Goal: Browse casually: Explore the website without a specific task or goal

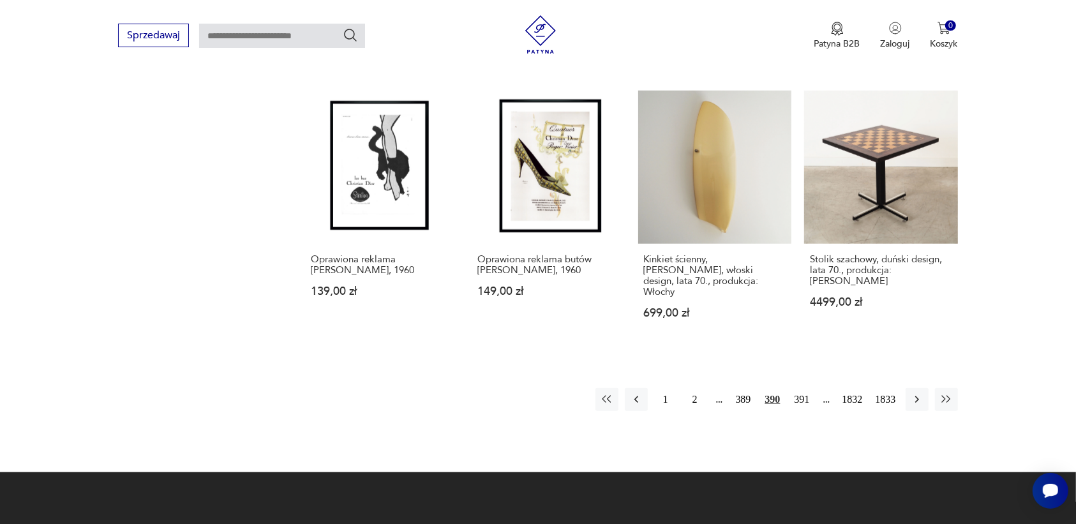
scroll to position [1122, 0]
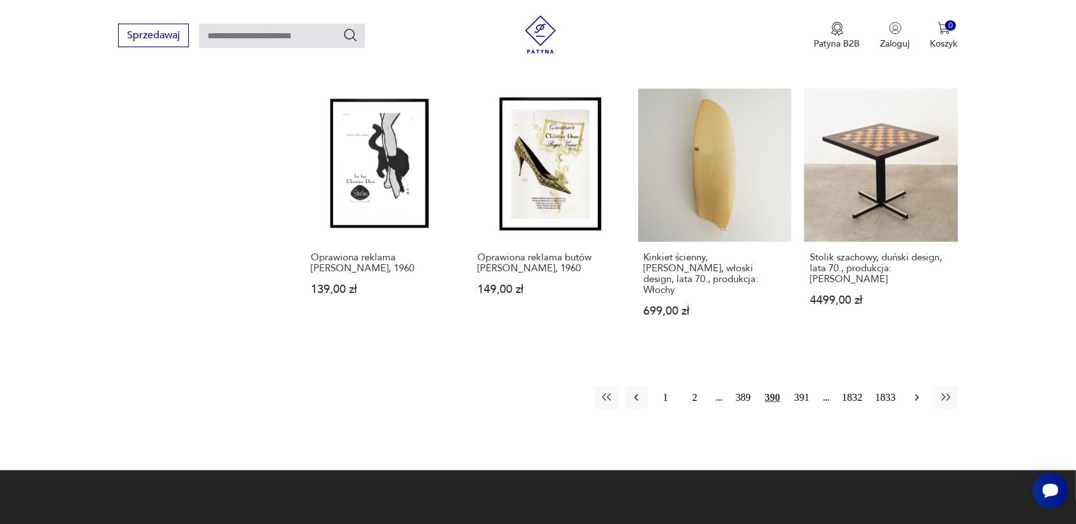
click at [912, 391] on icon "button" at bounding box center [916, 397] width 13 height 13
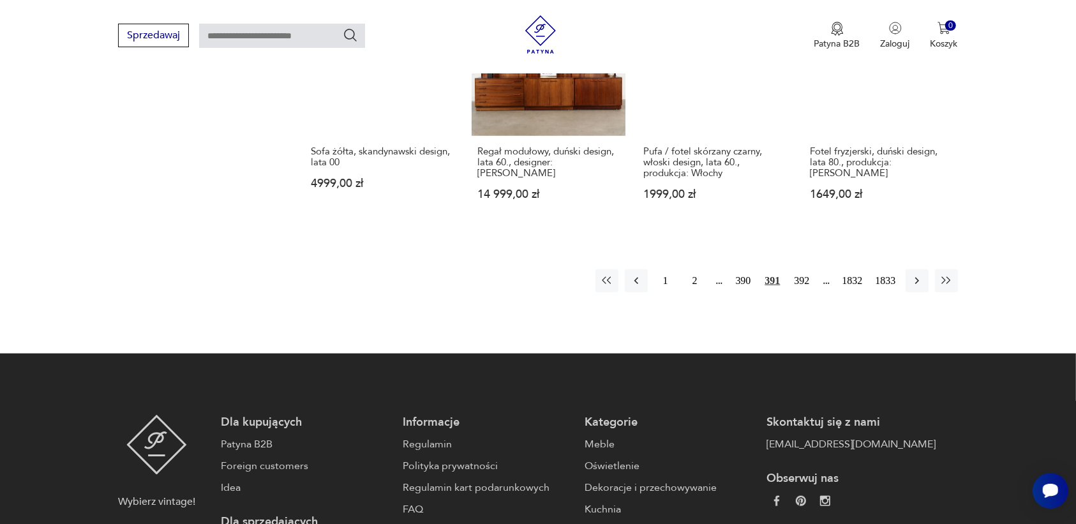
scroll to position [1281, 0]
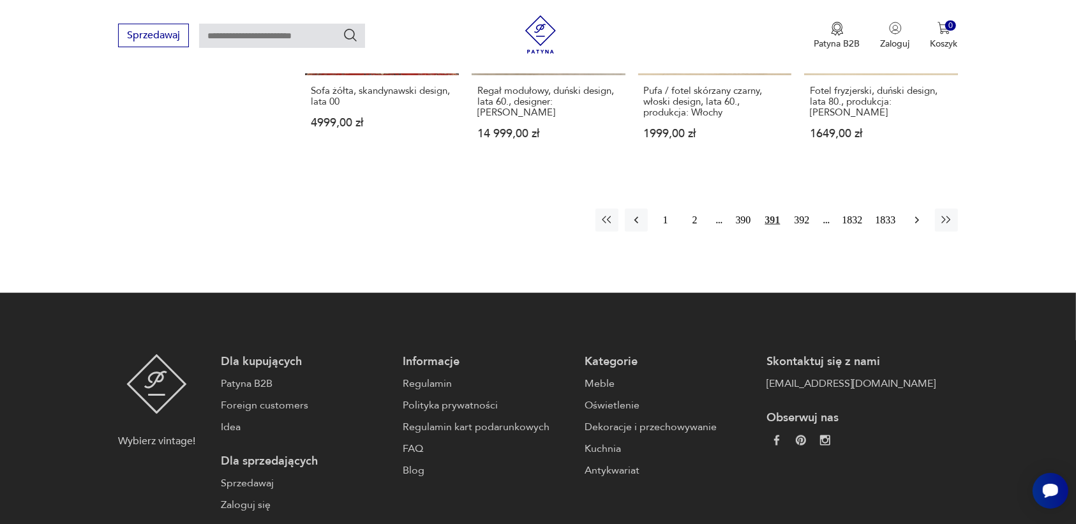
click at [916, 214] on icon "button" at bounding box center [916, 220] width 13 height 13
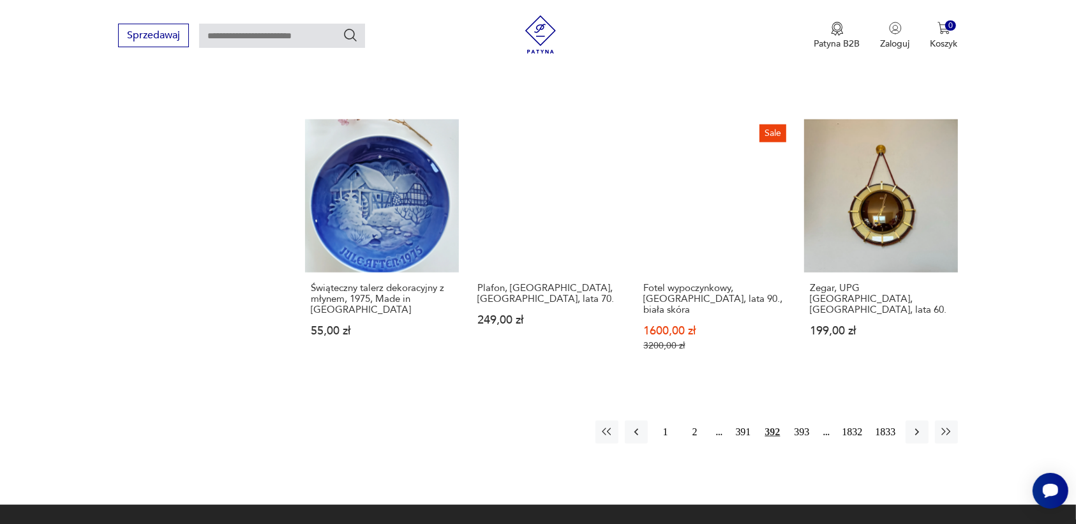
scroll to position [1201, 0]
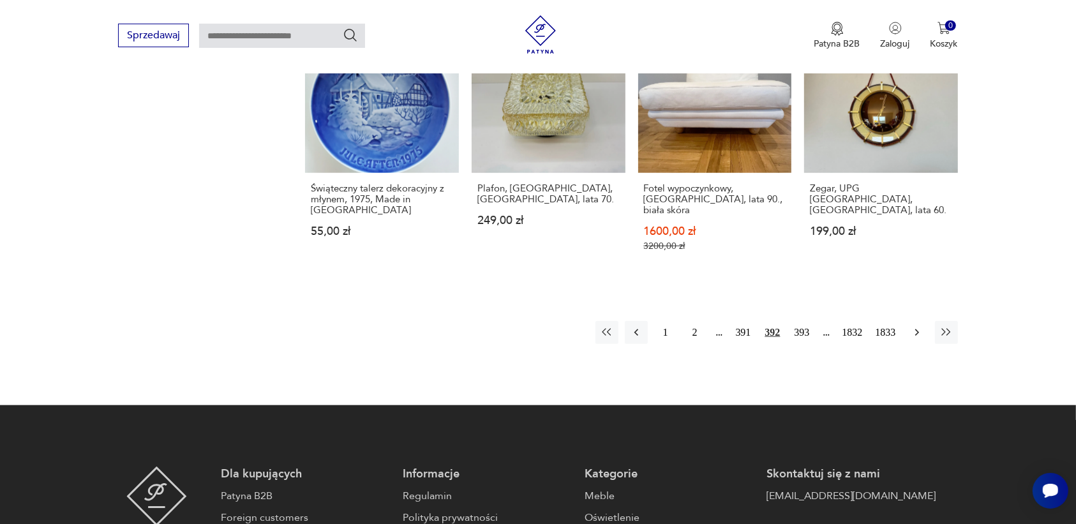
click at [917, 329] on icon "button" at bounding box center [916, 332] width 4 height 7
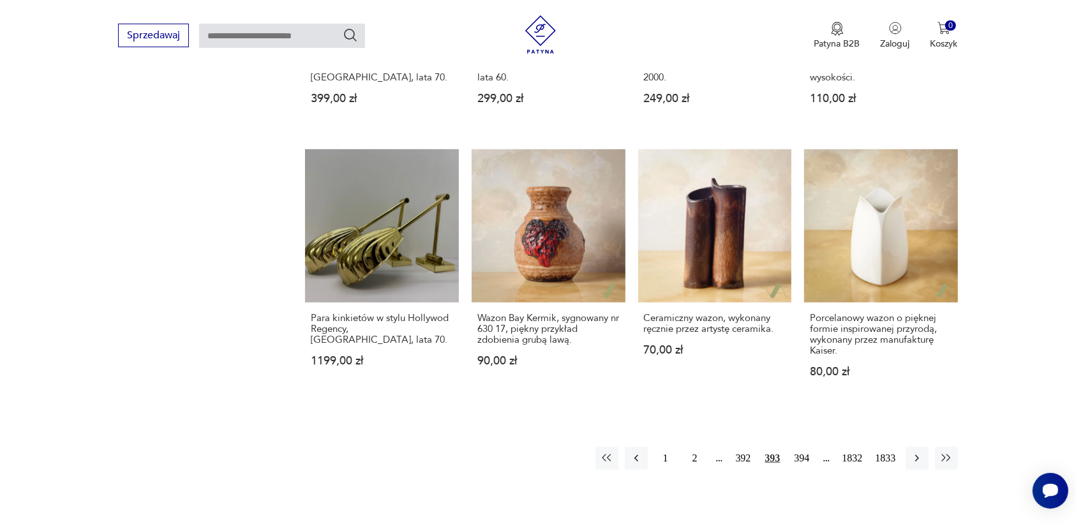
scroll to position [1201, 0]
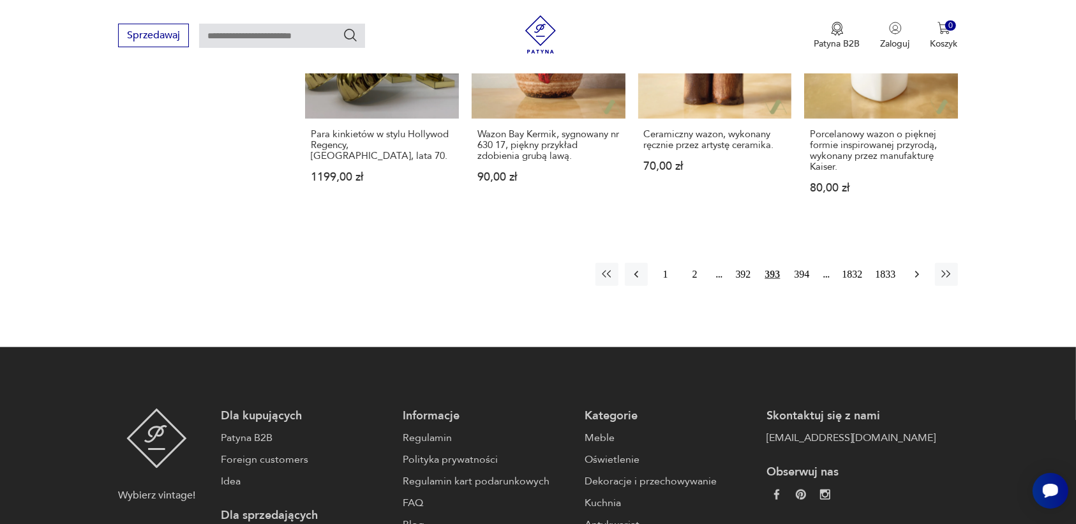
click at [917, 276] on icon "button" at bounding box center [916, 274] width 13 height 13
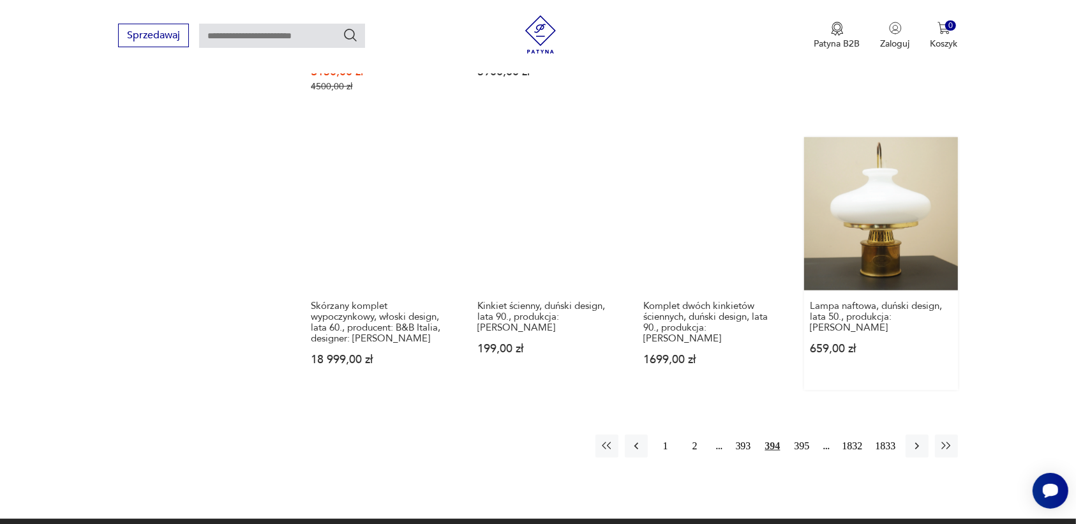
scroll to position [1122, 0]
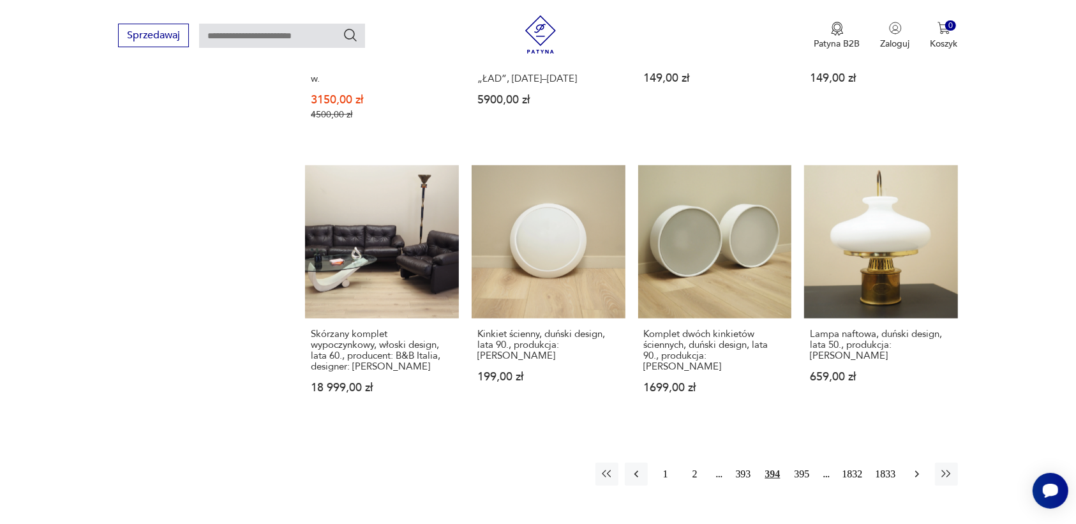
click at [916, 468] on icon "button" at bounding box center [916, 474] width 13 height 13
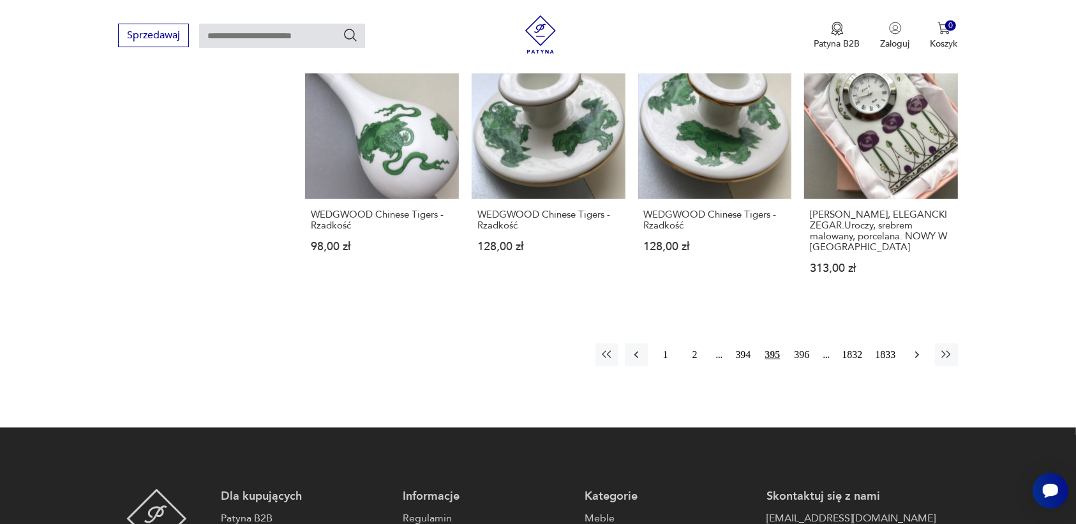
scroll to position [1201, 0]
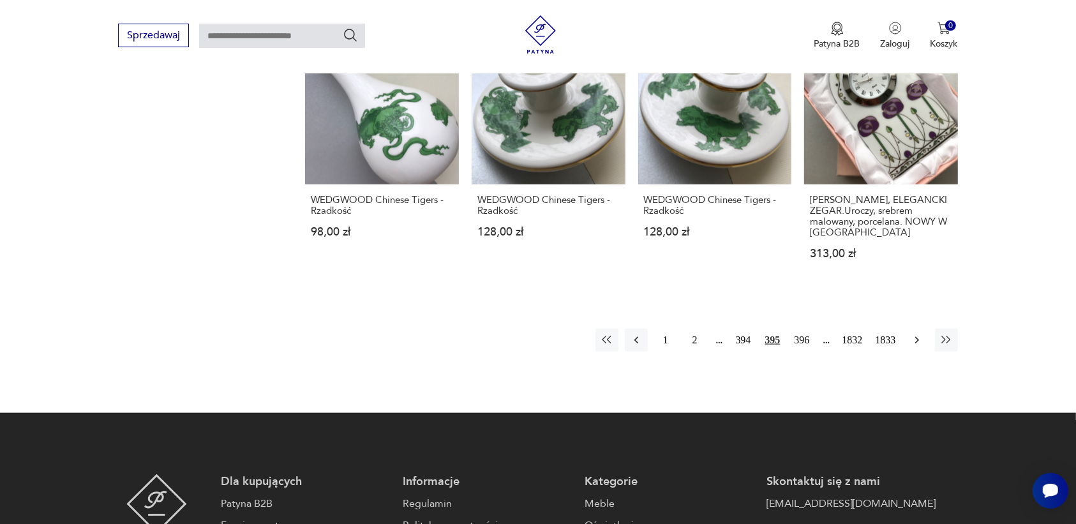
click at [916, 337] on icon "button" at bounding box center [916, 340] width 4 height 7
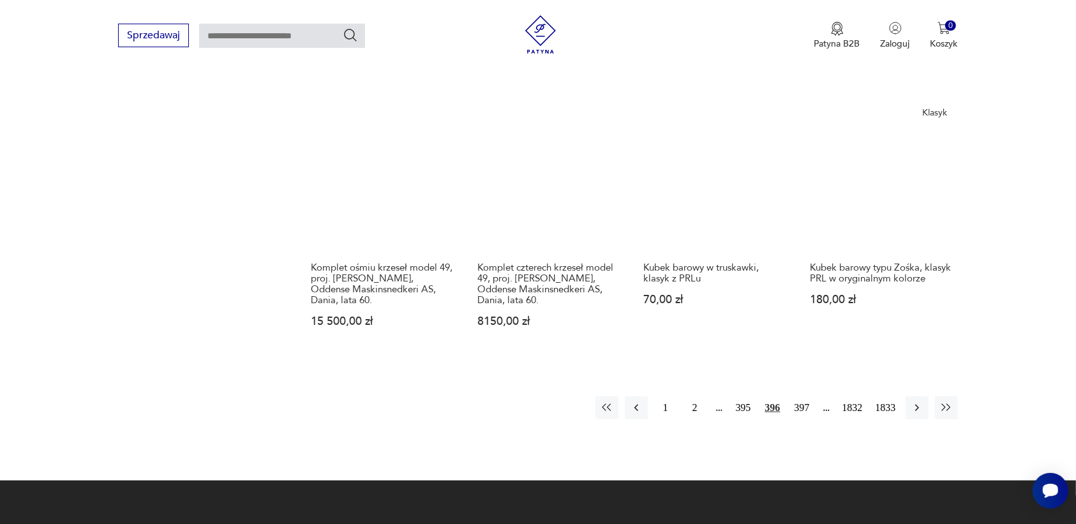
scroll to position [1201, 0]
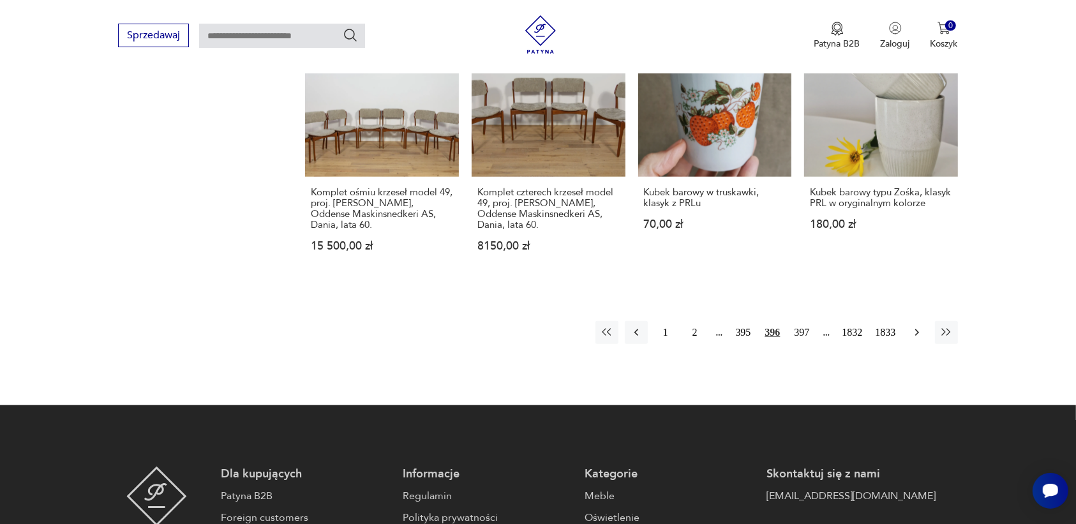
click at [914, 326] on icon "button" at bounding box center [916, 332] width 13 height 13
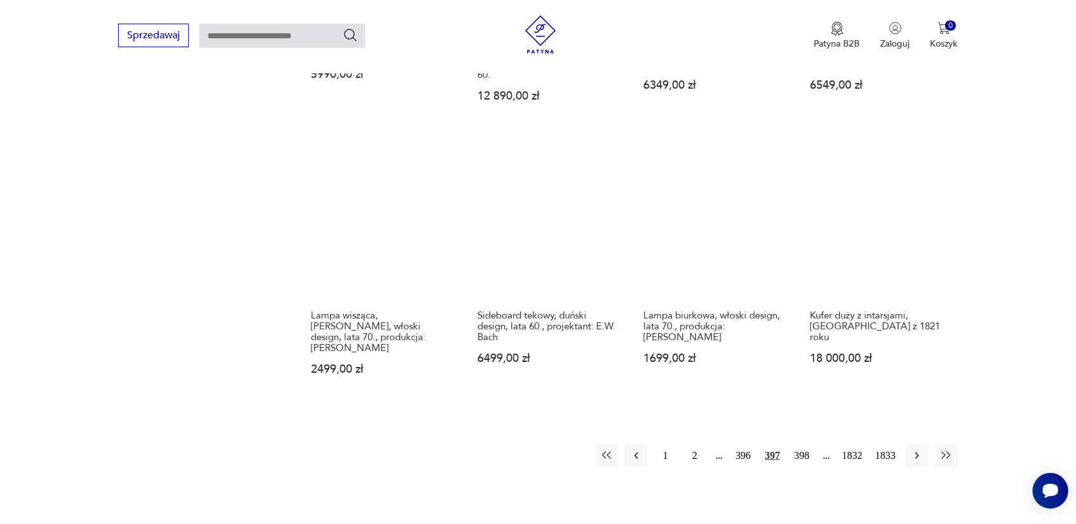
scroll to position [1122, 0]
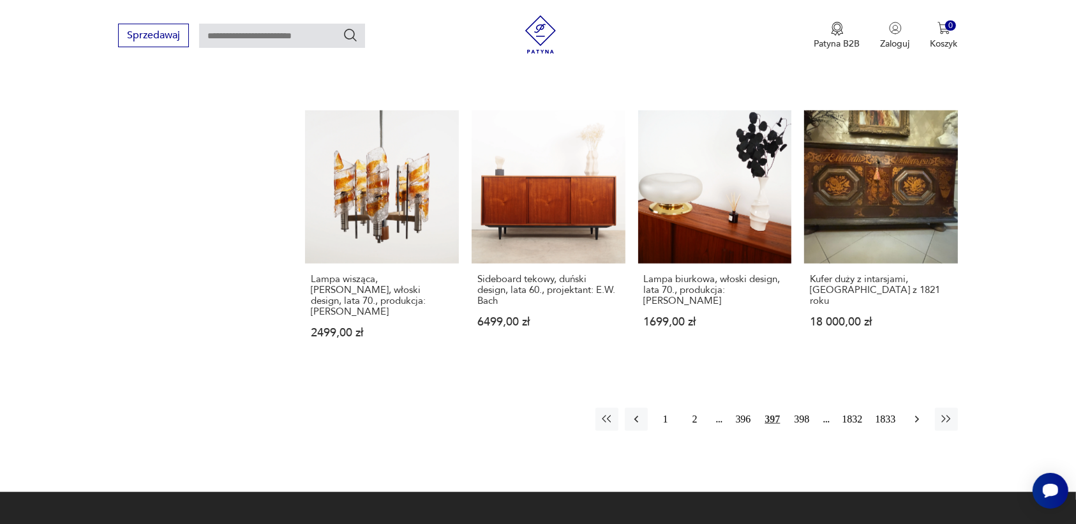
click at [912, 413] on icon "button" at bounding box center [916, 419] width 13 height 13
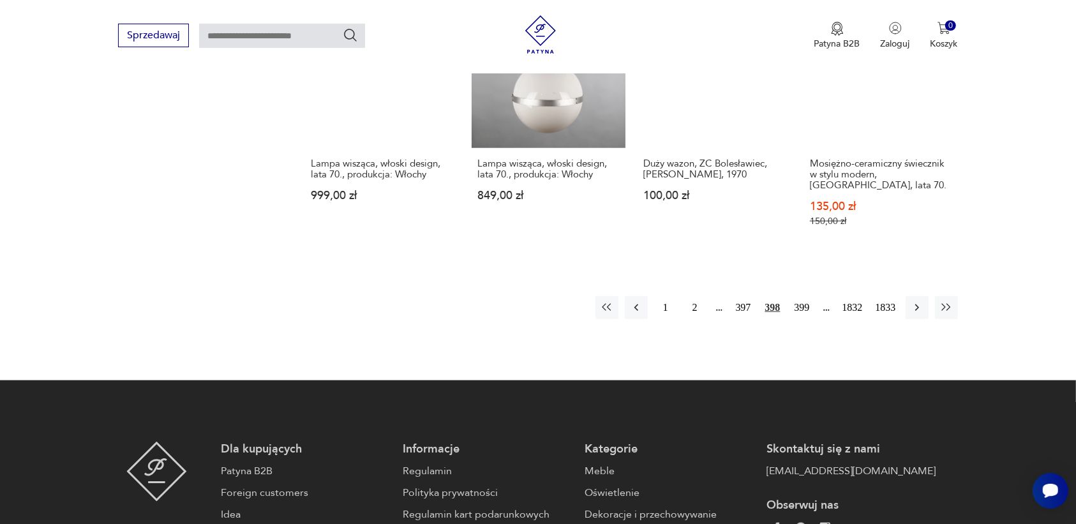
scroll to position [1281, 0]
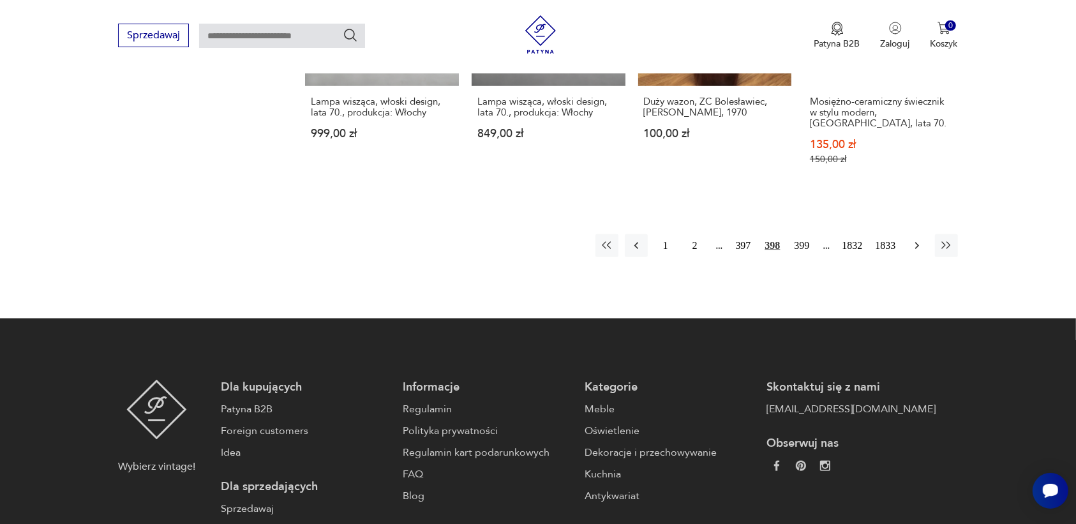
click at [919, 239] on icon "button" at bounding box center [916, 245] width 13 height 13
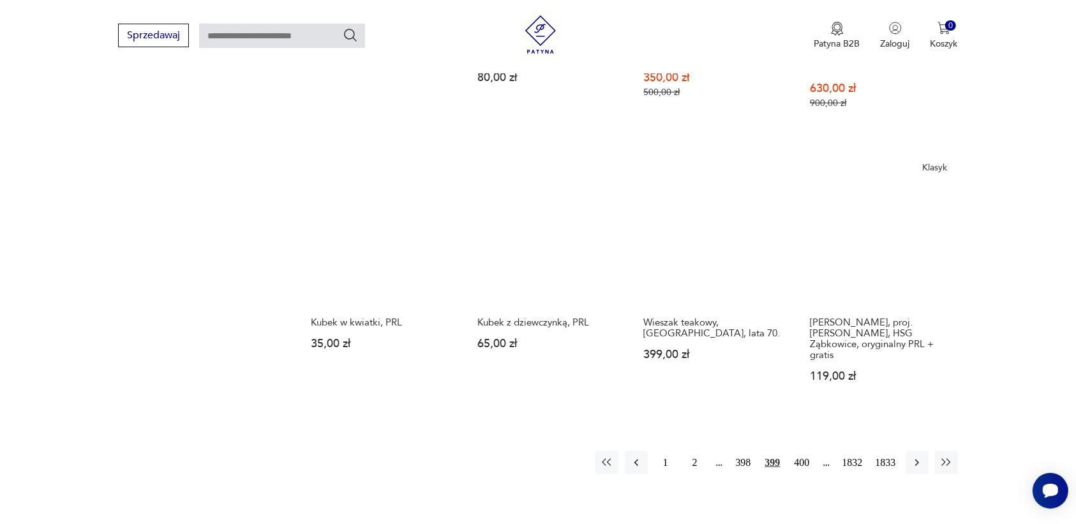
scroll to position [1122, 0]
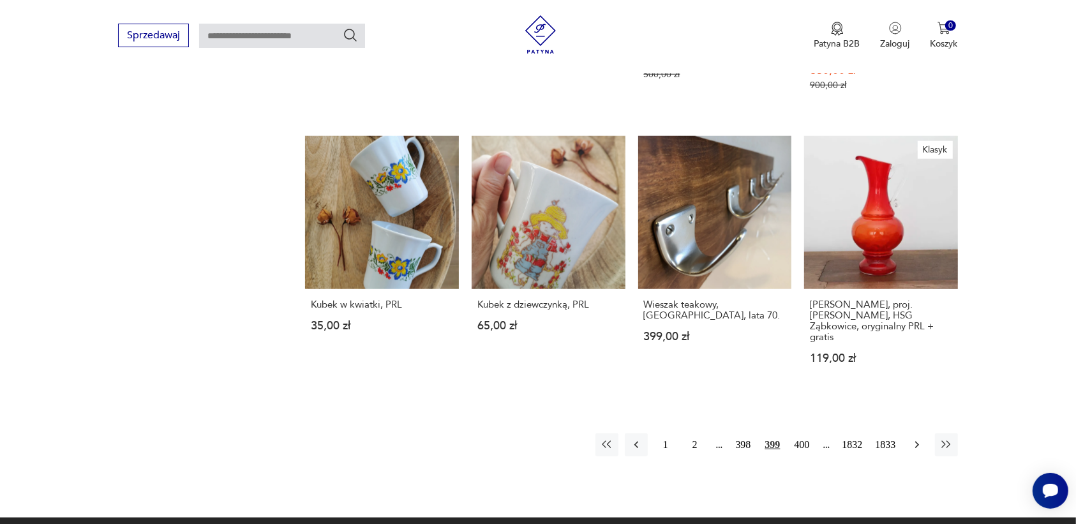
click at [917, 442] on icon "button" at bounding box center [916, 445] width 4 height 7
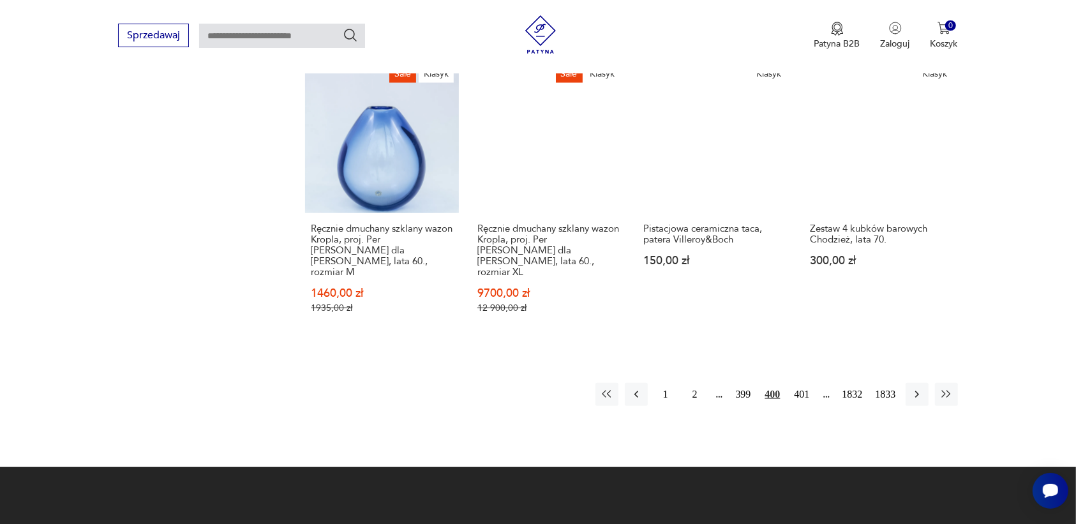
scroll to position [1201, 0]
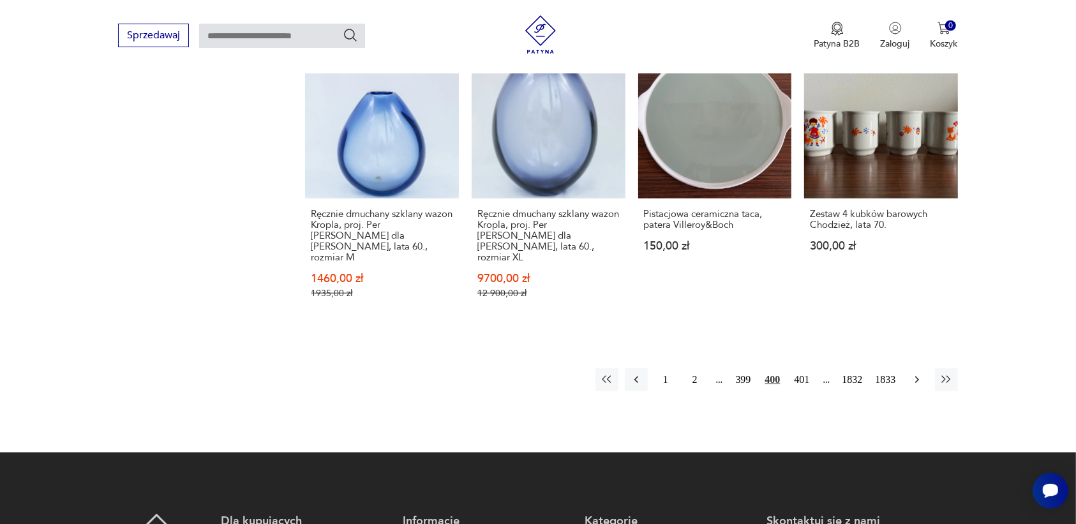
click at [917, 376] on icon "button" at bounding box center [916, 379] width 4 height 7
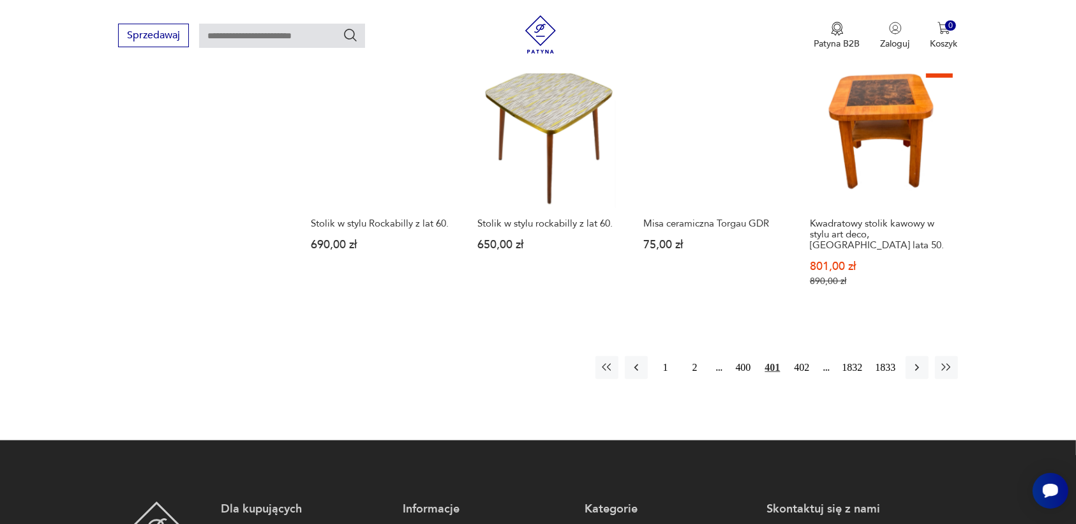
scroll to position [1122, 0]
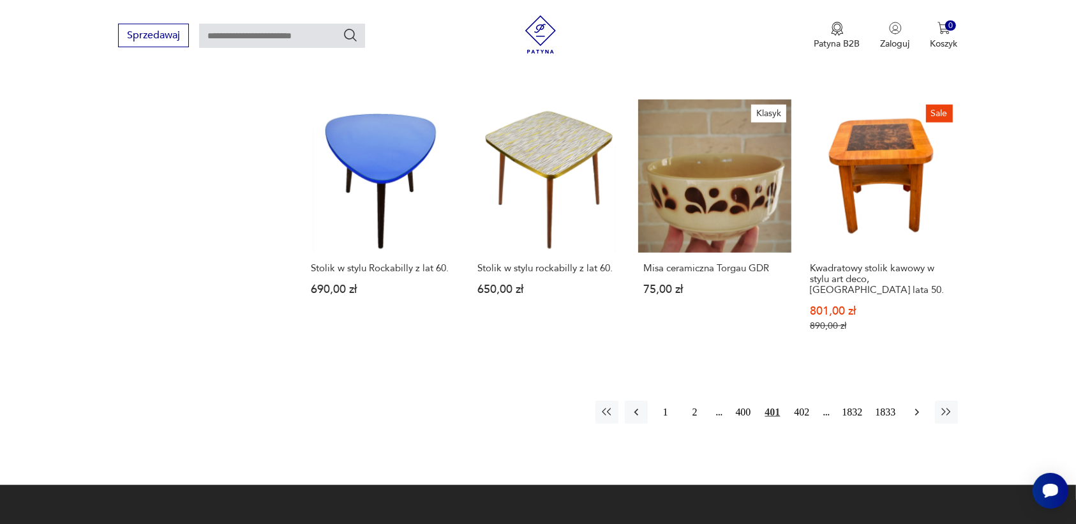
click at [914, 406] on icon "button" at bounding box center [916, 412] width 13 height 13
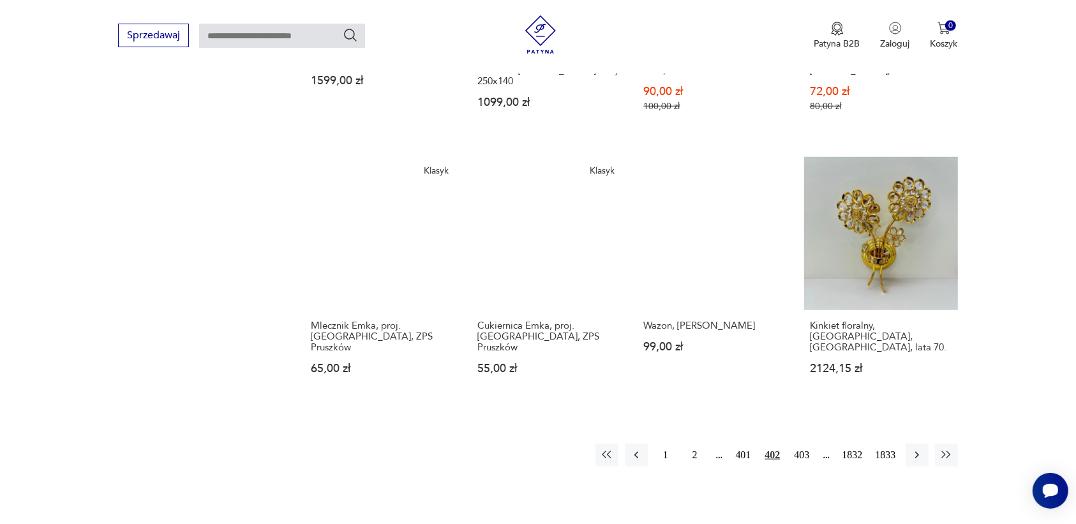
scroll to position [1201, 0]
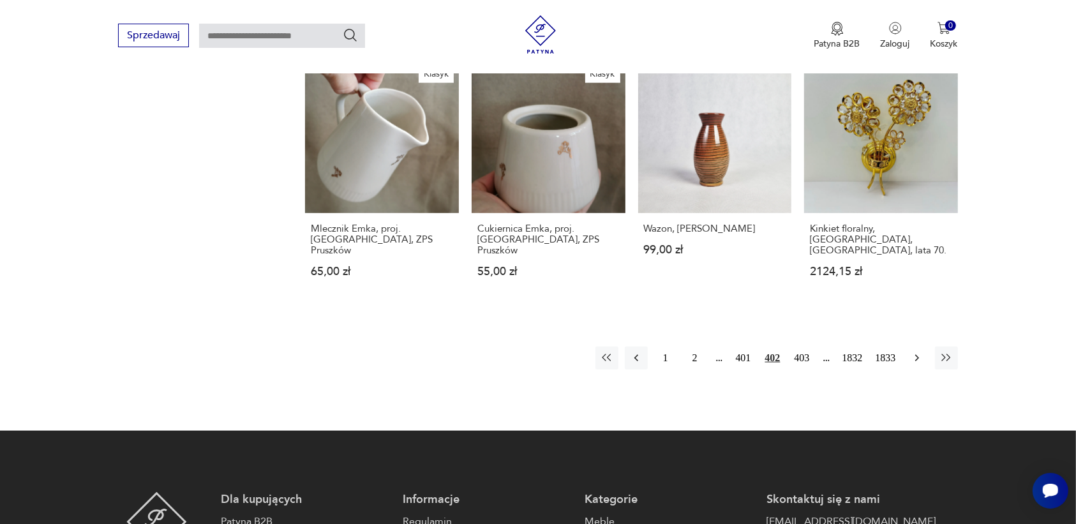
click at [914, 352] on icon "button" at bounding box center [916, 358] width 13 height 13
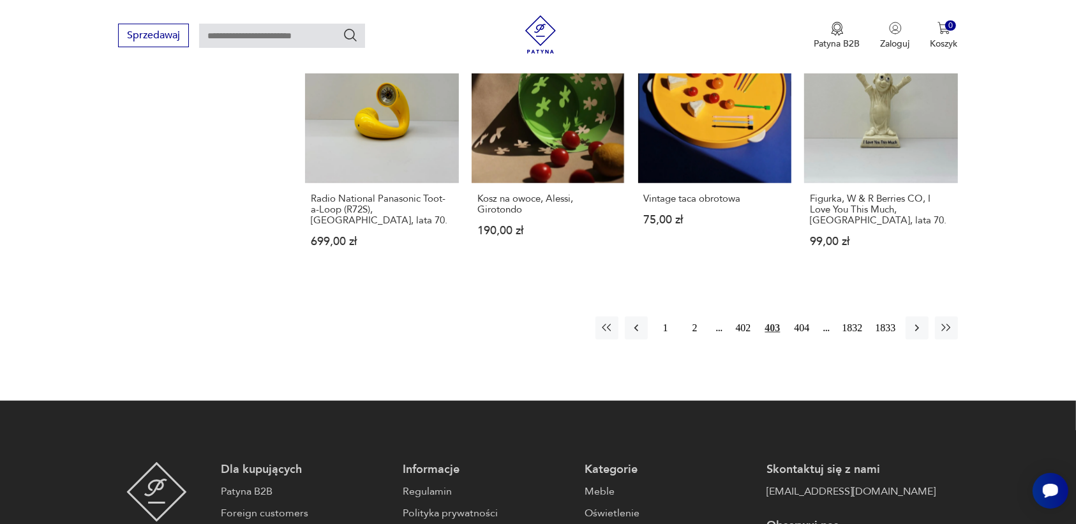
scroll to position [1201, 0]
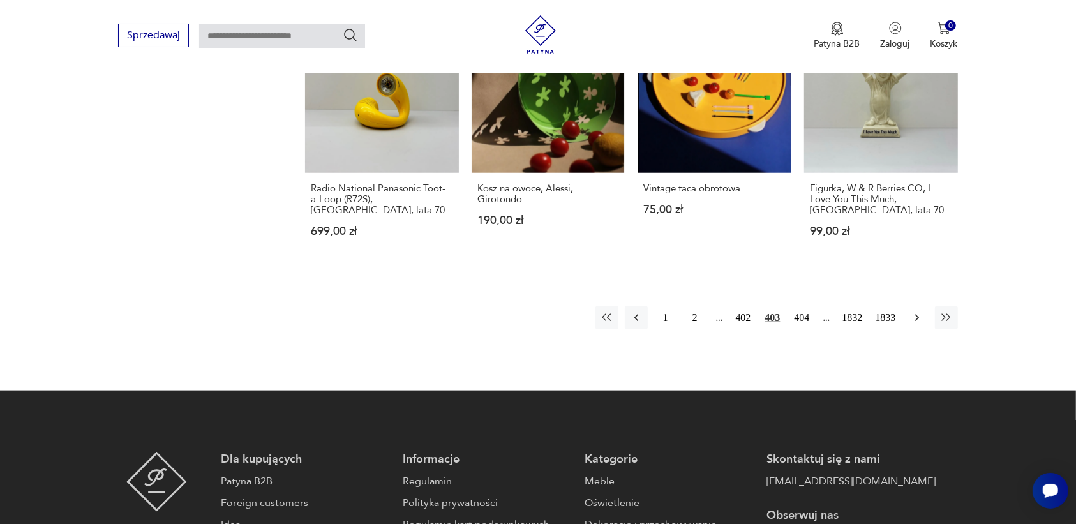
click at [916, 315] on icon "button" at bounding box center [916, 318] width 4 height 7
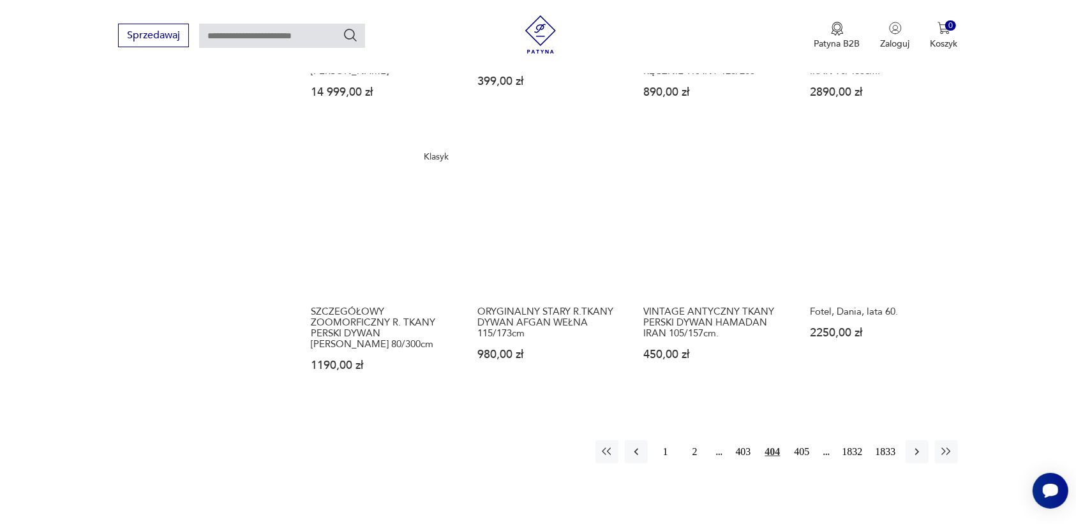
scroll to position [1042, 0]
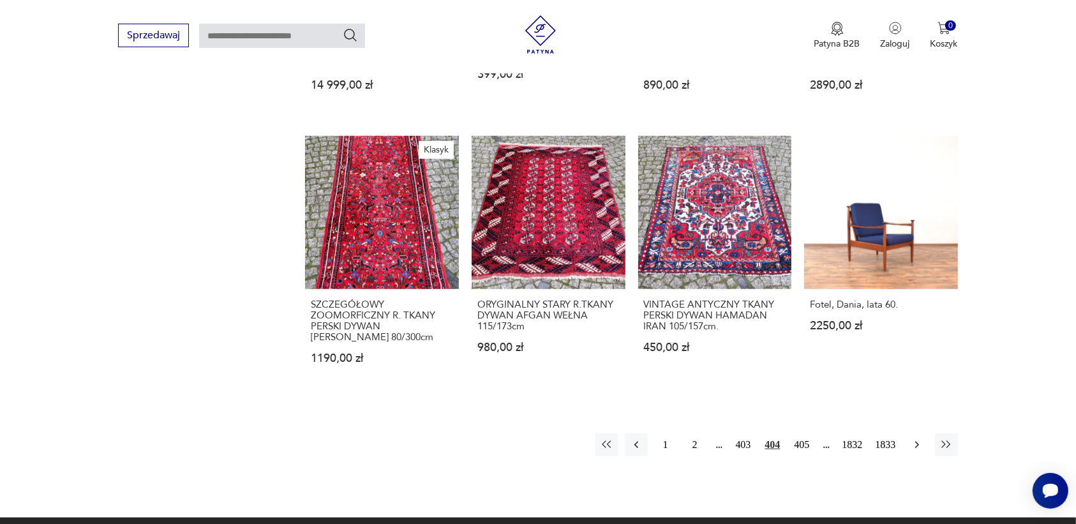
click at [916, 443] on icon "button" at bounding box center [916, 444] width 13 height 13
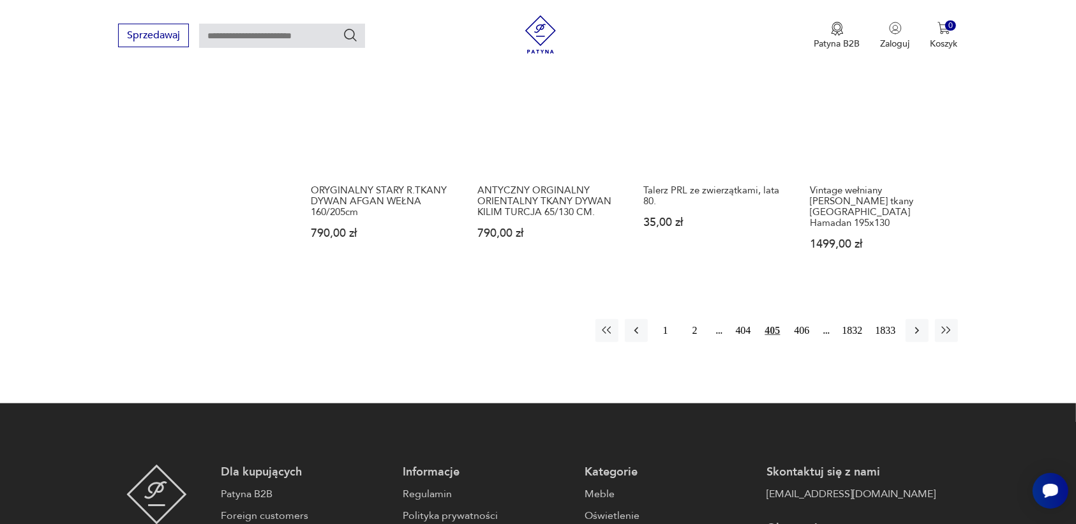
scroll to position [1201, 0]
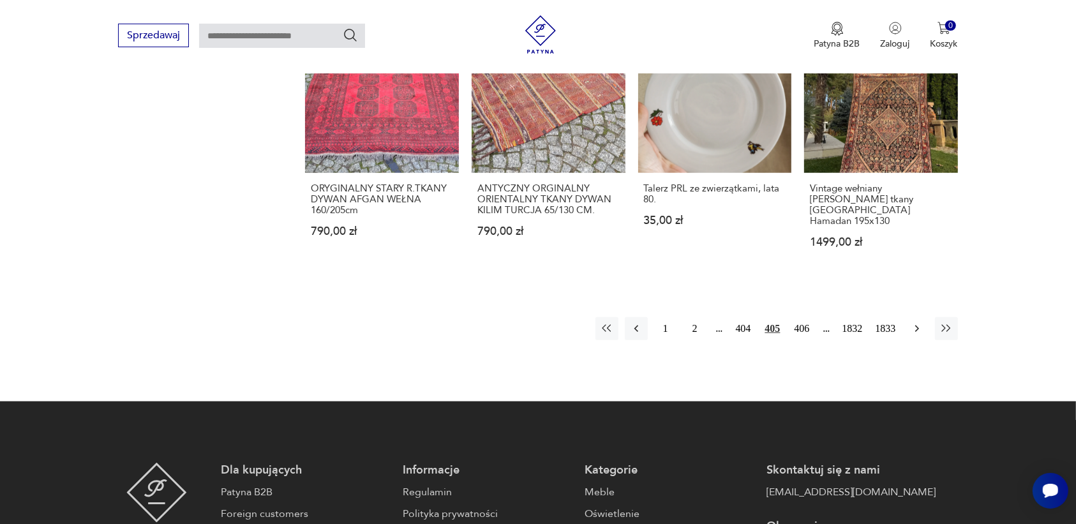
click at [912, 322] on icon "button" at bounding box center [916, 328] width 13 height 13
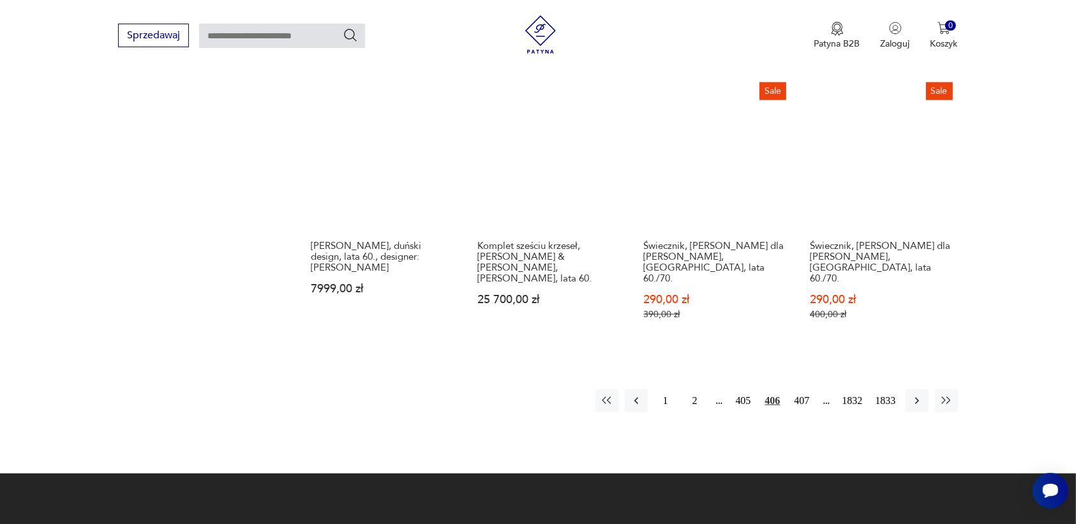
scroll to position [1281, 0]
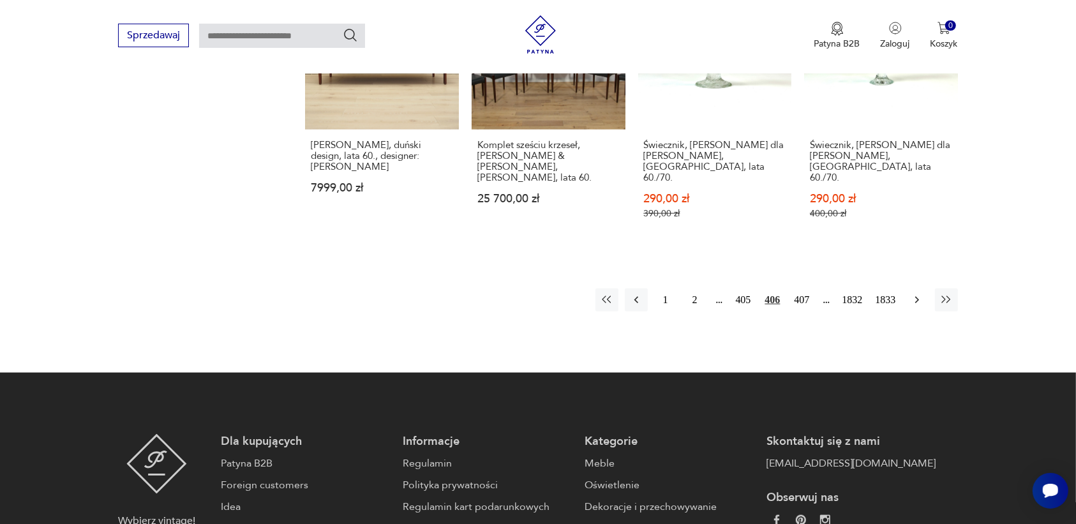
click at [917, 293] on icon "button" at bounding box center [916, 299] width 13 height 13
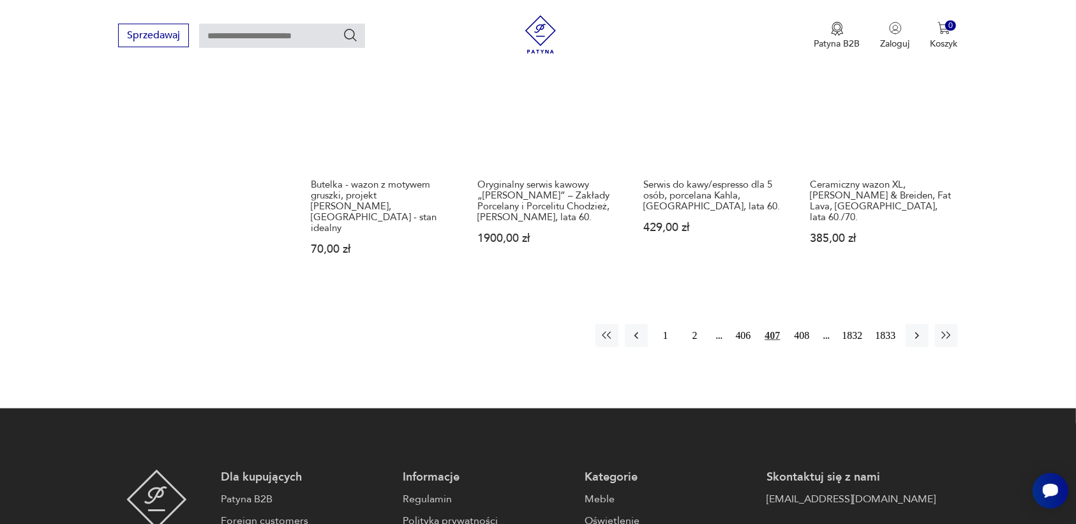
scroll to position [1201, 0]
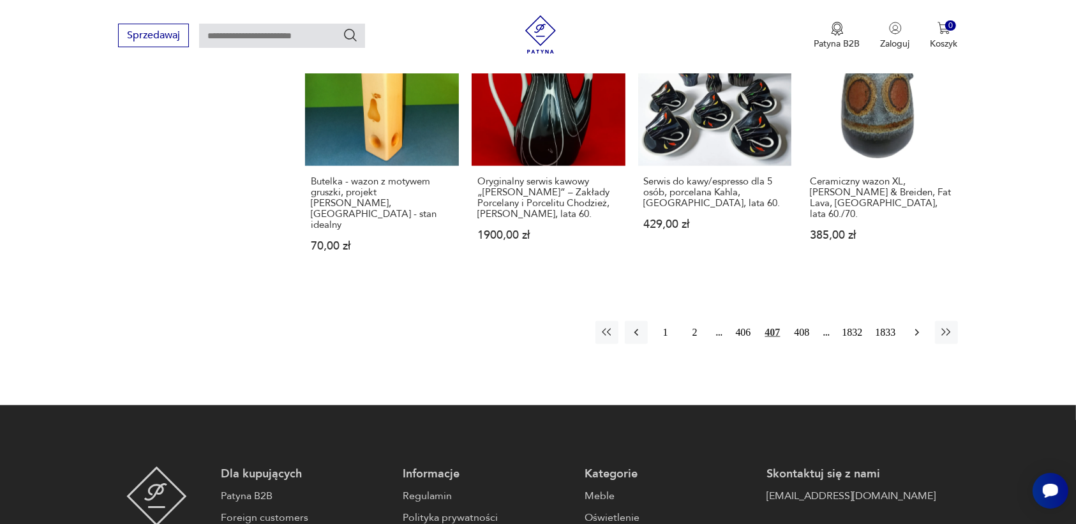
click at [914, 326] on icon "button" at bounding box center [916, 332] width 13 height 13
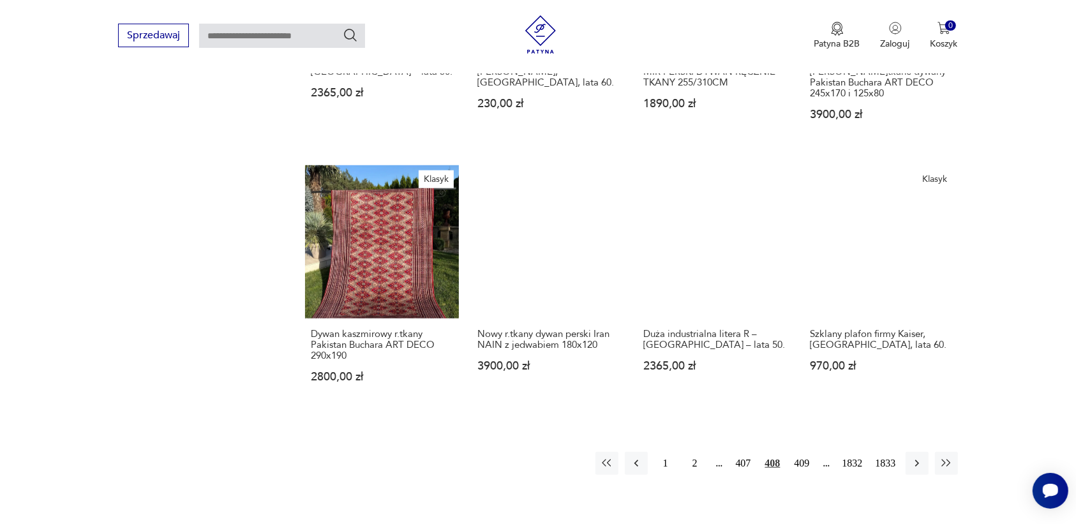
scroll to position [1042, 0]
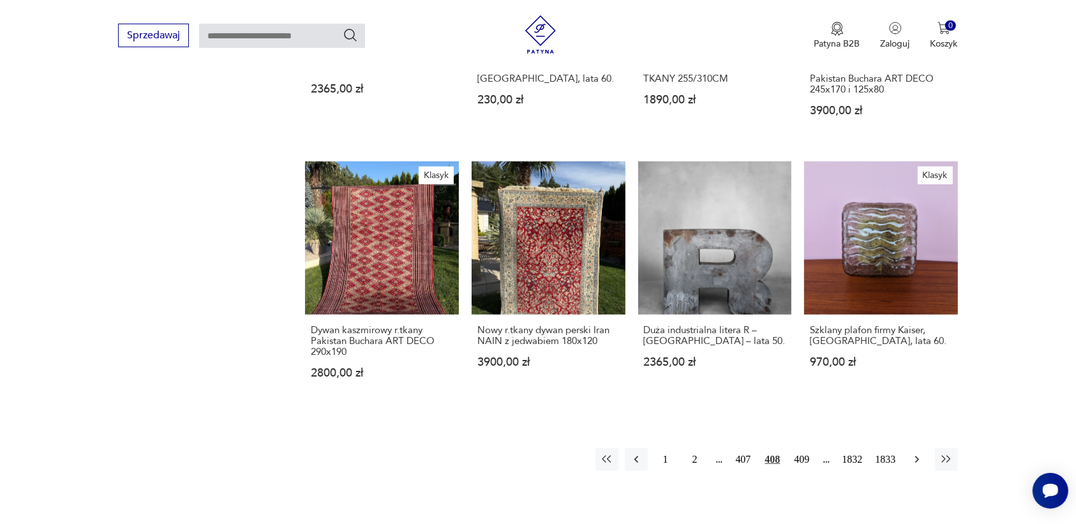
click at [911, 453] on icon "button" at bounding box center [916, 459] width 13 height 13
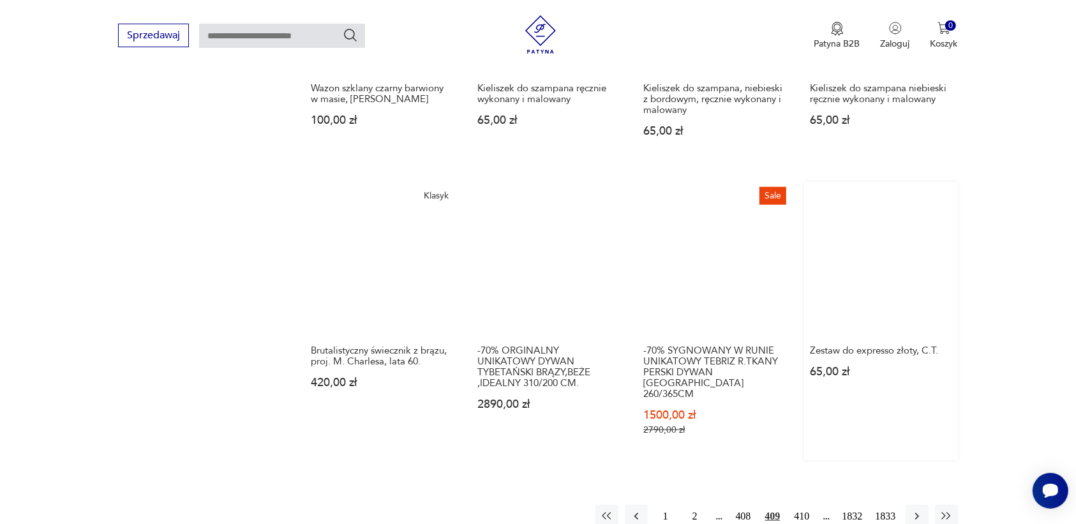
scroll to position [1042, 0]
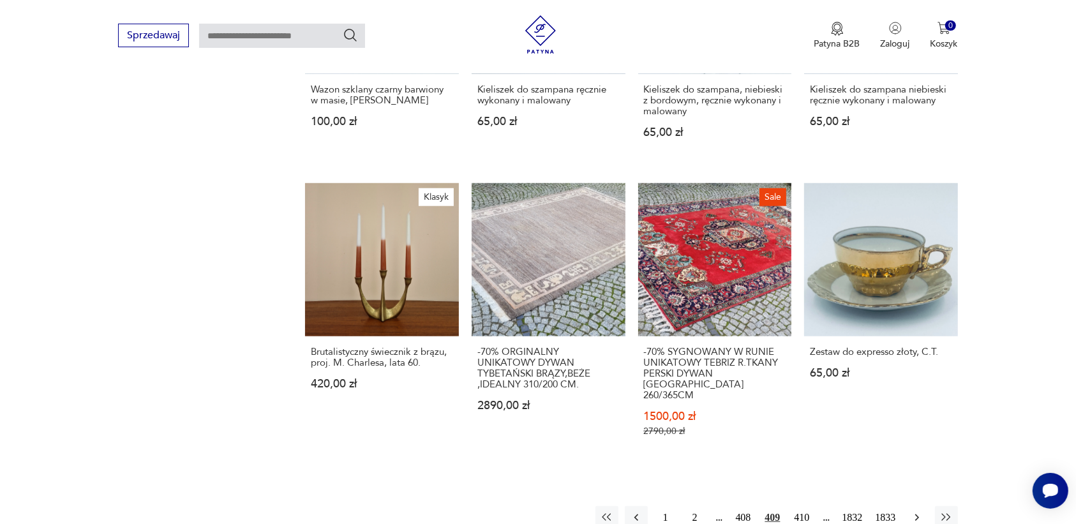
click at [914, 511] on icon "button" at bounding box center [916, 517] width 13 height 13
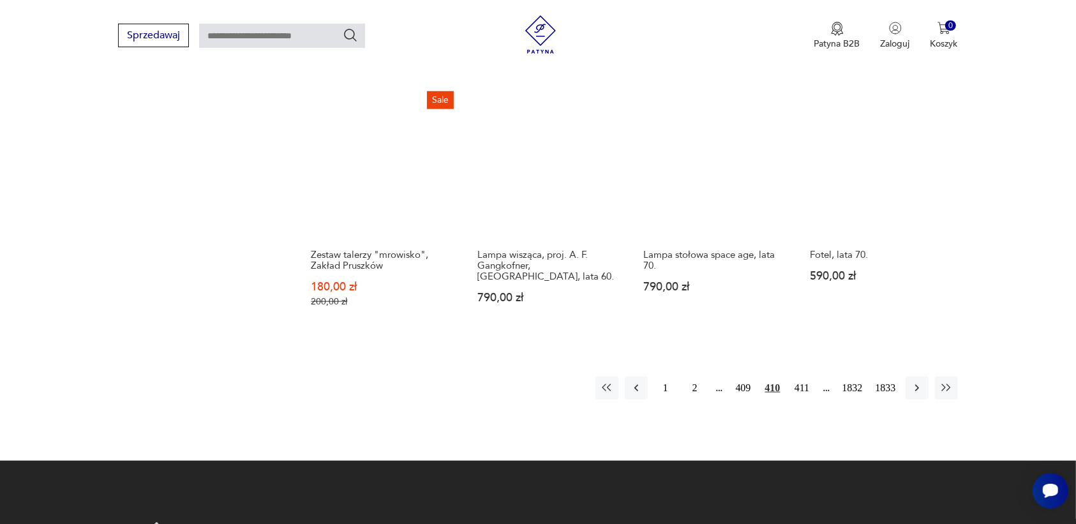
scroll to position [1122, 0]
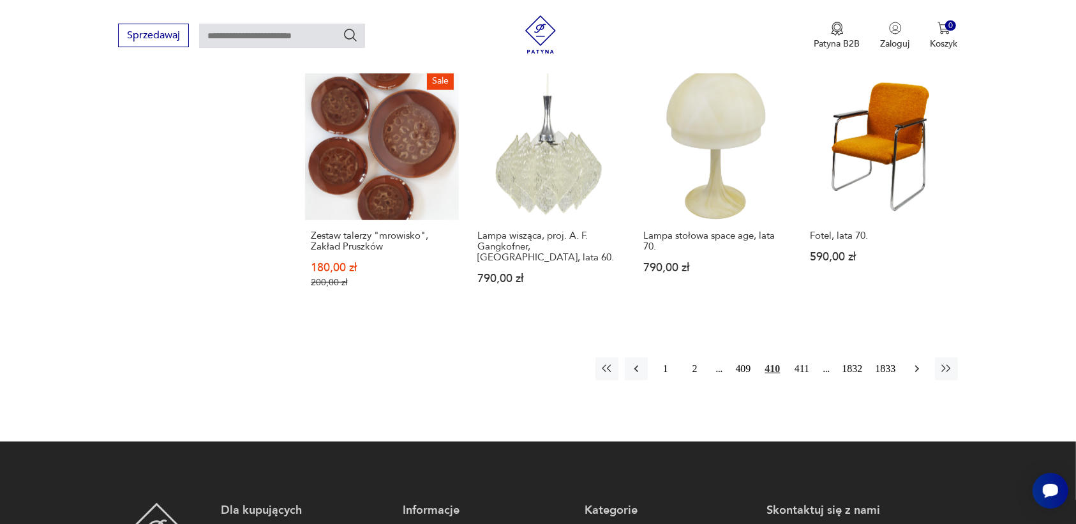
click at [914, 362] on icon "button" at bounding box center [916, 368] width 13 height 13
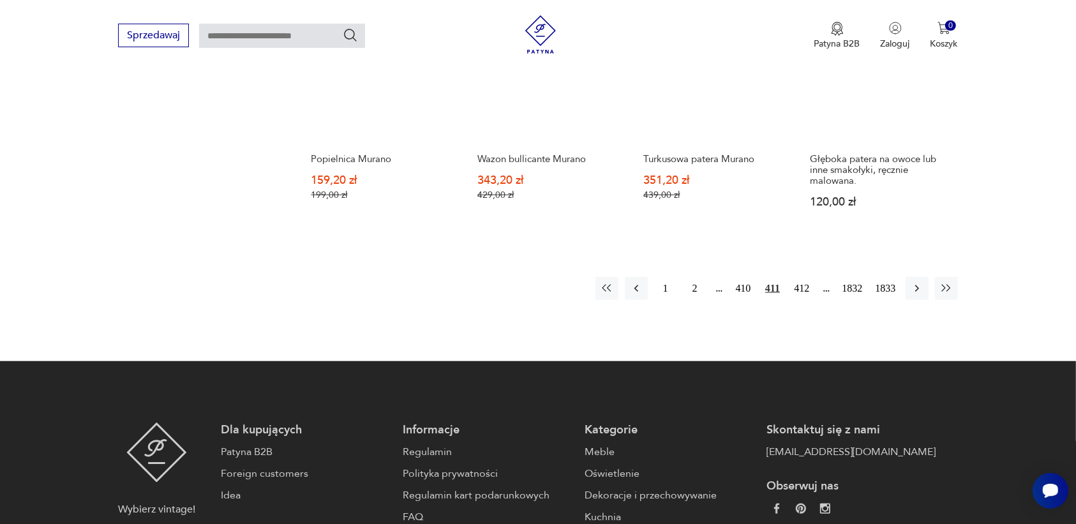
scroll to position [1201, 0]
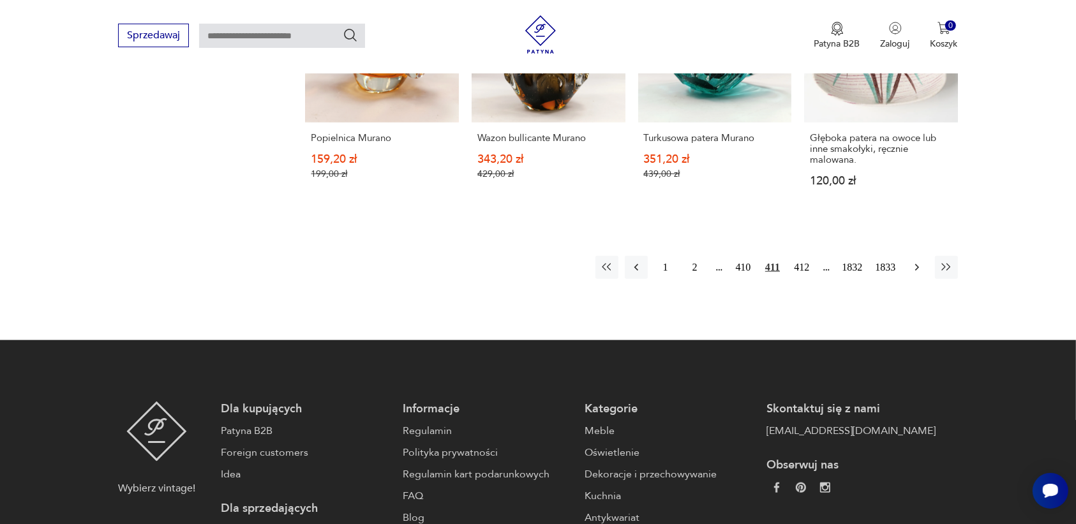
click at [916, 265] on icon "button" at bounding box center [916, 267] width 13 height 13
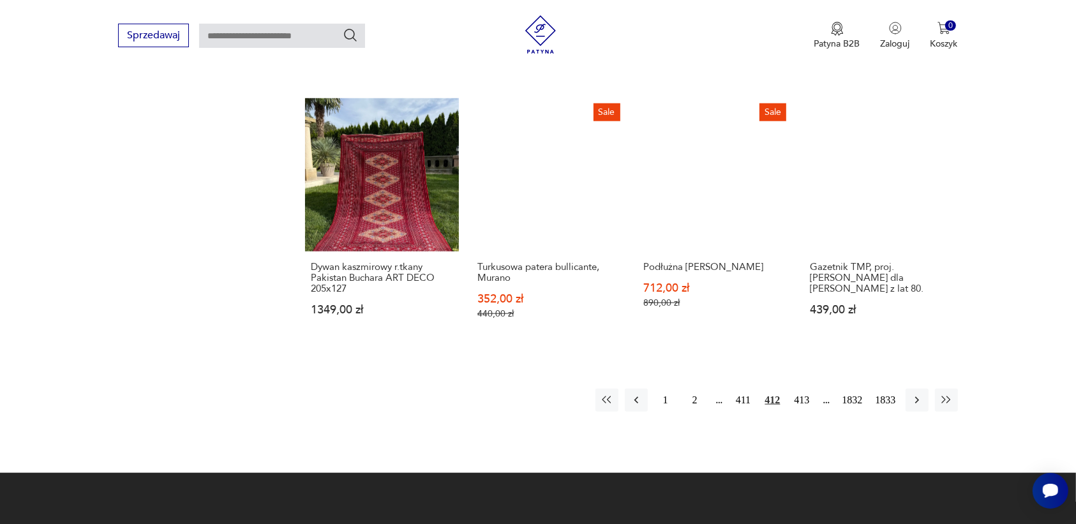
scroll to position [1122, 0]
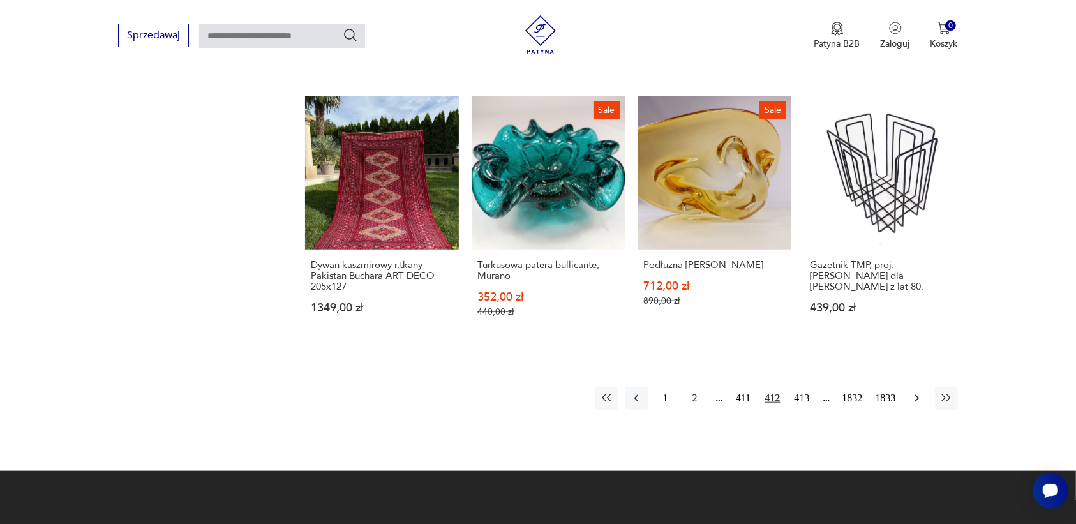
click at [916, 395] on icon "button" at bounding box center [916, 398] width 4 height 7
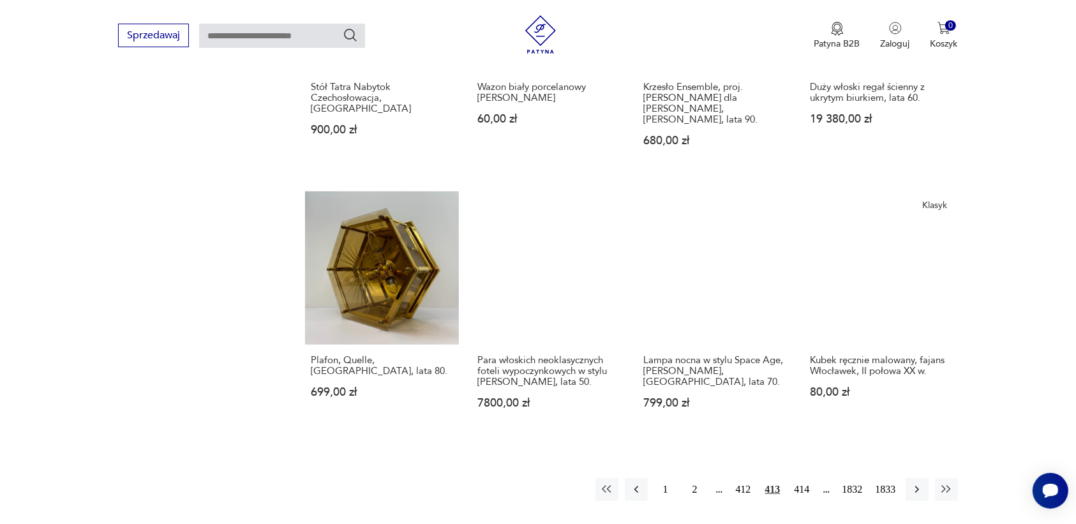
scroll to position [1042, 0]
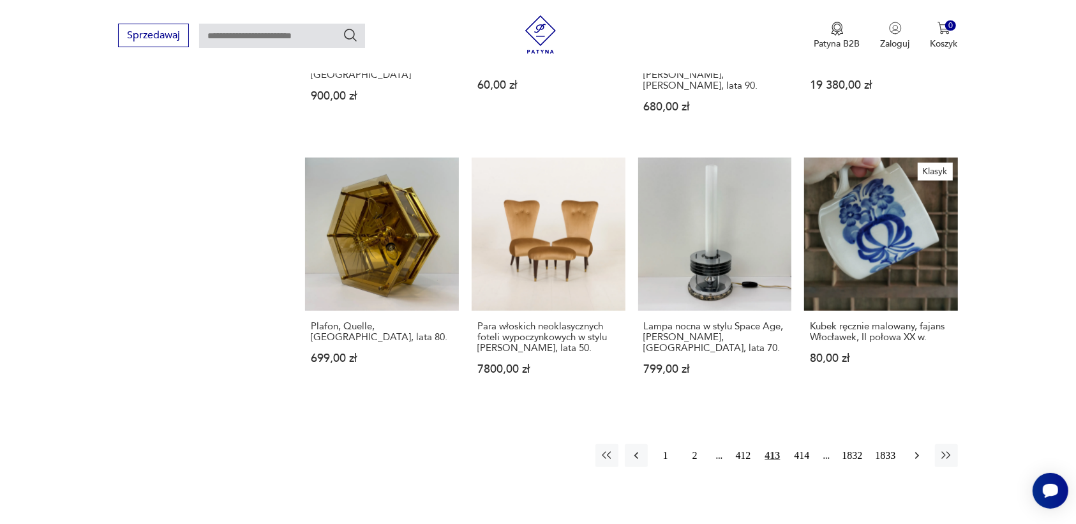
click at [916, 452] on icon "button" at bounding box center [916, 455] width 4 height 7
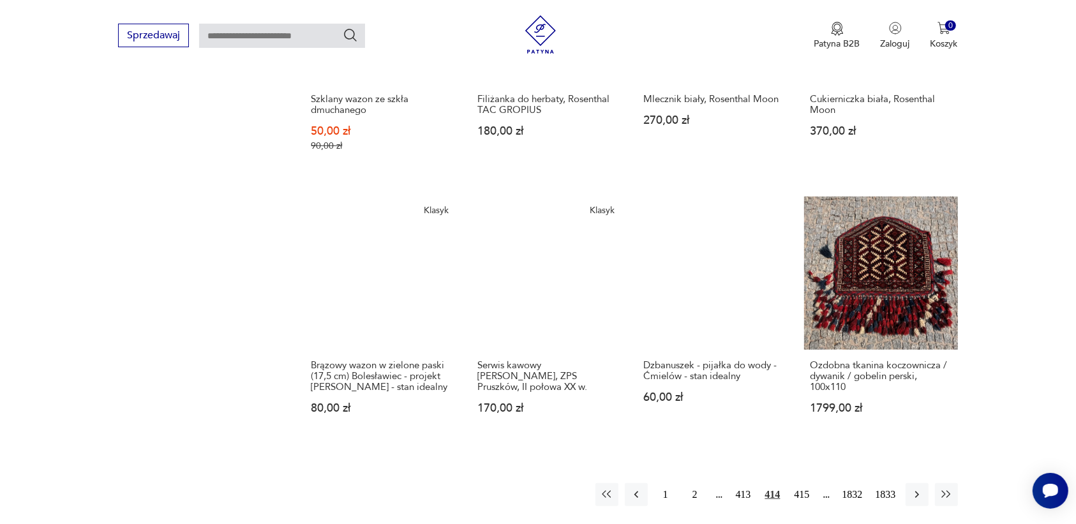
scroll to position [1122, 0]
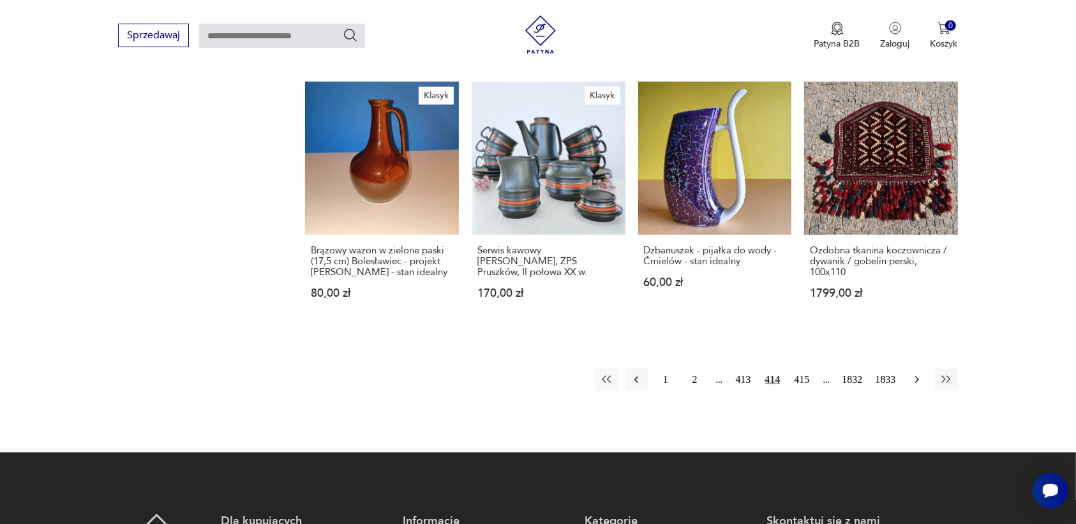
click at [912, 373] on icon "button" at bounding box center [916, 379] width 13 height 13
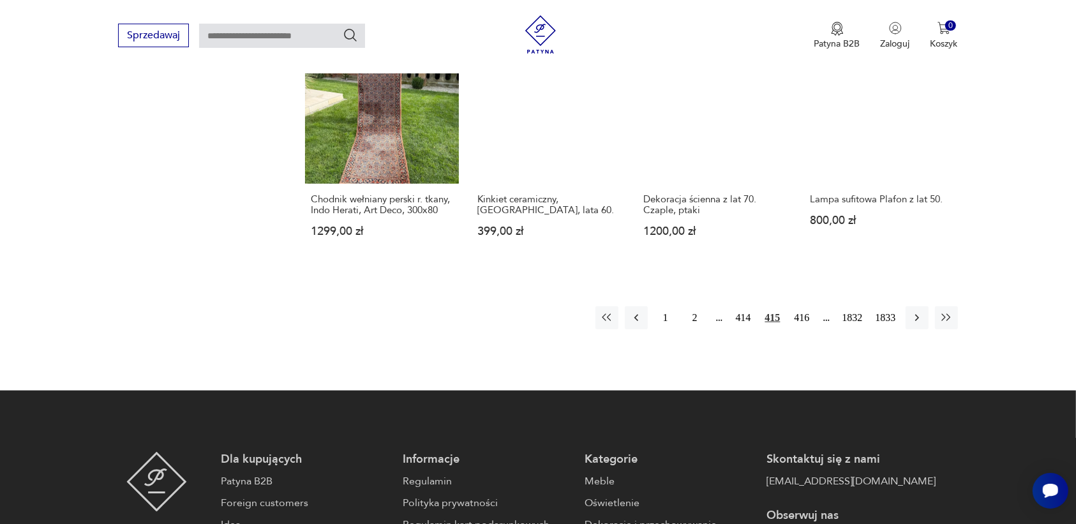
scroll to position [1201, 0]
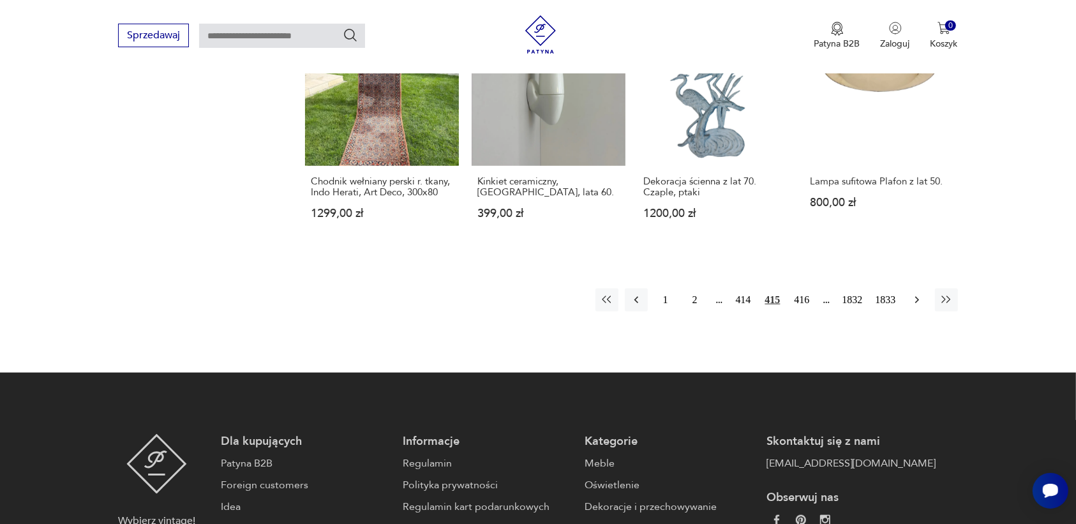
click at [919, 300] on icon "button" at bounding box center [916, 299] width 13 height 13
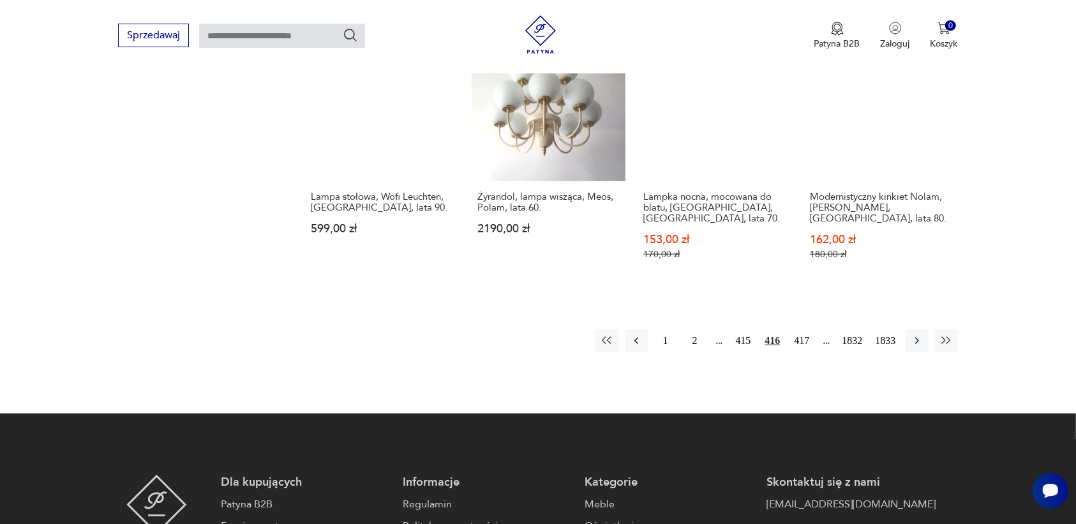
scroll to position [1201, 0]
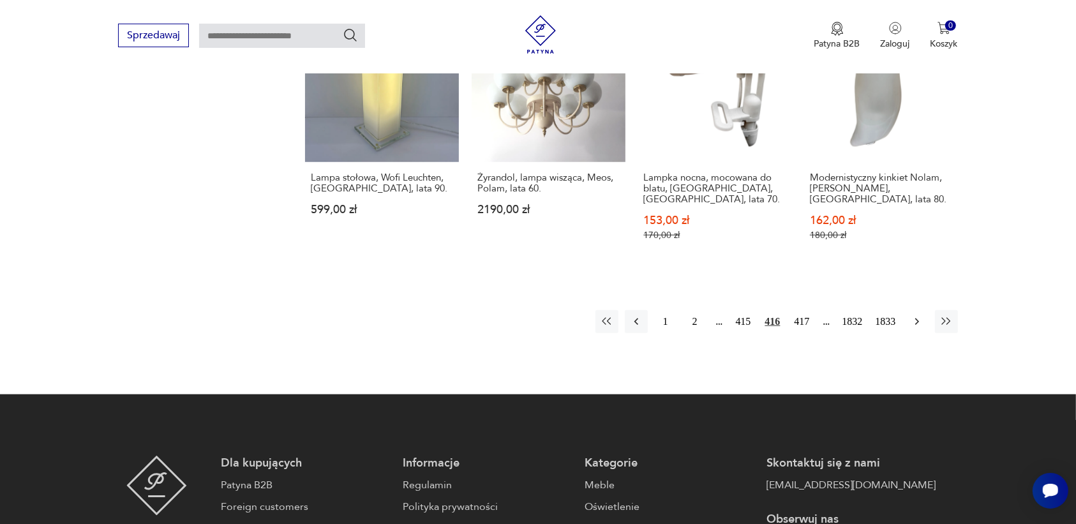
click at [914, 315] on icon "button" at bounding box center [916, 321] width 13 height 13
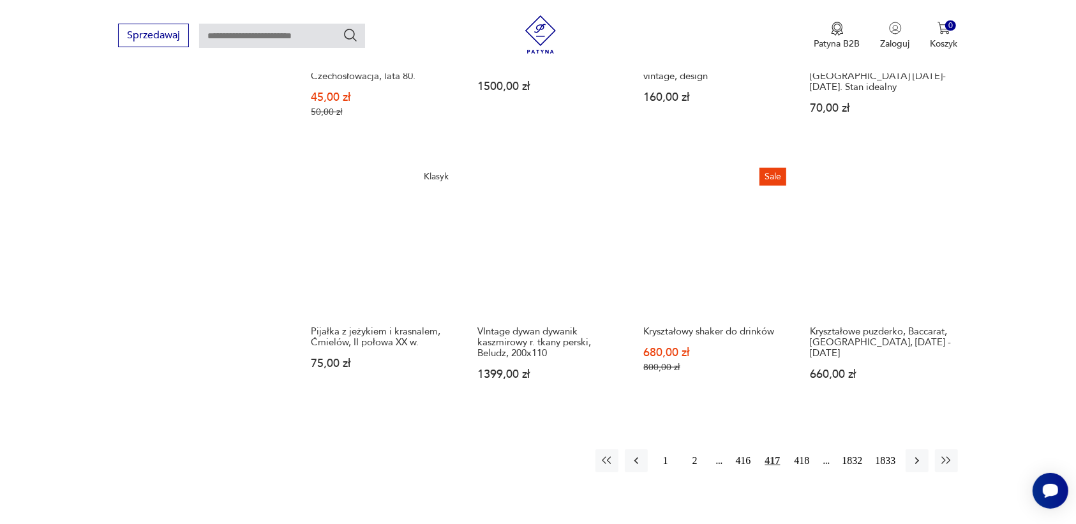
scroll to position [1122, 0]
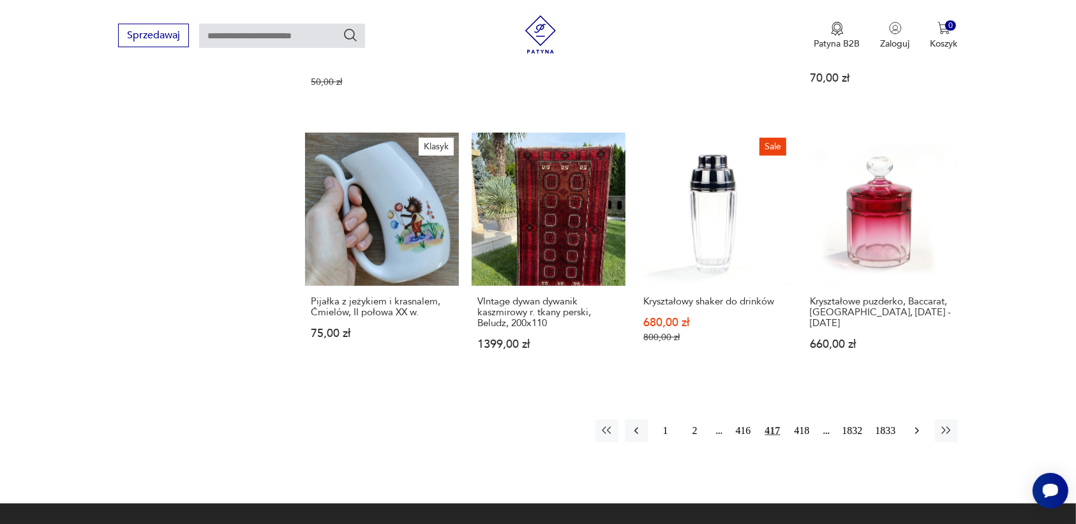
click at [914, 424] on icon "button" at bounding box center [916, 430] width 13 height 13
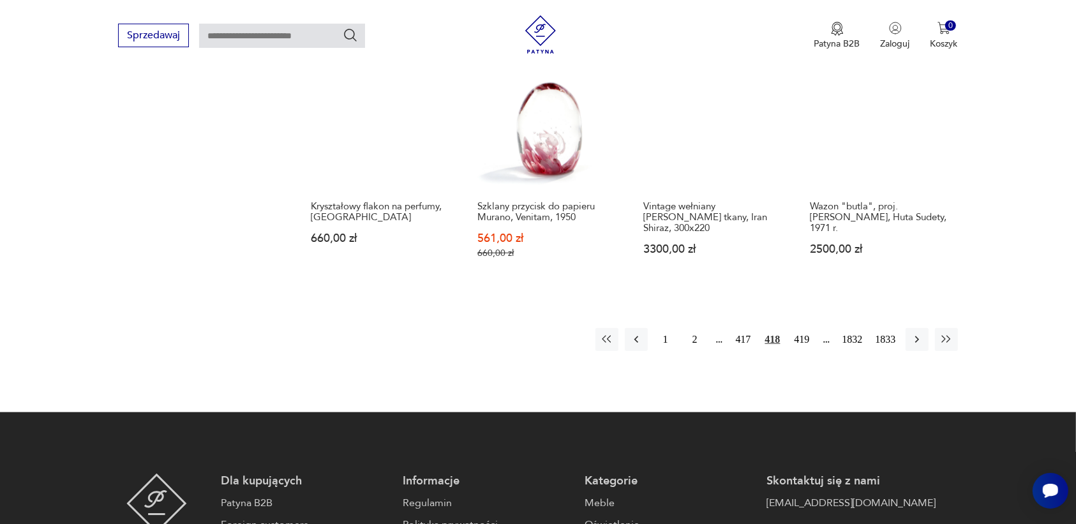
scroll to position [1201, 0]
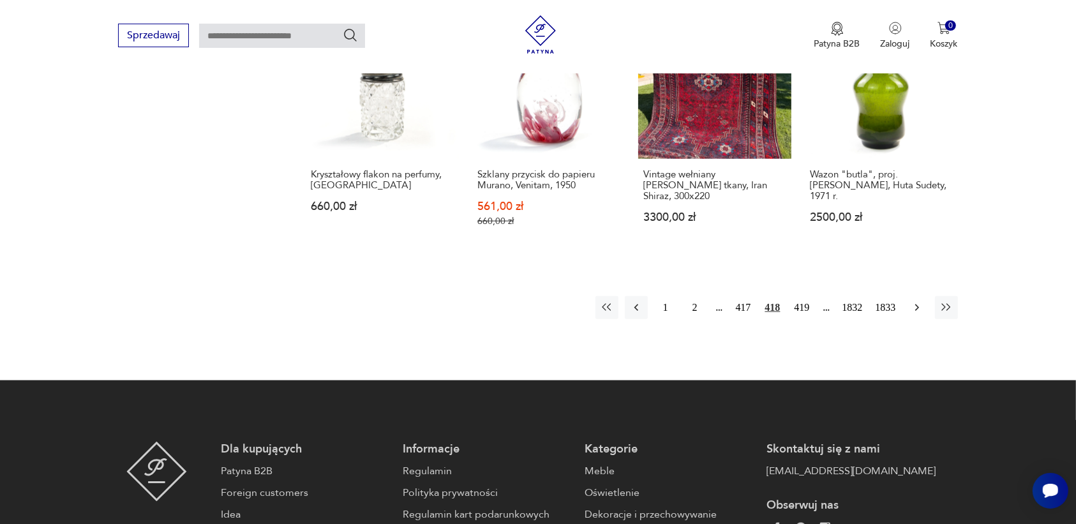
click at [920, 301] on icon "button" at bounding box center [916, 307] width 13 height 13
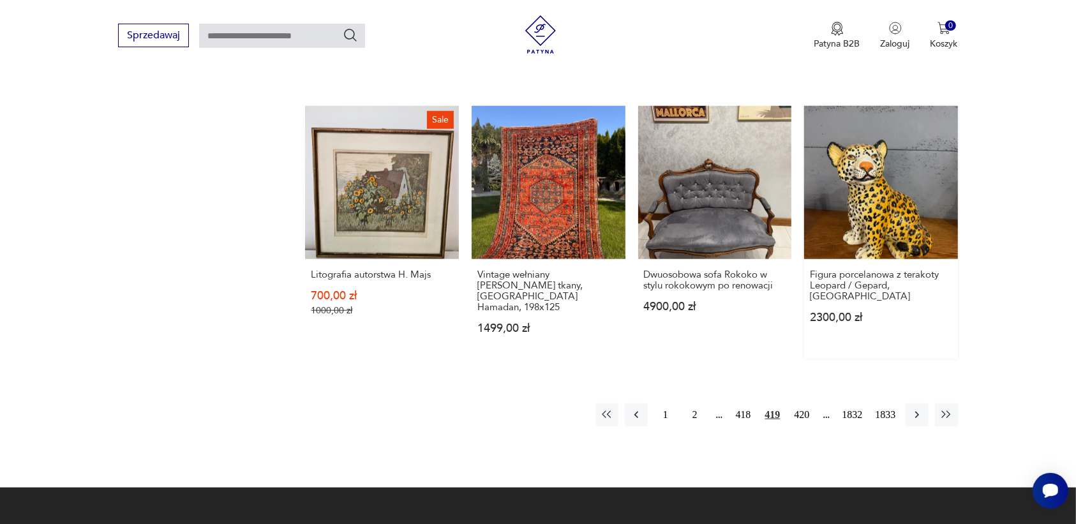
scroll to position [1122, 0]
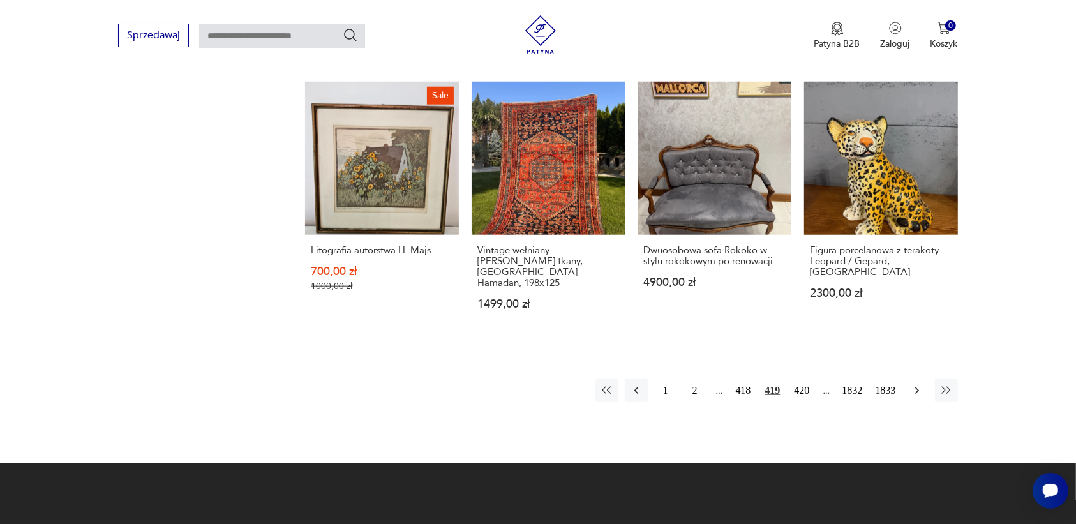
click at [913, 384] on icon "button" at bounding box center [916, 390] width 13 height 13
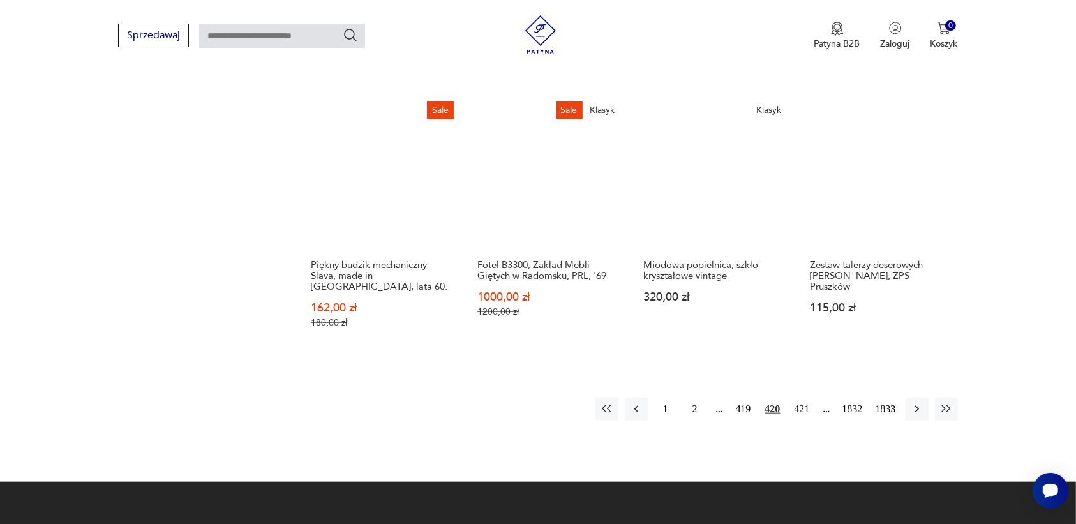
scroll to position [1122, 0]
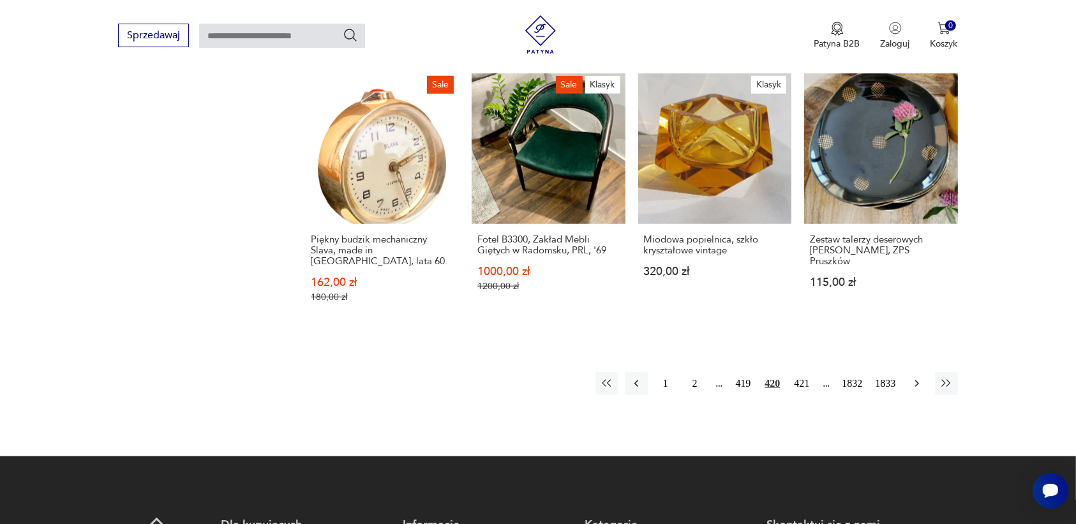
click at [916, 377] on icon "button" at bounding box center [916, 383] width 13 height 13
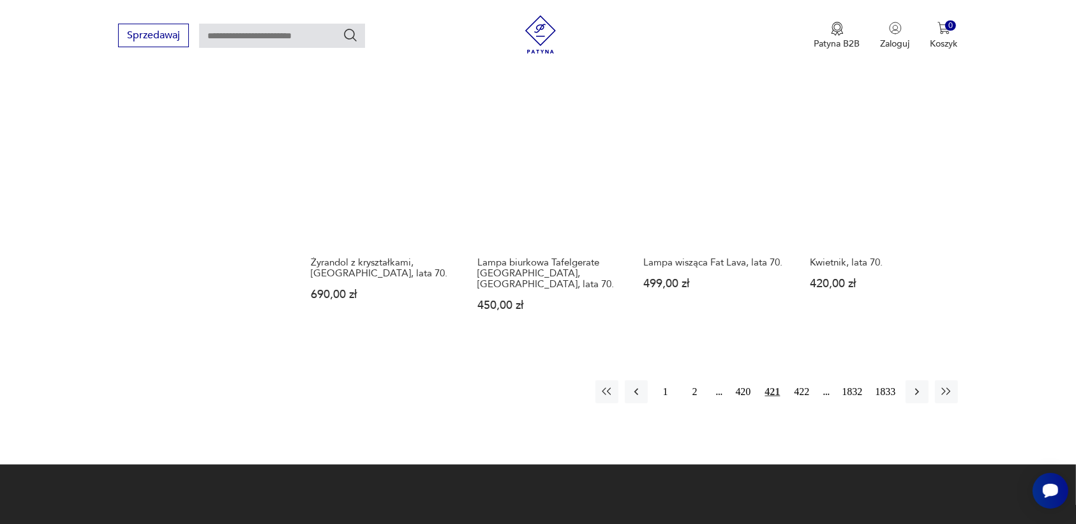
scroll to position [1122, 0]
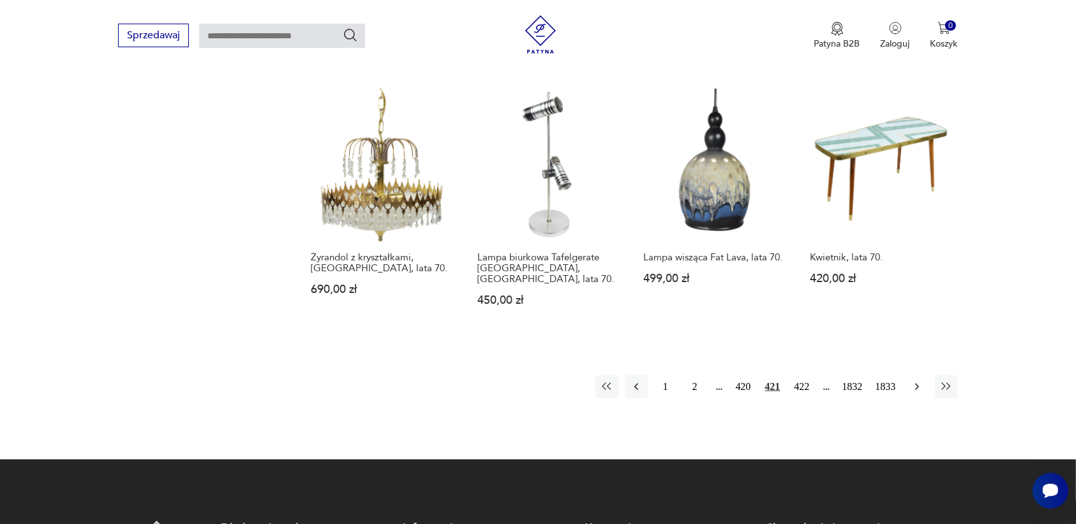
click at [916, 380] on icon "button" at bounding box center [916, 386] width 13 height 13
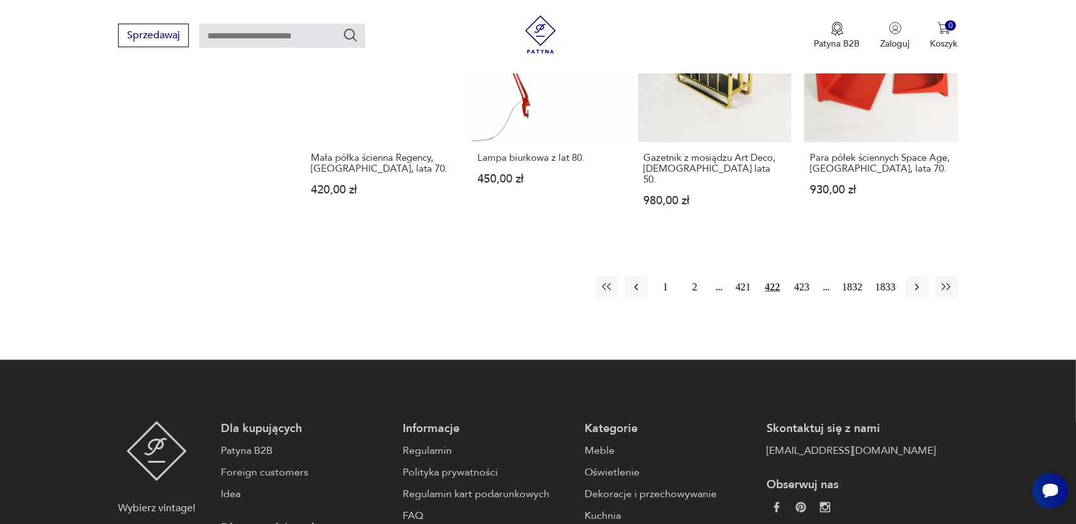
scroll to position [1201, 0]
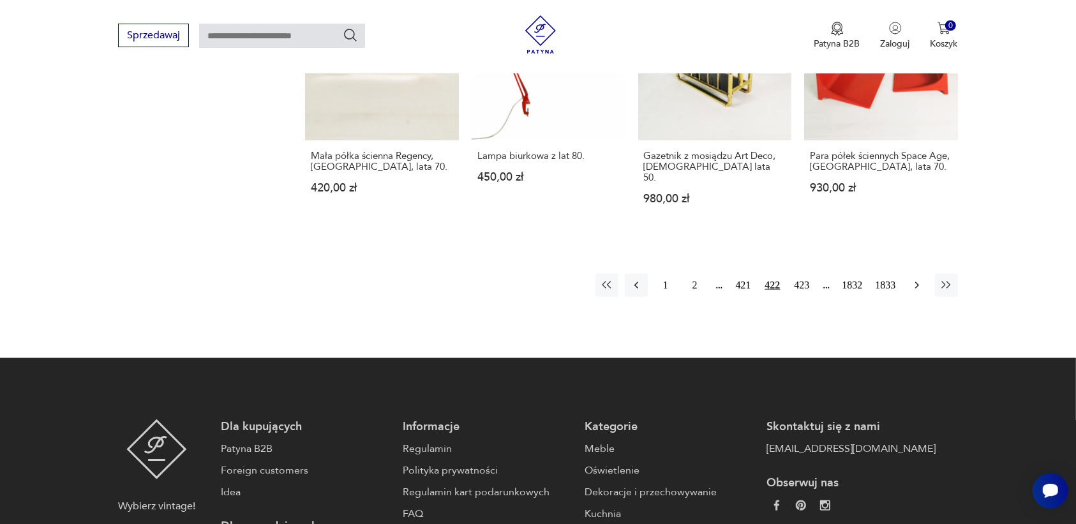
click at [917, 279] on icon "button" at bounding box center [916, 285] width 13 height 13
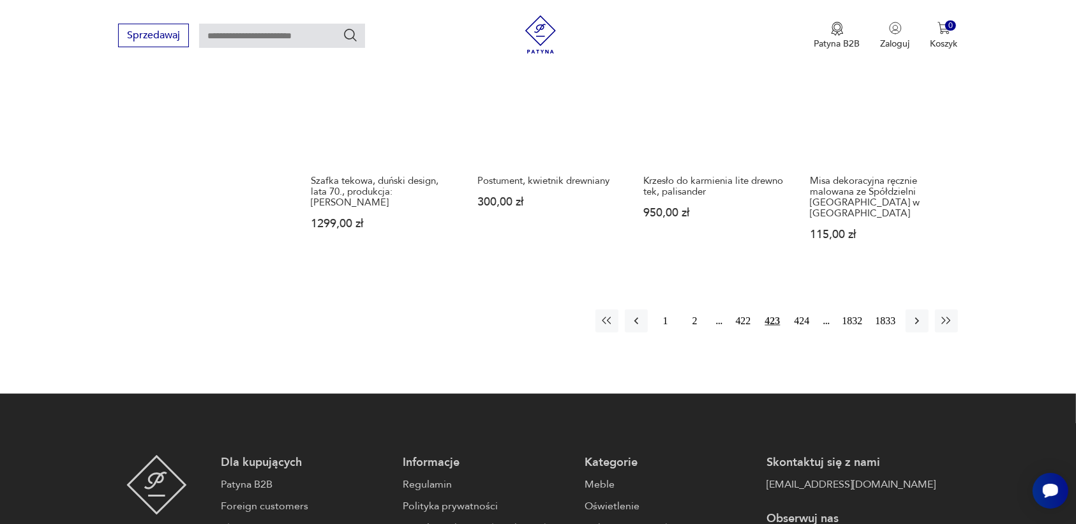
scroll to position [1201, 0]
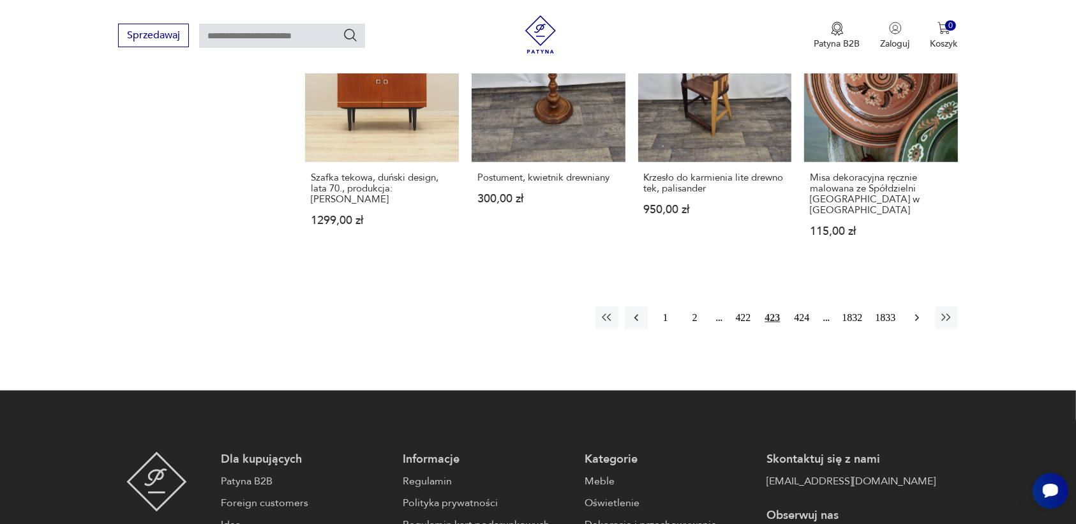
click at [913, 311] on icon "button" at bounding box center [916, 317] width 13 height 13
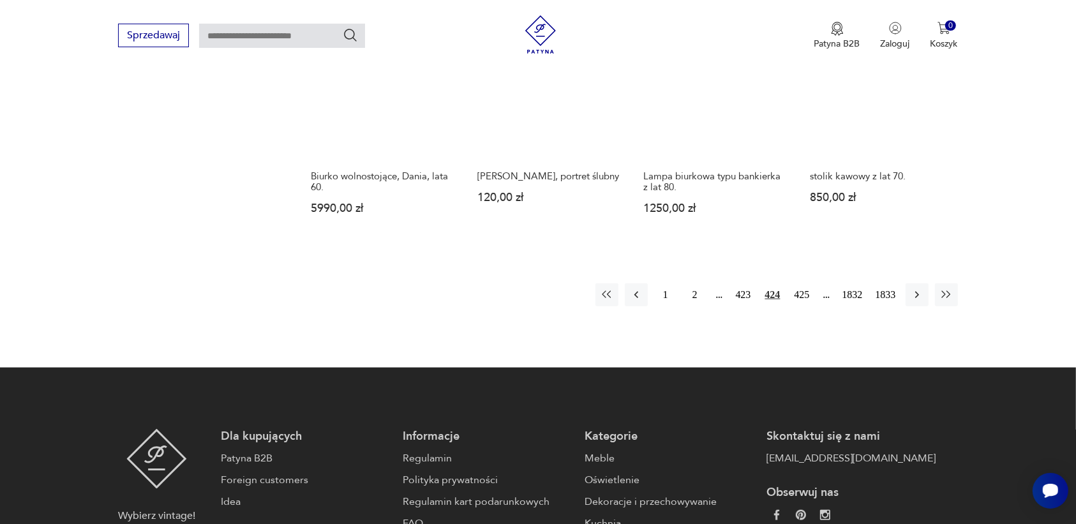
scroll to position [1201, 0]
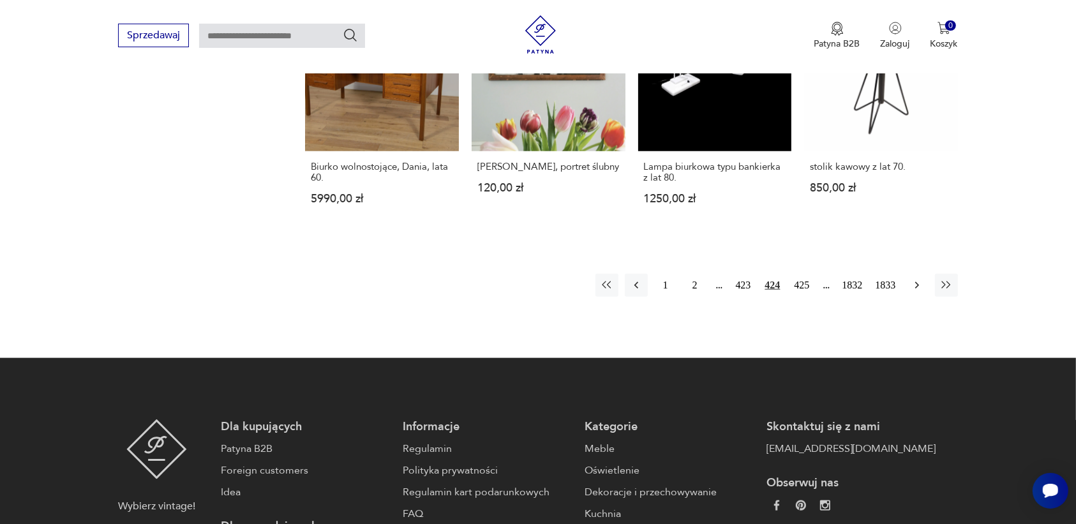
click at [916, 282] on icon "button" at bounding box center [916, 285] width 4 height 7
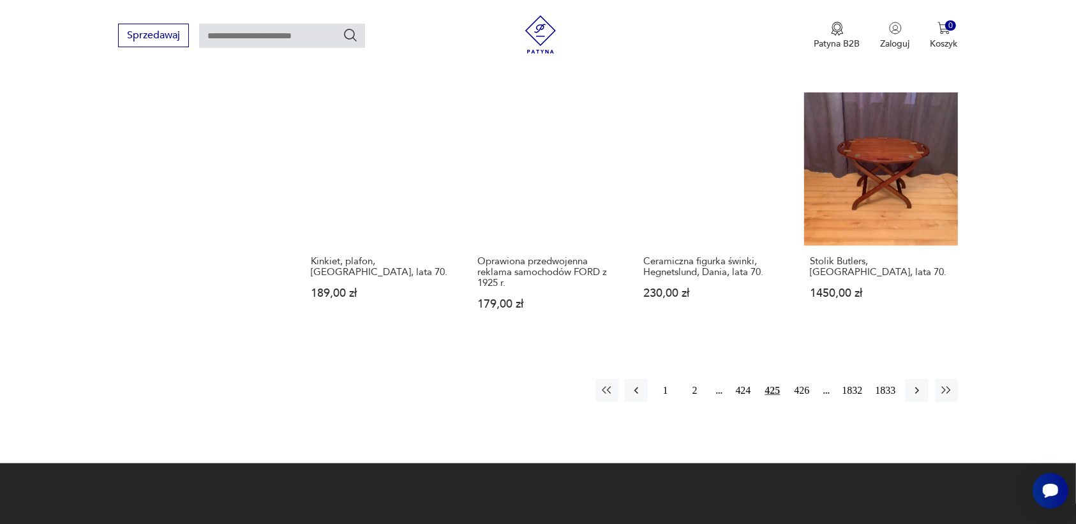
scroll to position [1122, 0]
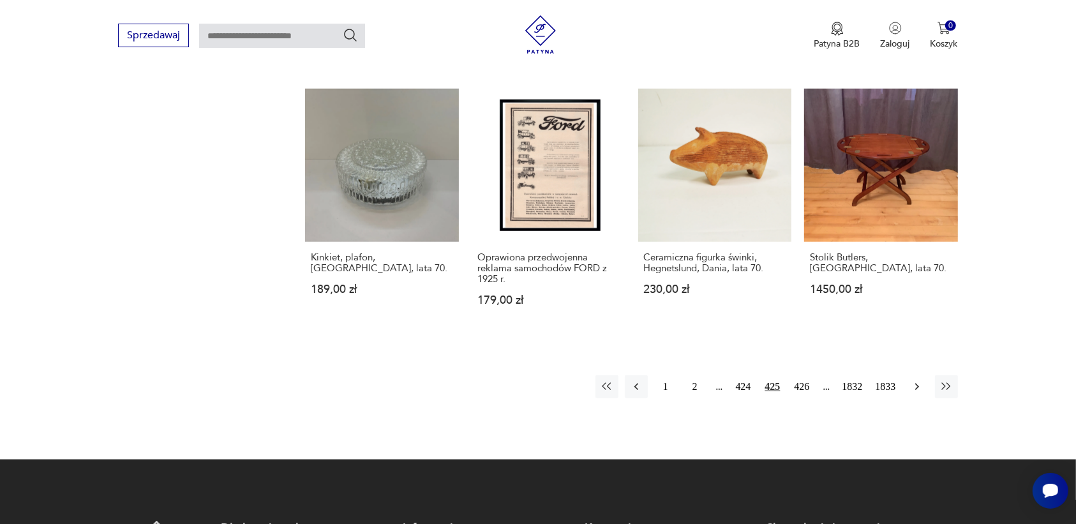
click at [916, 380] on icon "button" at bounding box center [916, 386] width 13 height 13
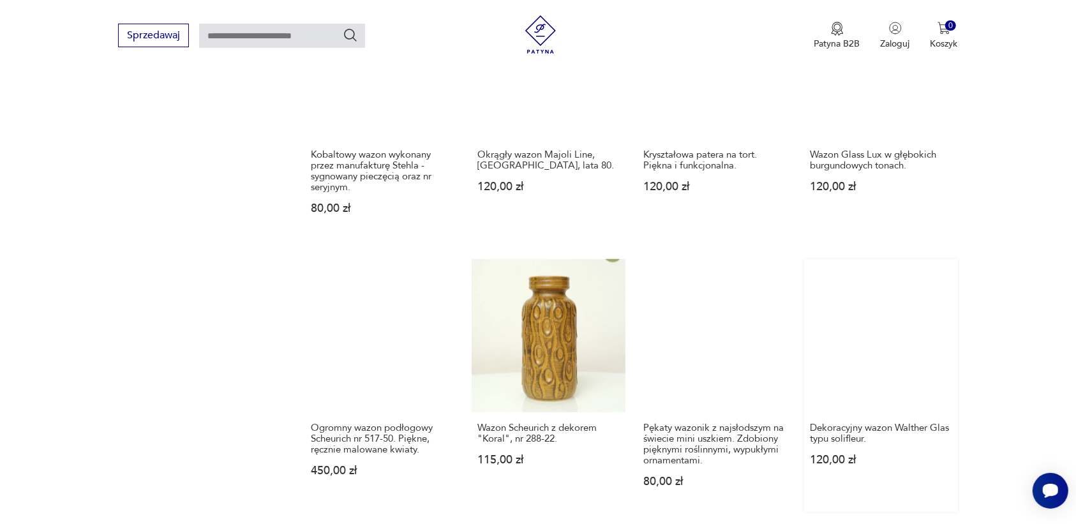
scroll to position [1201, 0]
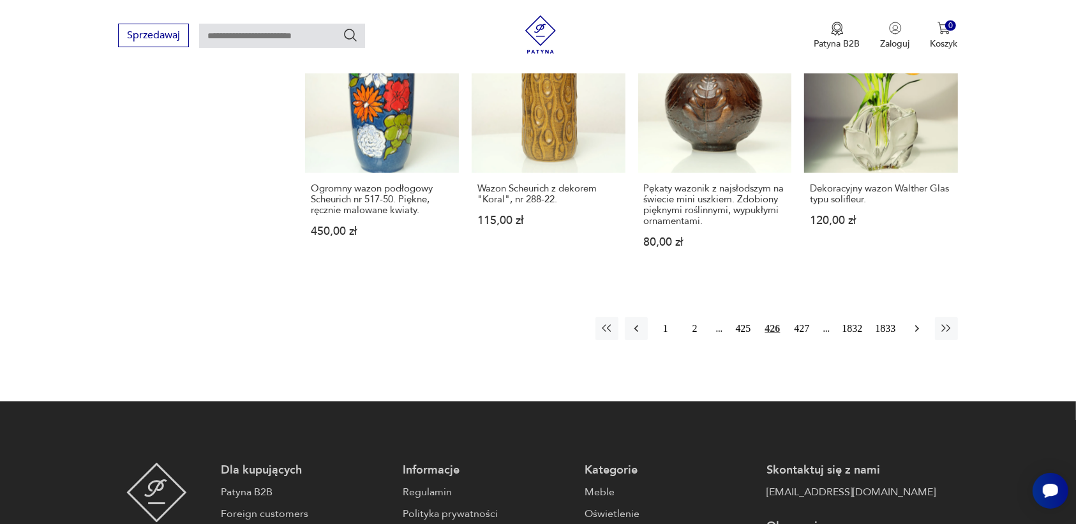
click at [917, 325] on icon "button" at bounding box center [916, 328] width 13 height 13
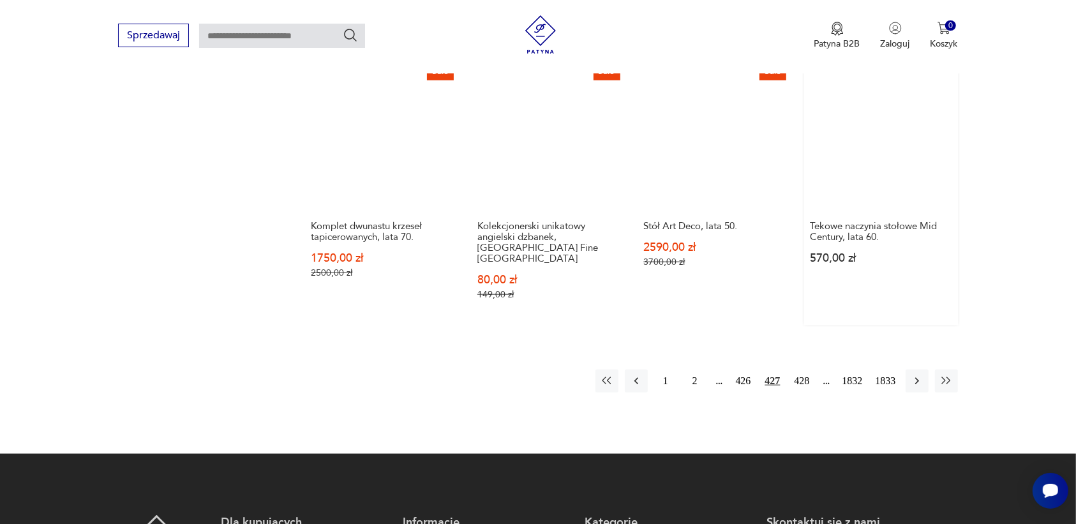
scroll to position [1201, 0]
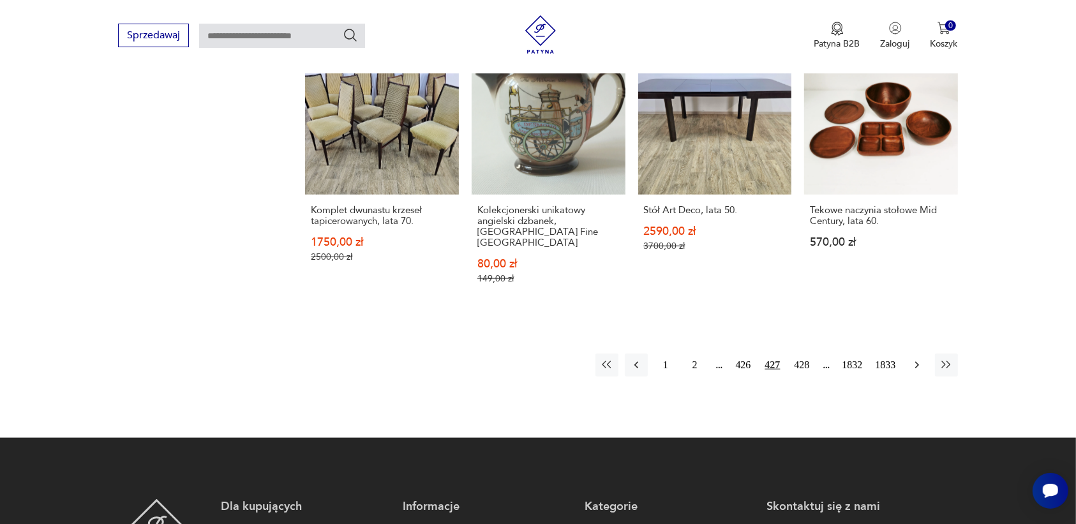
click at [914, 359] on icon "button" at bounding box center [916, 365] width 13 height 13
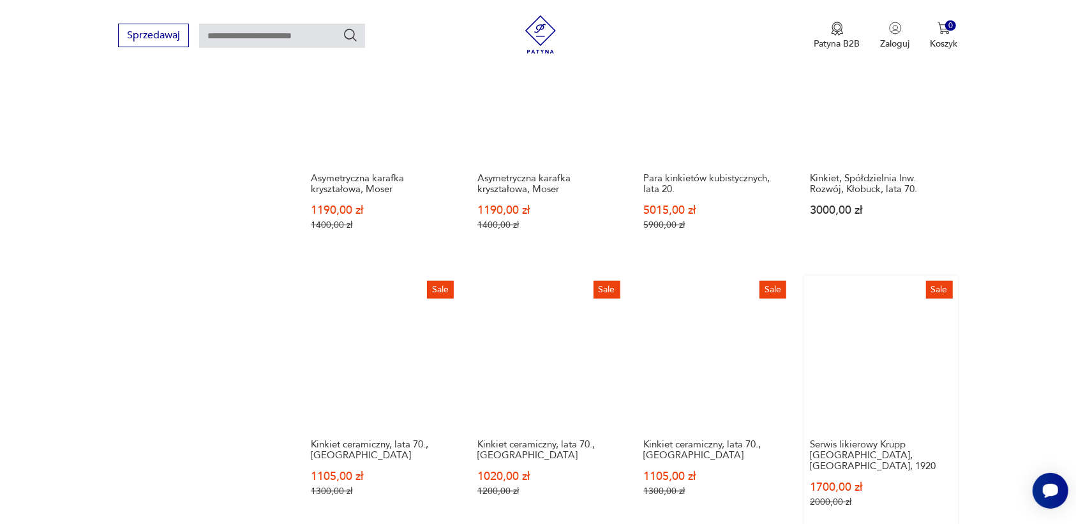
scroll to position [1042, 0]
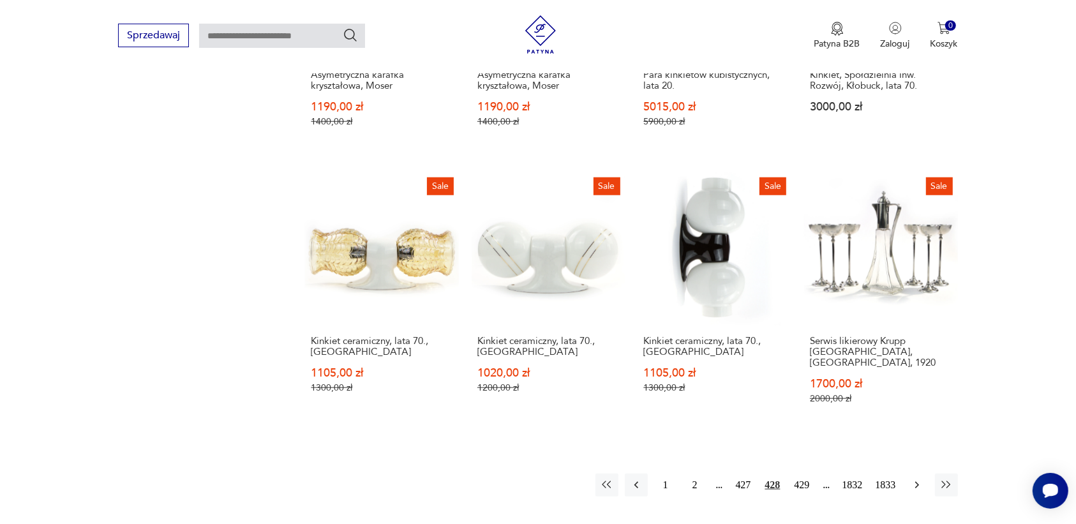
click at [917, 473] on button "button" at bounding box center [916, 484] width 23 height 23
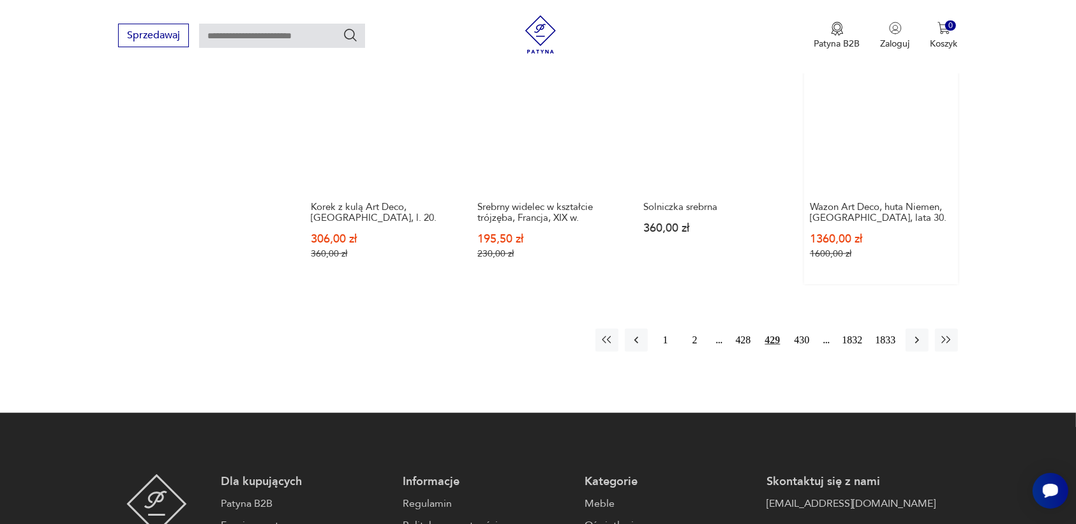
scroll to position [1201, 0]
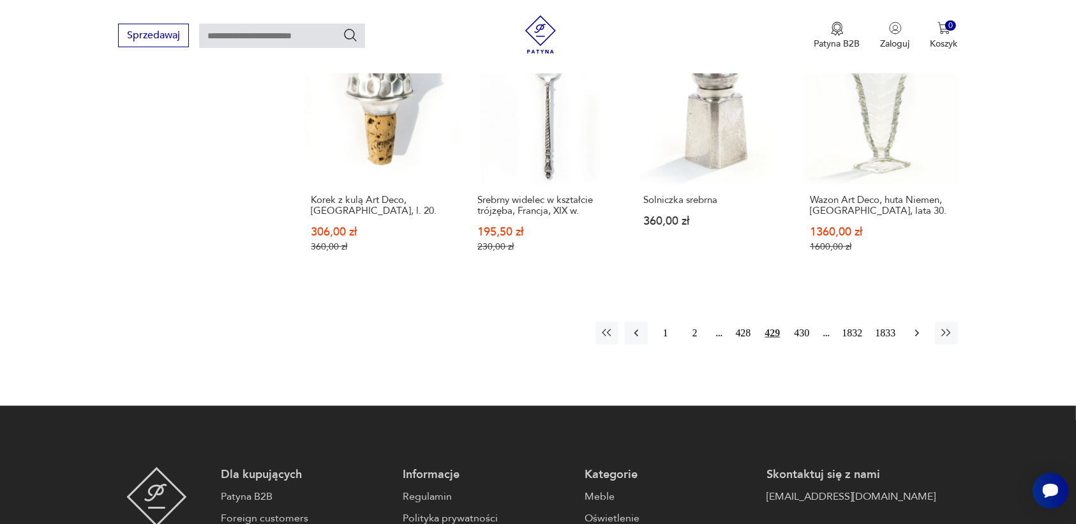
click at [916, 327] on icon "button" at bounding box center [916, 333] width 13 height 13
click at [911, 327] on icon "button" at bounding box center [916, 333] width 13 height 13
click at [910, 327] on icon "button" at bounding box center [916, 333] width 13 height 13
drag, startPoint x: 914, startPoint y: 311, endPoint x: 906, endPoint y: 308, distance: 9.1
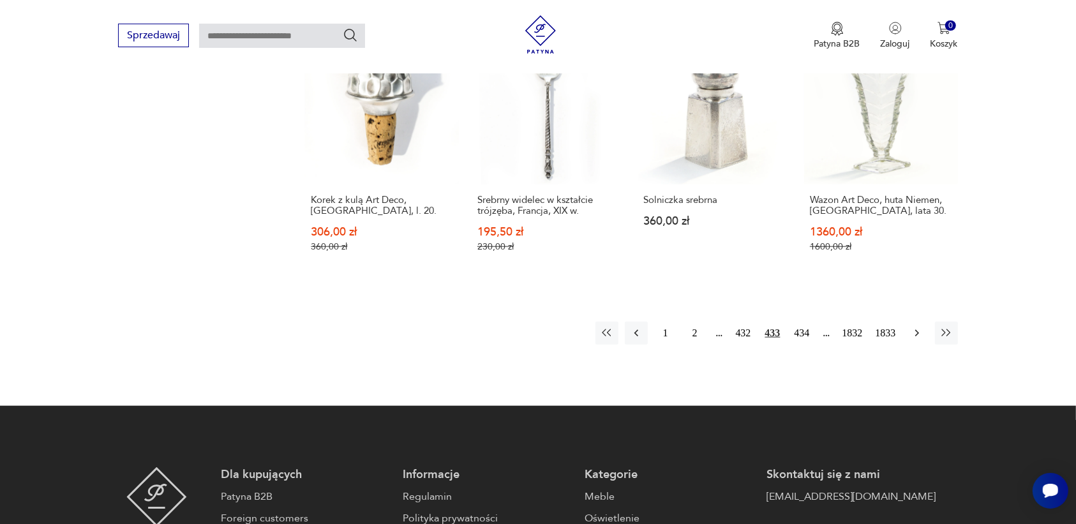
click at [906, 322] on button "button" at bounding box center [916, 333] width 23 height 23
drag, startPoint x: 914, startPoint y: 308, endPoint x: 897, endPoint y: 301, distance: 18.9
click at [897, 322] on div "1 2 433 434 435 1832 1833" at bounding box center [776, 333] width 362 height 23
click at [917, 327] on icon "button" at bounding box center [916, 333] width 13 height 13
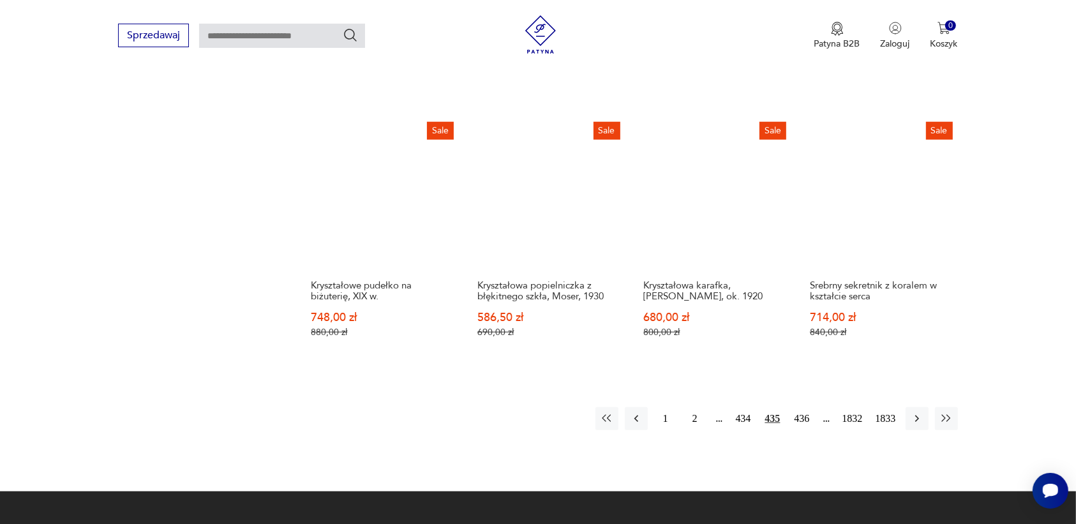
scroll to position [1122, 0]
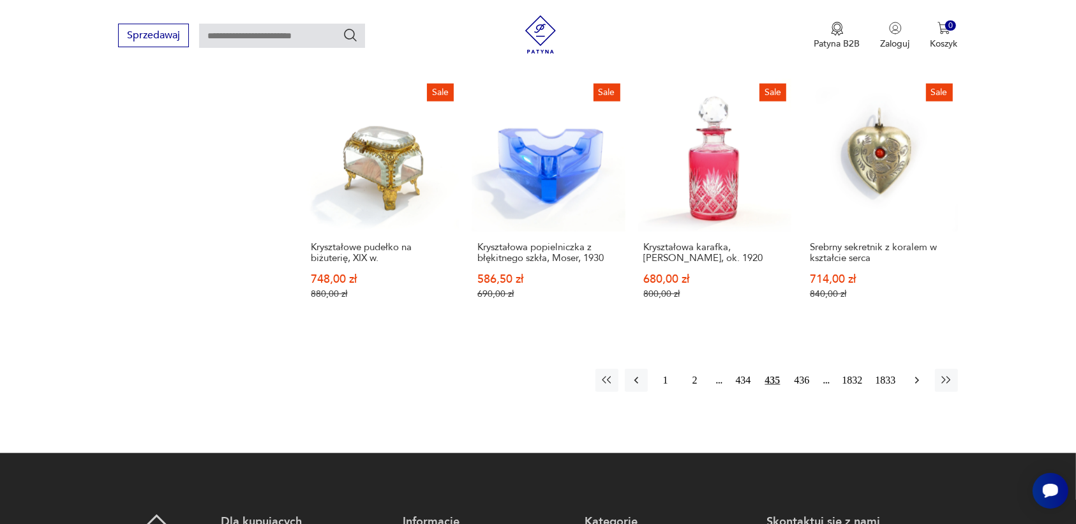
click at [916, 375] on icon "button" at bounding box center [916, 380] width 13 height 13
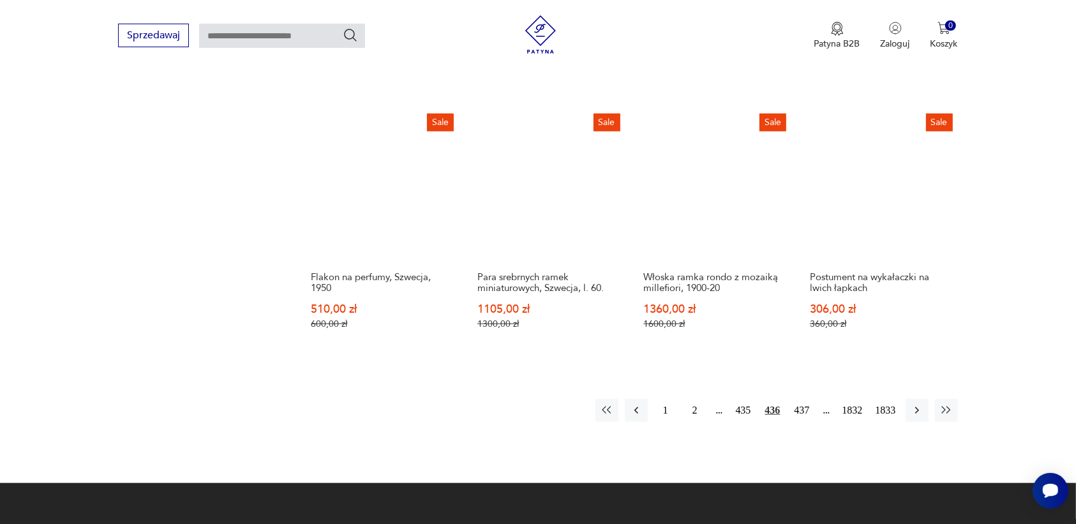
scroll to position [1201, 0]
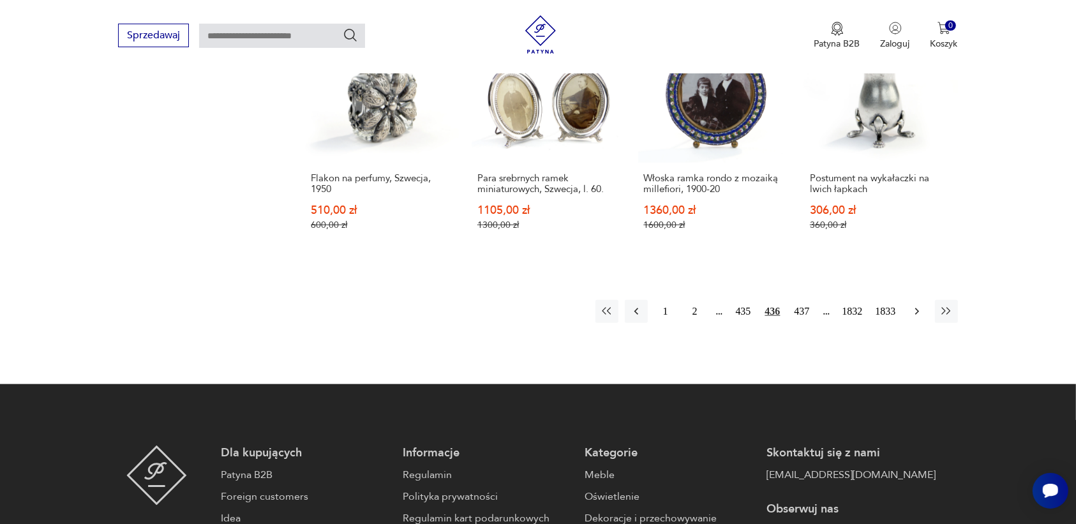
click at [914, 303] on button "button" at bounding box center [916, 311] width 23 height 23
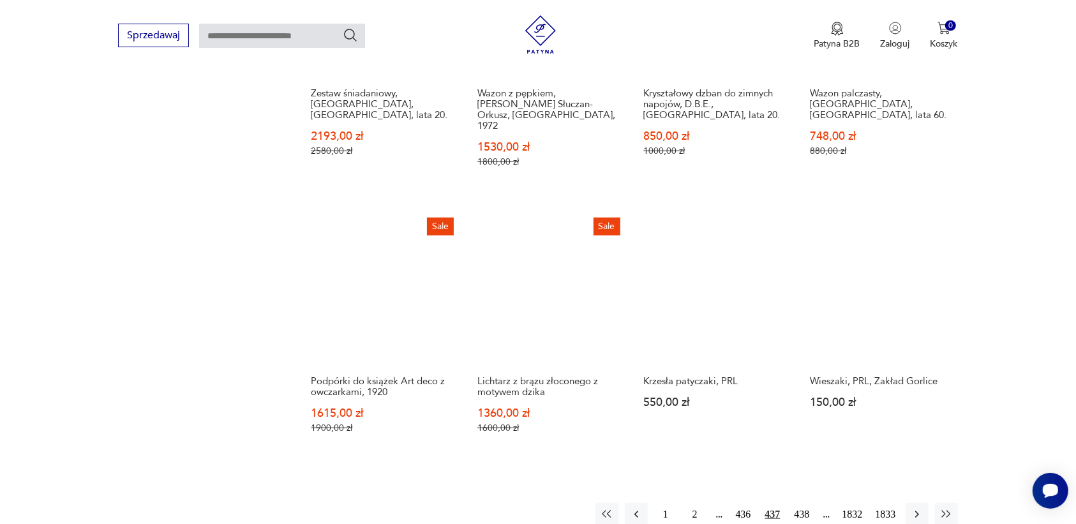
scroll to position [1122, 0]
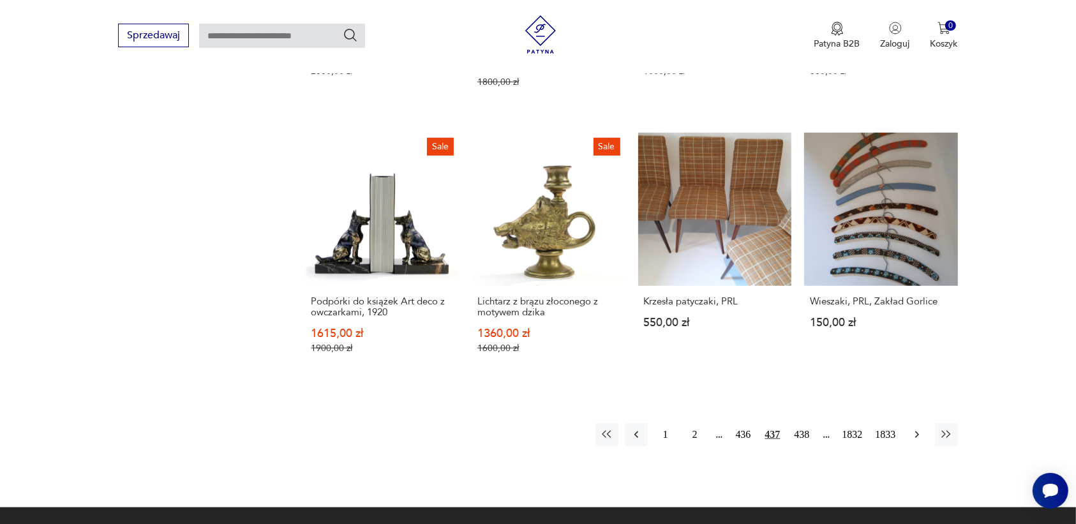
click at [912, 428] on icon "button" at bounding box center [916, 434] width 13 height 13
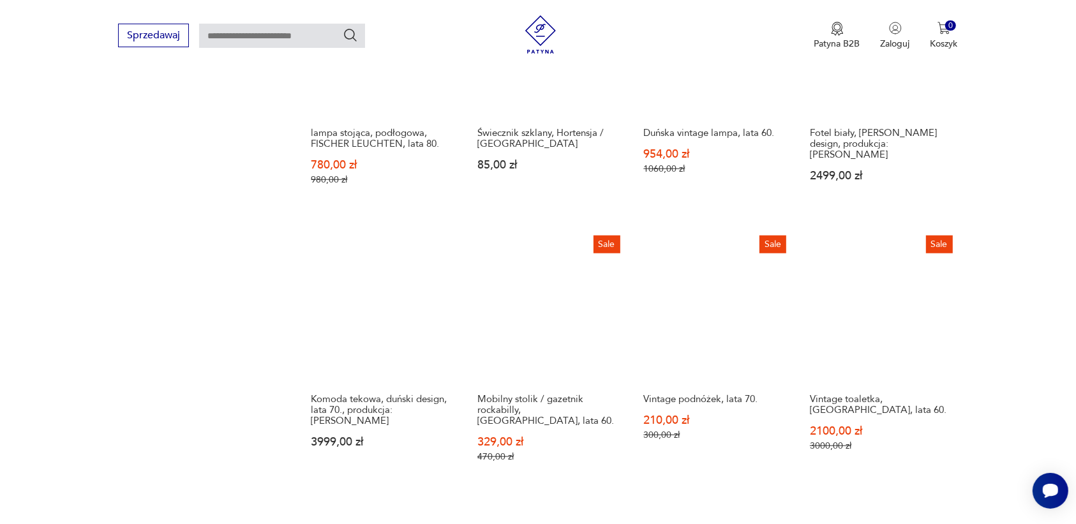
scroll to position [1042, 0]
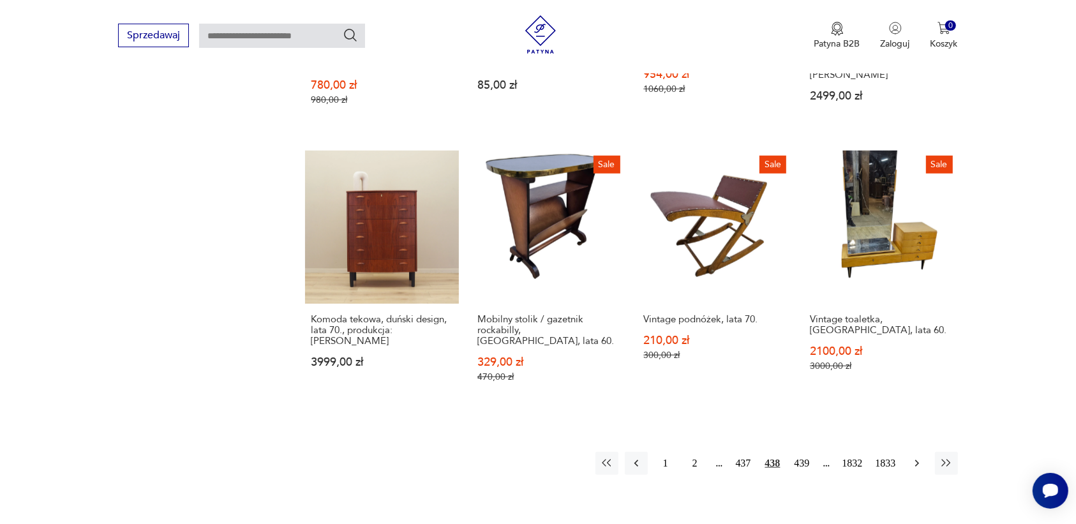
click at [913, 457] on icon "button" at bounding box center [916, 463] width 13 height 13
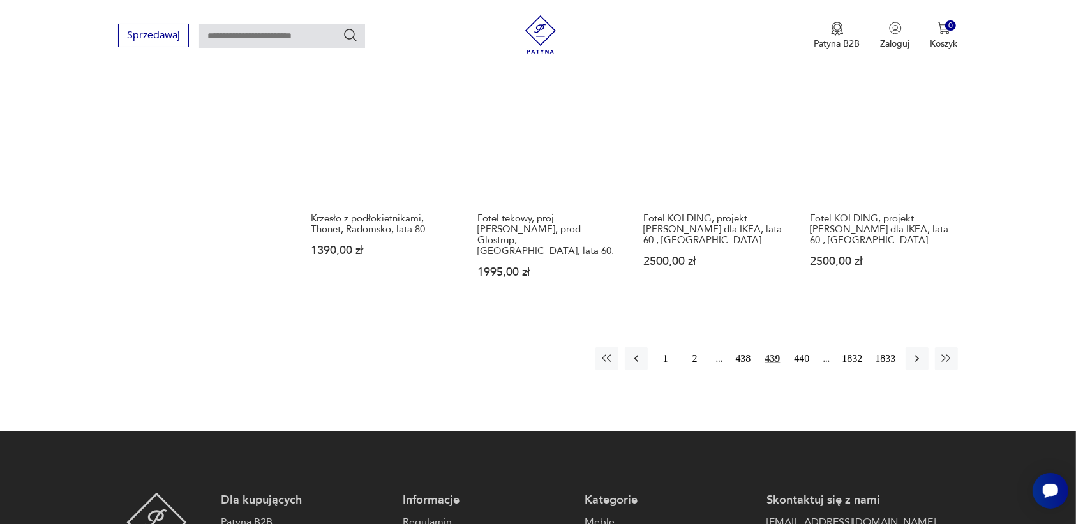
scroll to position [1201, 0]
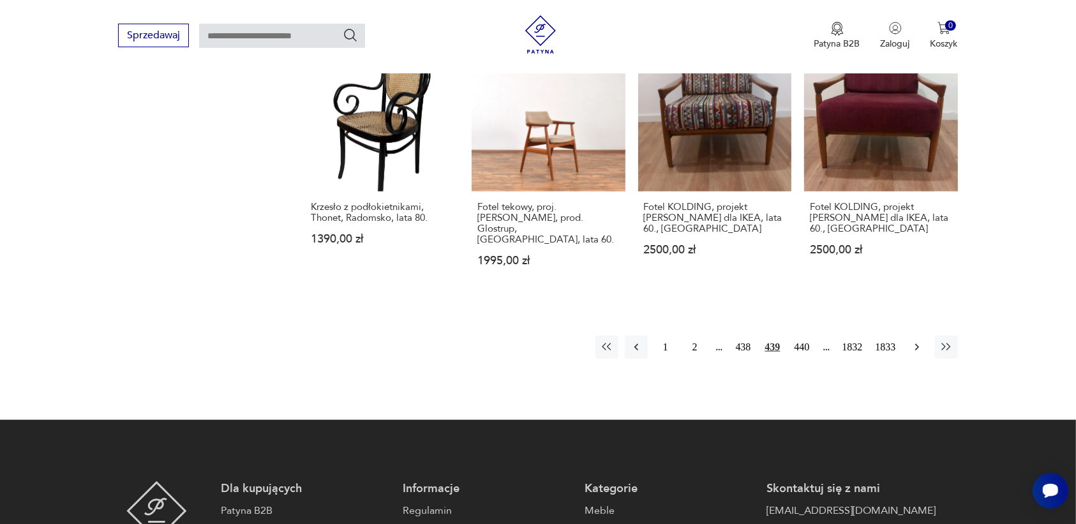
click at [913, 341] on icon "button" at bounding box center [916, 347] width 13 height 13
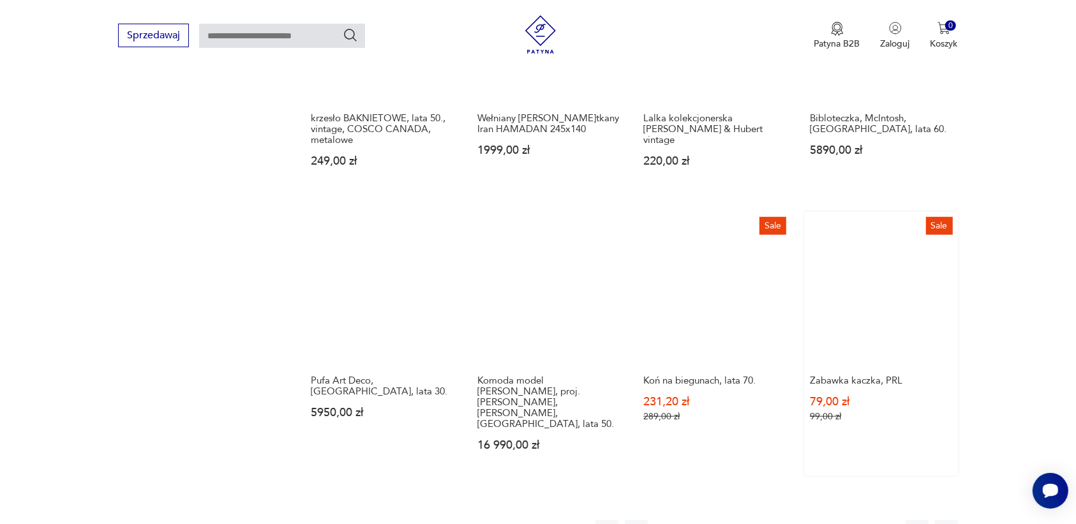
scroll to position [1042, 0]
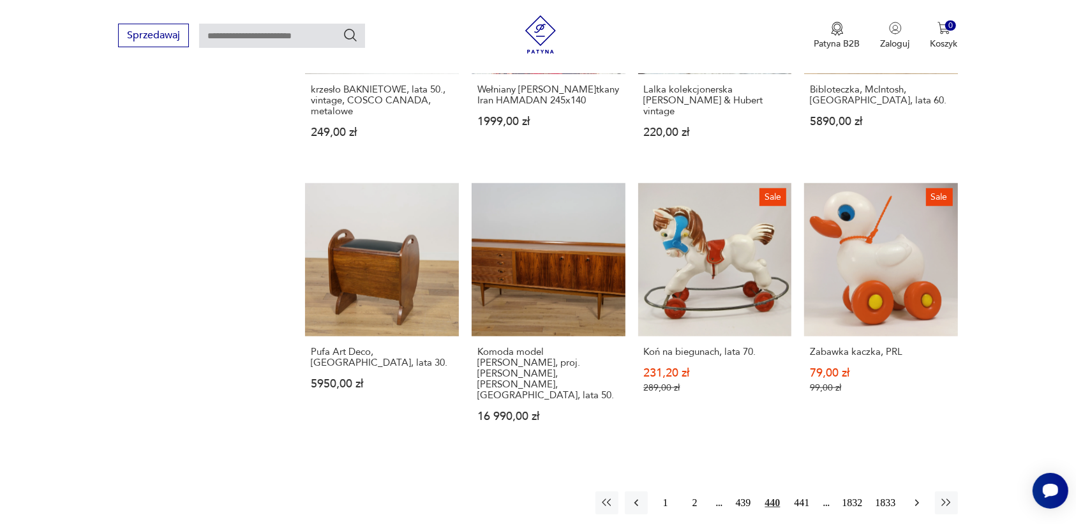
click at [914, 496] on icon "button" at bounding box center [916, 502] width 13 height 13
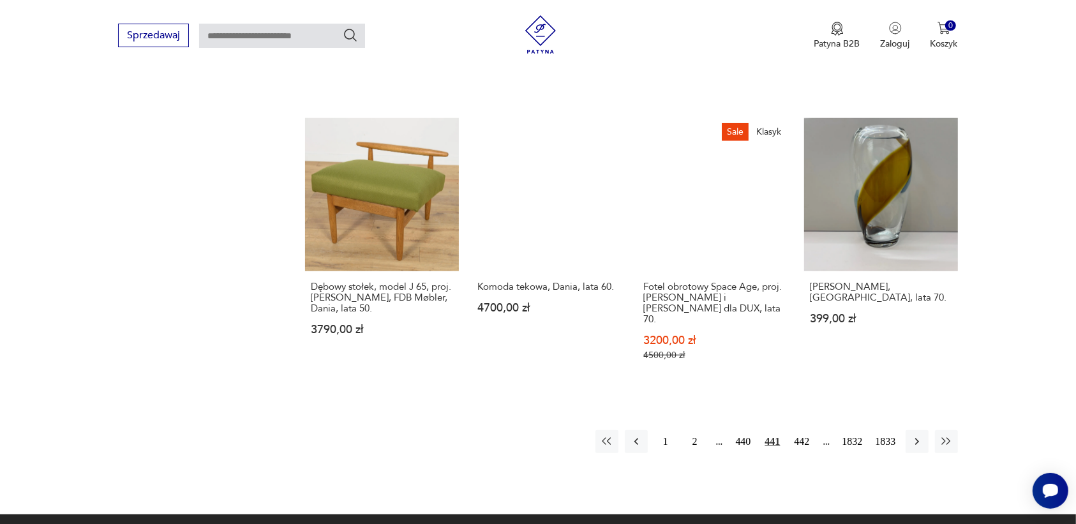
scroll to position [1122, 0]
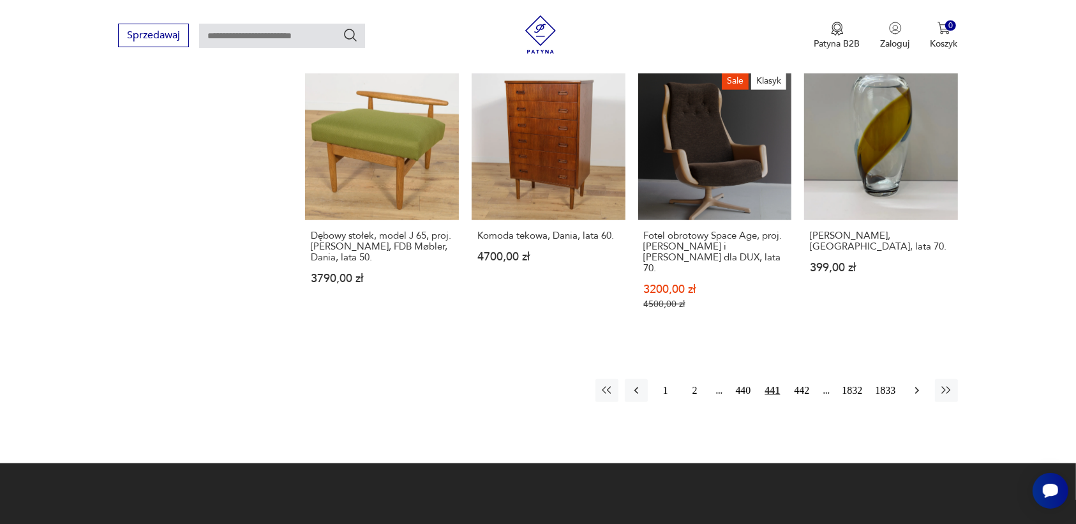
click at [912, 384] on icon "button" at bounding box center [916, 390] width 13 height 13
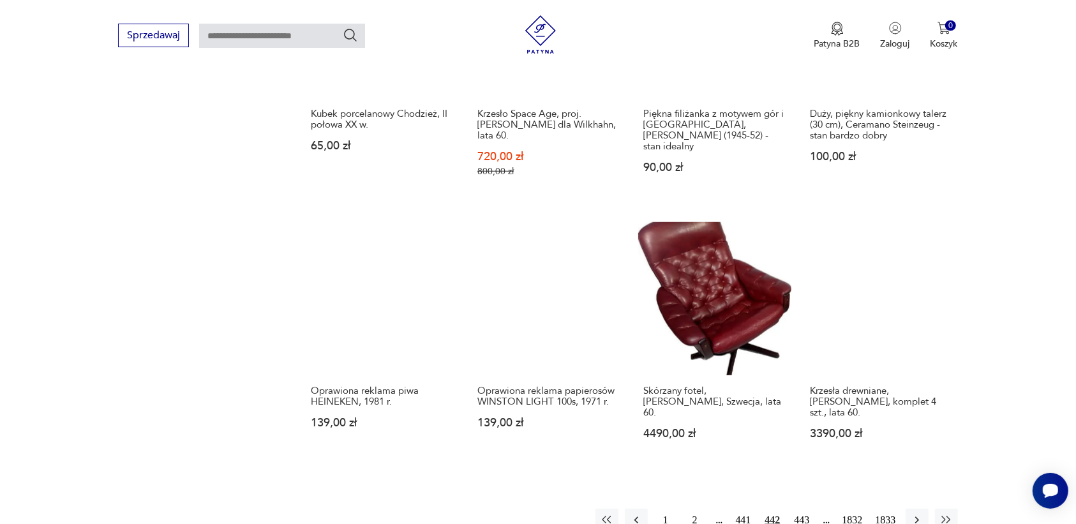
scroll to position [1042, 0]
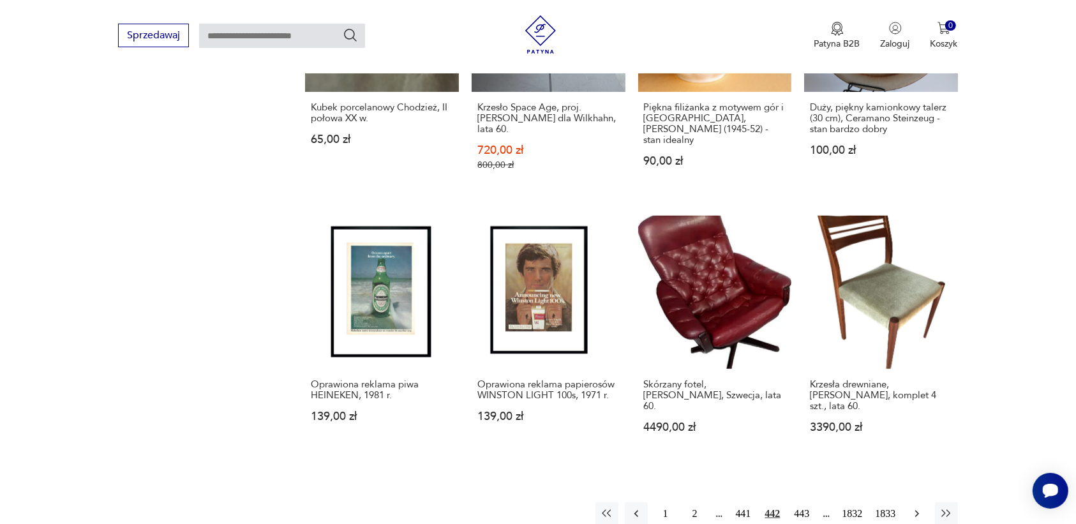
click at [911, 507] on icon "button" at bounding box center [916, 513] width 13 height 13
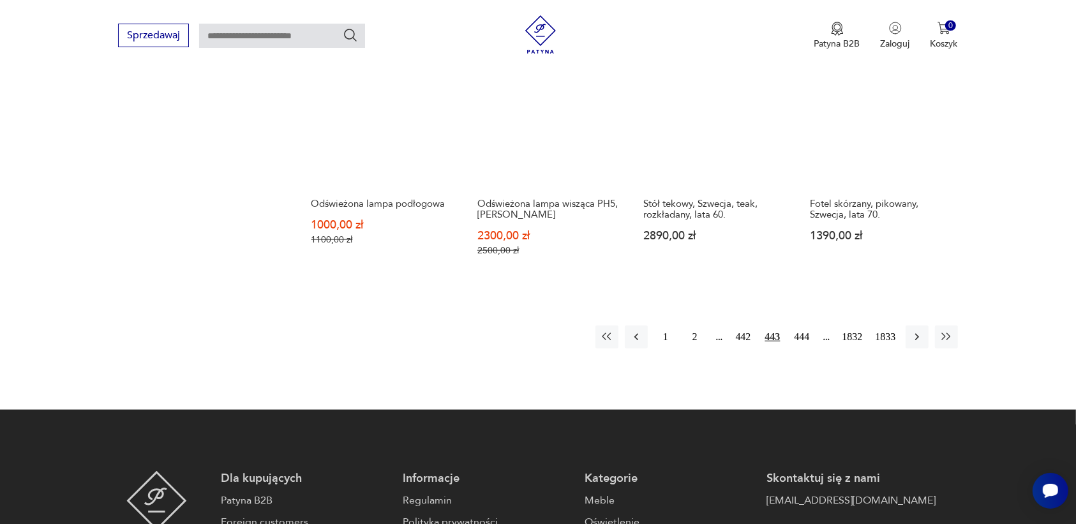
scroll to position [1201, 0]
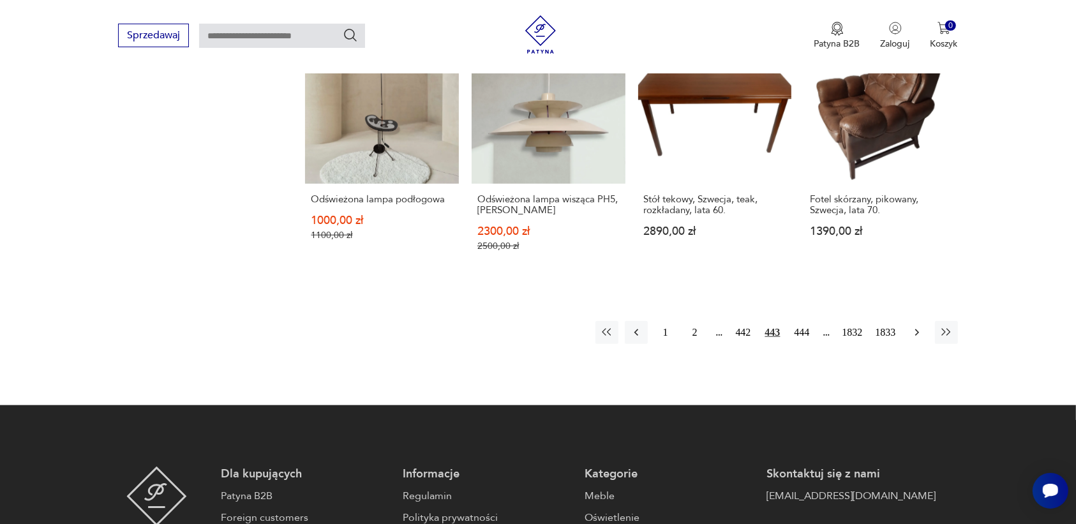
click at [921, 326] on icon "button" at bounding box center [916, 332] width 13 height 13
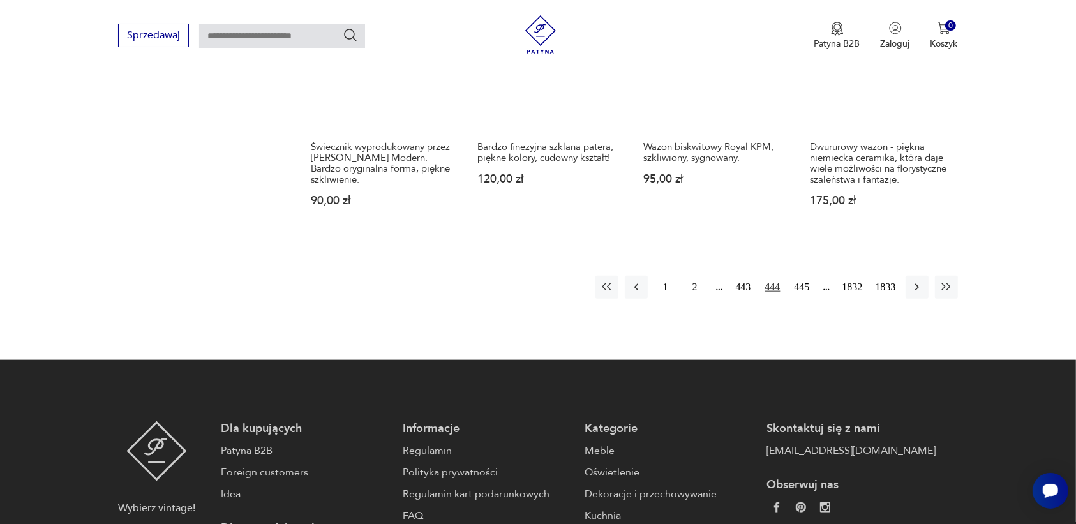
scroll to position [1281, 0]
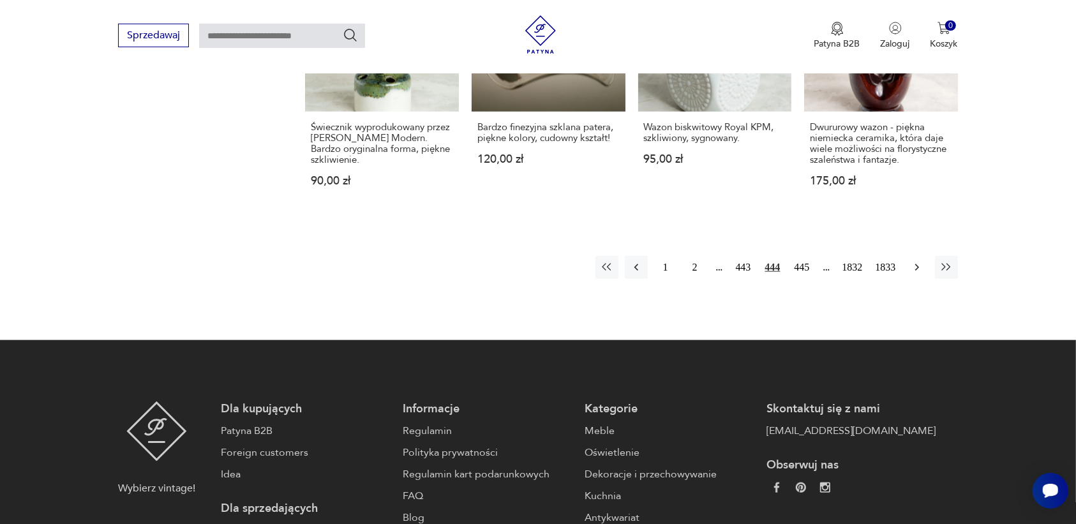
click at [914, 261] on icon "button" at bounding box center [916, 267] width 13 height 13
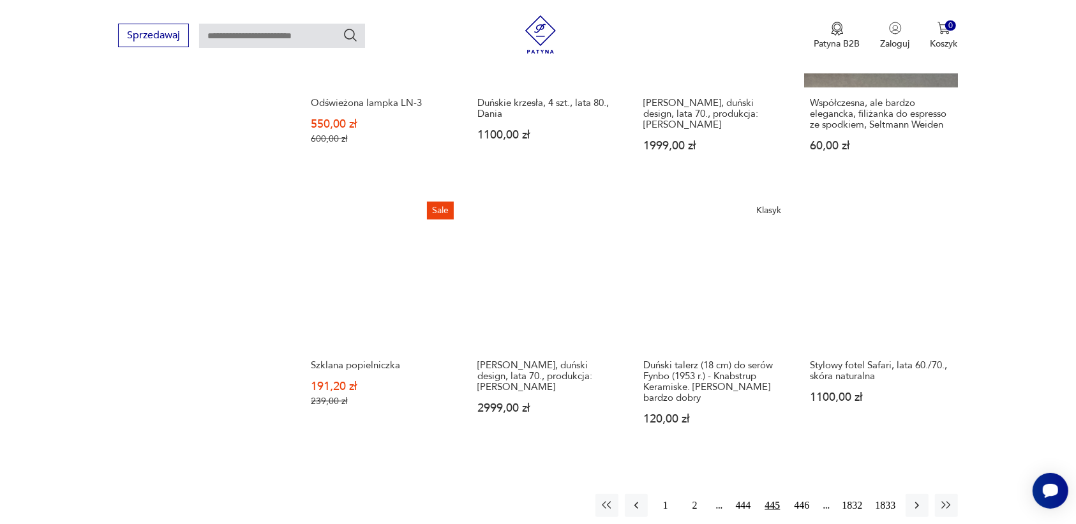
scroll to position [1042, 0]
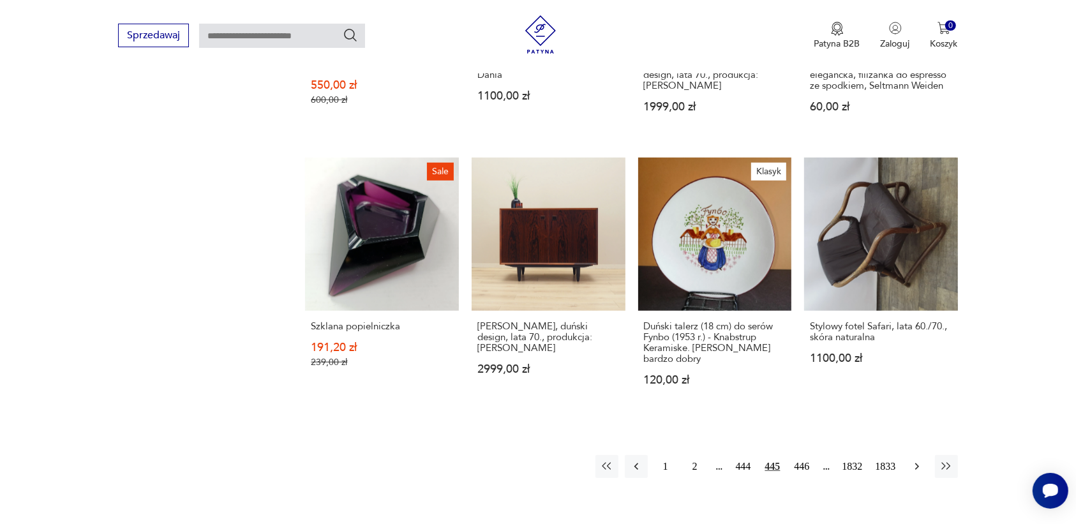
click at [925, 455] on button "button" at bounding box center [916, 466] width 23 height 23
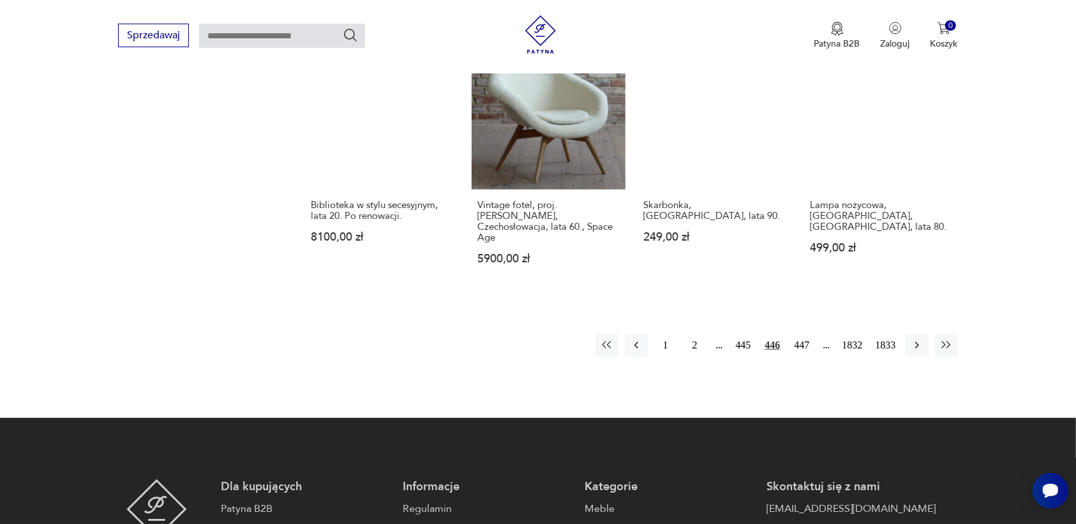
scroll to position [1201, 0]
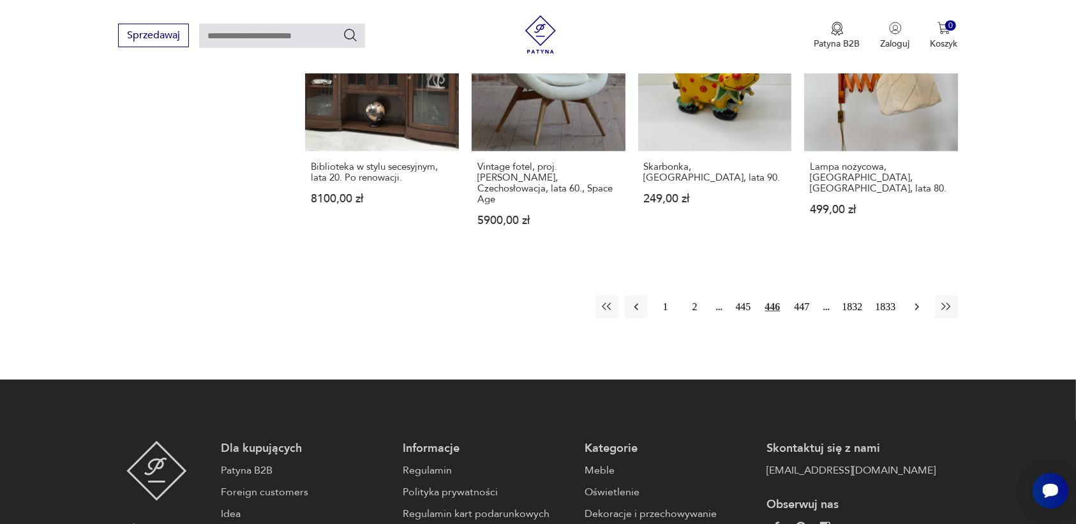
click at [914, 301] on icon "button" at bounding box center [916, 307] width 13 height 13
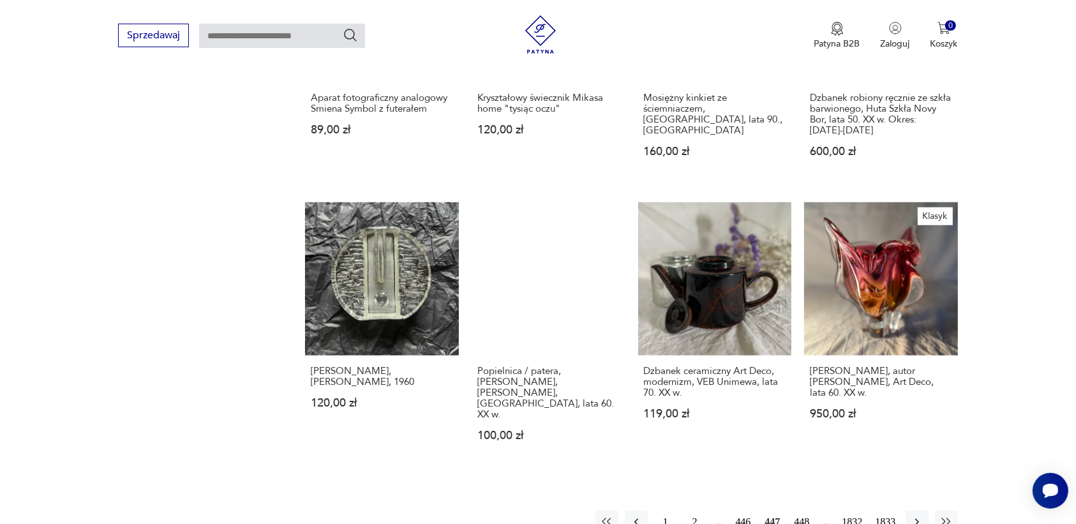
scroll to position [1042, 0]
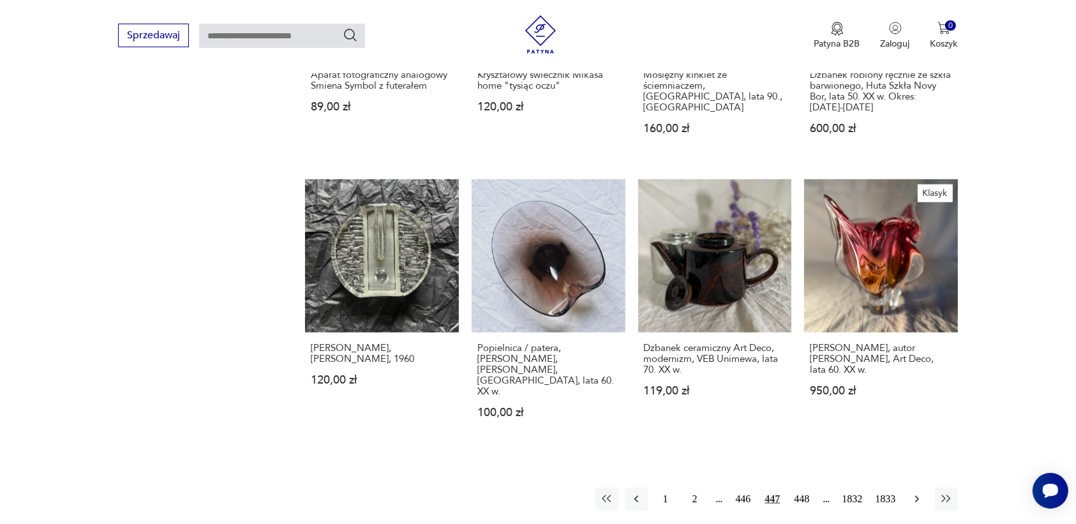
click at [910, 487] on button "button" at bounding box center [916, 498] width 23 height 23
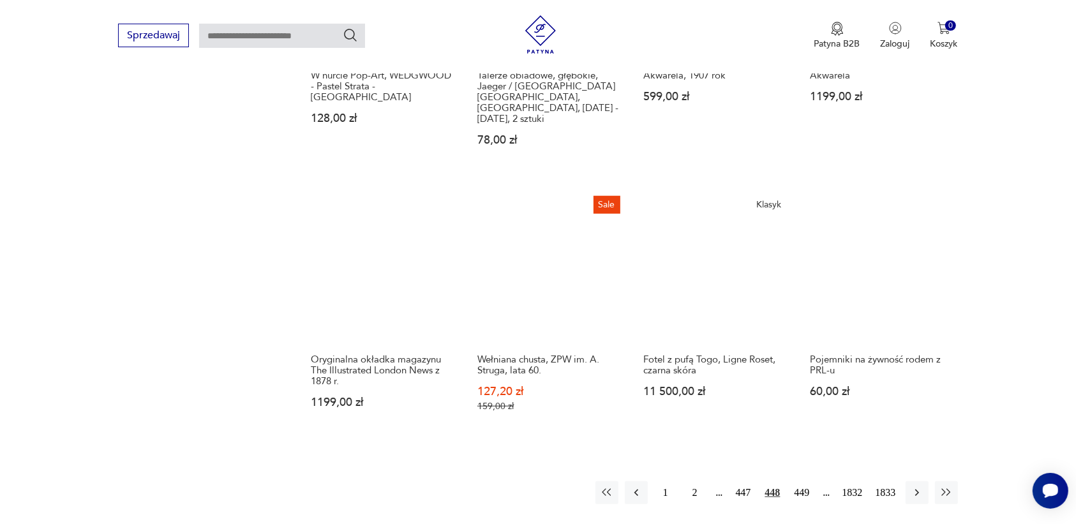
scroll to position [1042, 0]
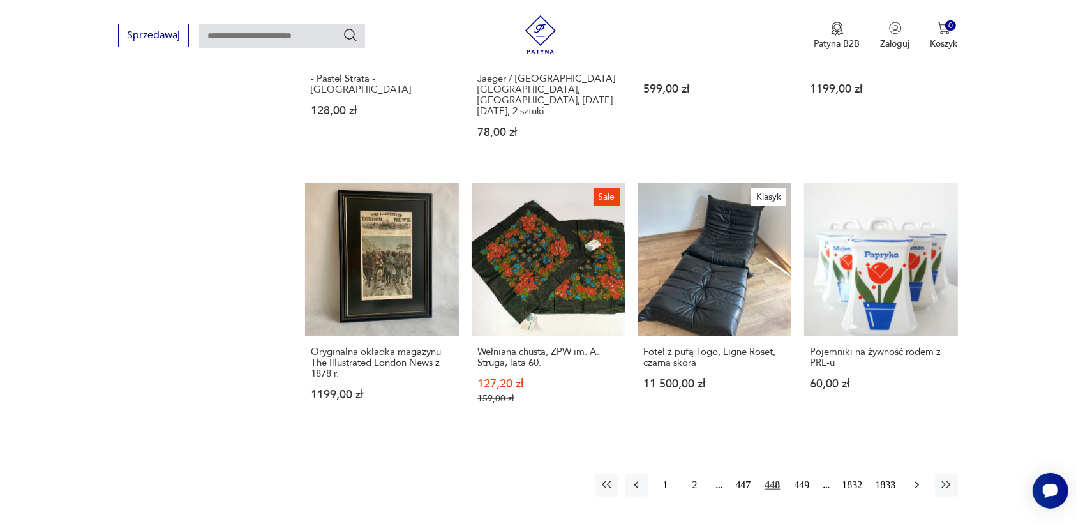
click at [920, 479] on icon "button" at bounding box center [916, 485] width 13 height 13
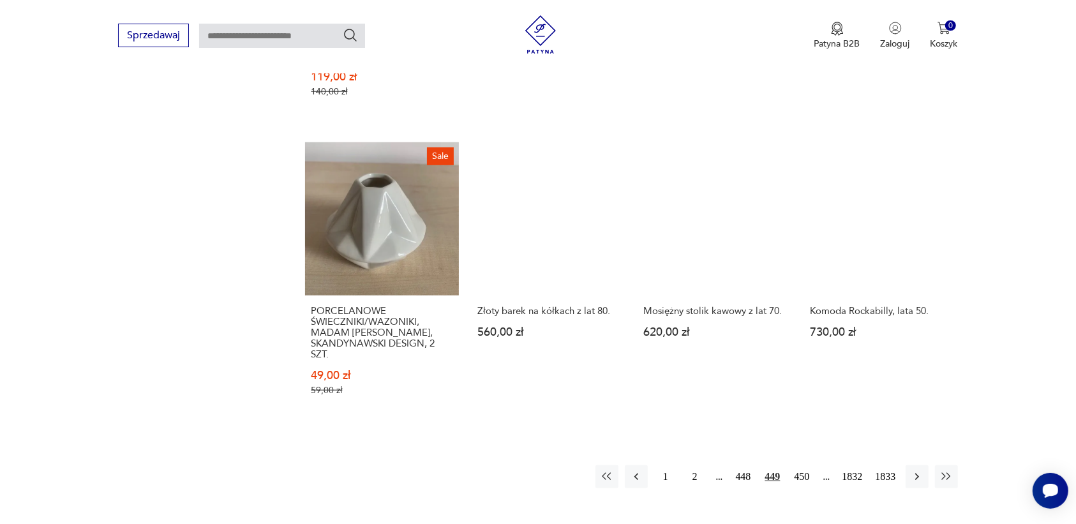
scroll to position [1201, 0]
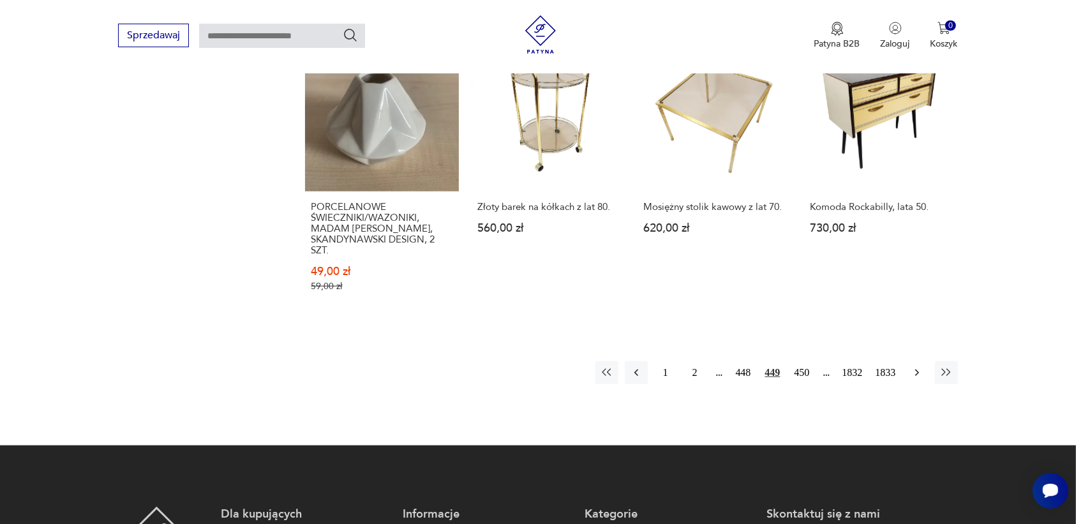
click at [913, 366] on icon "button" at bounding box center [916, 372] width 13 height 13
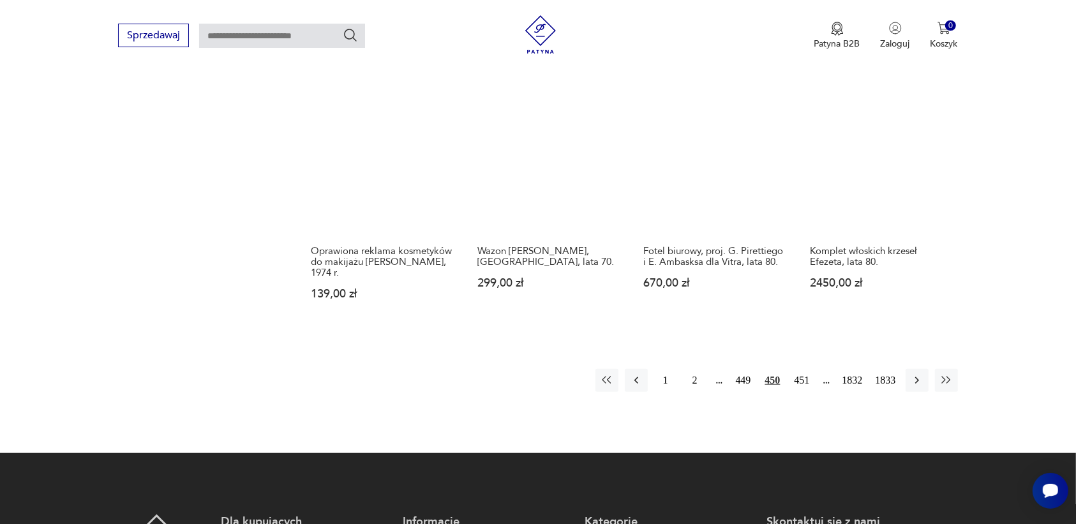
scroll to position [1122, 0]
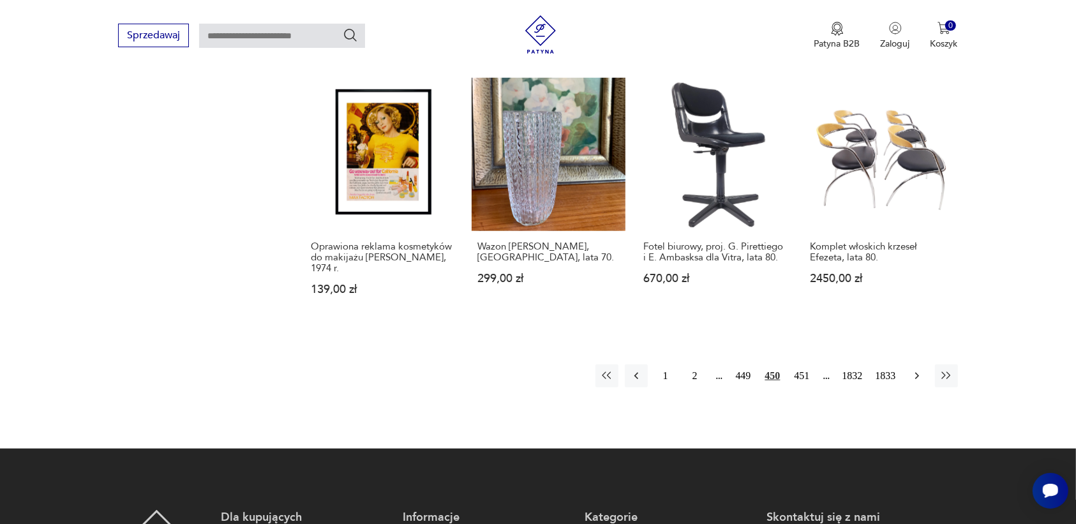
click at [912, 369] on icon "button" at bounding box center [916, 375] width 13 height 13
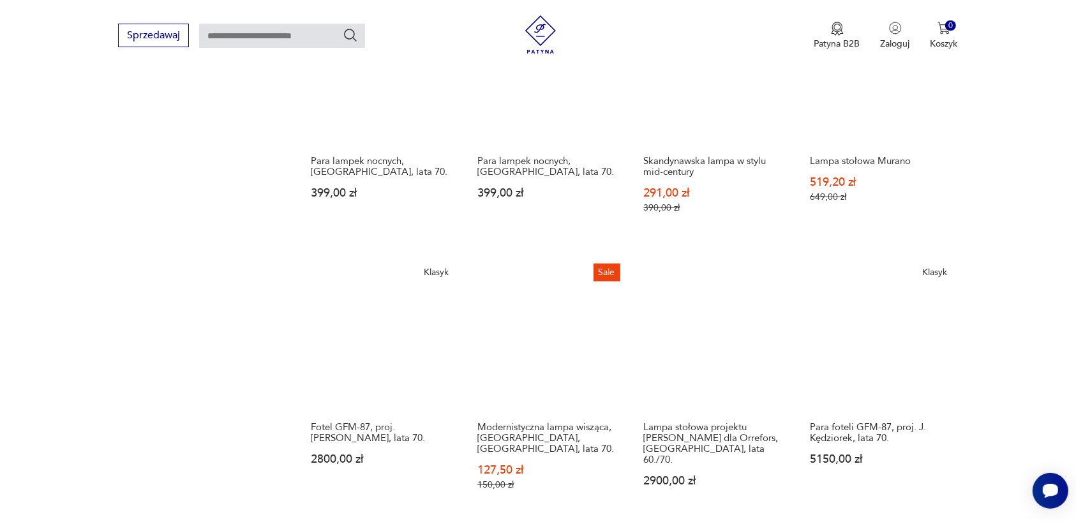
scroll to position [1042, 0]
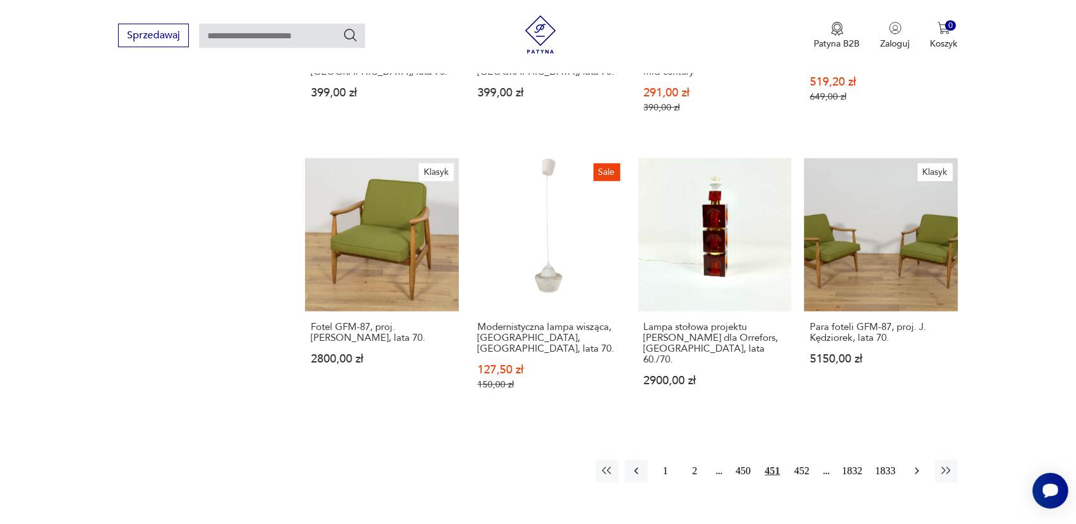
click at [916, 464] on icon "button" at bounding box center [916, 470] width 13 height 13
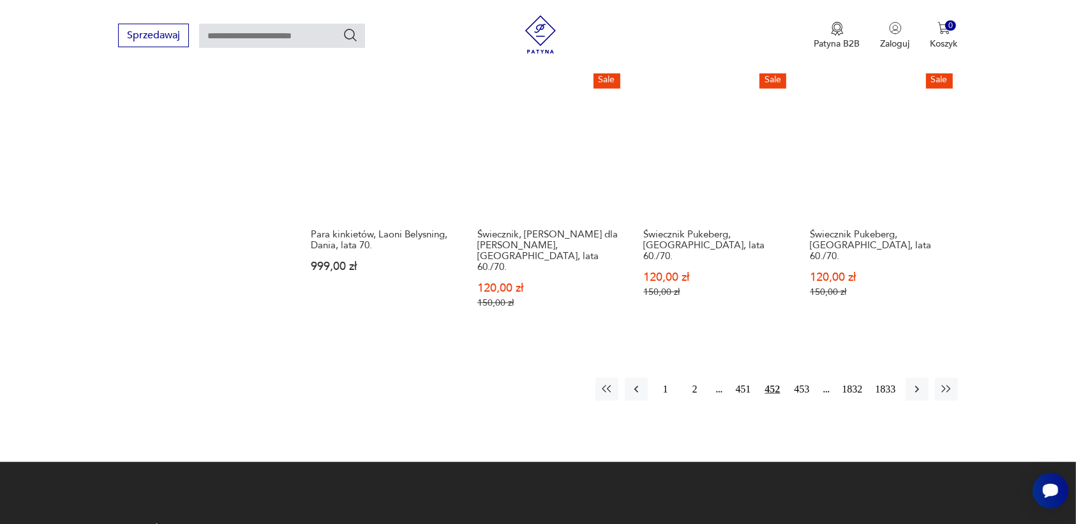
scroll to position [1201, 0]
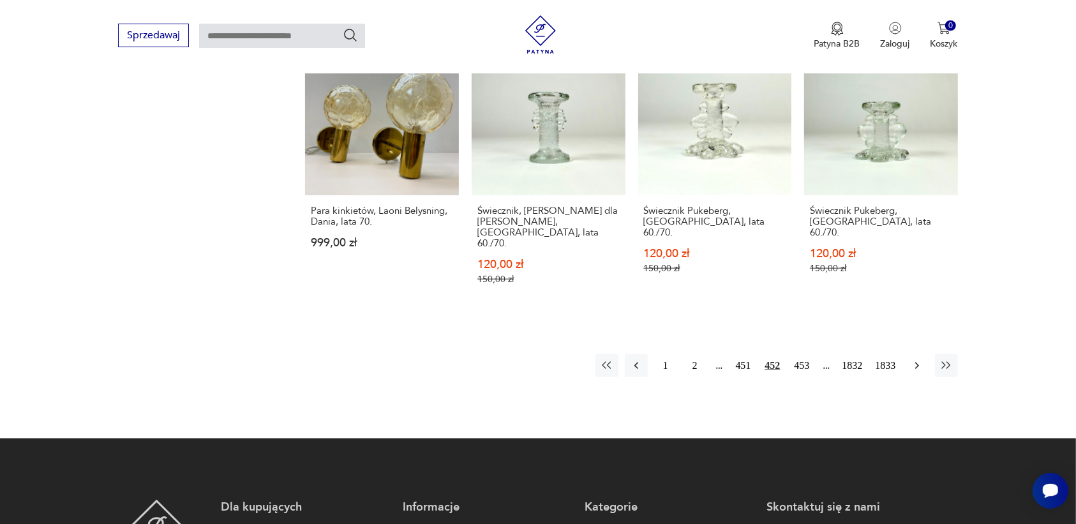
click at [916, 359] on icon "button" at bounding box center [916, 365] width 13 height 13
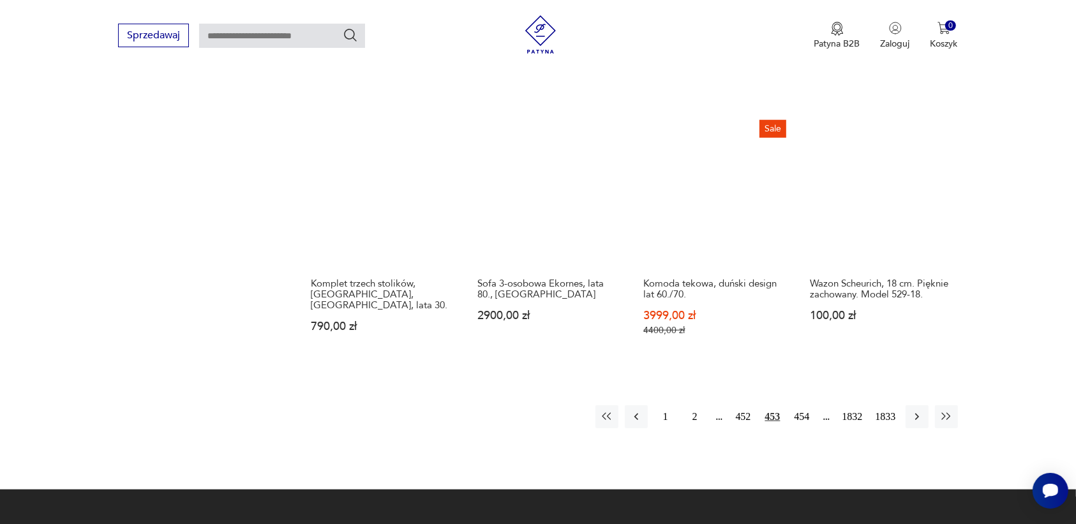
scroll to position [1122, 0]
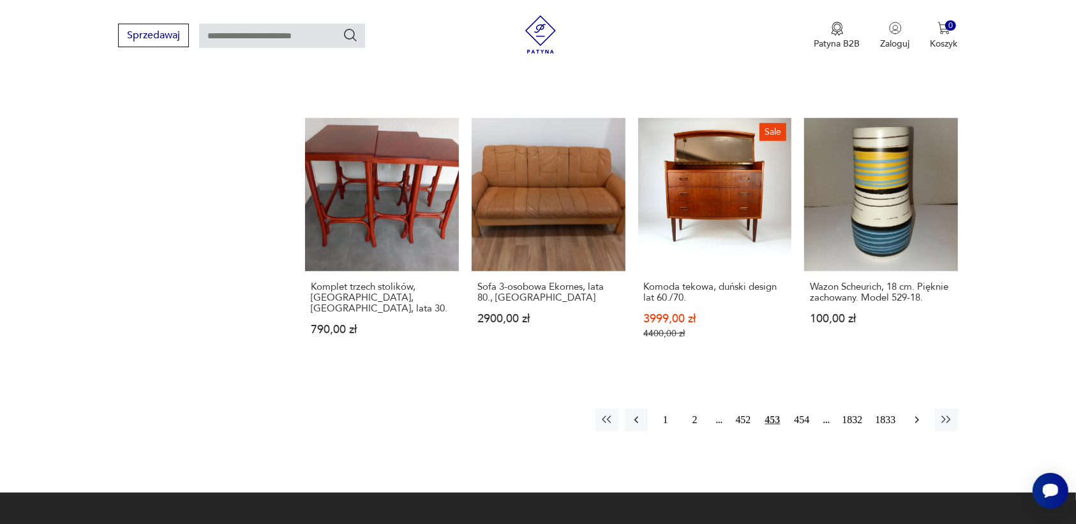
click at [917, 413] on icon "button" at bounding box center [916, 419] width 13 height 13
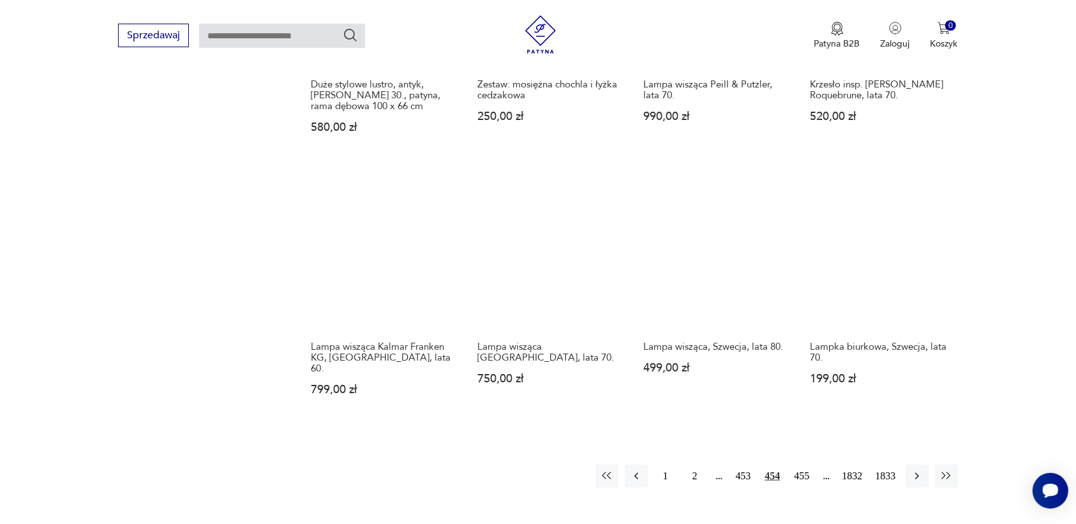
scroll to position [1042, 0]
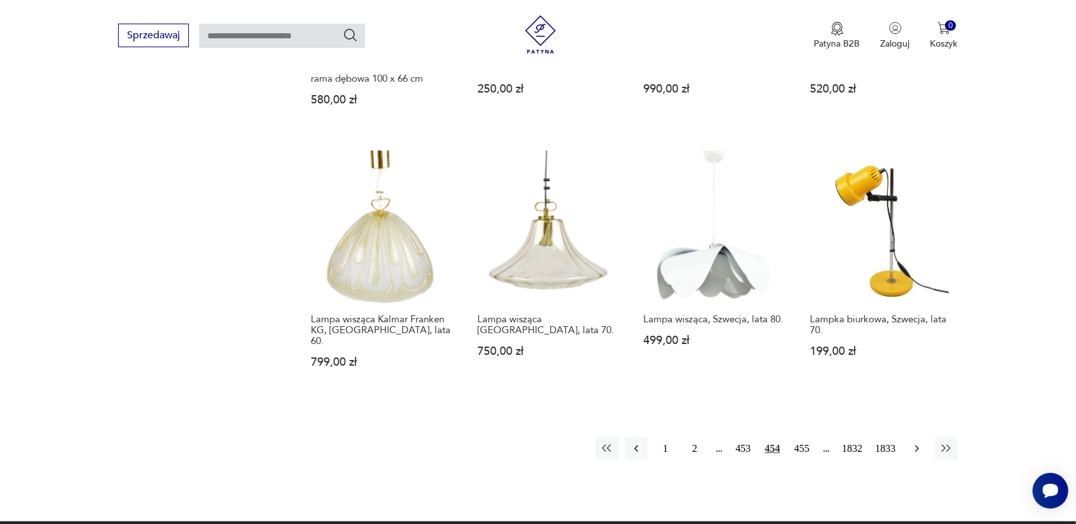
click at [916, 442] on icon "button" at bounding box center [916, 448] width 13 height 13
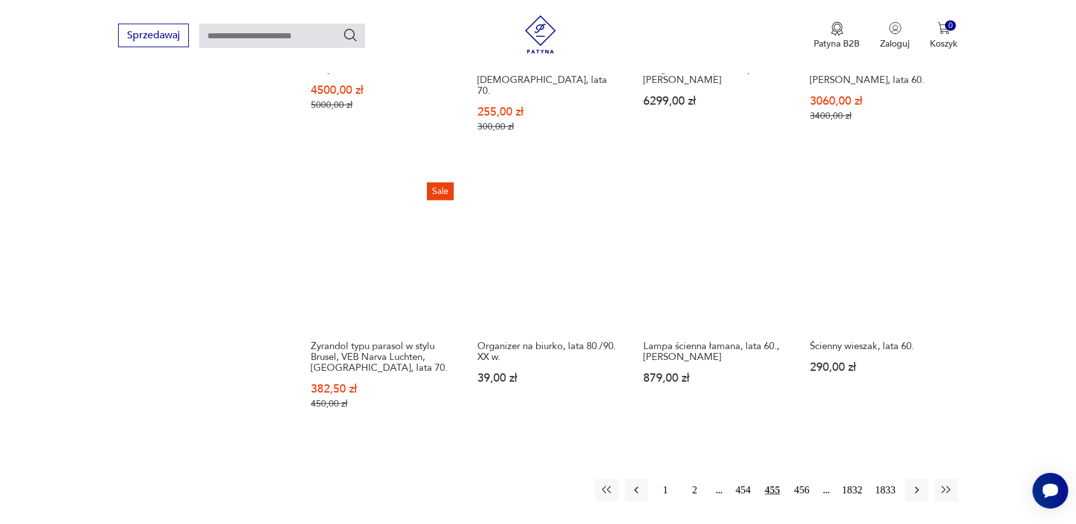
scroll to position [1042, 0]
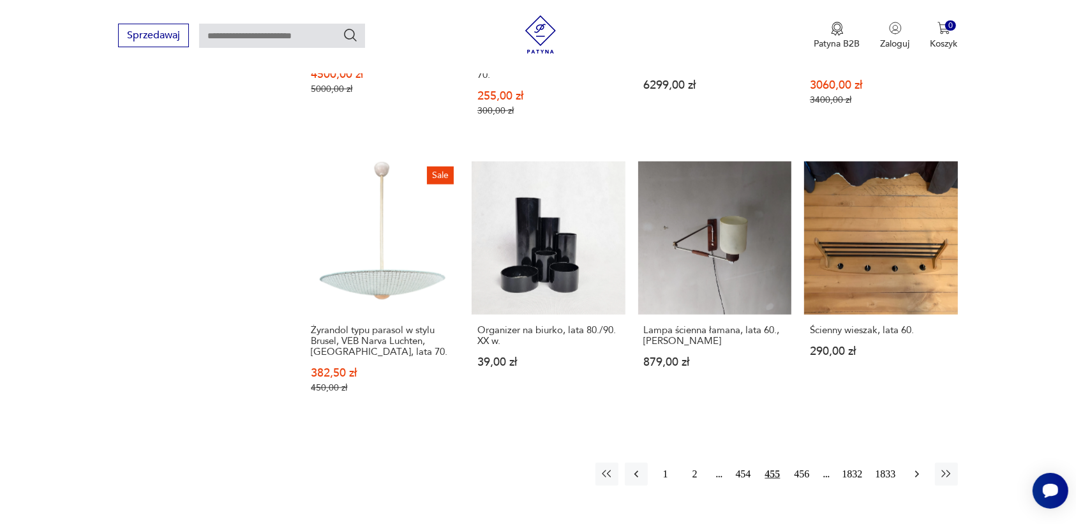
click at [913, 468] on icon "button" at bounding box center [916, 474] width 13 height 13
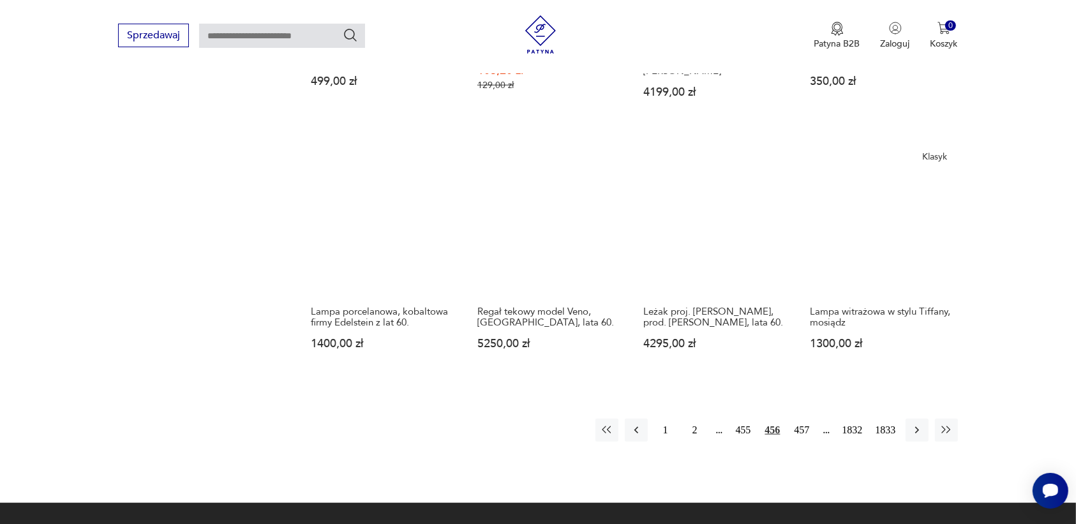
scroll to position [1122, 0]
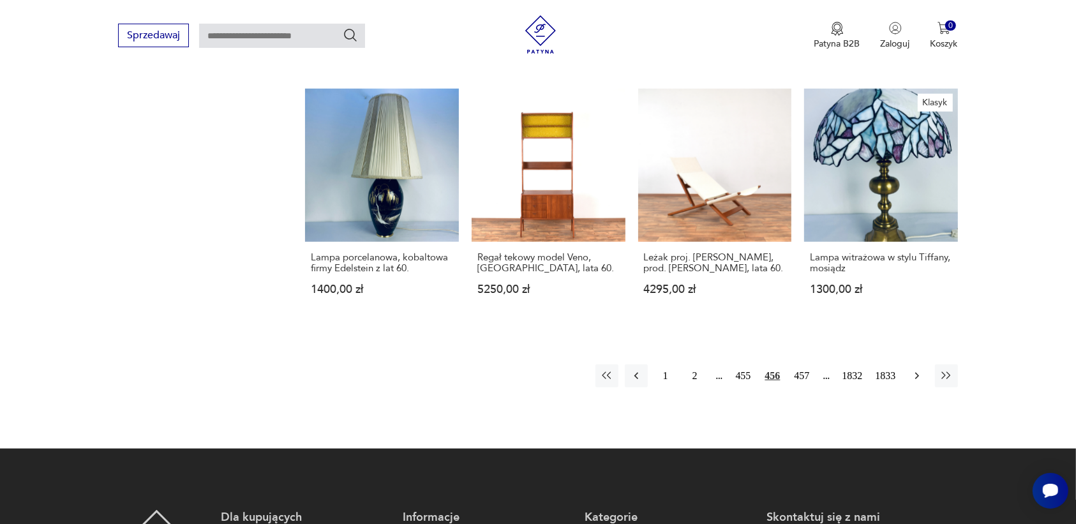
click at [914, 369] on icon "button" at bounding box center [916, 375] width 13 height 13
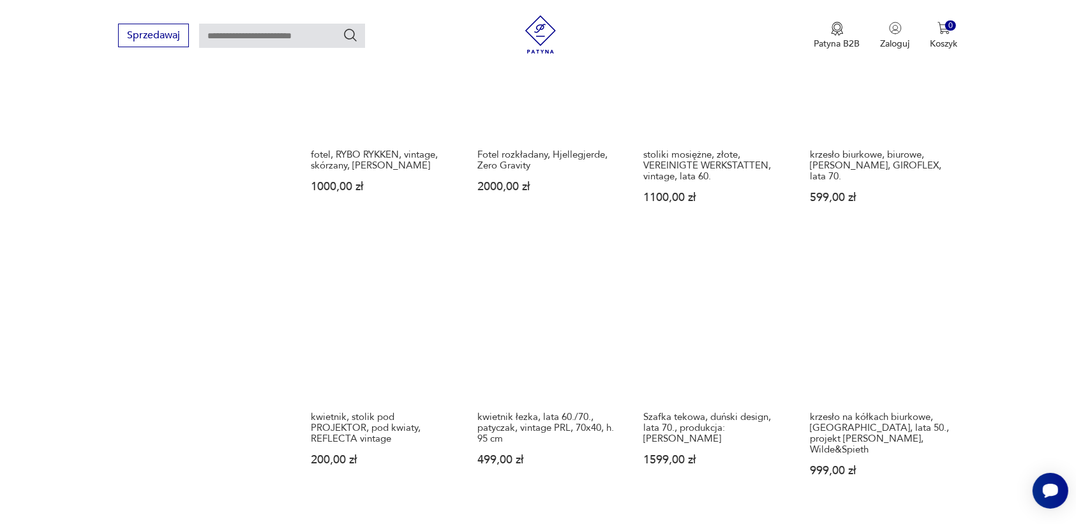
scroll to position [1122, 0]
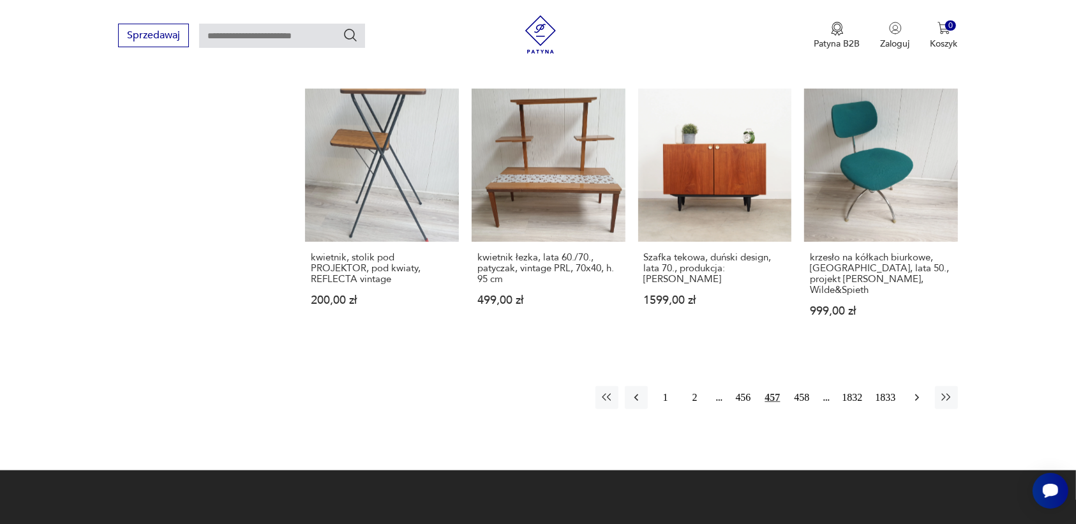
click at [919, 391] on icon "button" at bounding box center [916, 397] width 13 height 13
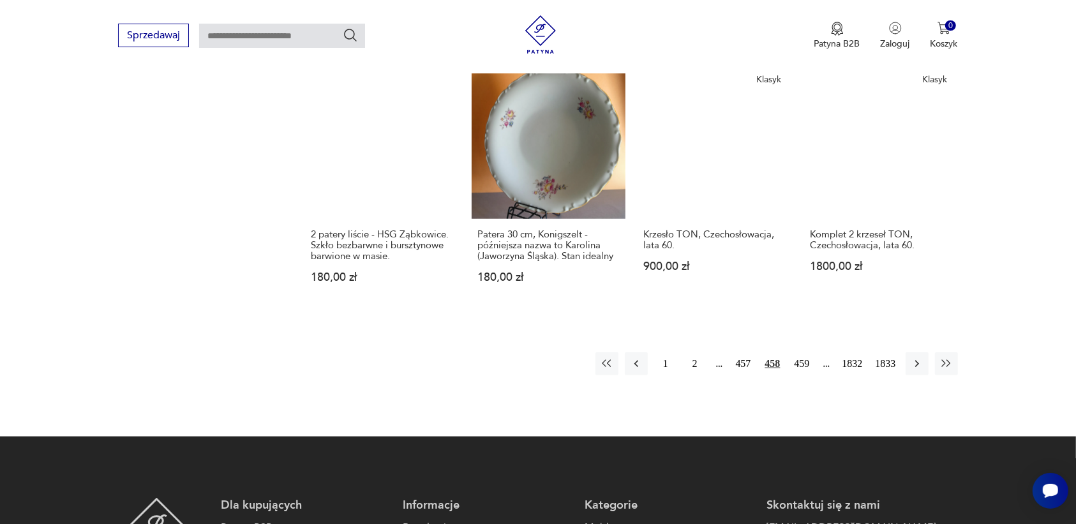
scroll to position [1201, 0]
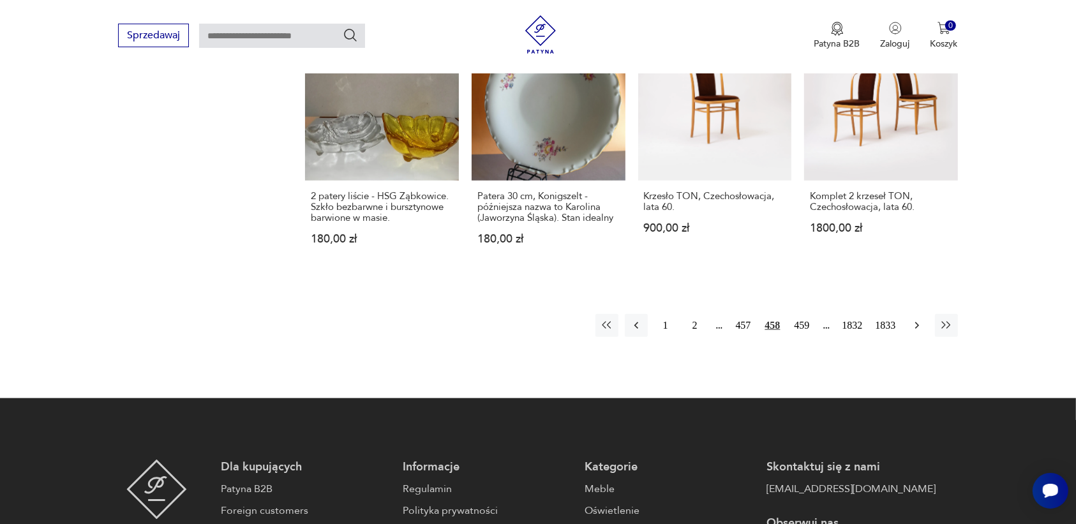
click at [917, 319] on icon "button" at bounding box center [916, 325] width 13 height 13
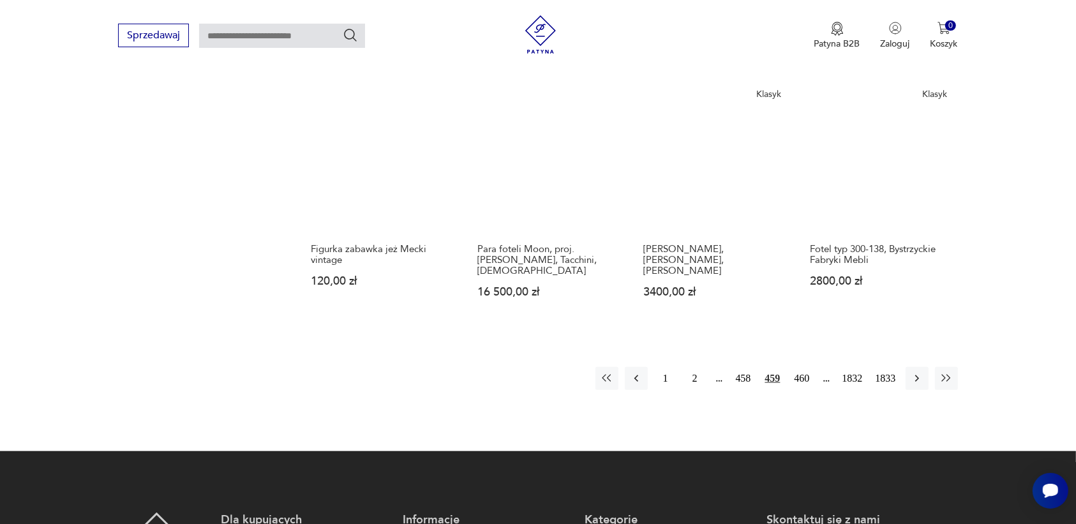
scroll to position [1201, 0]
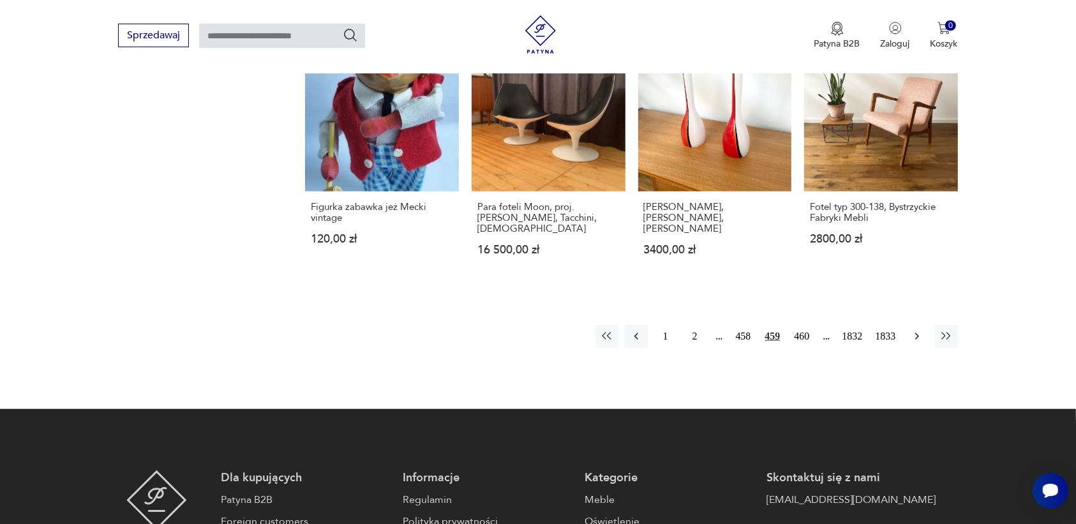
click at [917, 333] on icon "button" at bounding box center [916, 336] width 4 height 7
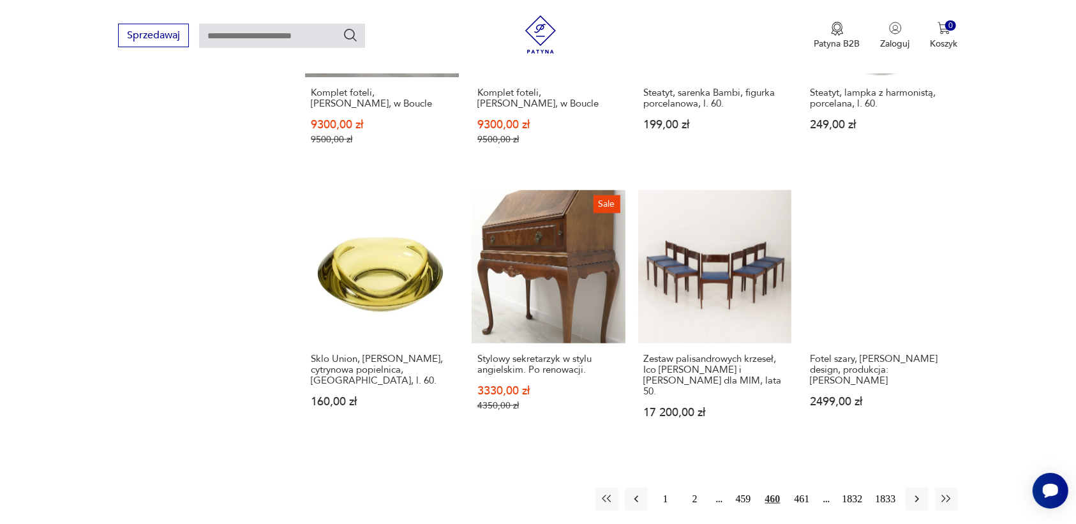
scroll to position [1122, 0]
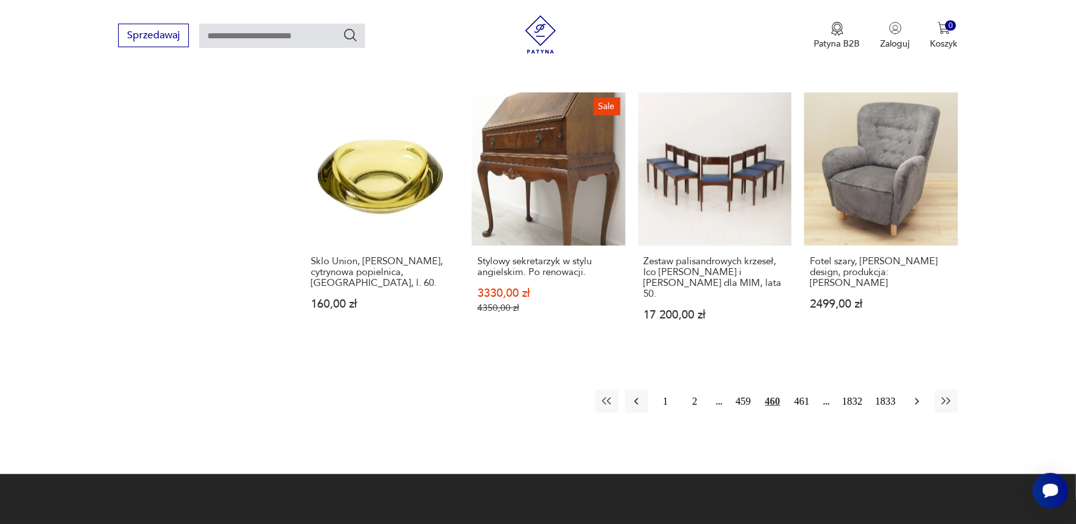
click at [914, 395] on icon "button" at bounding box center [916, 401] width 13 height 13
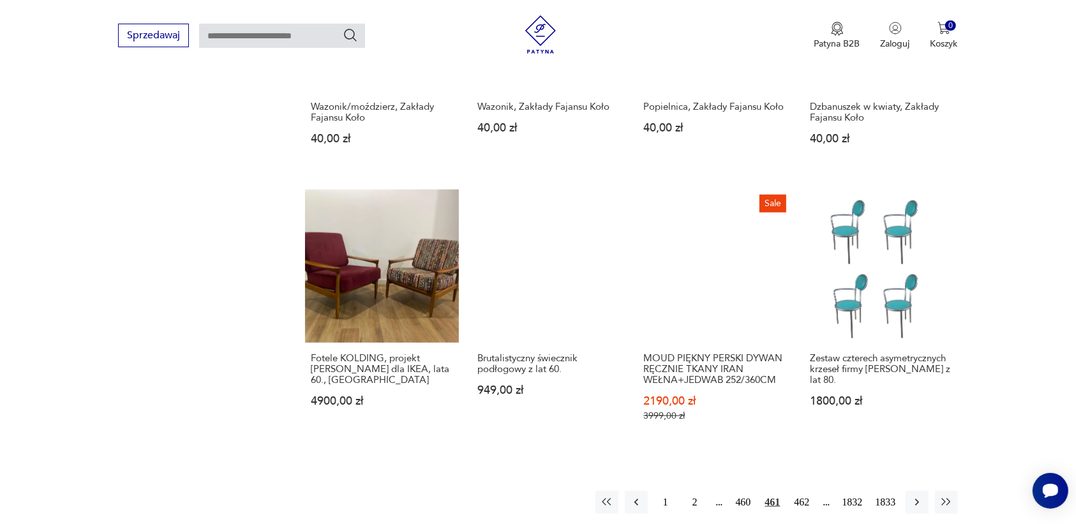
scroll to position [1042, 0]
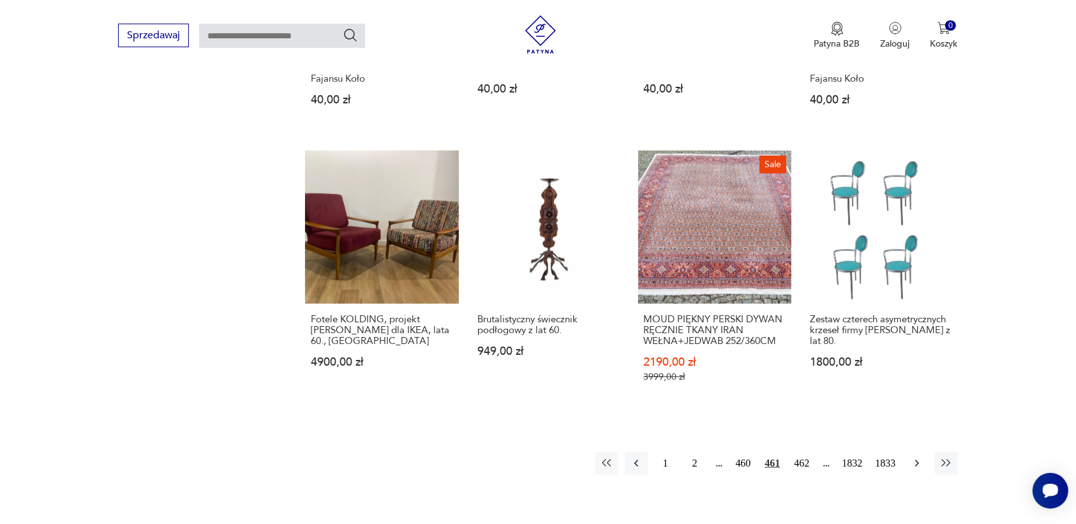
click at [917, 457] on icon "button" at bounding box center [916, 463] width 13 height 13
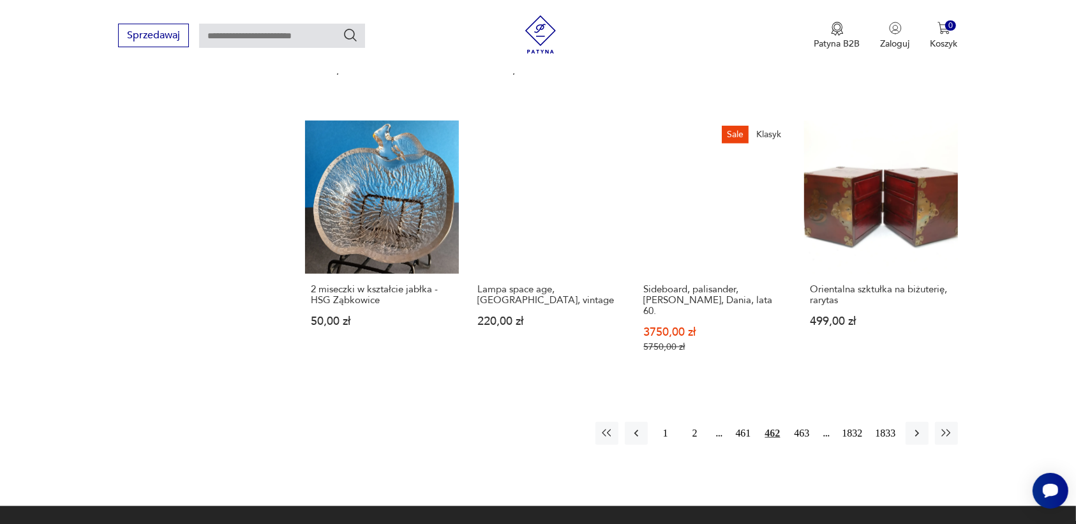
scroll to position [1122, 0]
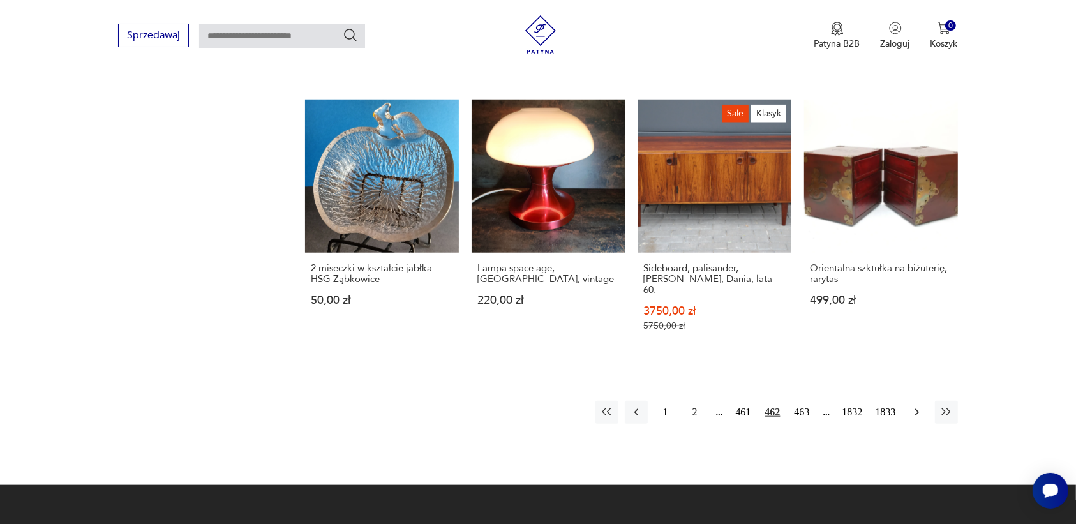
click at [913, 406] on icon "button" at bounding box center [916, 412] width 13 height 13
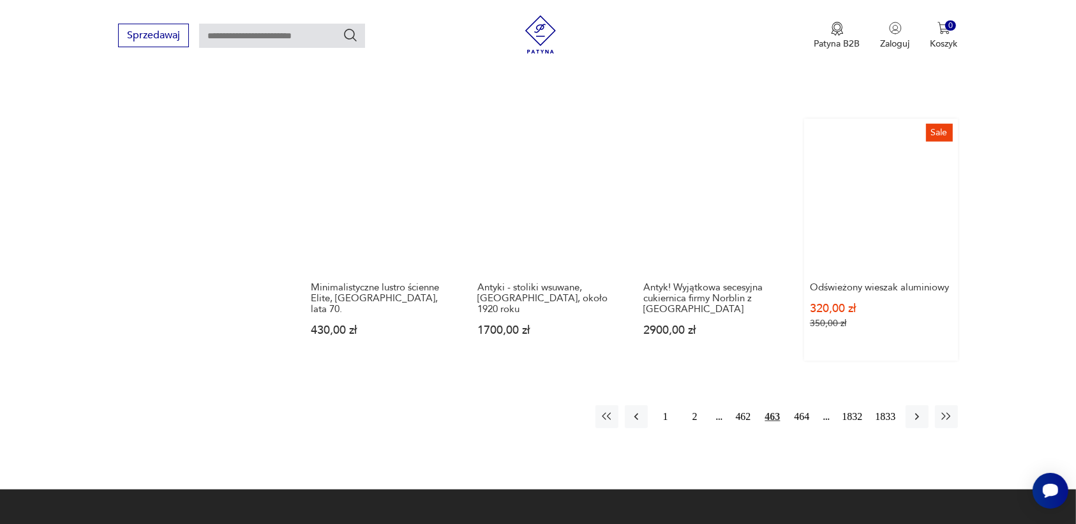
scroll to position [1042, 0]
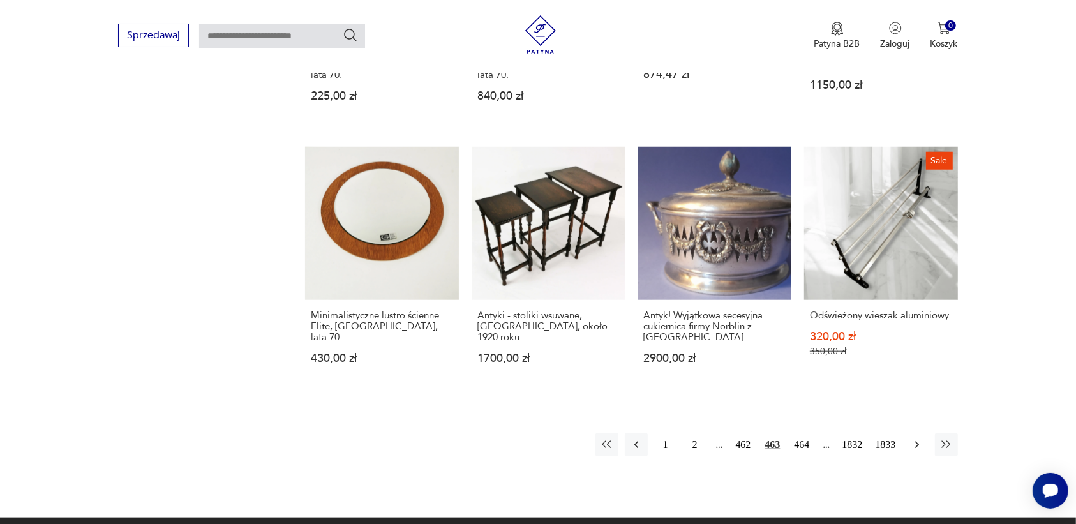
click at [913, 438] on icon "button" at bounding box center [916, 444] width 13 height 13
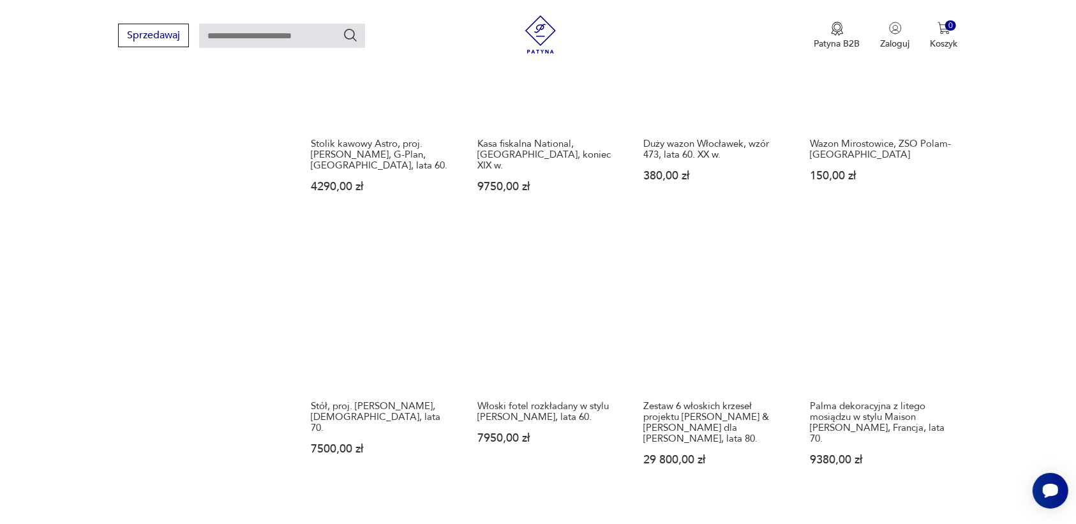
scroll to position [1042, 0]
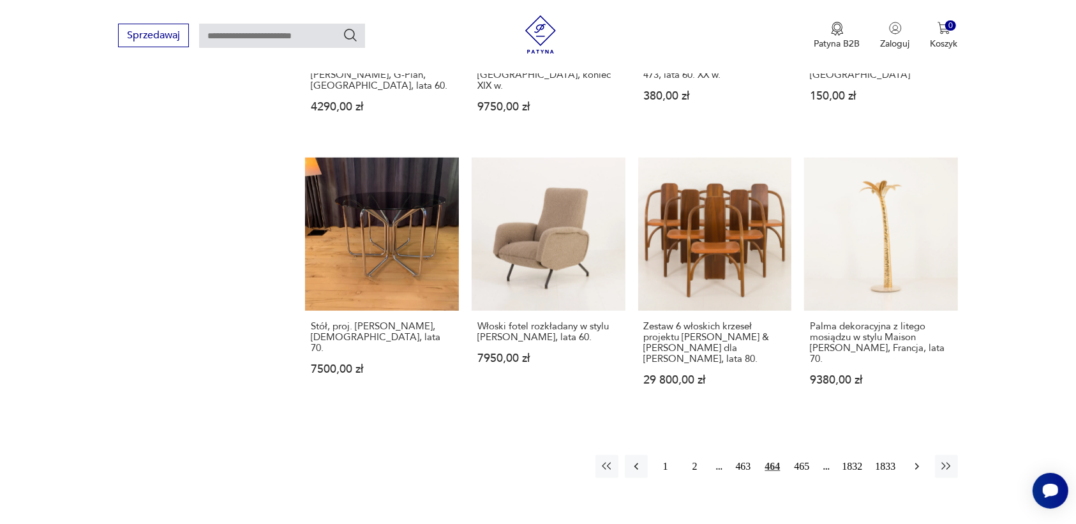
click at [920, 460] on icon "button" at bounding box center [916, 466] width 13 height 13
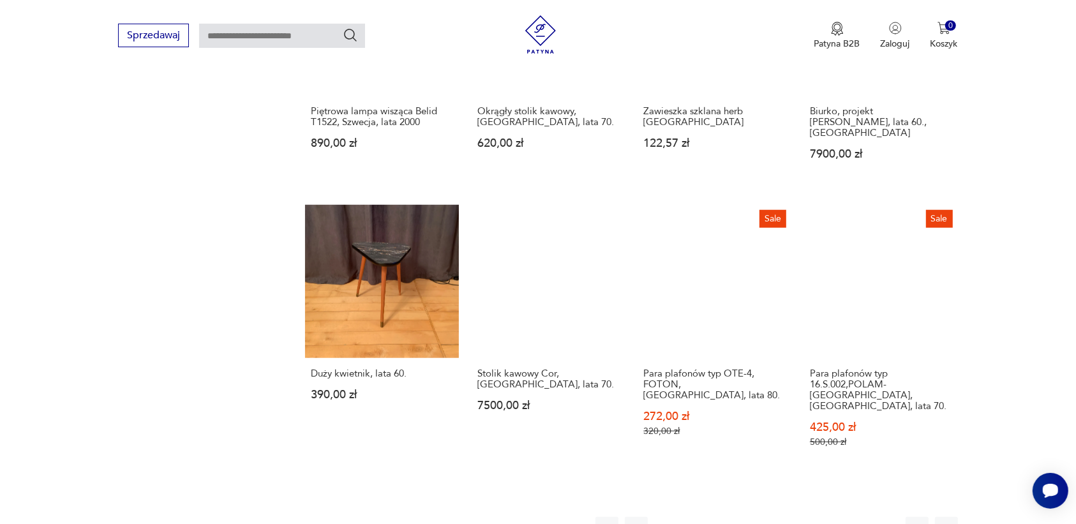
scroll to position [1122, 0]
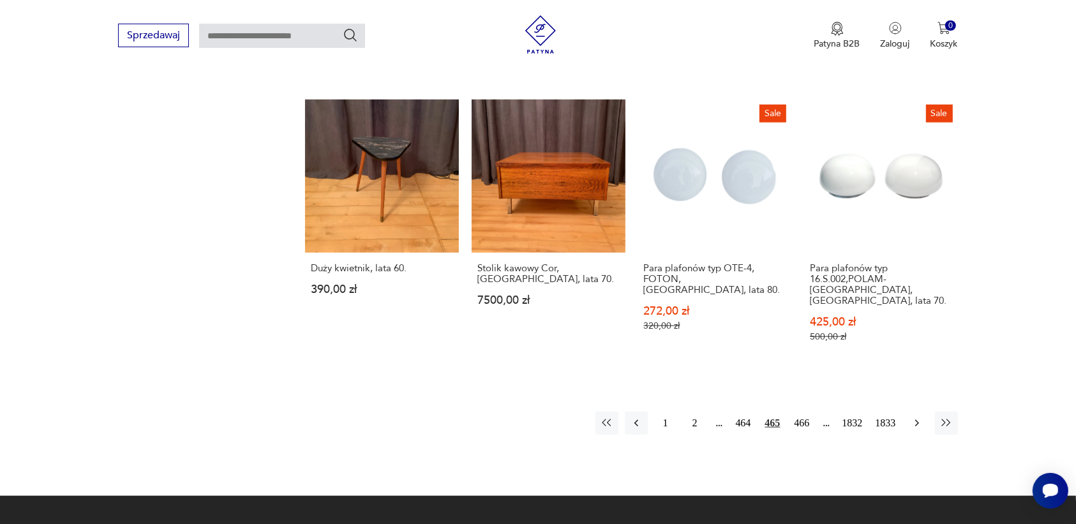
click at [914, 417] on icon "button" at bounding box center [916, 423] width 13 height 13
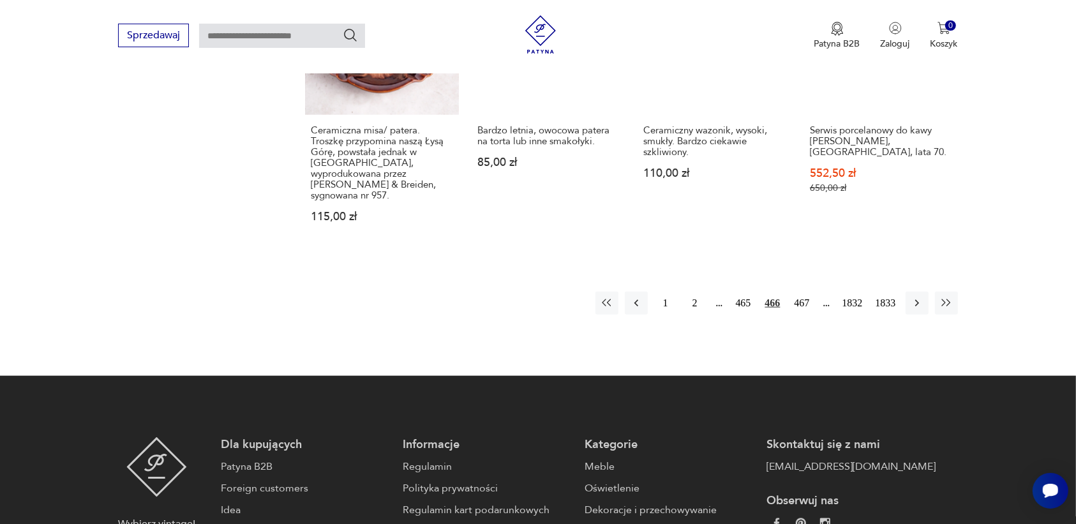
scroll to position [1281, 0]
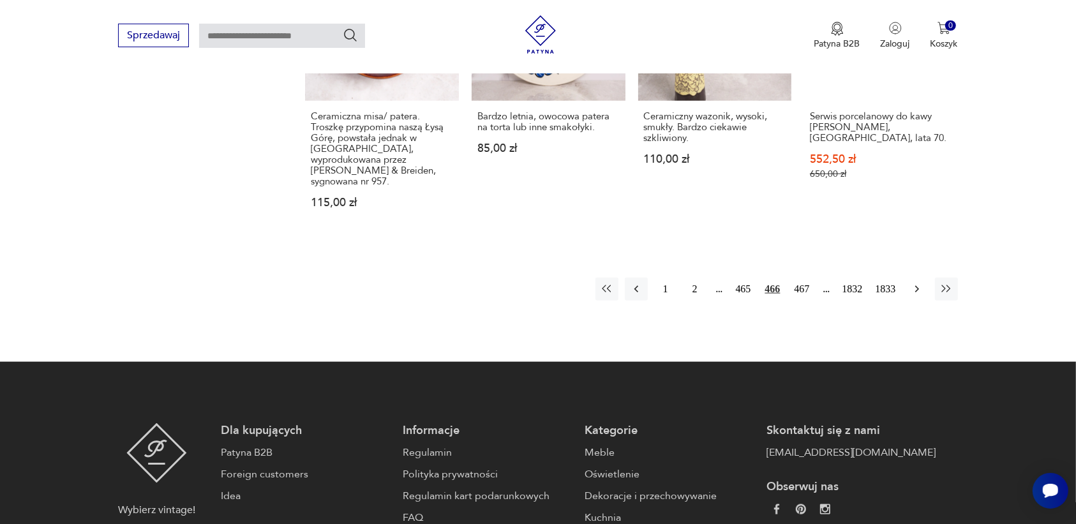
click at [916, 286] on icon "button" at bounding box center [916, 289] width 4 height 7
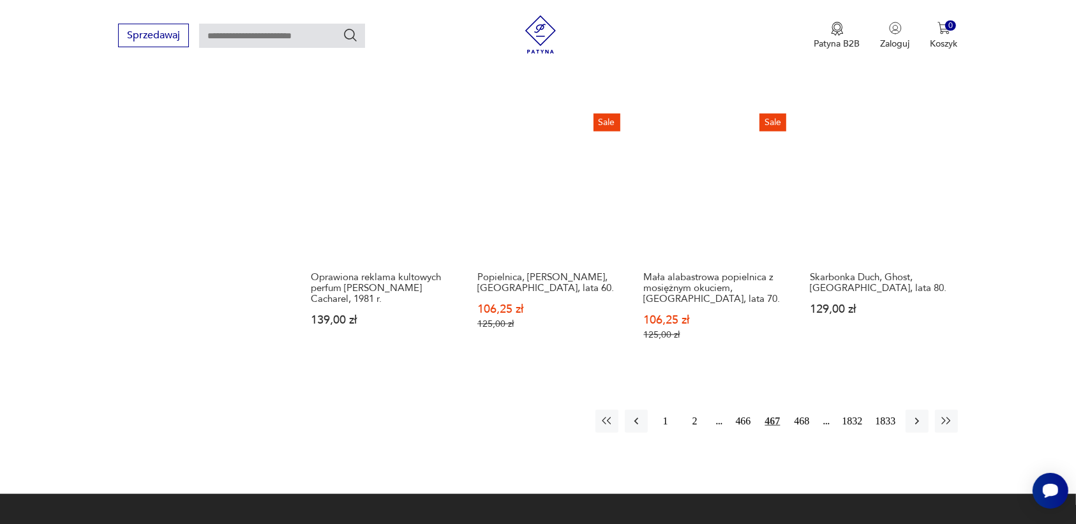
scroll to position [1122, 0]
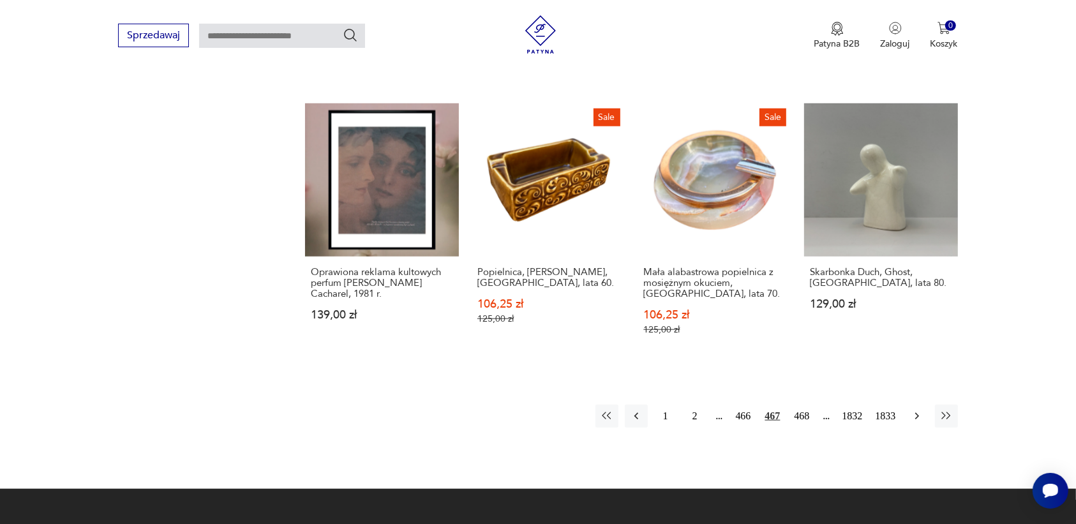
click at [914, 410] on icon "button" at bounding box center [916, 416] width 13 height 13
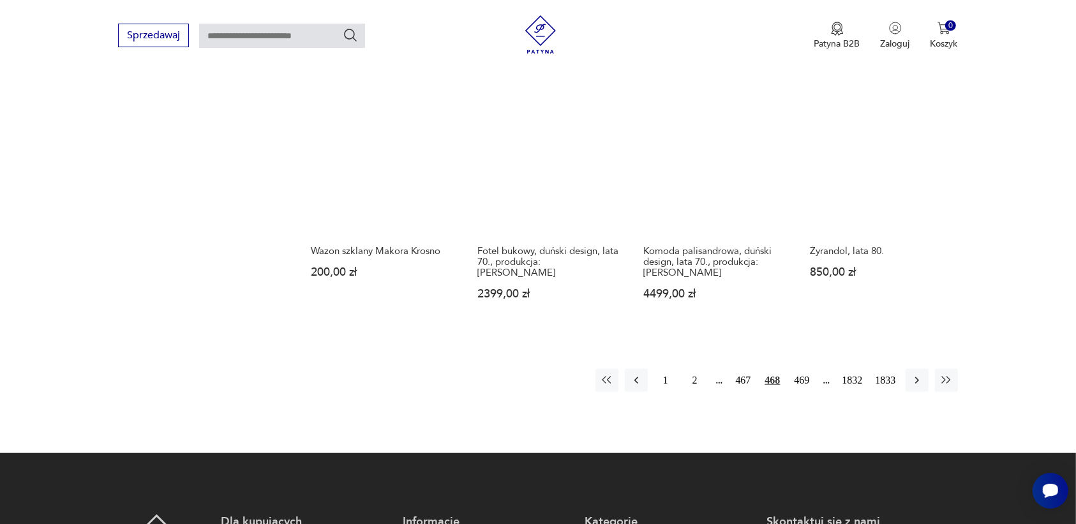
scroll to position [1122, 0]
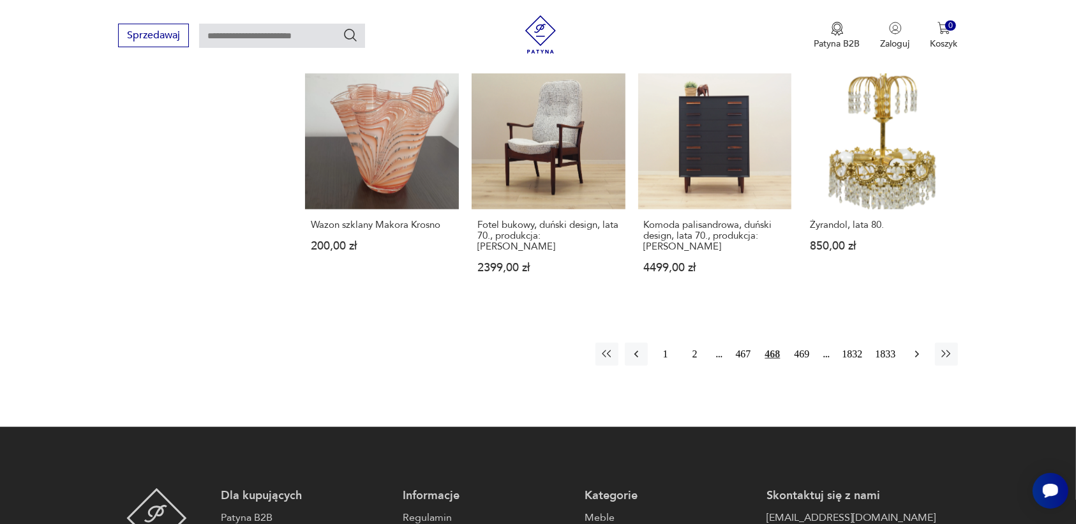
click at [917, 349] on icon "button" at bounding box center [916, 354] width 13 height 13
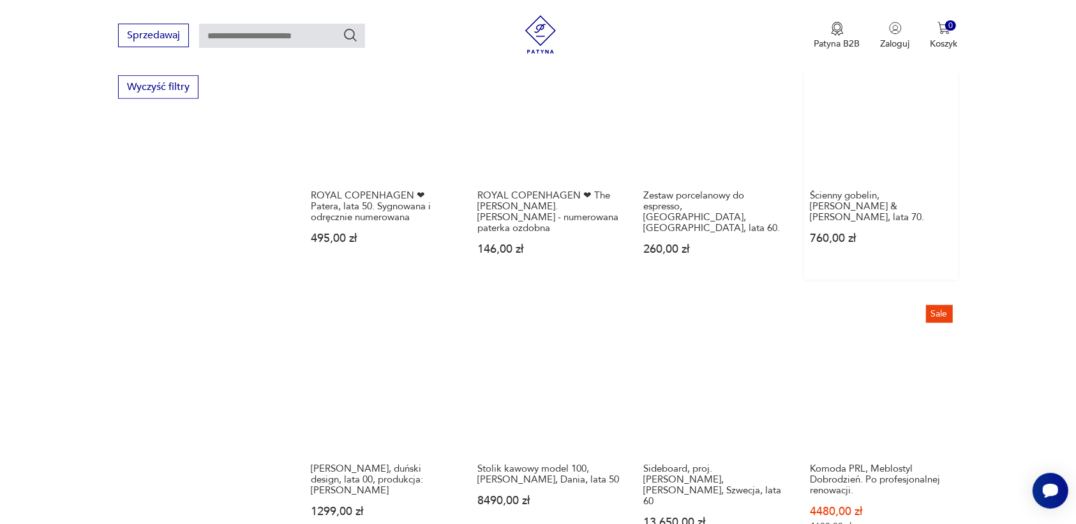
scroll to position [882, 0]
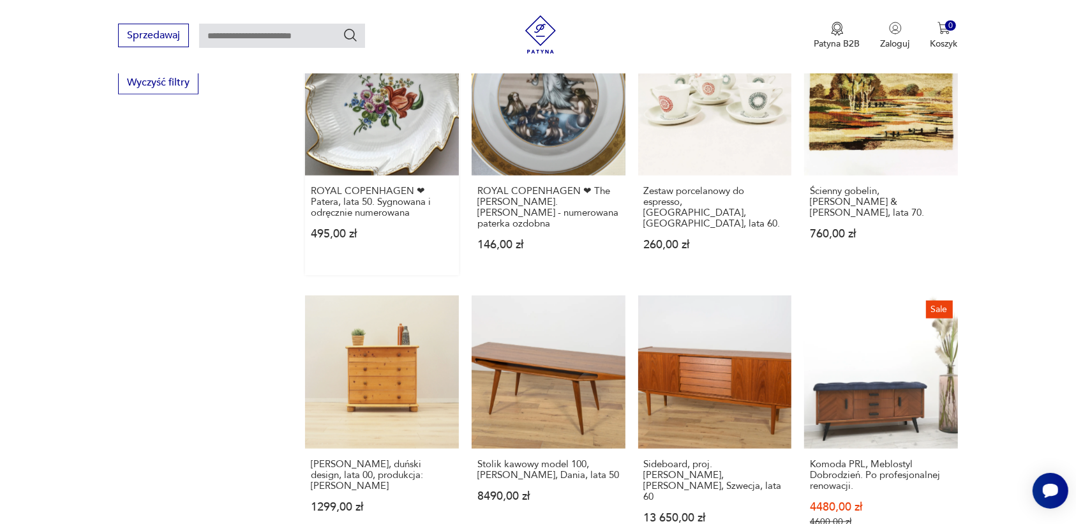
click at [353, 126] on link "ROYAL COPENHAGEN ❤ Patera, lata 50. Sygnowana i odręcznie numerowana 495,00 zł" at bounding box center [382, 148] width 154 height 253
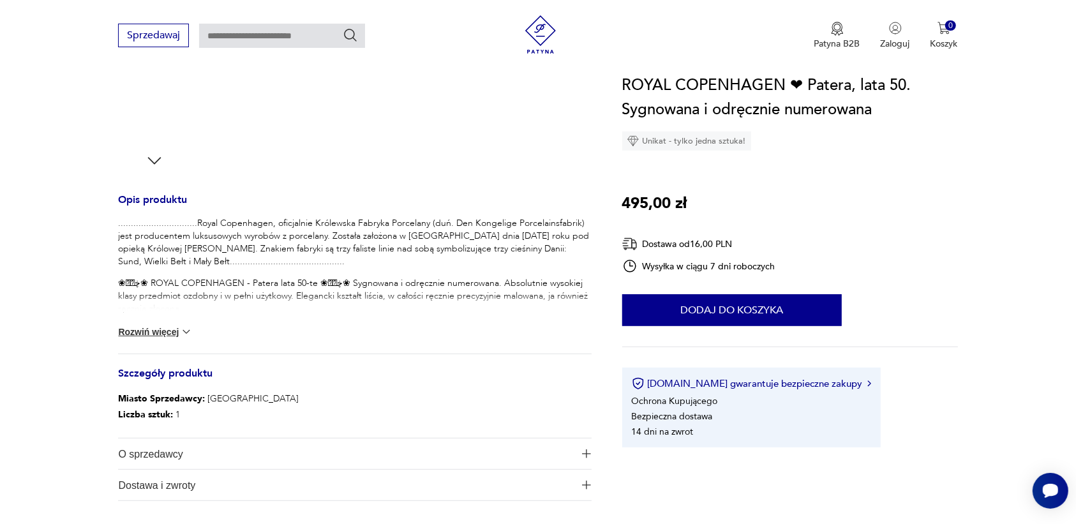
scroll to position [399, 0]
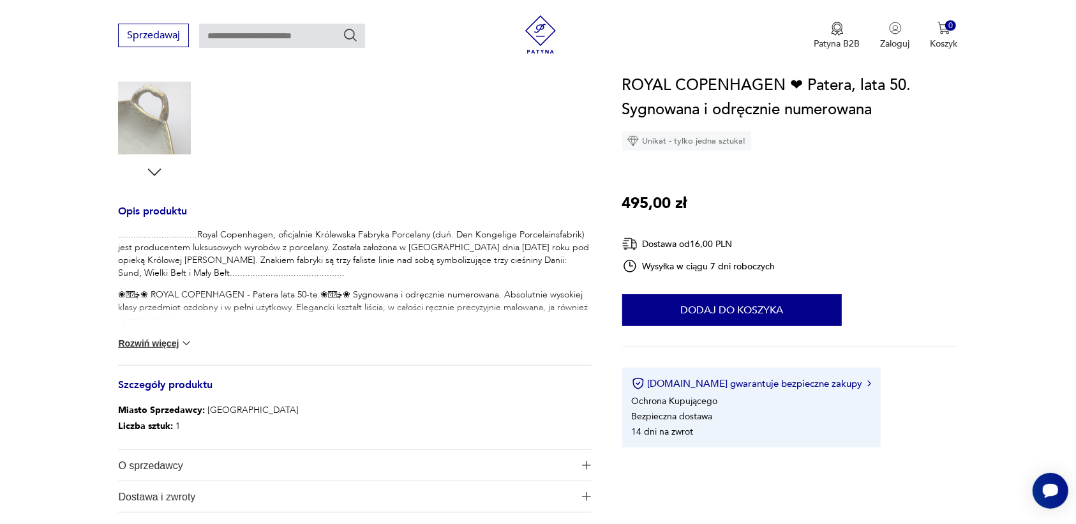
click at [185, 345] on img at bounding box center [186, 343] width 13 height 13
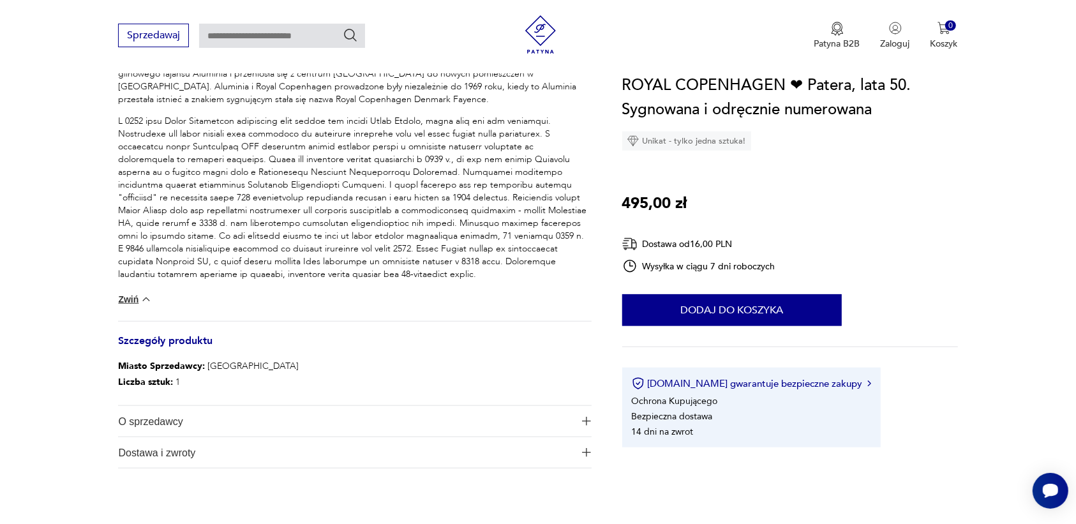
scroll to position [877, 0]
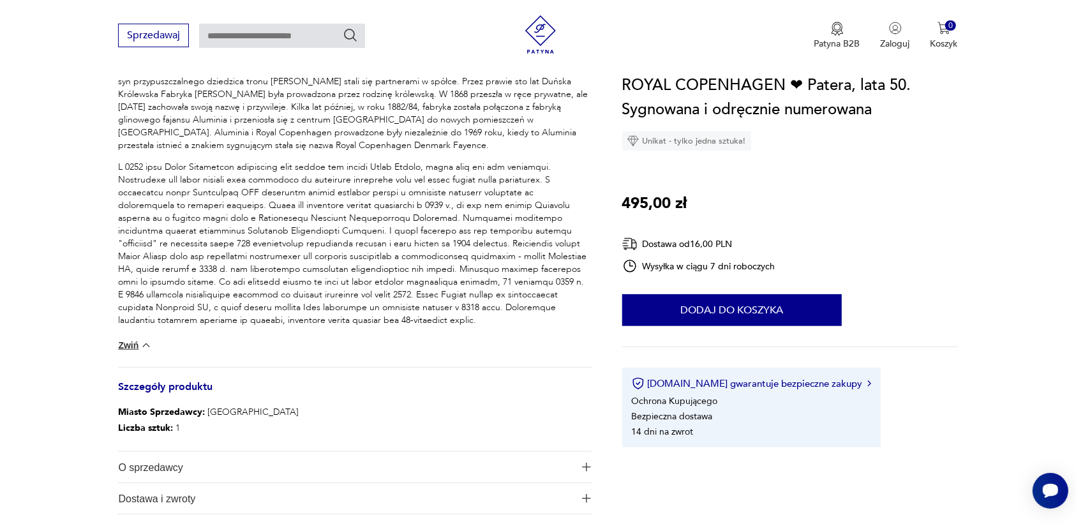
click at [145, 345] on img at bounding box center [146, 345] width 13 height 13
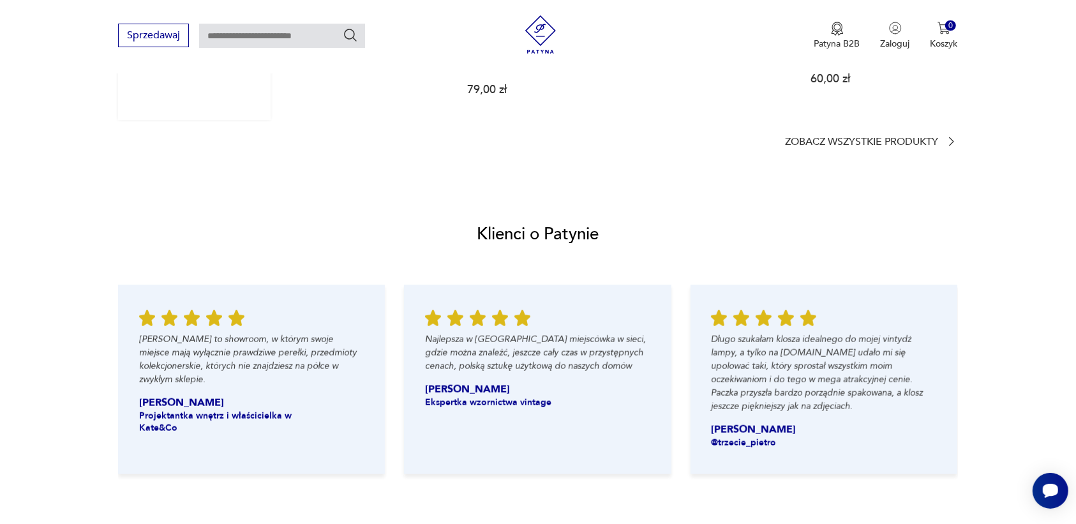
scroll to position [1196, 0]
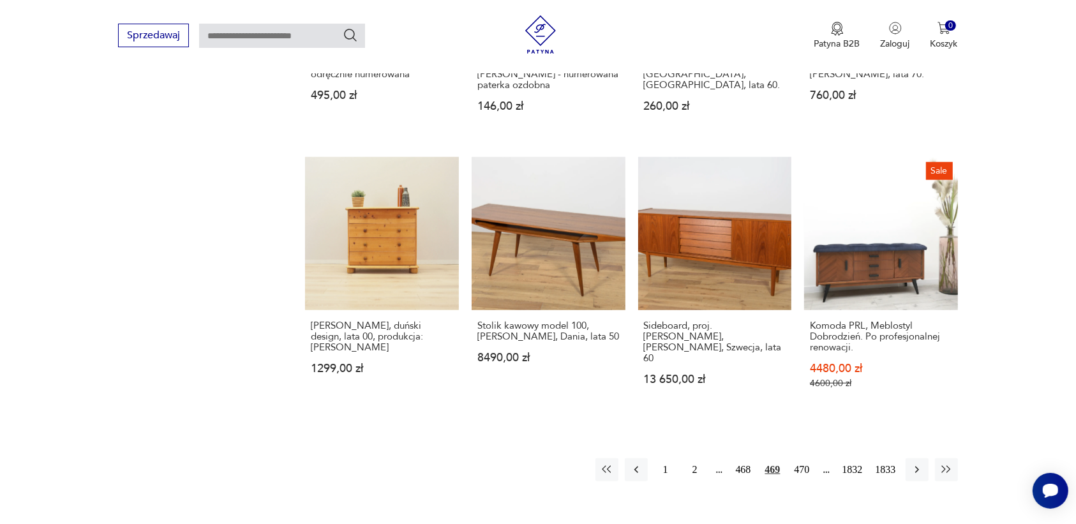
scroll to position [1028, 0]
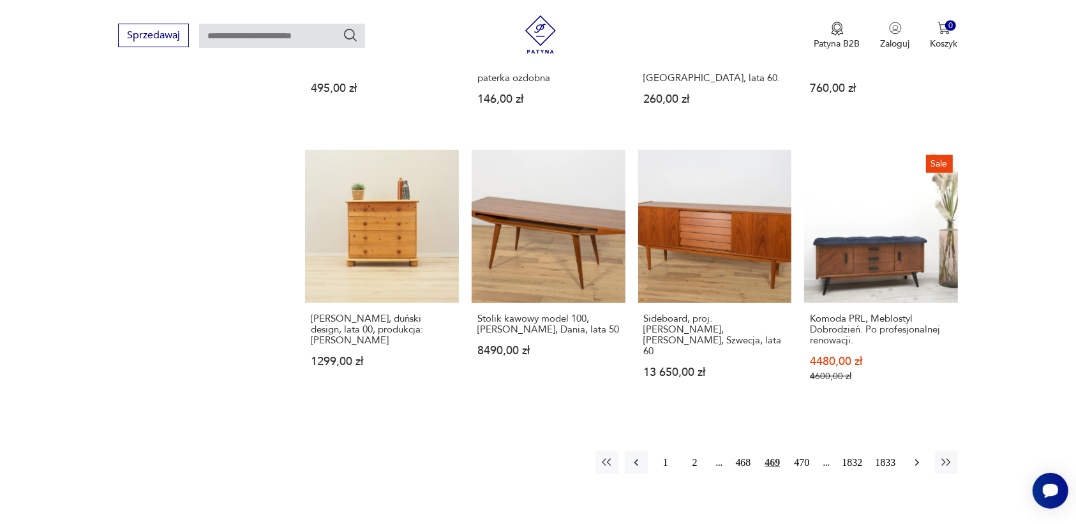
click at [913, 459] on icon "button" at bounding box center [916, 462] width 13 height 13
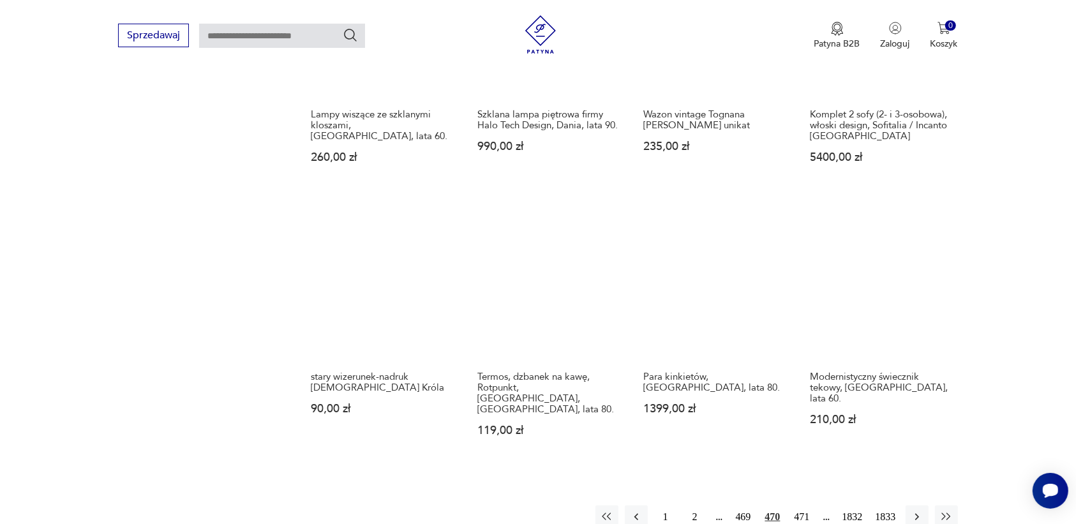
scroll to position [1042, 0]
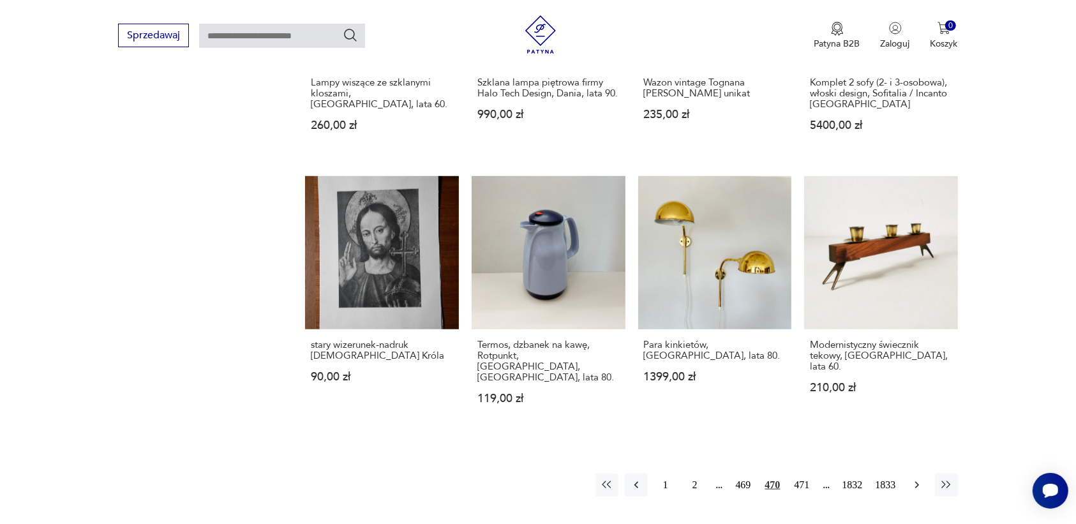
click at [913, 479] on icon "button" at bounding box center [916, 485] width 13 height 13
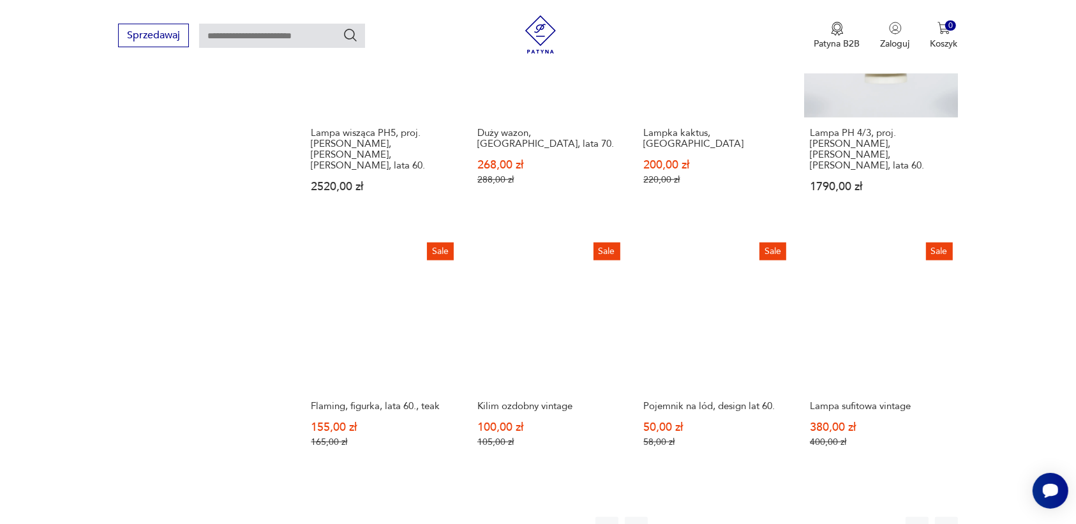
scroll to position [1042, 0]
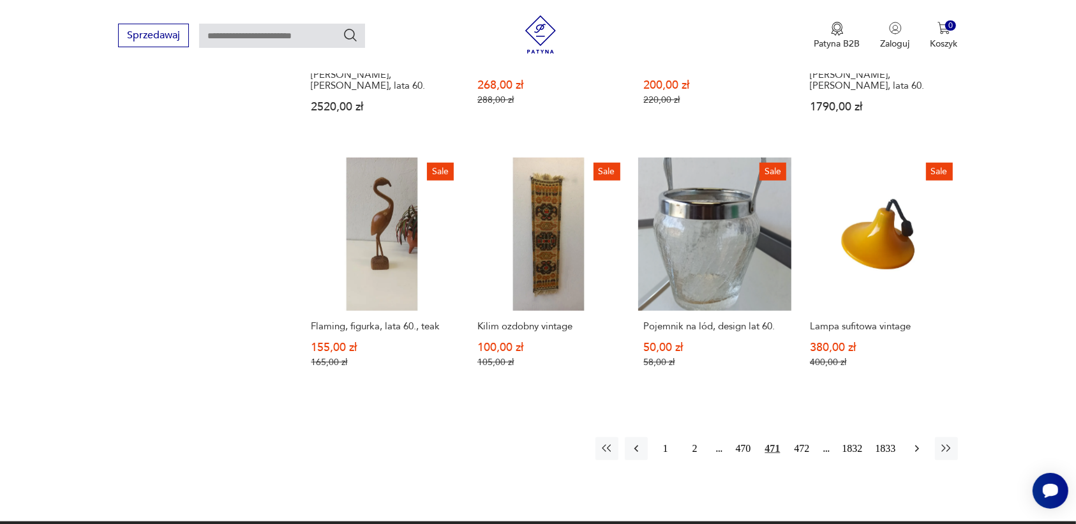
click at [914, 442] on icon "button" at bounding box center [916, 448] width 13 height 13
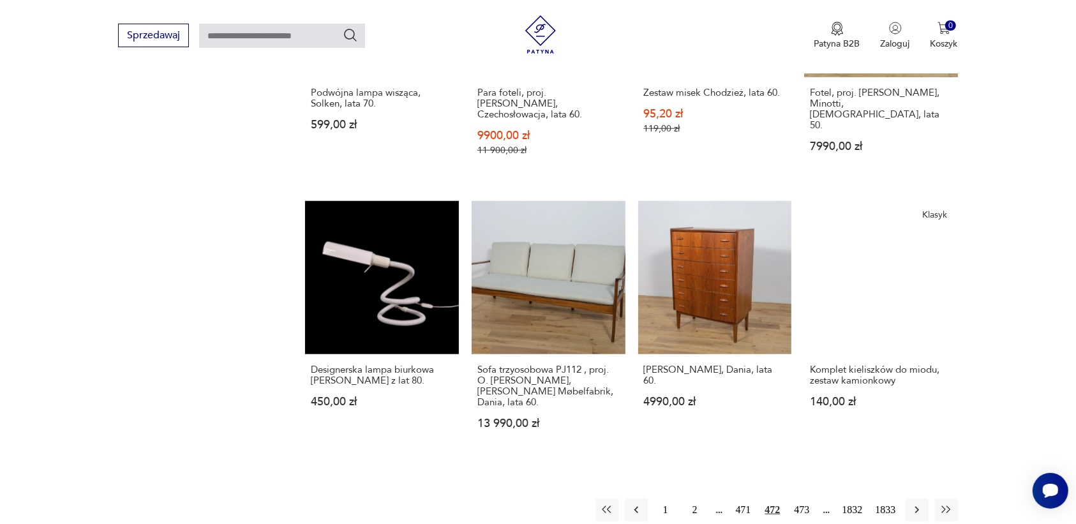
scroll to position [1042, 0]
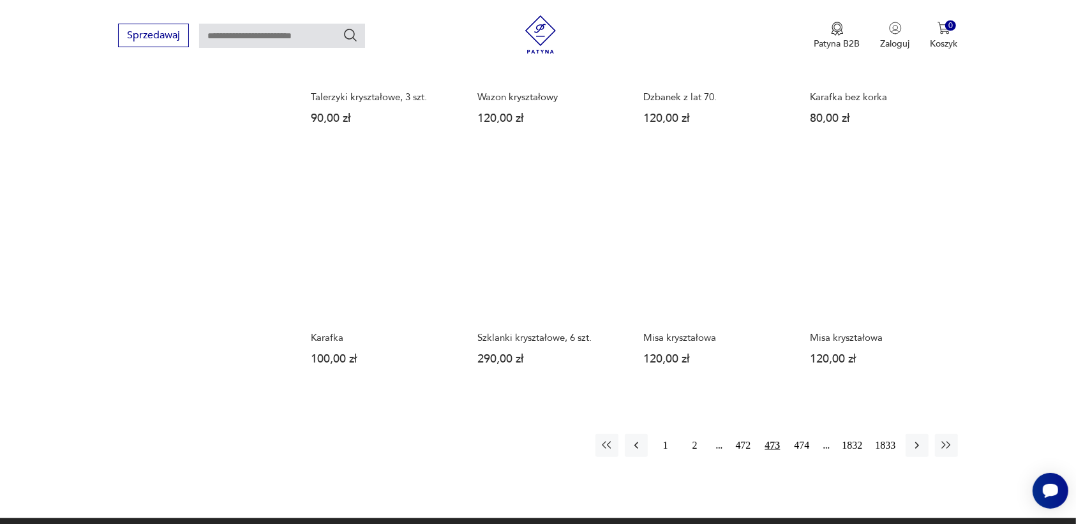
scroll to position [1042, 0]
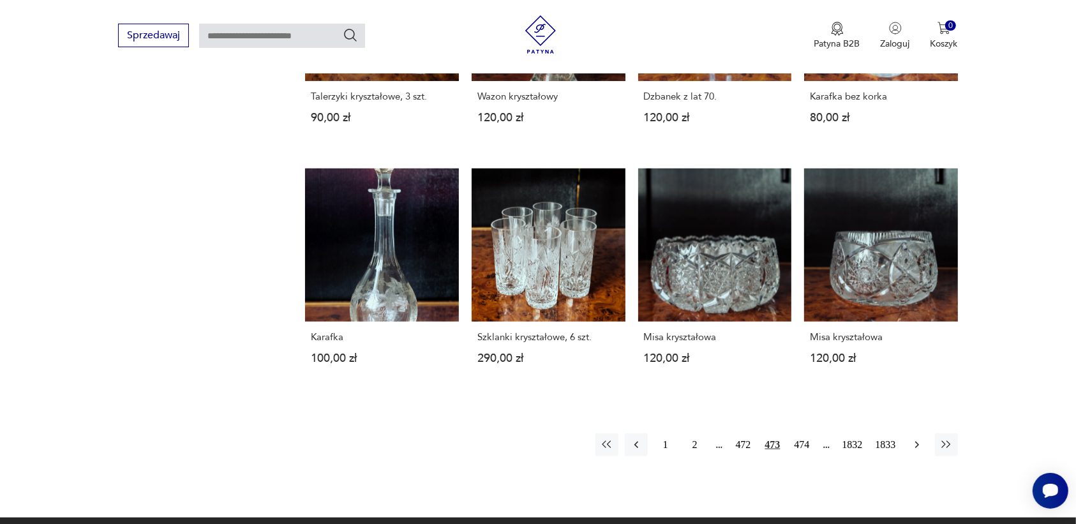
click at [914, 438] on icon "button" at bounding box center [916, 444] width 13 height 13
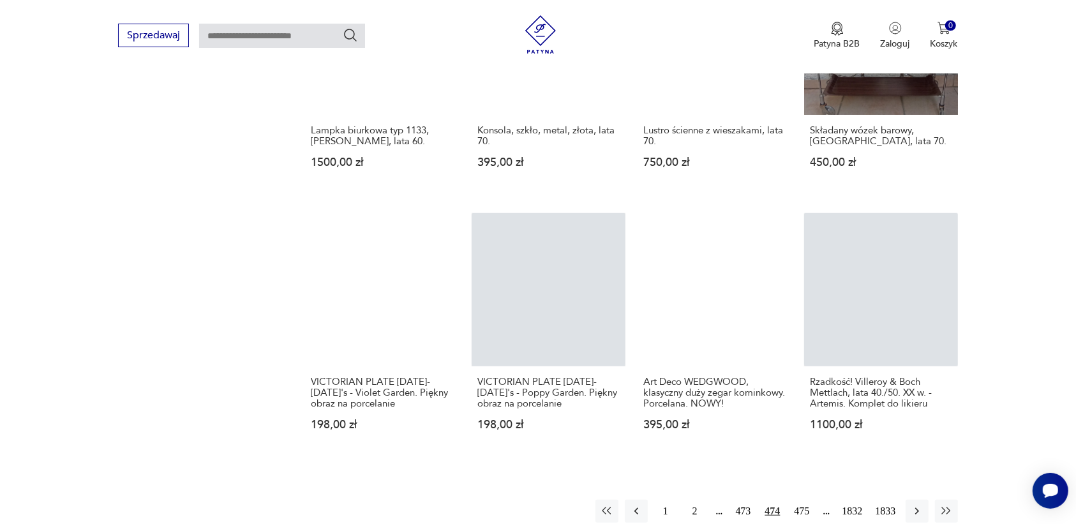
scroll to position [962, 0]
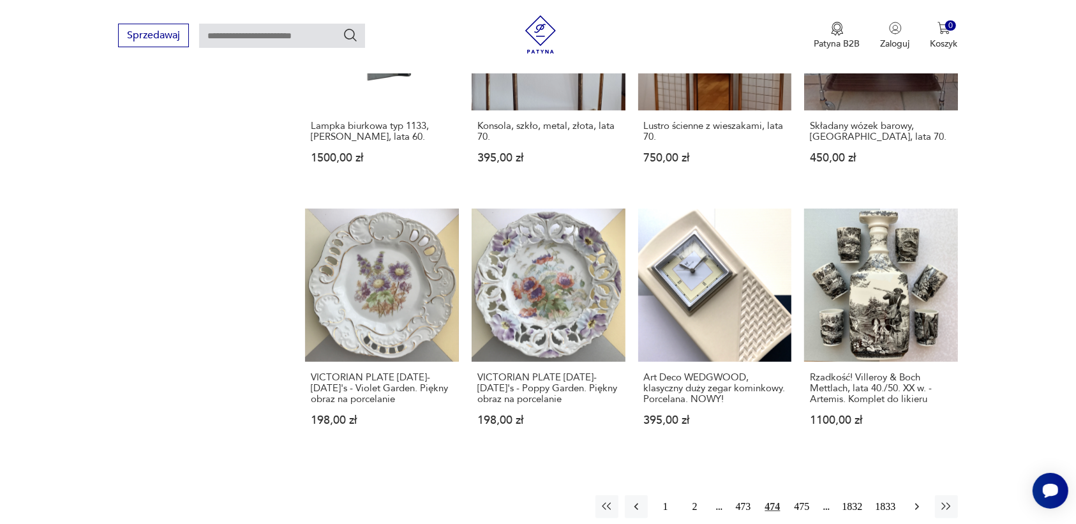
click at [914, 505] on icon "button" at bounding box center [916, 506] width 13 height 13
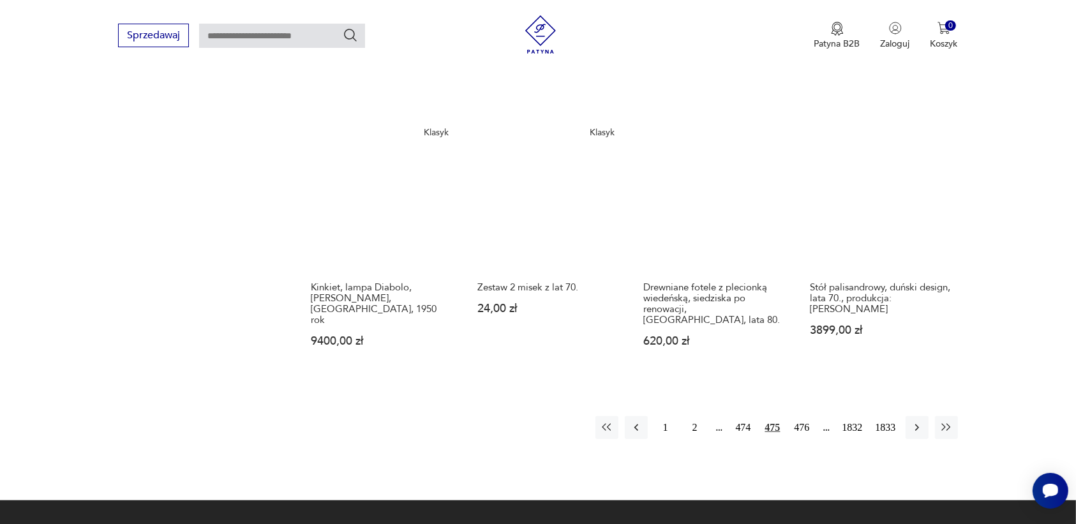
scroll to position [1122, 0]
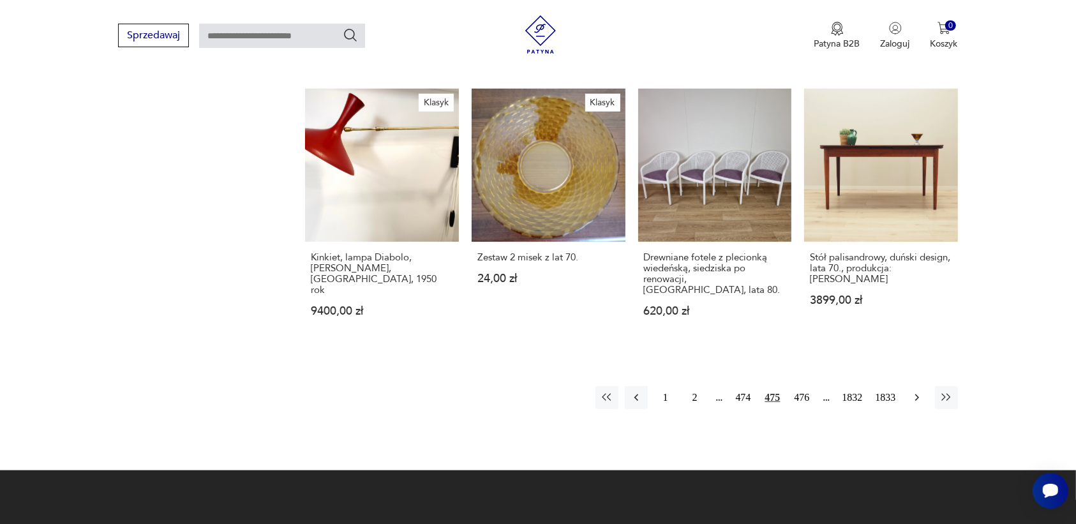
click at [914, 391] on icon "button" at bounding box center [916, 397] width 13 height 13
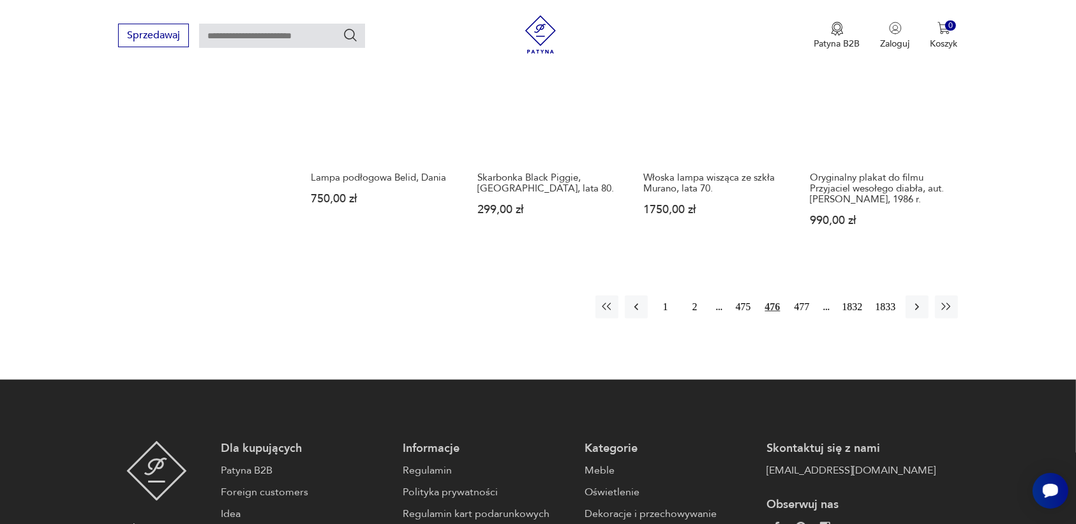
scroll to position [1201, 0]
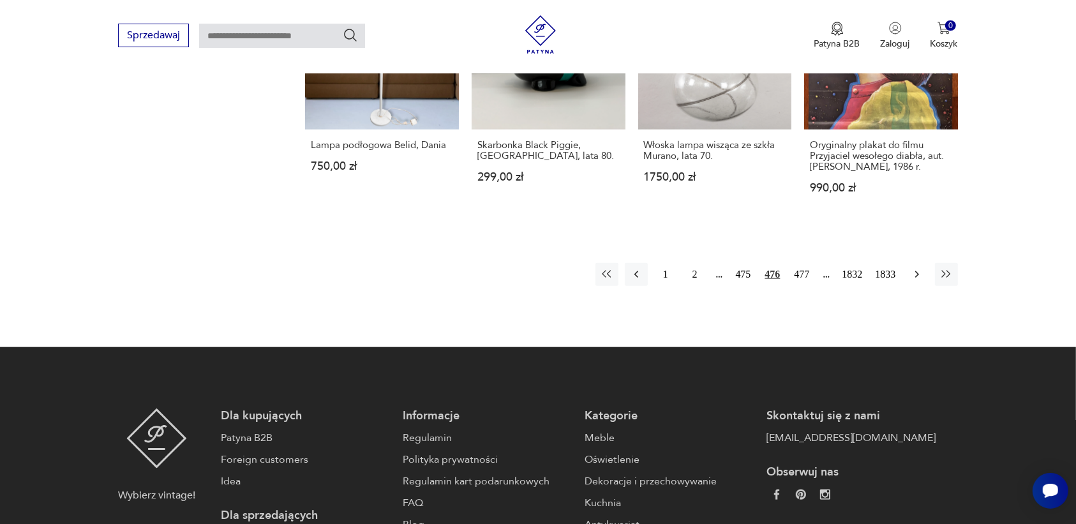
click at [916, 268] on icon "button" at bounding box center [916, 274] width 13 height 13
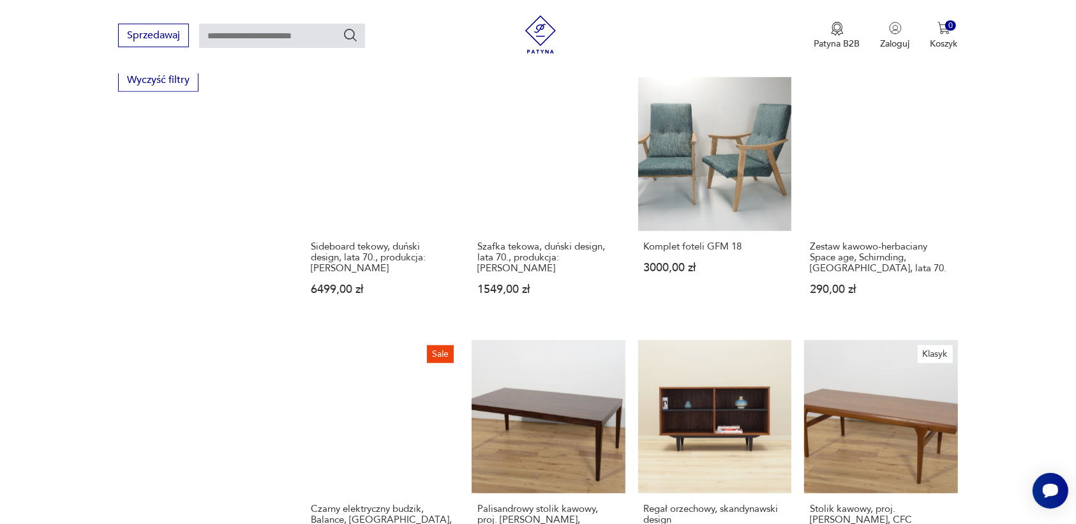
scroll to position [1042, 0]
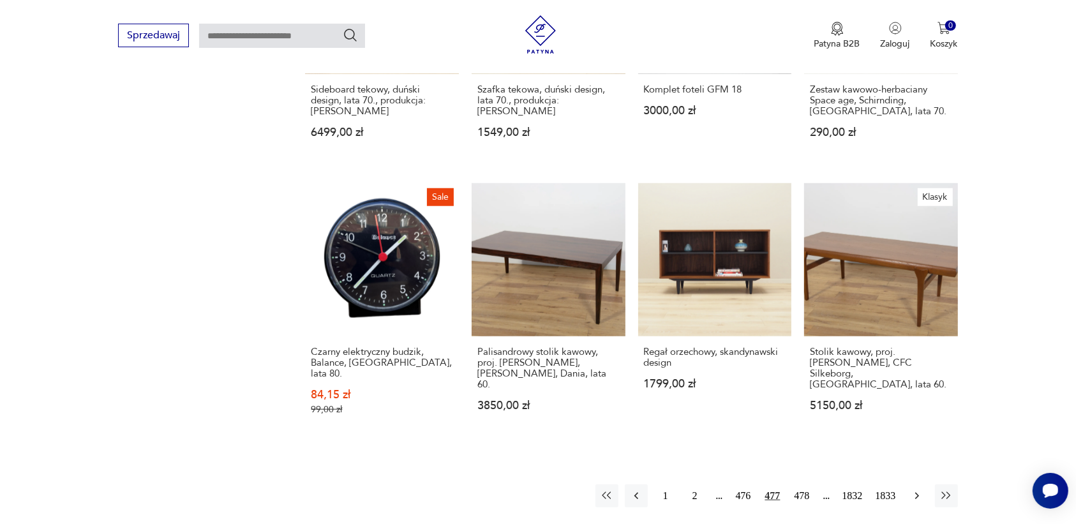
click at [914, 489] on icon "button" at bounding box center [916, 495] width 13 height 13
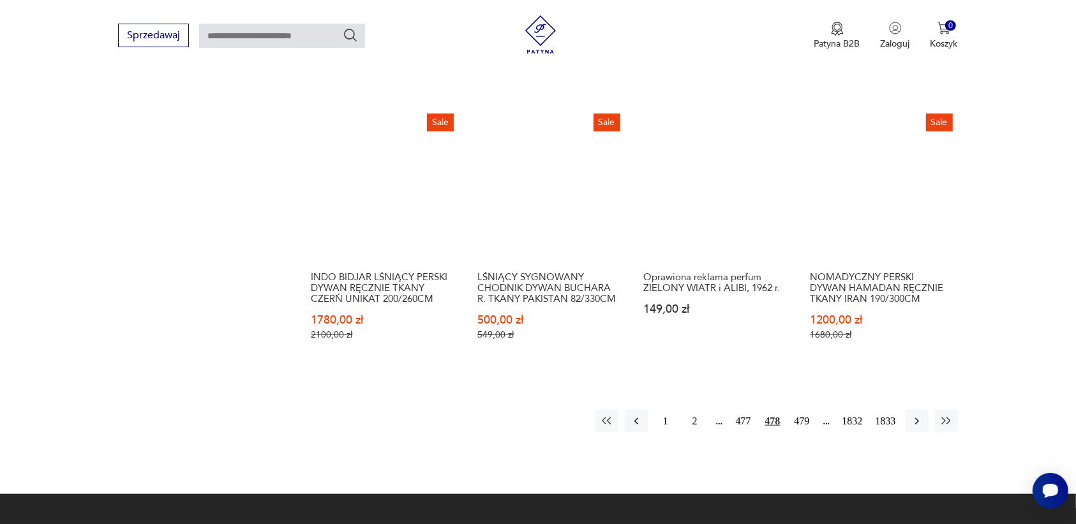
scroll to position [1122, 0]
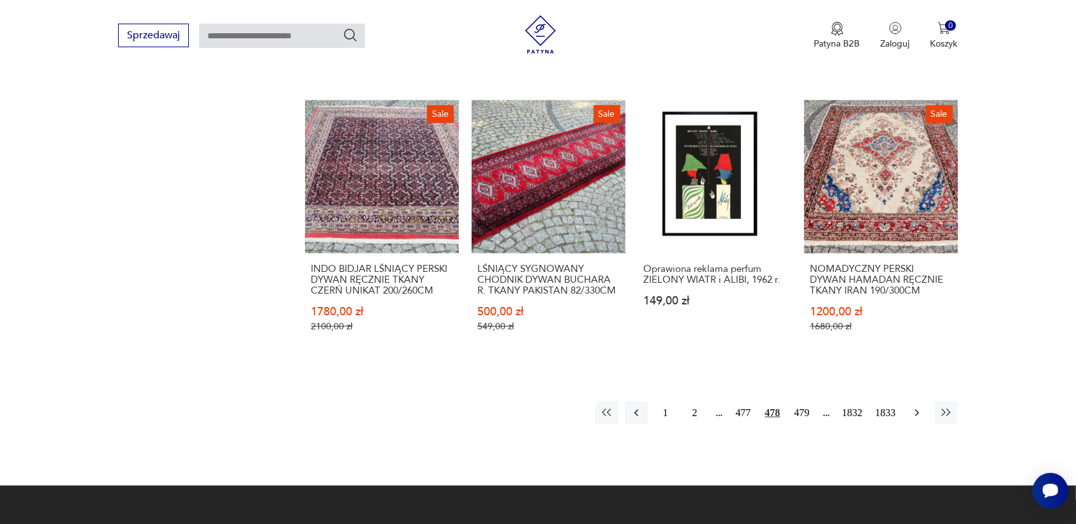
click at [914, 410] on icon "button" at bounding box center [916, 412] width 13 height 13
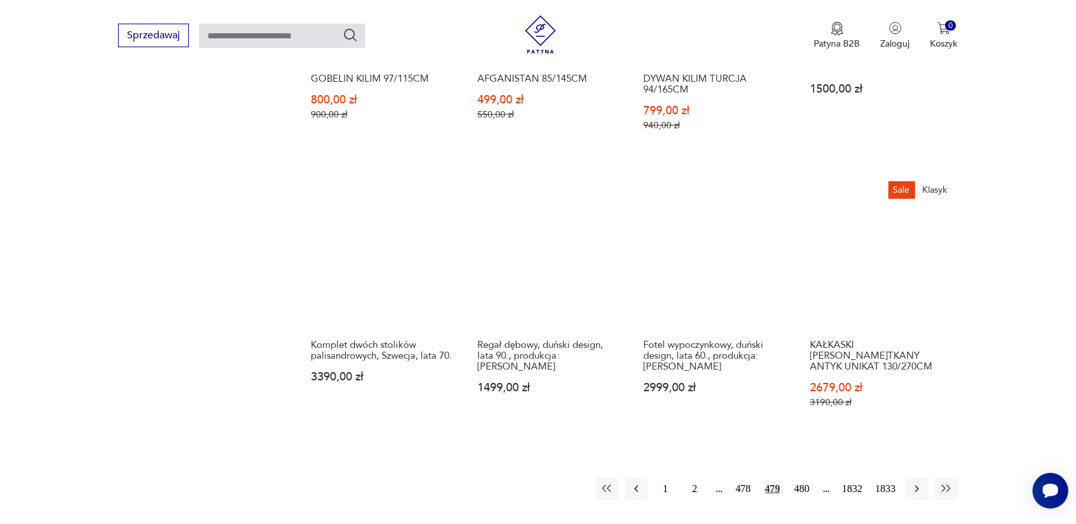
scroll to position [1122, 0]
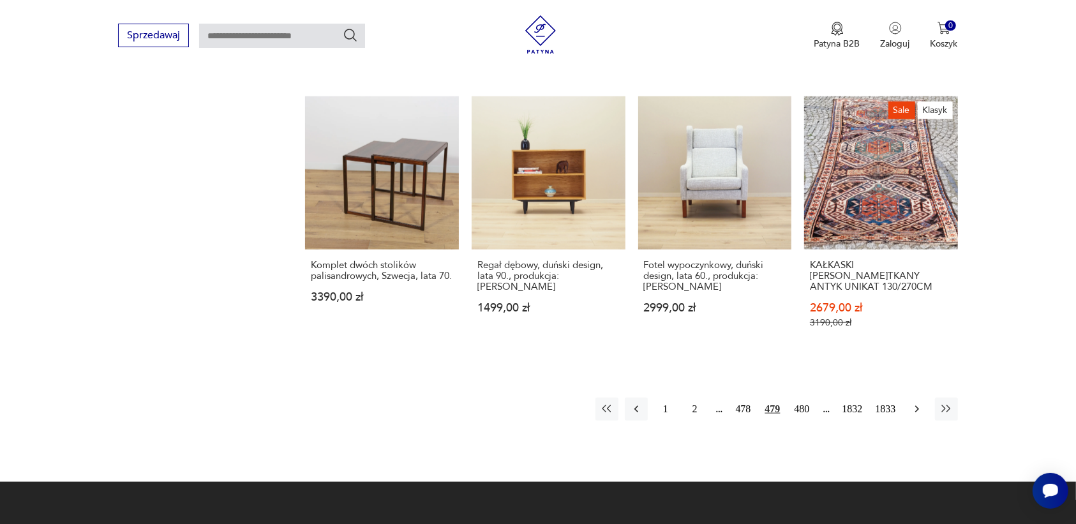
click at [914, 406] on icon "button" at bounding box center [916, 409] width 13 height 13
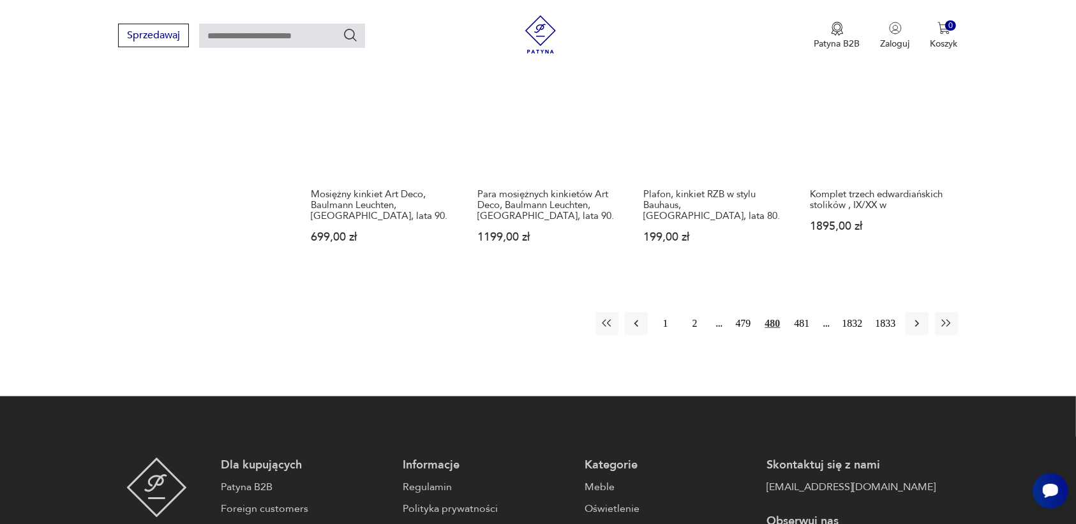
scroll to position [1201, 0]
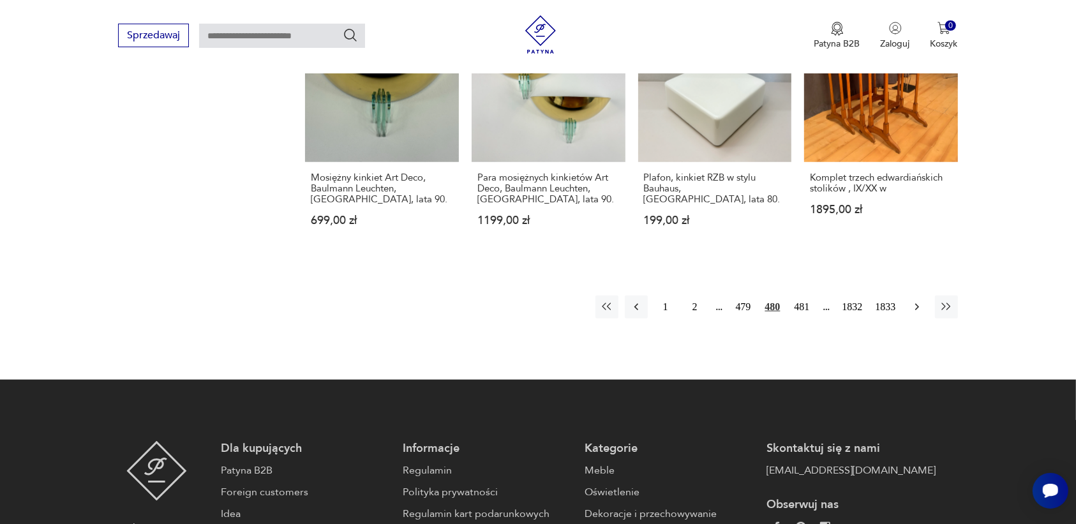
click at [913, 301] on icon "button" at bounding box center [916, 307] width 13 height 13
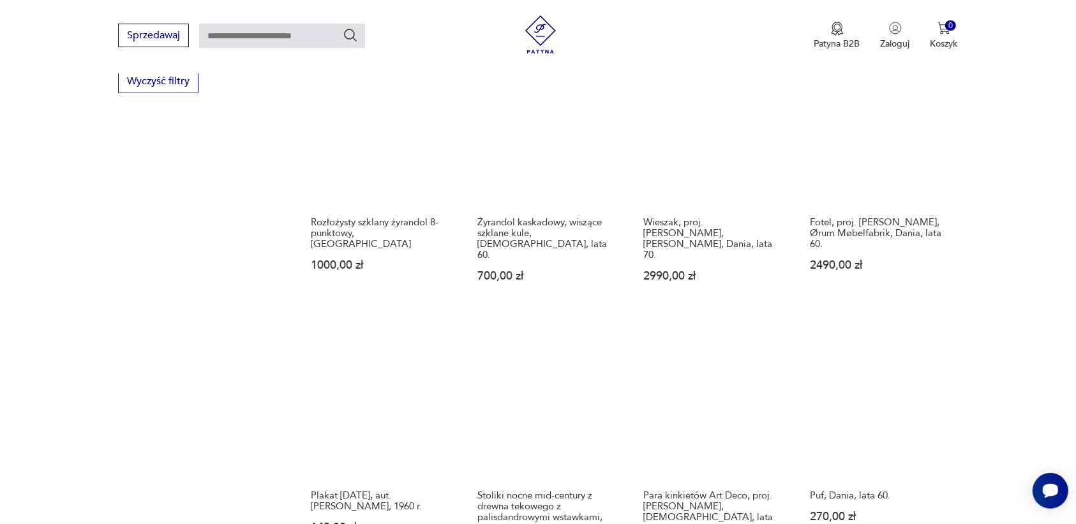
scroll to position [1042, 0]
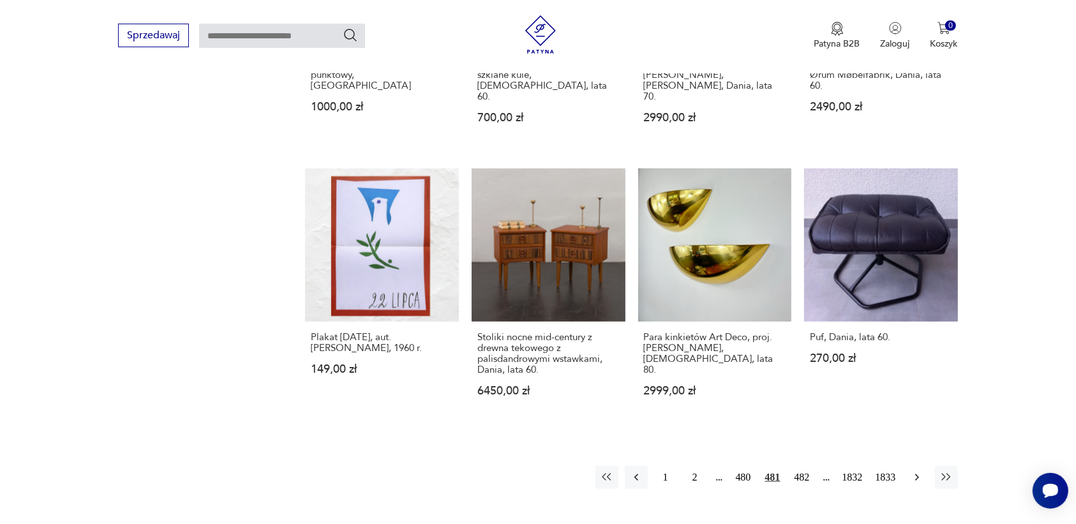
click at [919, 471] on icon "button" at bounding box center [916, 477] width 13 height 13
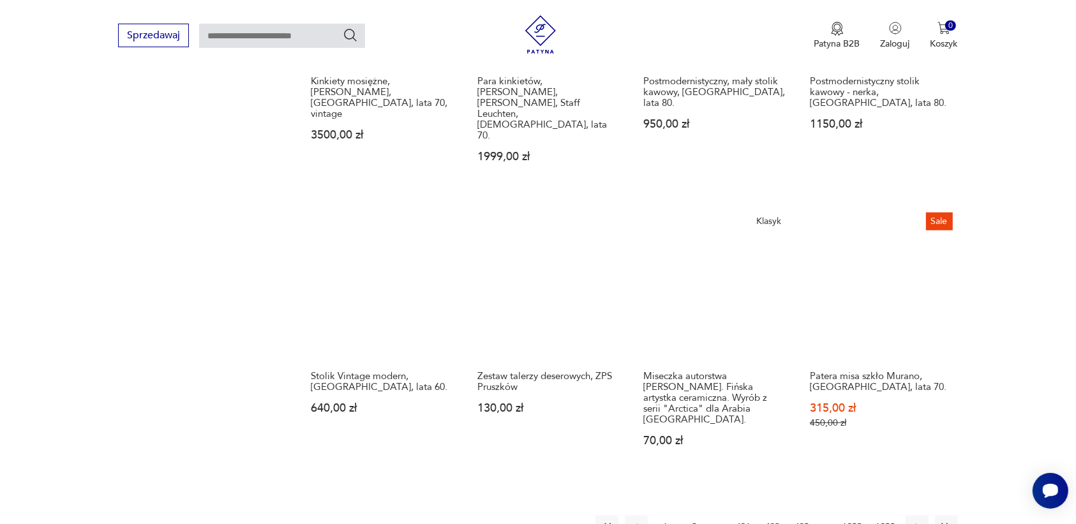
scroll to position [1042, 0]
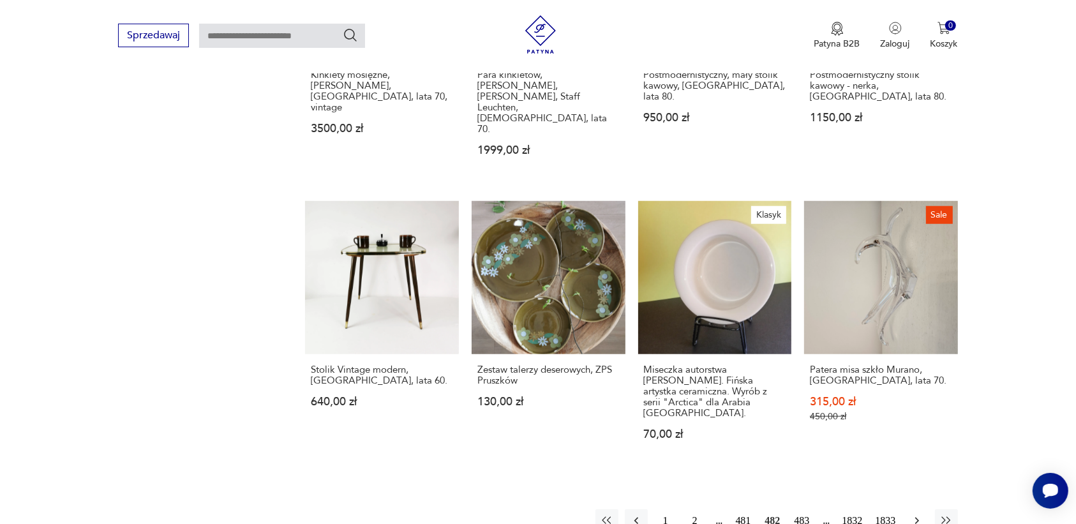
click at [917, 509] on button "button" at bounding box center [916, 520] width 23 height 23
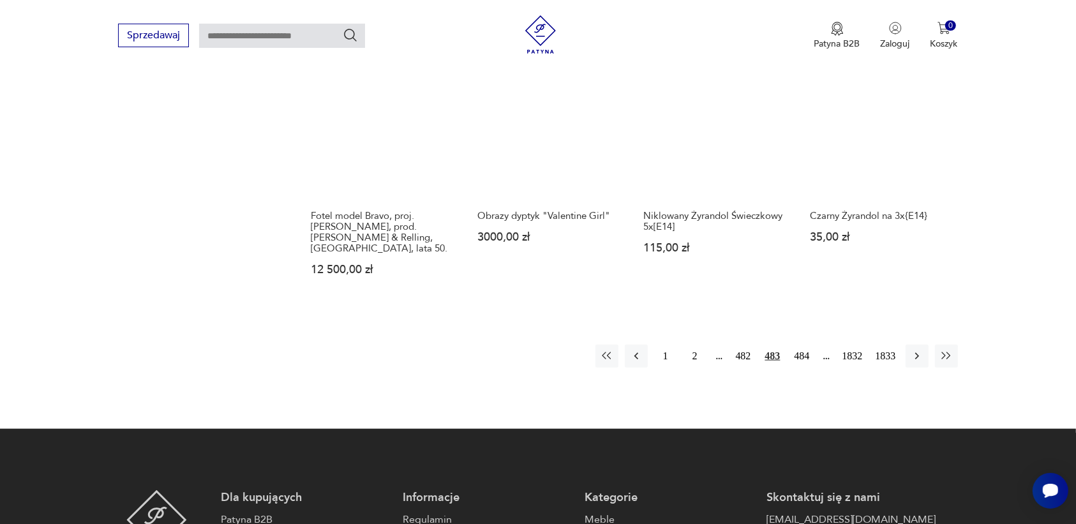
scroll to position [1201, 0]
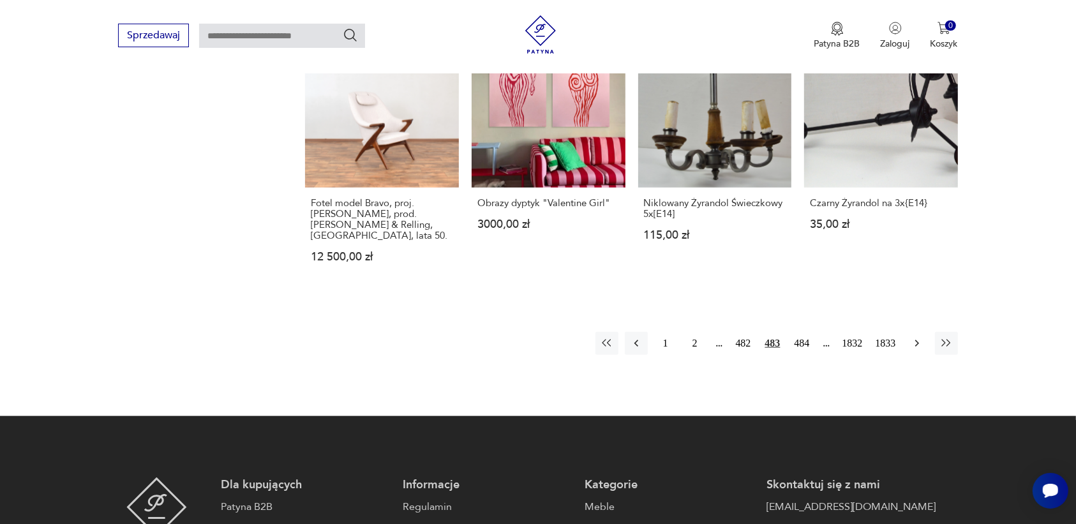
click at [917, 340] on icon "button" at bounding box center [916, 343] width 4 height 7
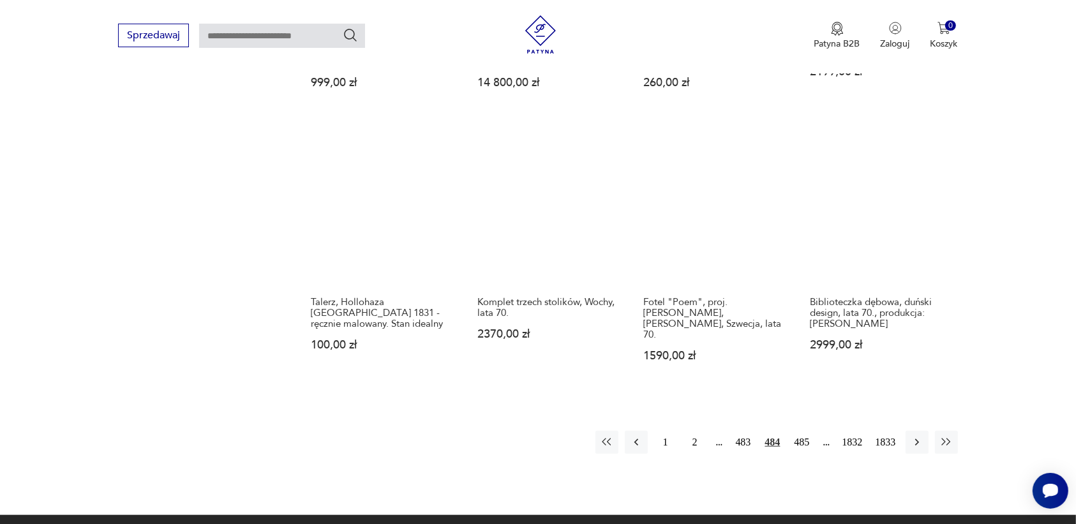
scroll to position [1122, 0]
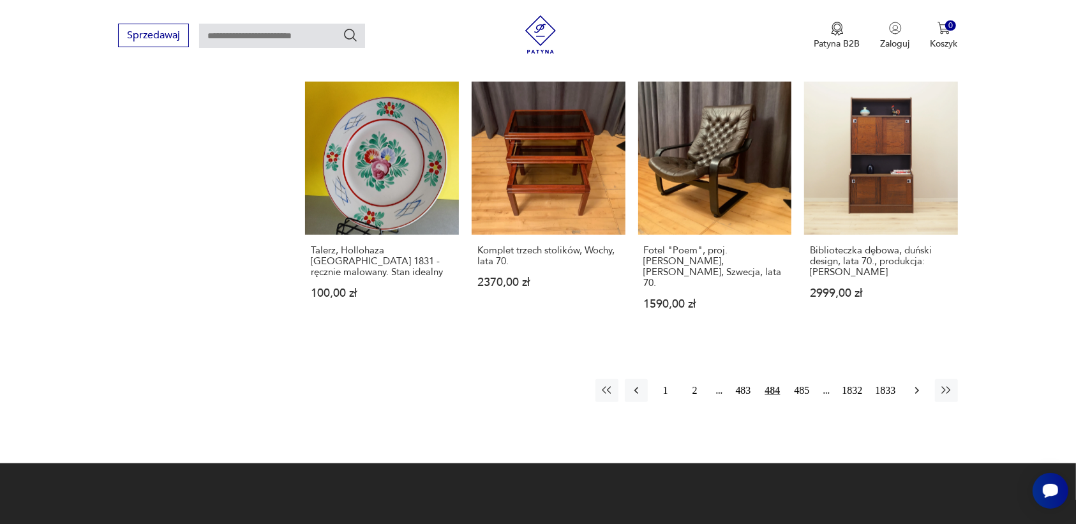
click at [911, 384] on icon "button" at bounding box center [916, 390] width 13 height 13
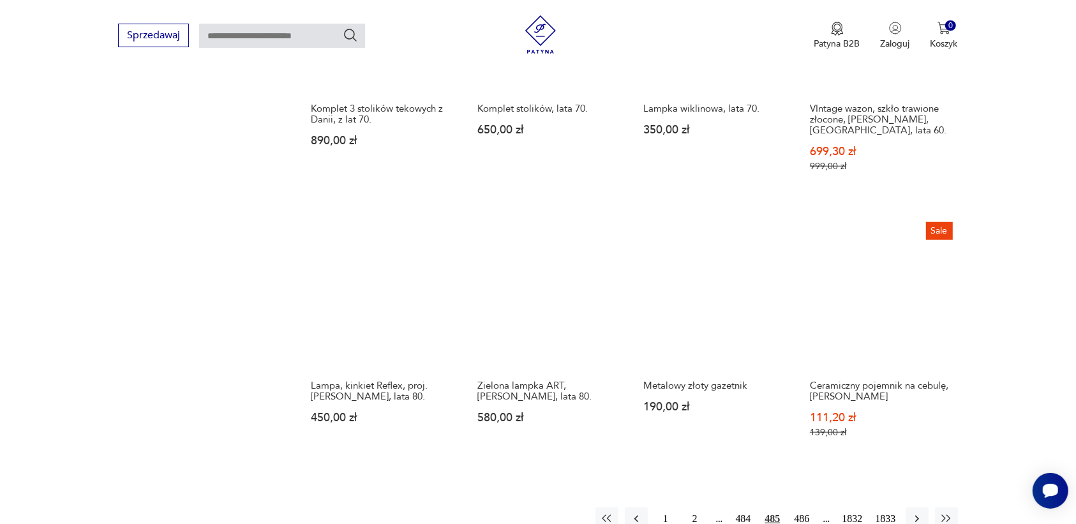
scroll to position [1042, 0]
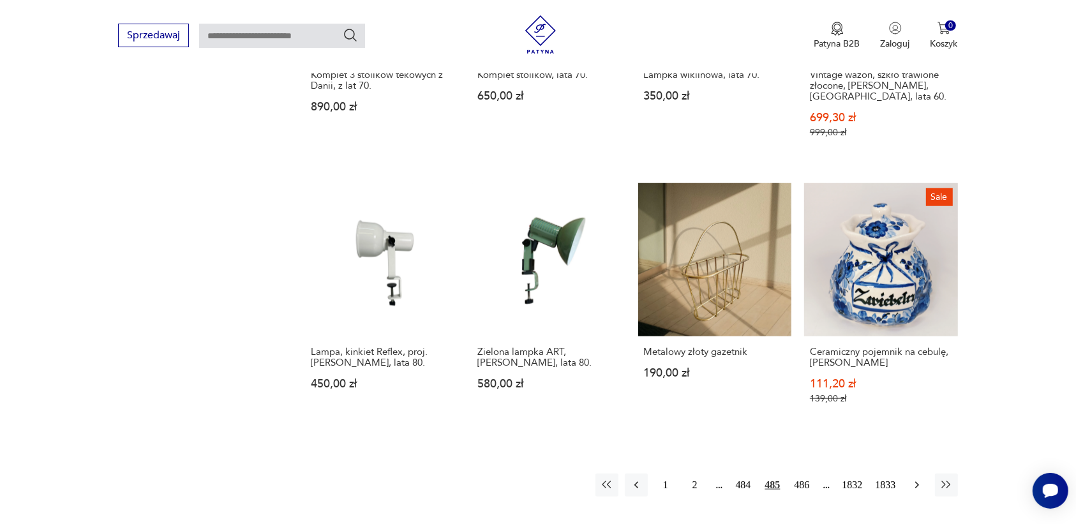
click at [919, 479] on icon "button" at bounding box center [916, 485] width 13 height 13
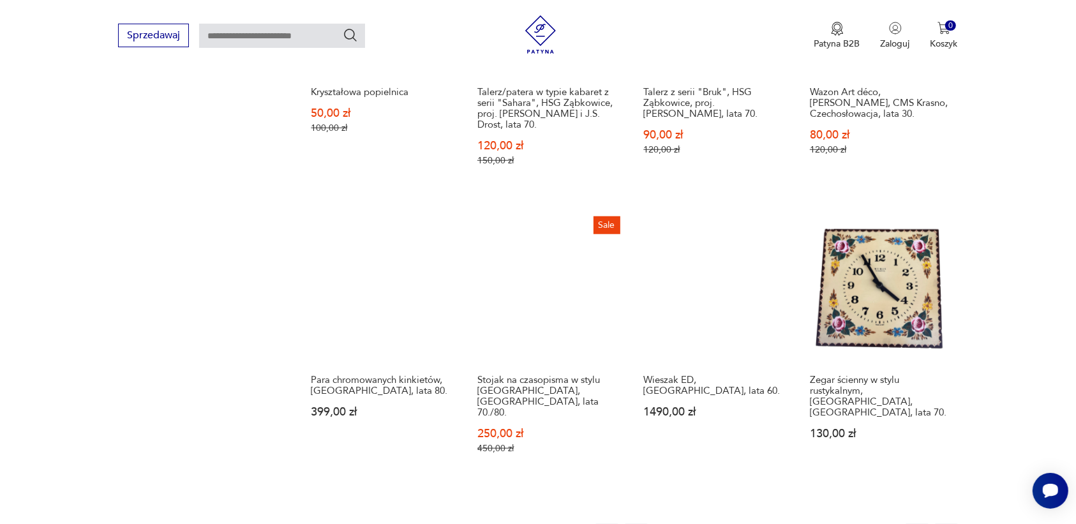
scroll to position [1042, 0]
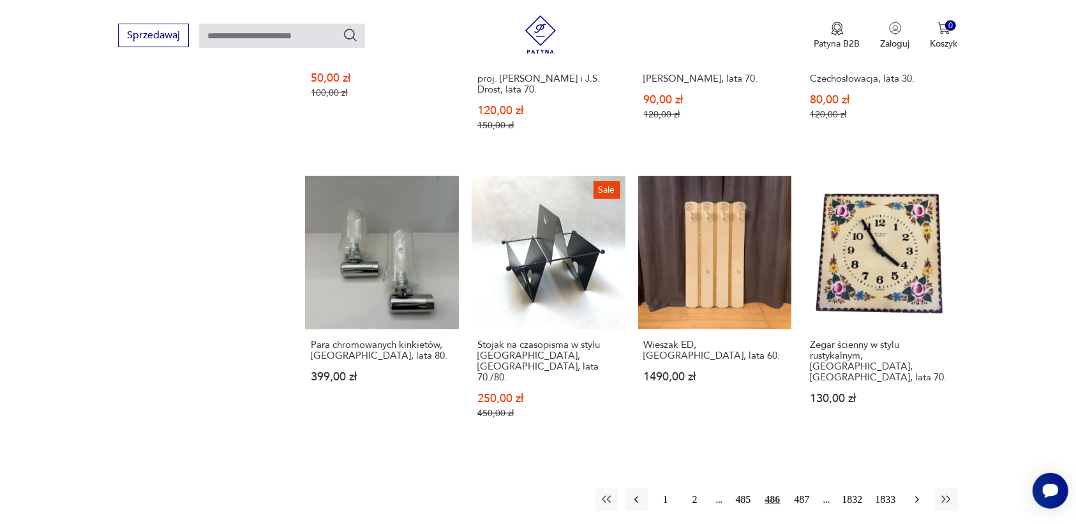
click at [919, 493] on icon "button" at bounding box center [916, 499] width 13 height 13
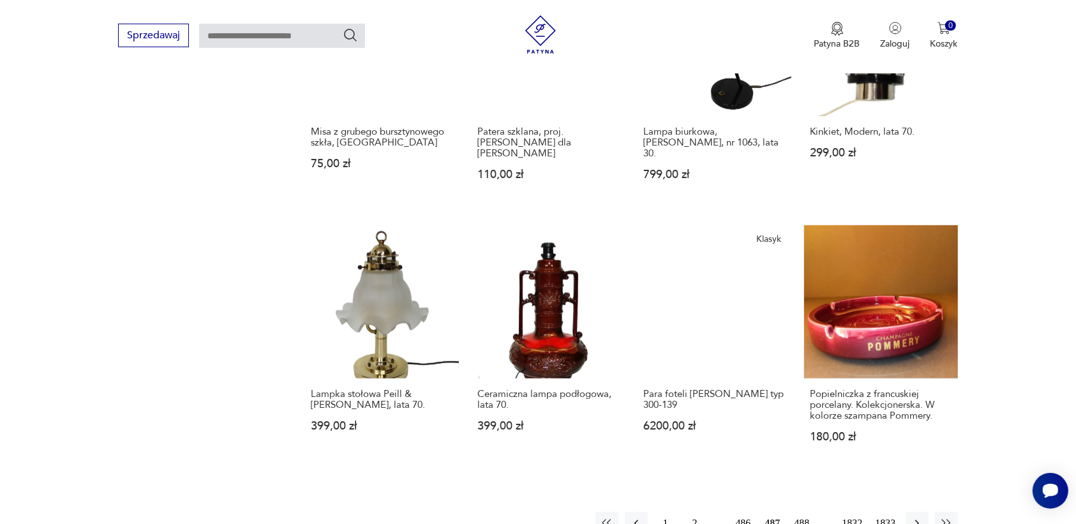
scroll to position [1281, 0]
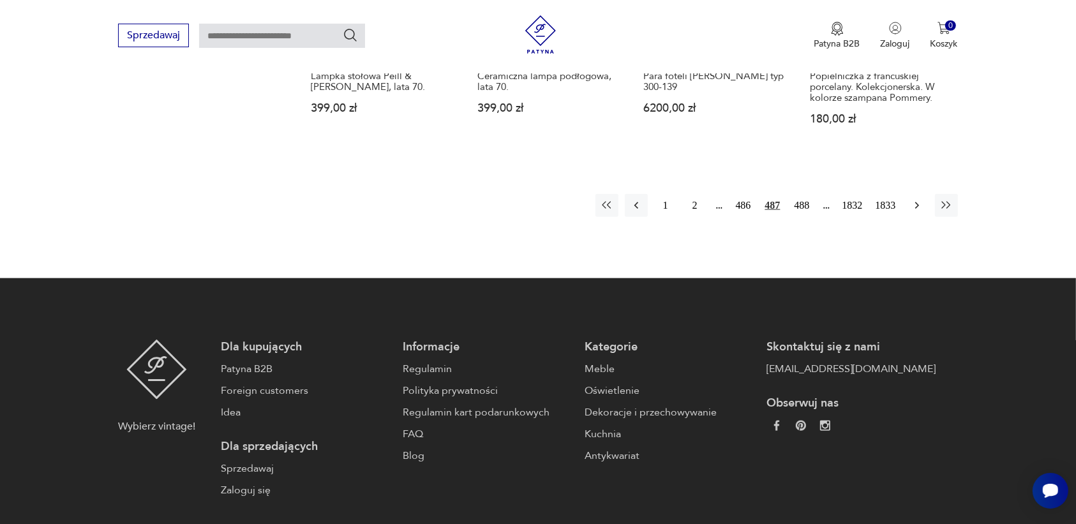
click at [912, 199] on icon "button" at bounding box center [916, 205] width 13 height 13
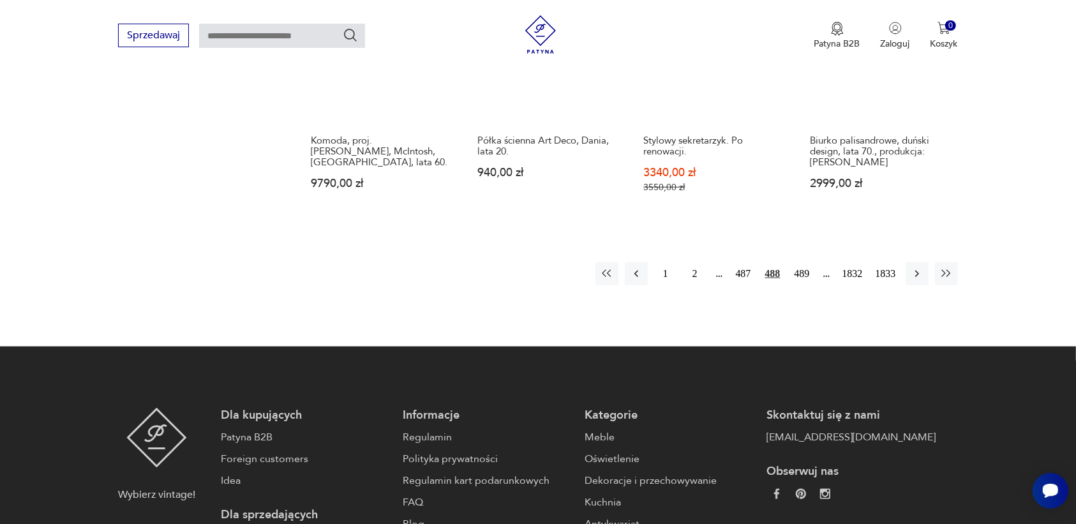
scroll to position [1281, 0]
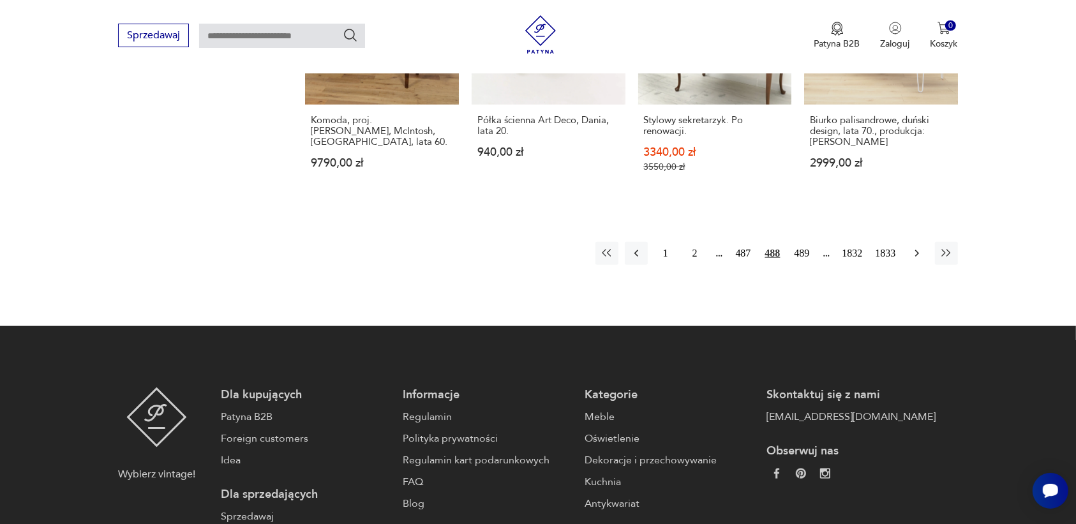
click at [913, 247] on icon "button" at bounding box center [916, 253] width 13 height 13
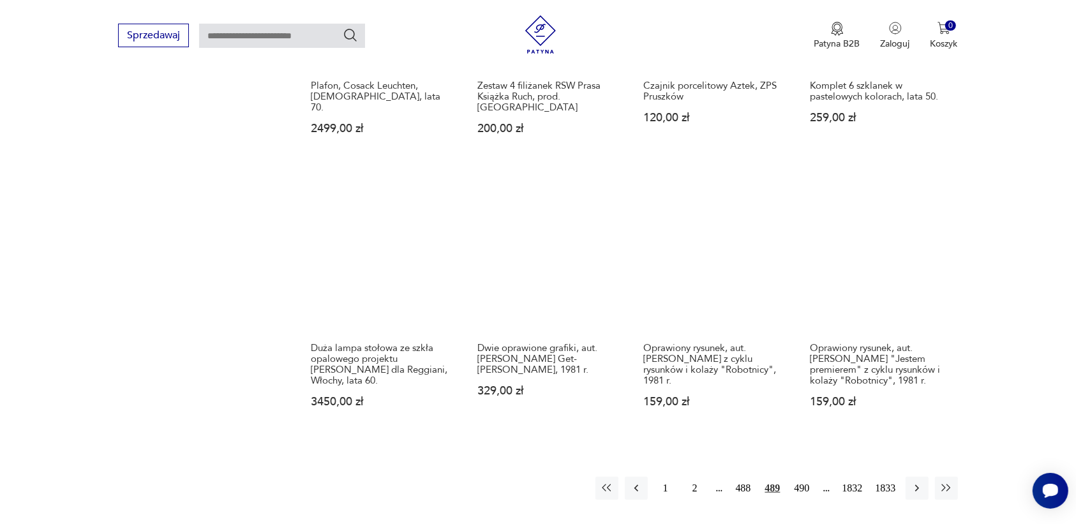
scroll to position [1042, 0]
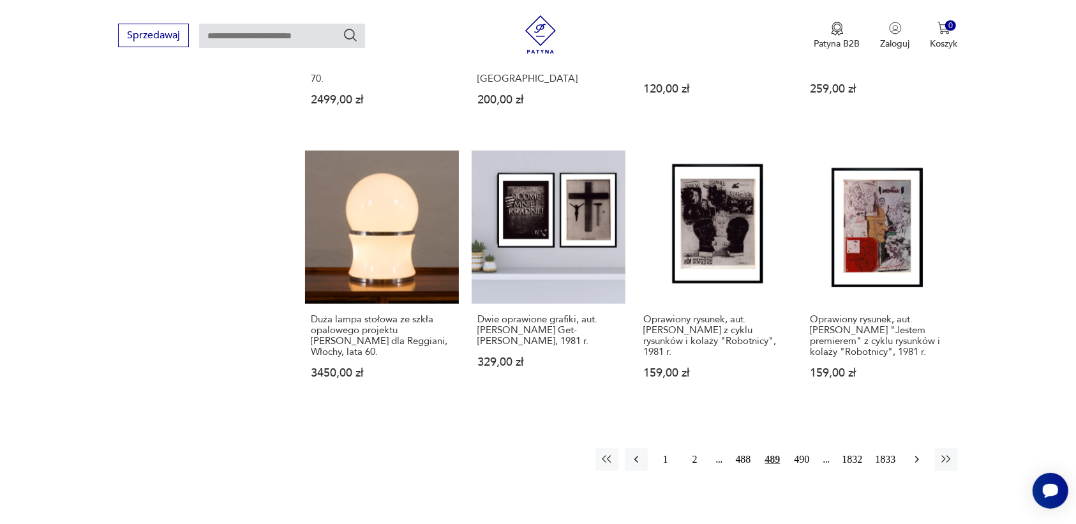
click at [914, 453] on icon "button" at bounding box center [916, 459] width 13 height 13
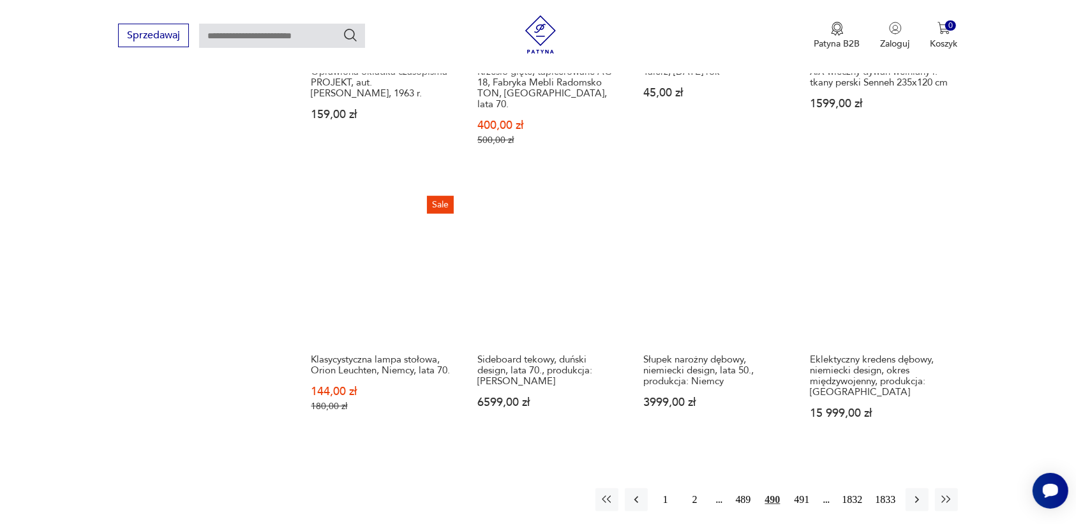
scroll to position [1042, 0]
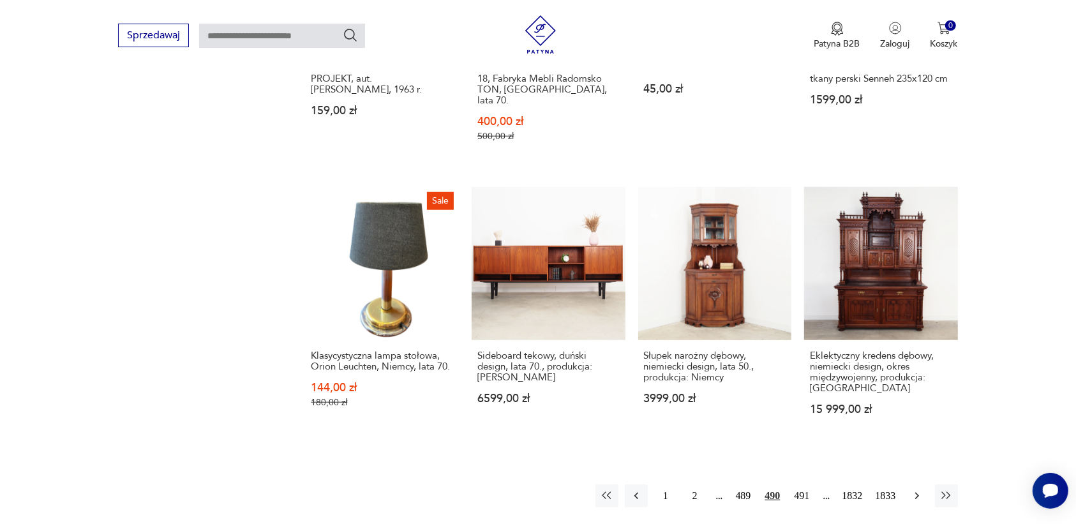
click at [917, 489] on icon "button" at bounding box center [916, 495] width 13 height 13
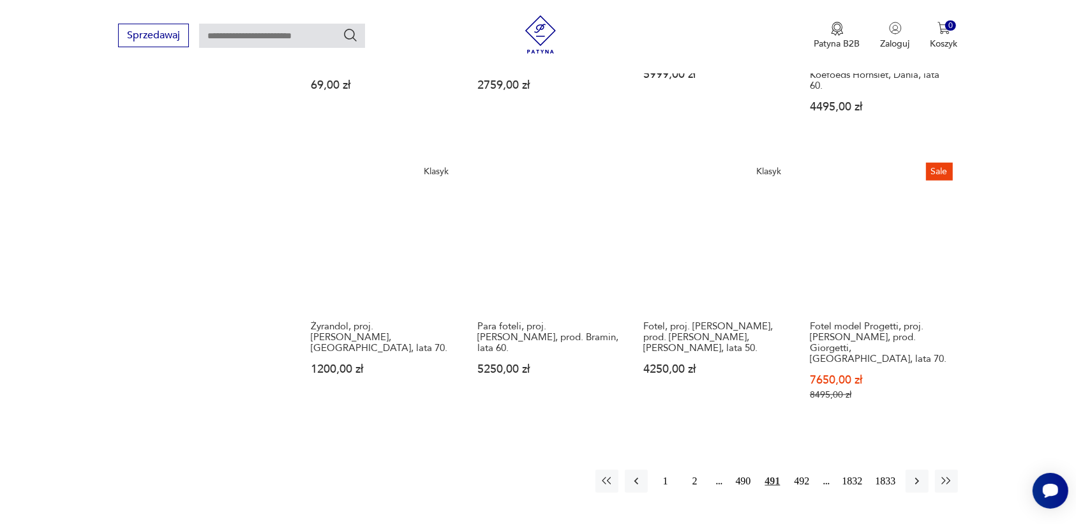
scroll to position [1122, 0]
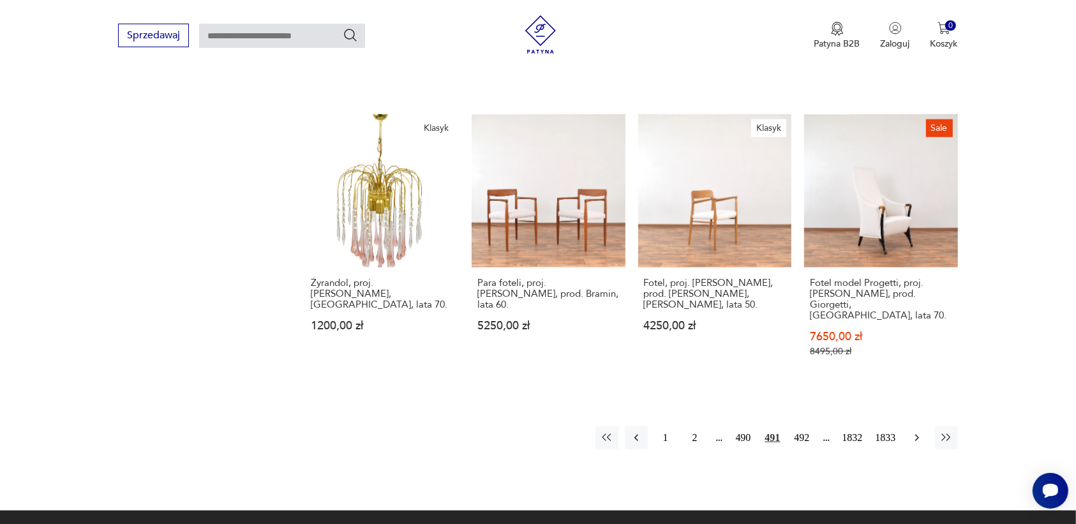
click at [914, 431] on icon "button" at bounding box center [916, 437] width 13 height 13
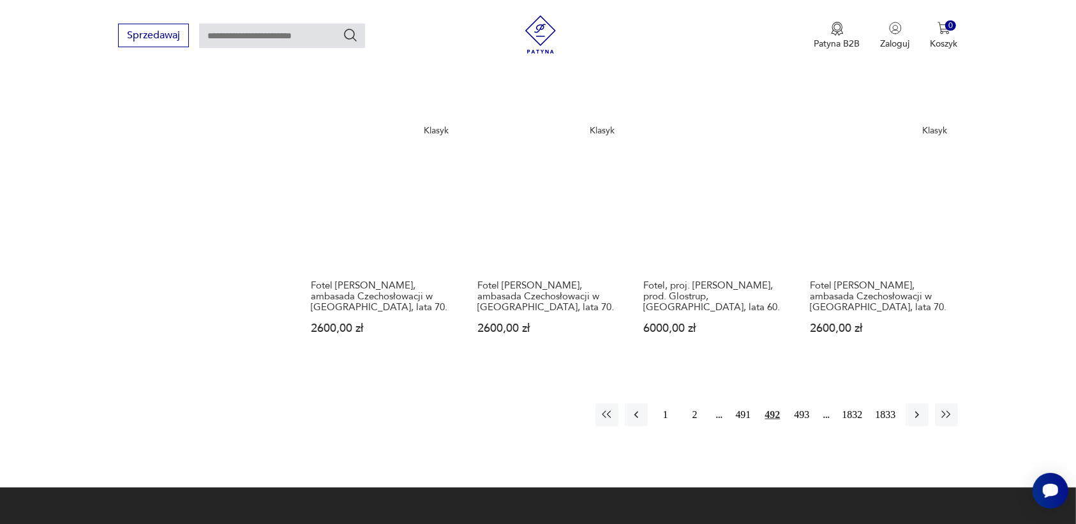
scroll to position [1122, 0]
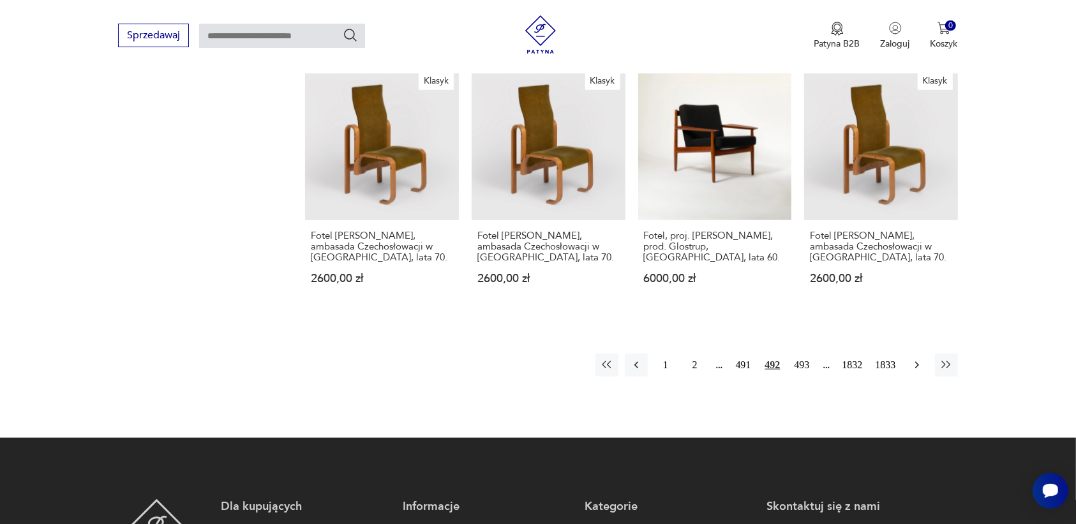
click at [916, 359] on icon "button" at bounding box center [916, 365] width 13 height 13
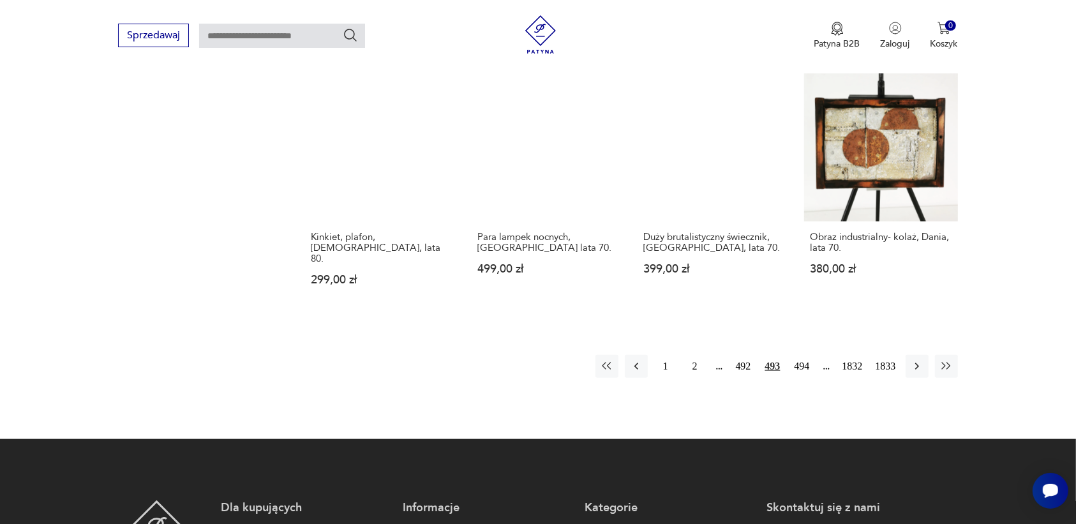
scroll to position [1122, 0]
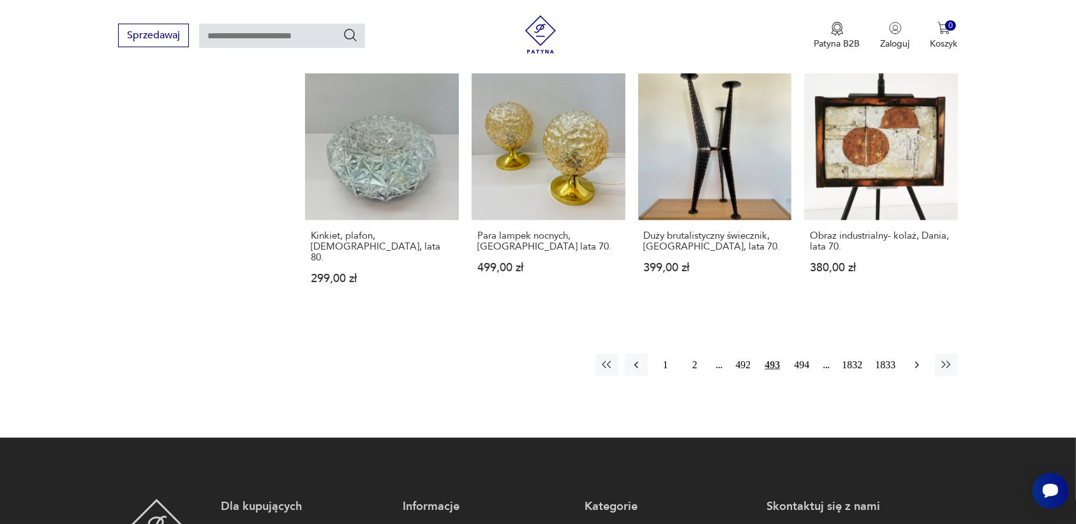
click at [913, 359] on icon "button" at bounding box center [916, 365] width 13 height 13
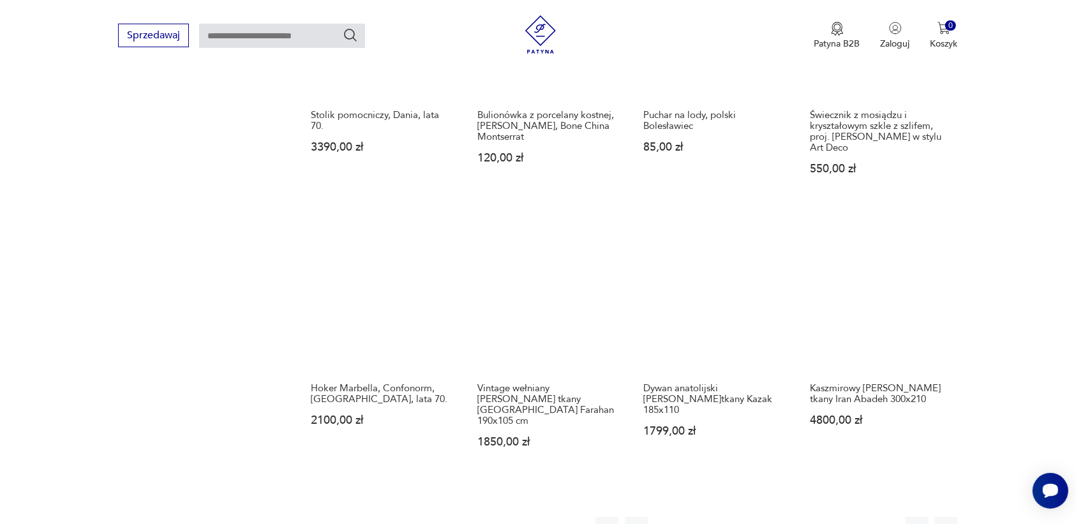
scroll to position [1042, 0]
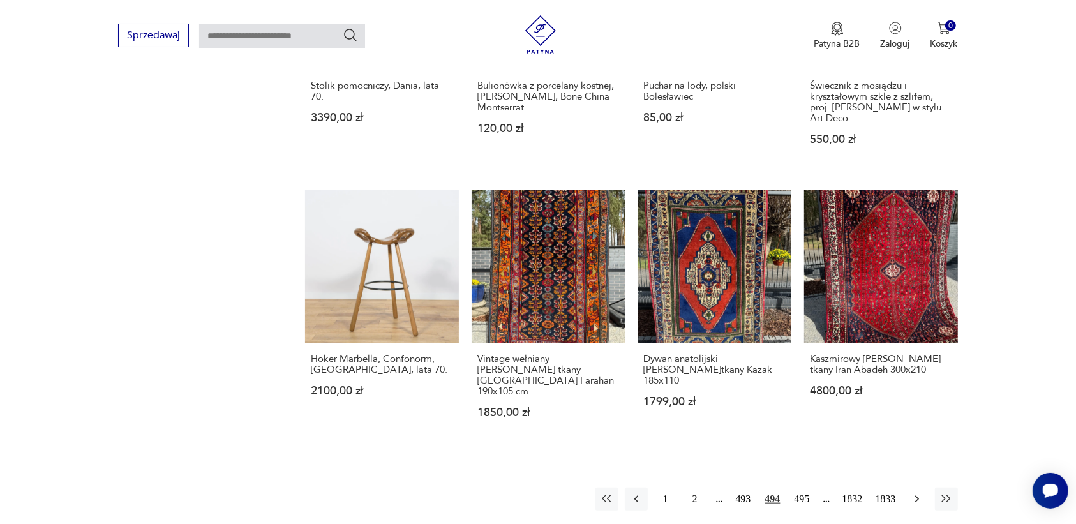
click at [917, 493] on icon "button" at bounding box center [916, 499] width 13 height 13
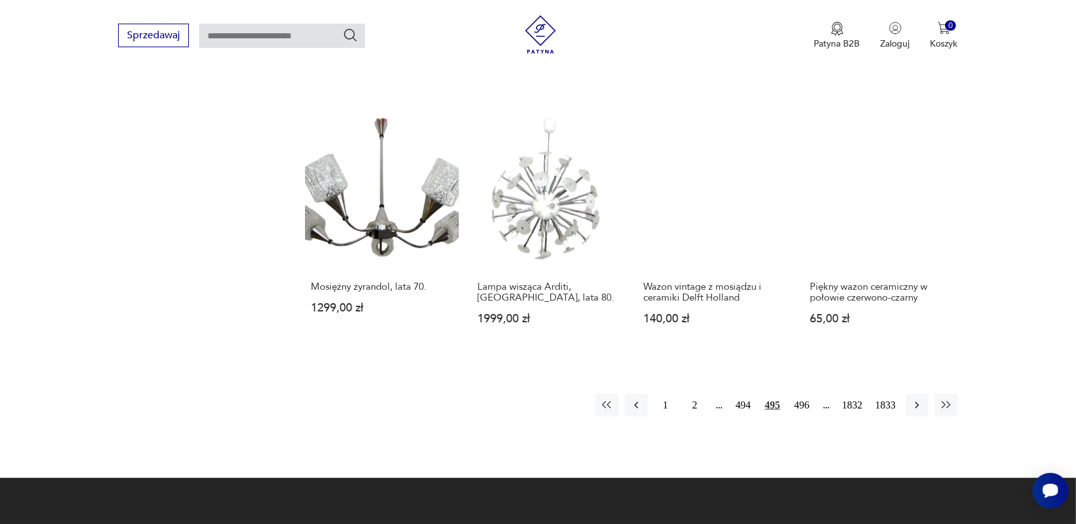
scroll to position [1122, 0]
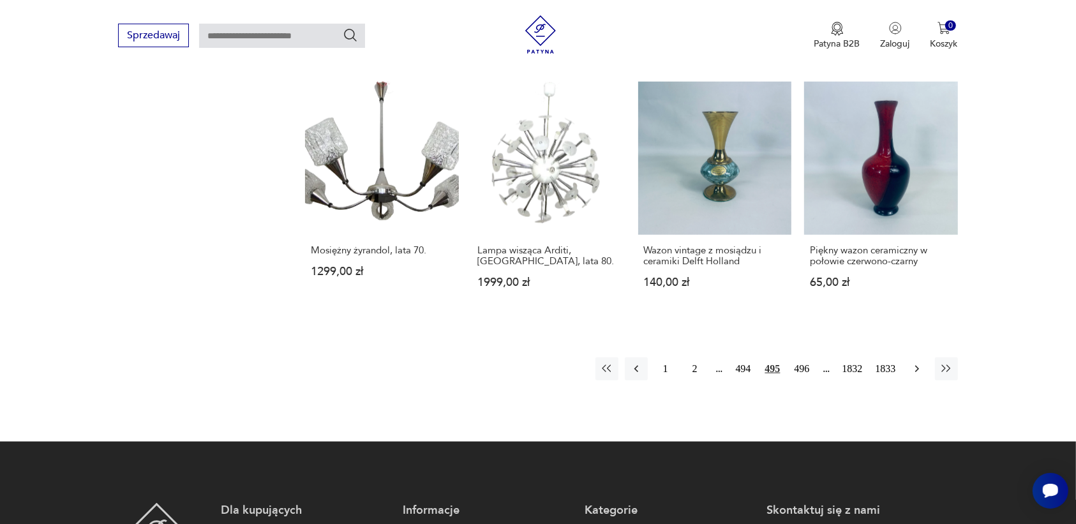
click at [913, 362] on icon "button" at bounding box center [916, 368] width 13 height 13
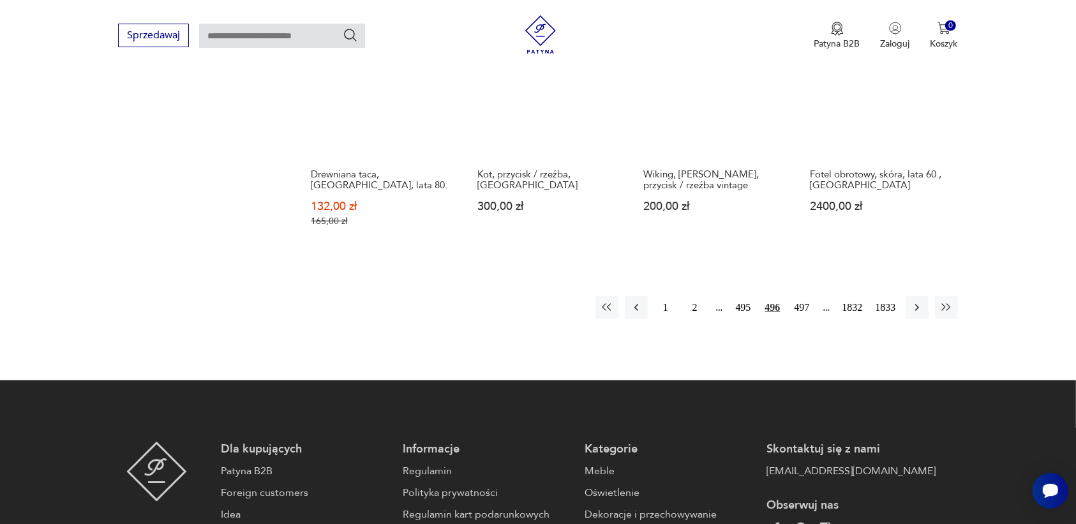
scroll to position [1201, 0]
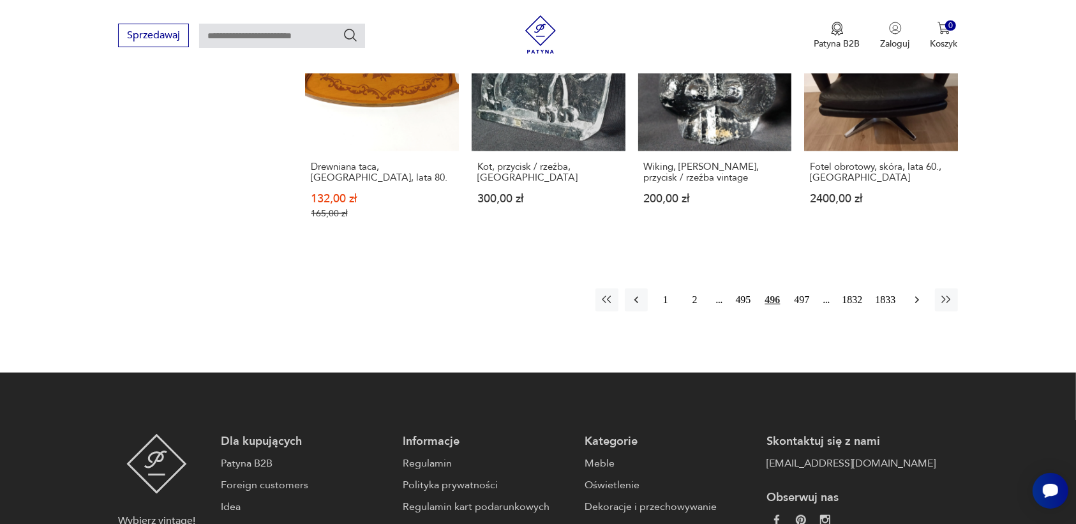
click at [914, 293] on icon "button" at bounding box center [916, 299] width 13 height 13
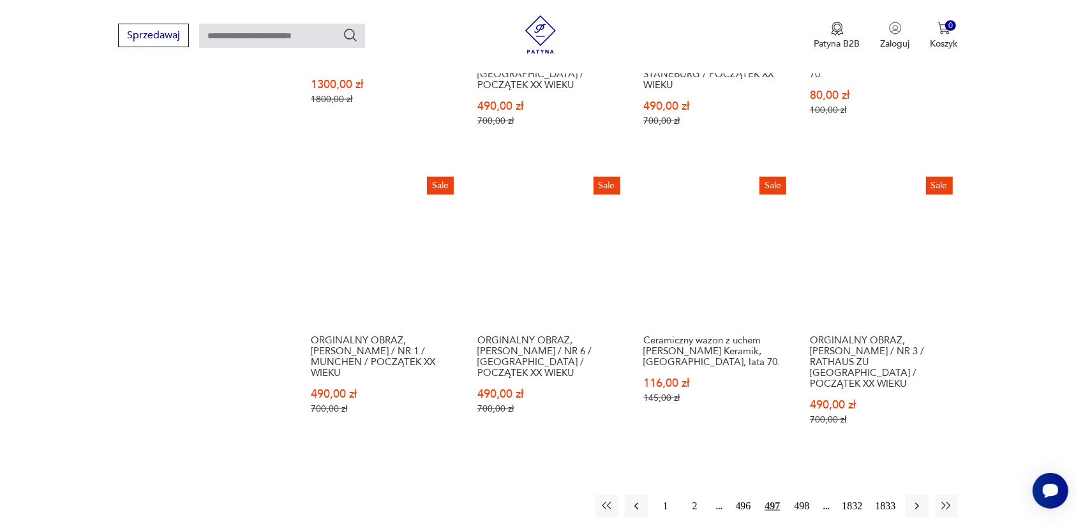
scroll to position [1122, 0]
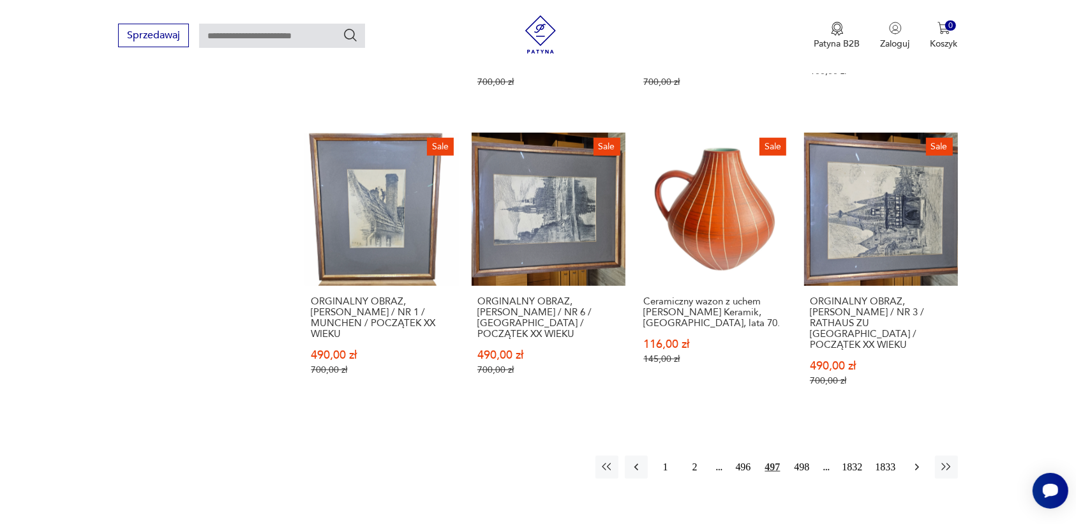
click at [910, 461] on icon "button" at bounding box center [916, 467] width 13 height 13
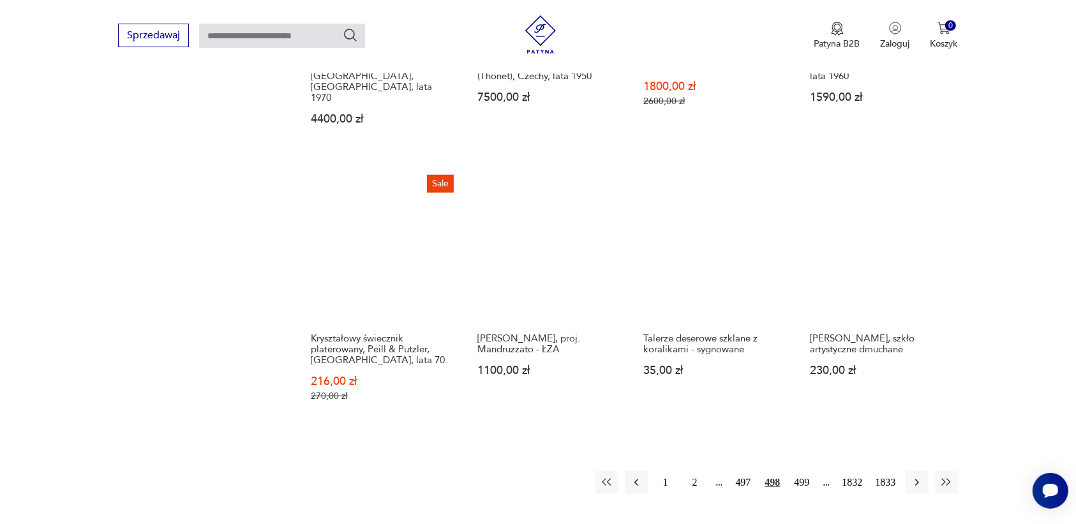
scroll to position [1122, 0]
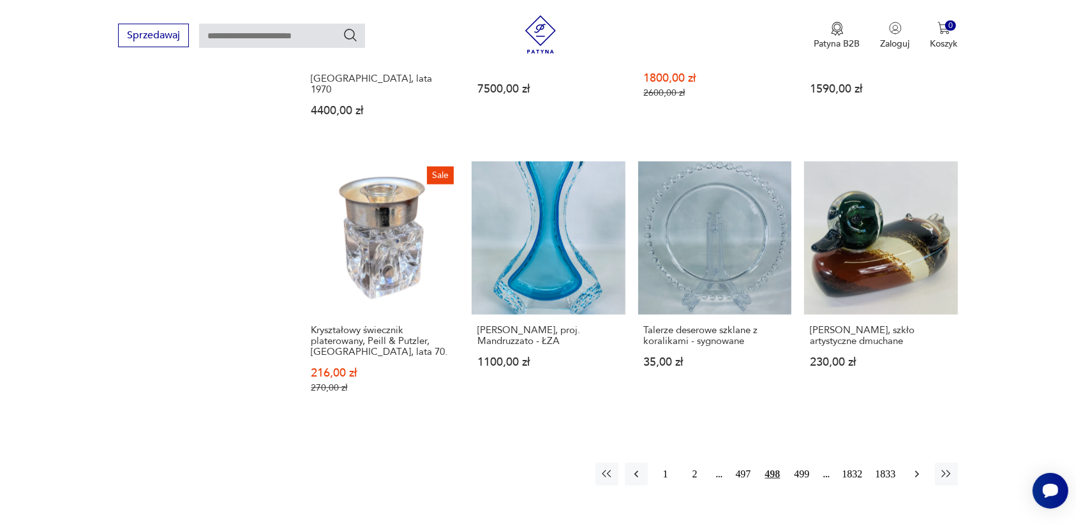
click at [911, 463] on button "button" at bounding box center [916, 474] width 23 height 23
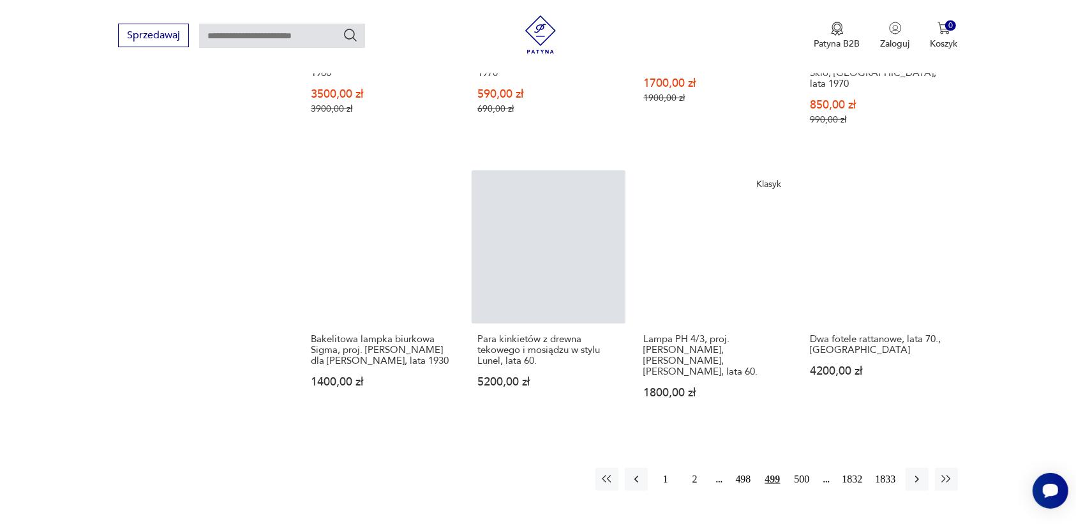
scroll to position [1201, 0]
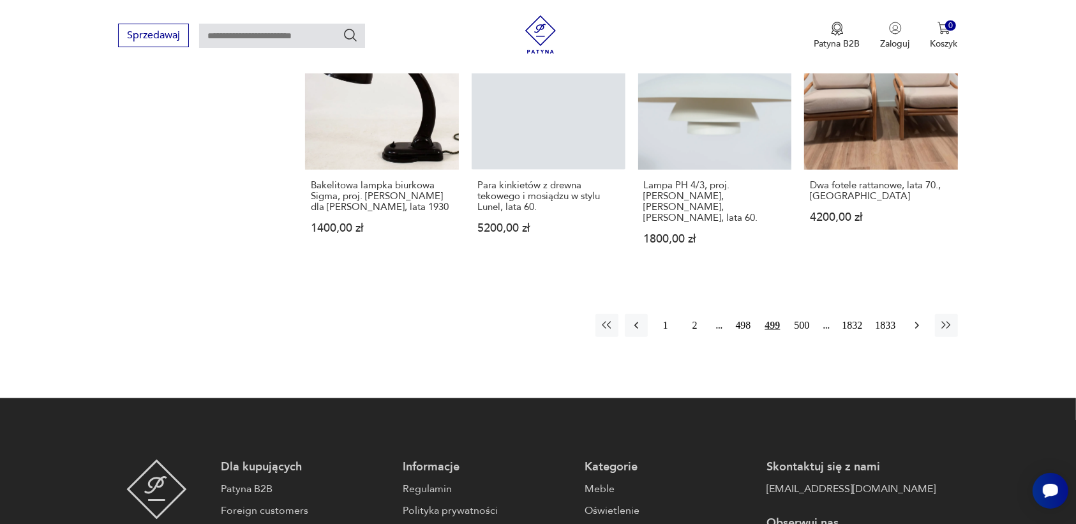
click at [911, 319] on icon "button" at bounding box center [916, 325] width 13 height 13
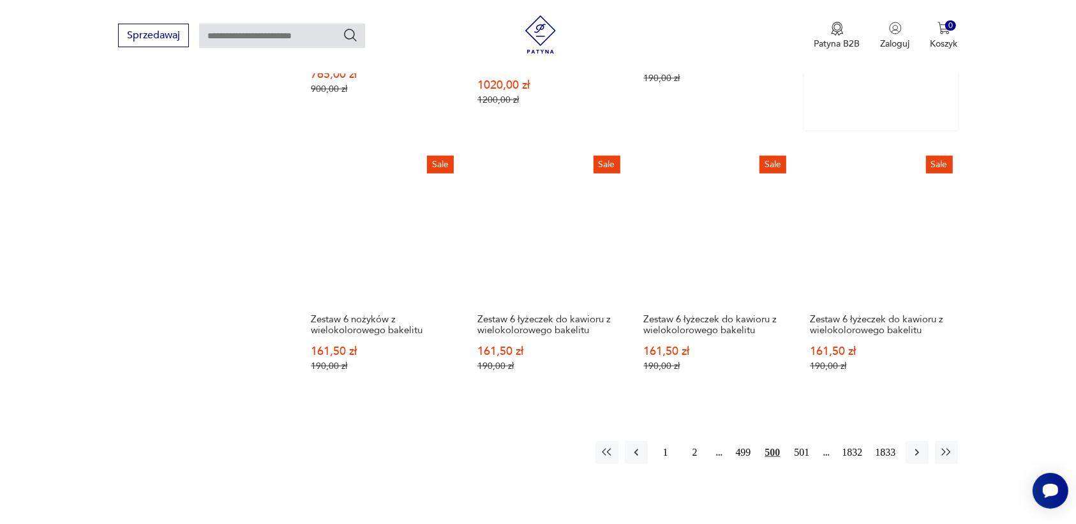
scroll to position [1122, 0]
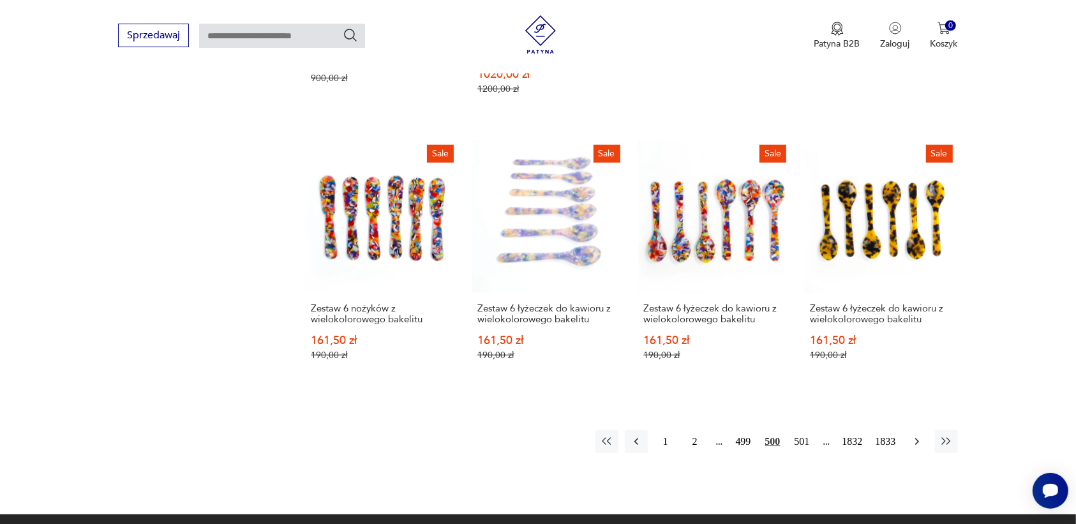
click at [909, 430] on button "button" at bounding box center [916, 441] width 23 height 23
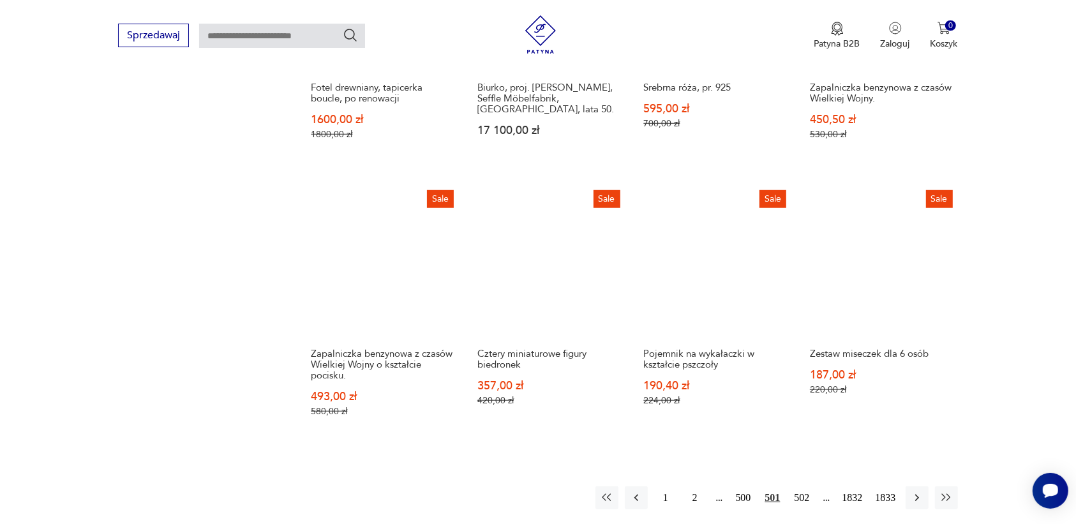
scroll to position [1042, 0]
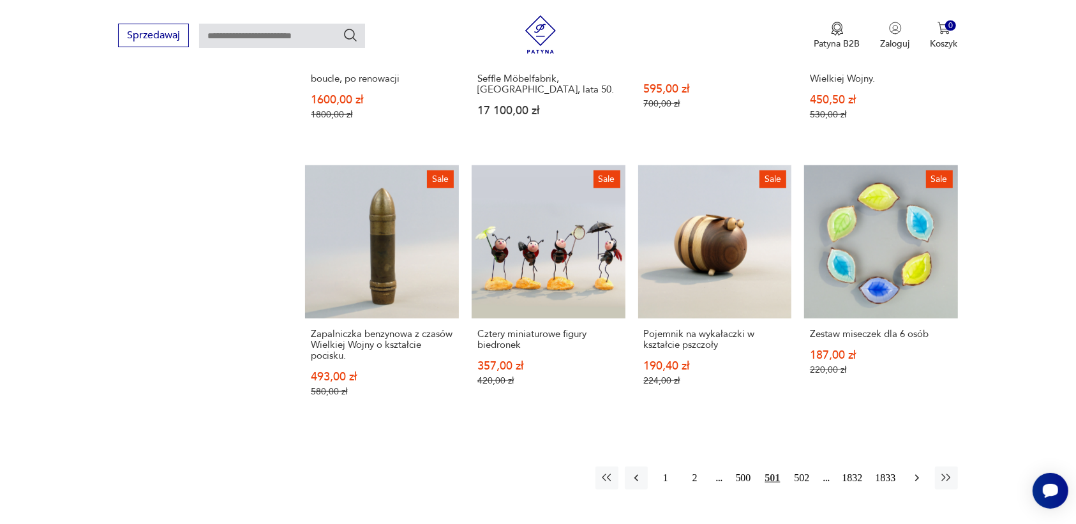
click at [914, 471] on icon "button" at bounding box center [916, 477] width 13 height 13
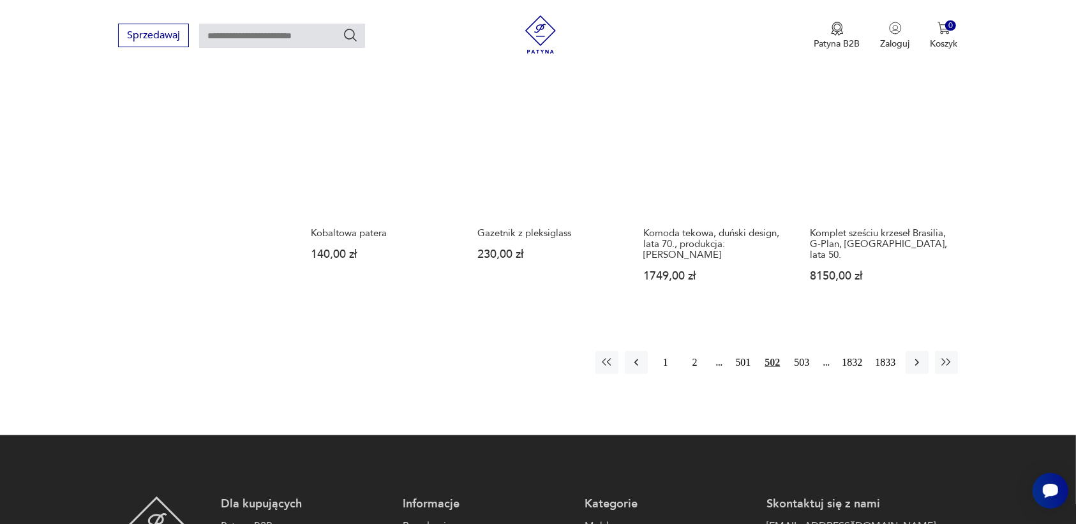
scroll to position [1122, 0]
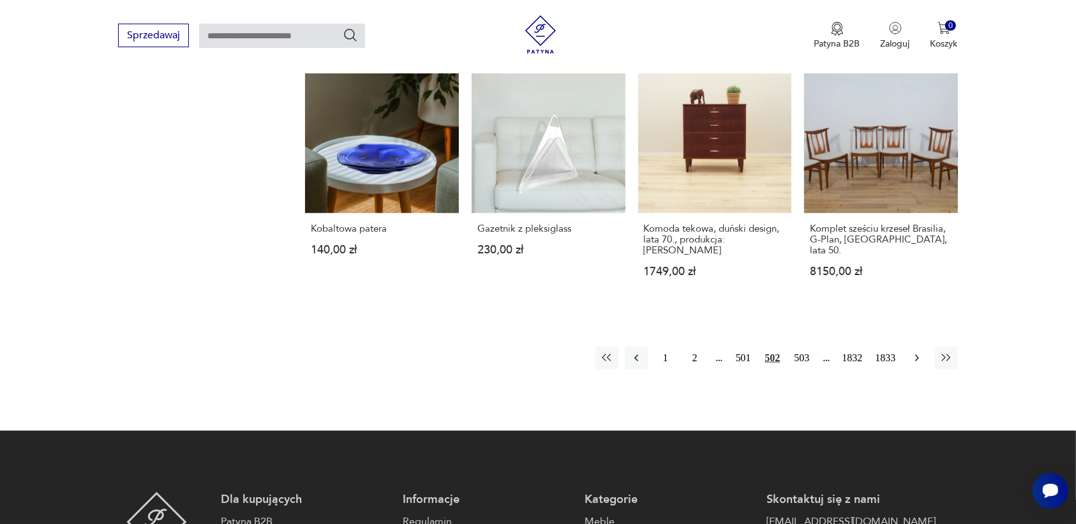
click at [914, 352] on icon "button" at bounding box center [916, 358] width 13 height 13
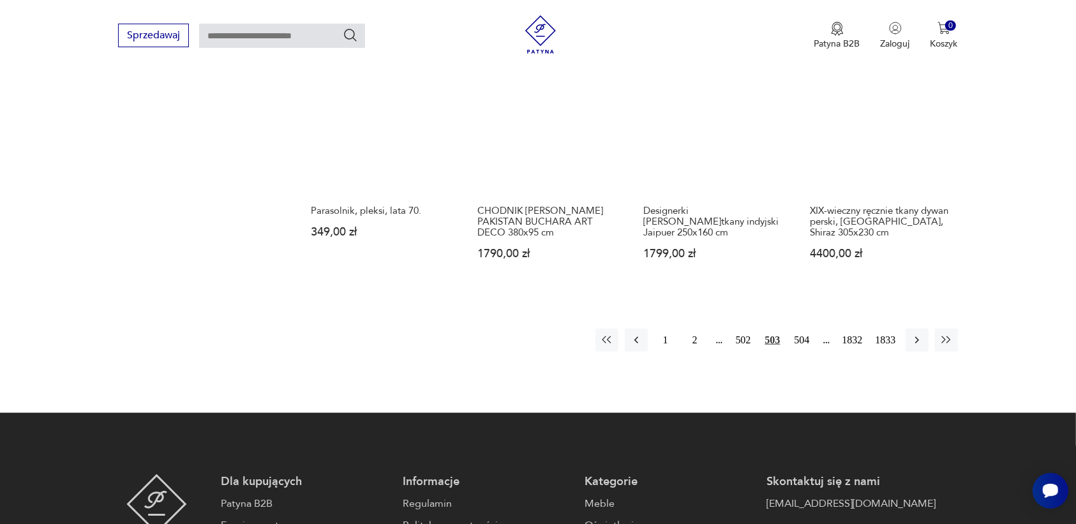
scroll to position [1201, 0]
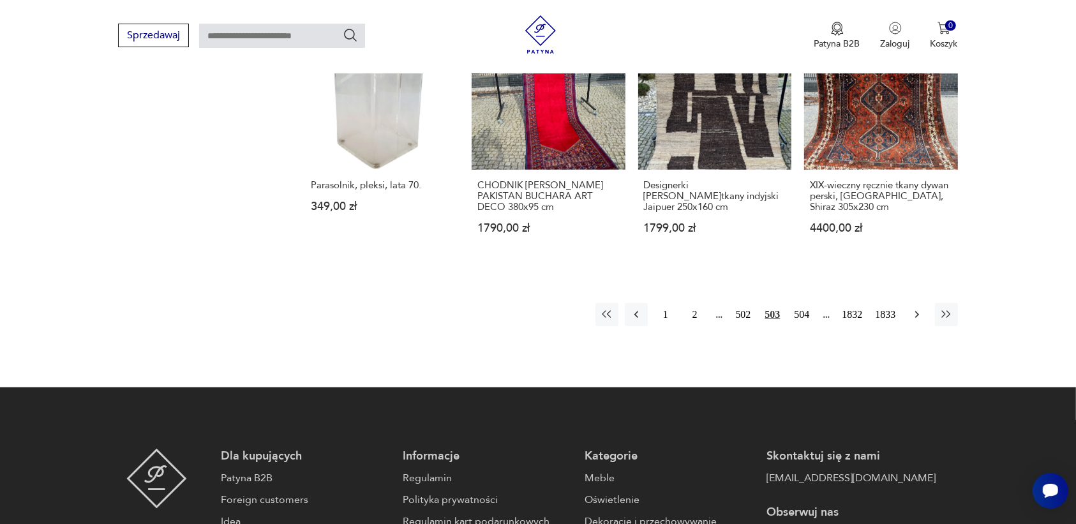
click at [913, 308] on icon "button" at bounding box center [916, 314] width 13 height 13
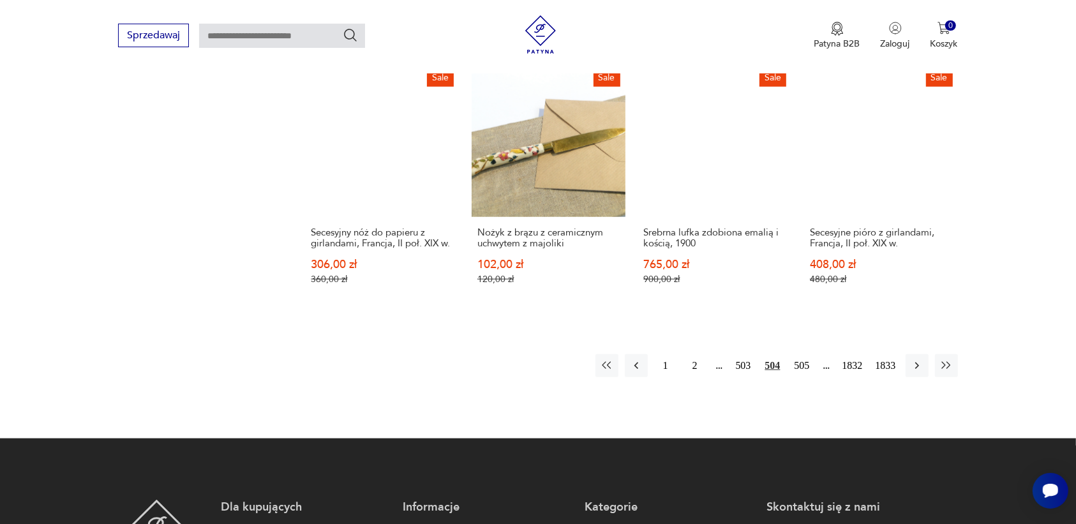
scroll to position [1201, 0]
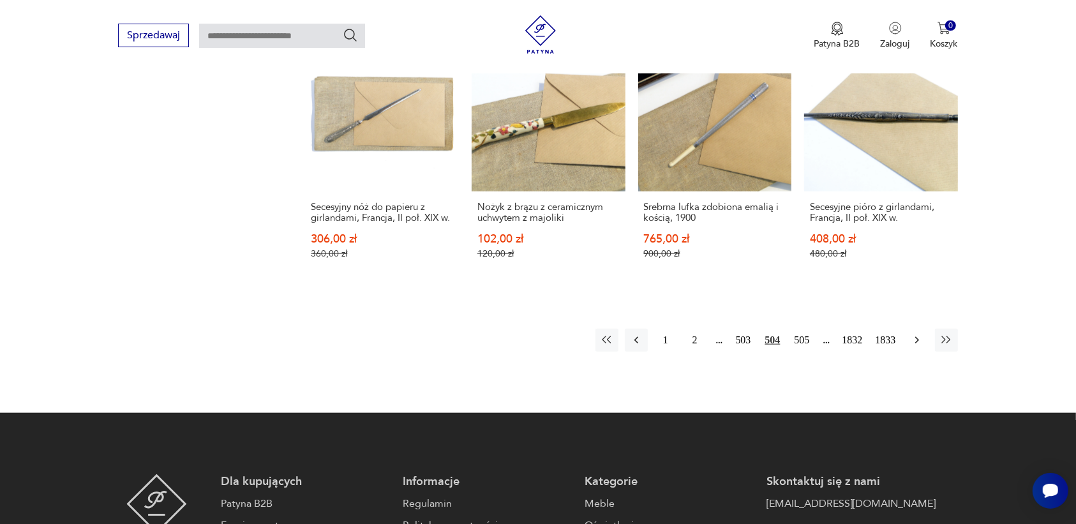
click at [916, 334] on icon "button" at bounding box center [916, 340] width 13 height 13
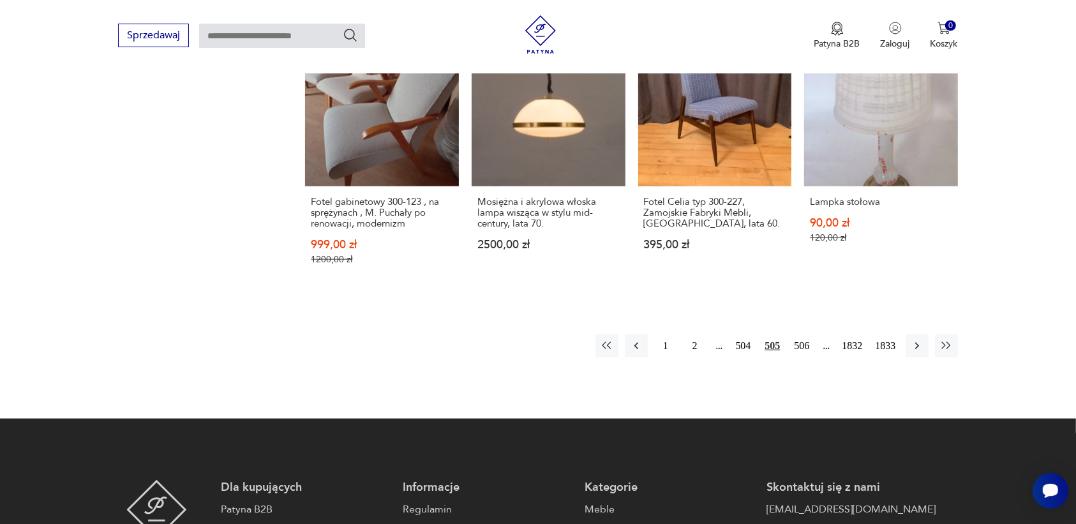
scroll to position [1201, 0]
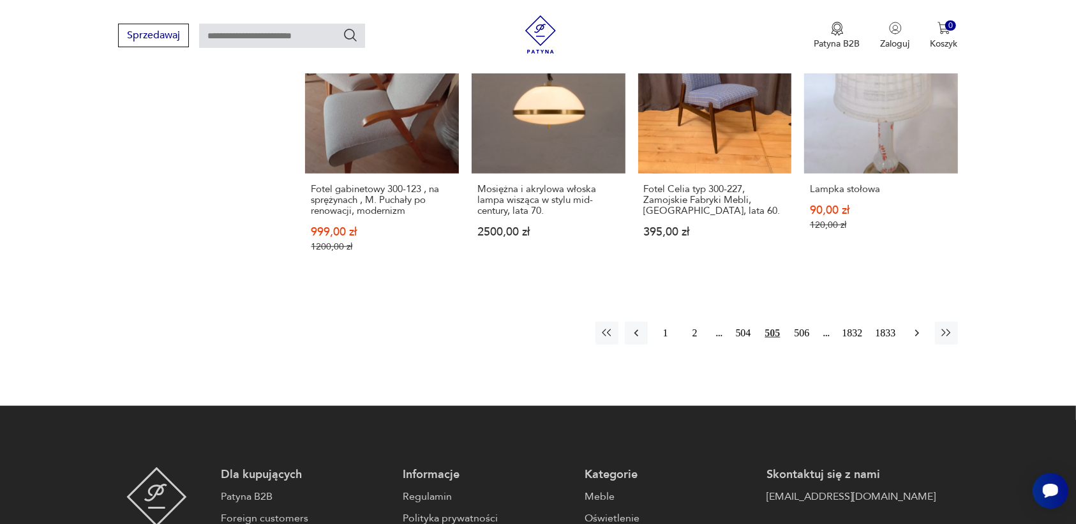
click at [916, 327] on icon "button" at bounding box center [916, 333] width 13 height 13
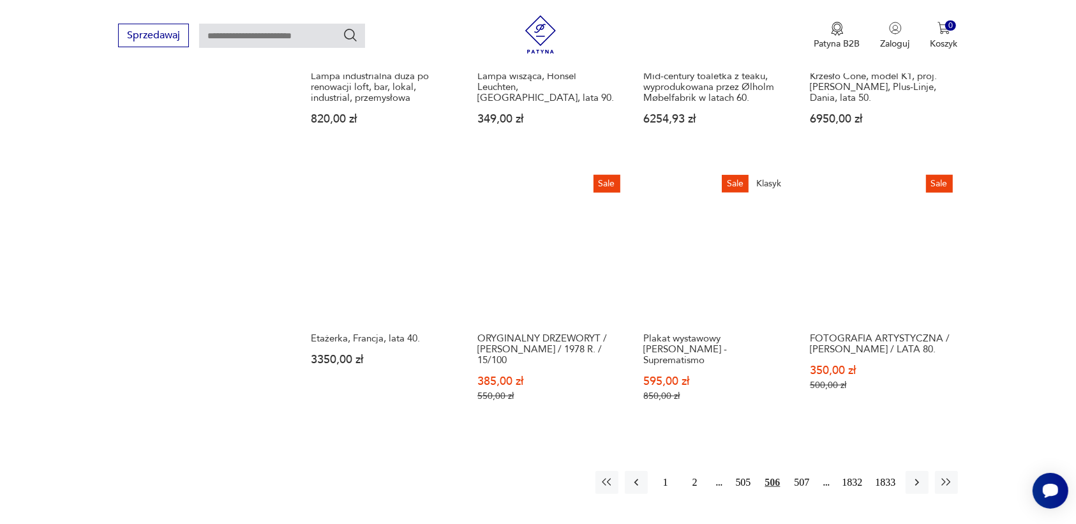
scroll to position [1042, 0]
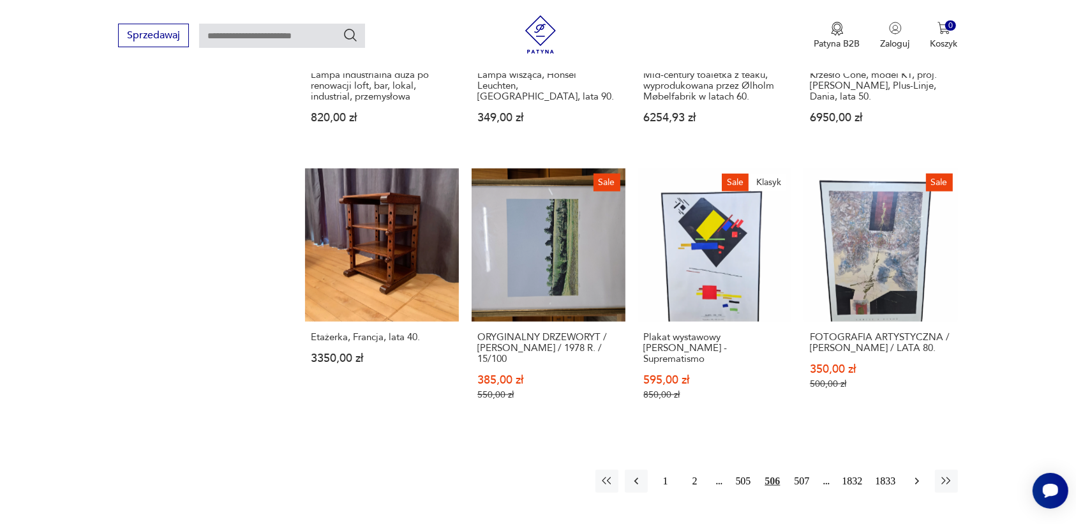
click at [912, 475] on icon "button" at bounding box center [916, 481] width 13 height 13
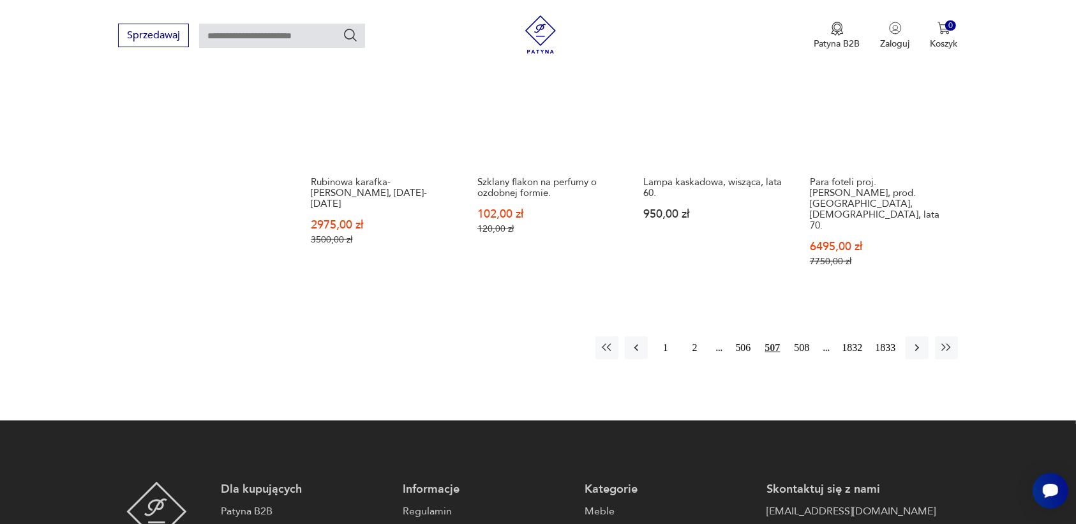
scroll to position [1201, 0]
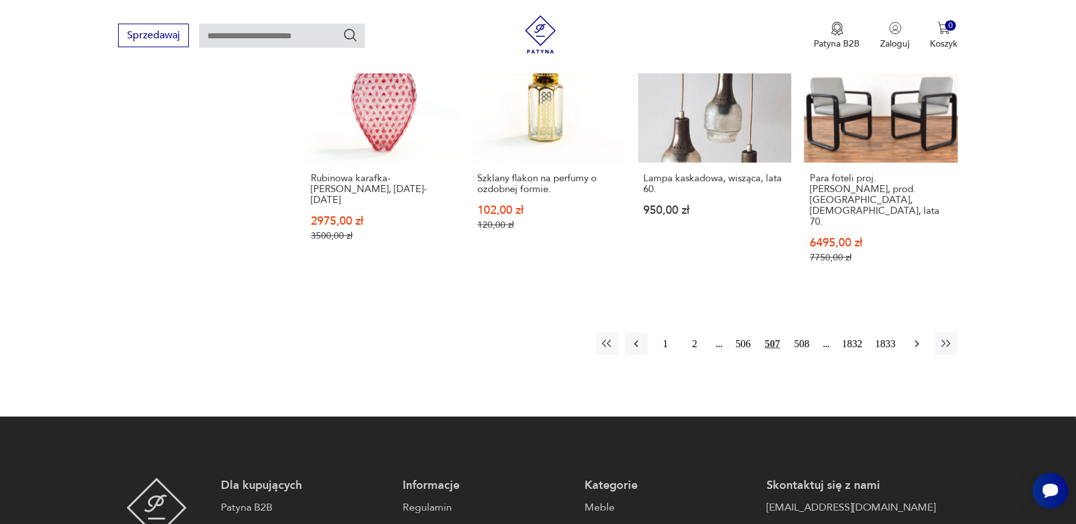
click at [916, 338] on icon "button" at bounding box center [916, 344] width 13 height 13
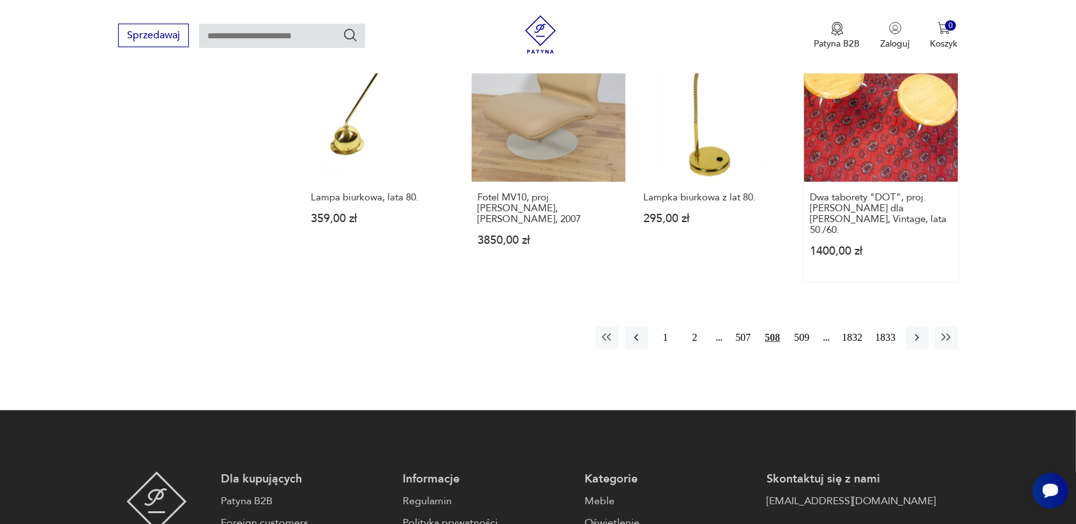
scroll to position [1122, 0]
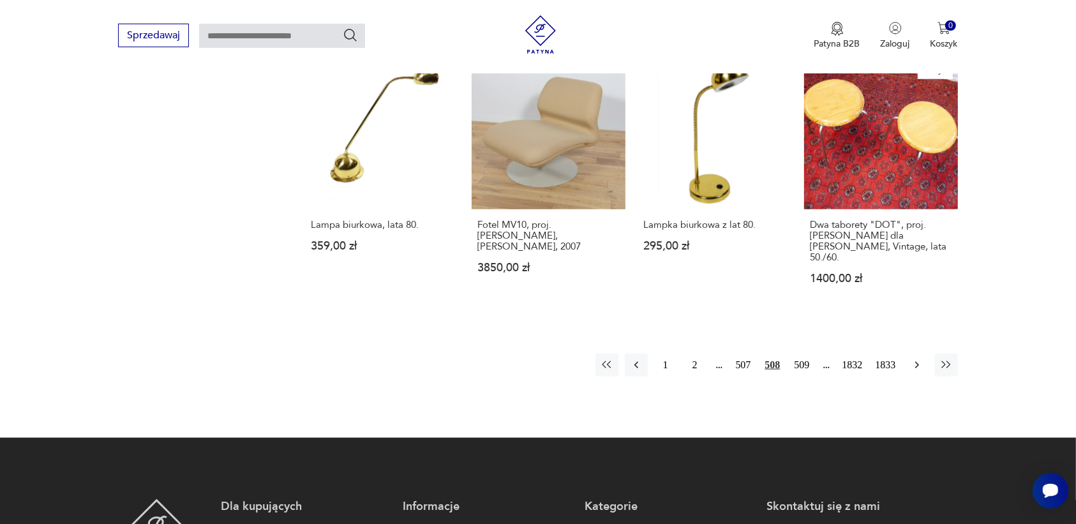
click at [916, 362] on icon "button" at bounding box center [916, 365] width 4 height 7
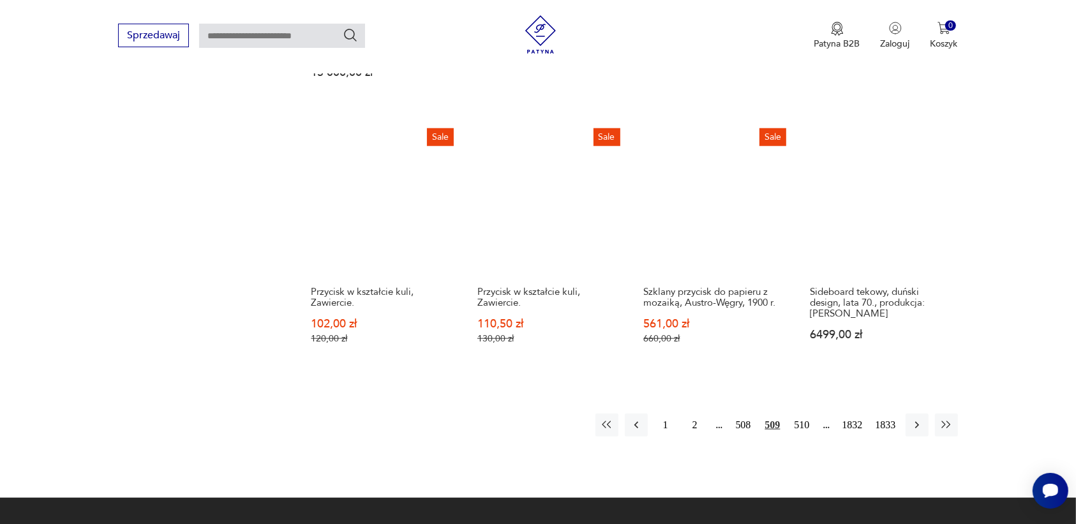
scroll to position [1122, 0]
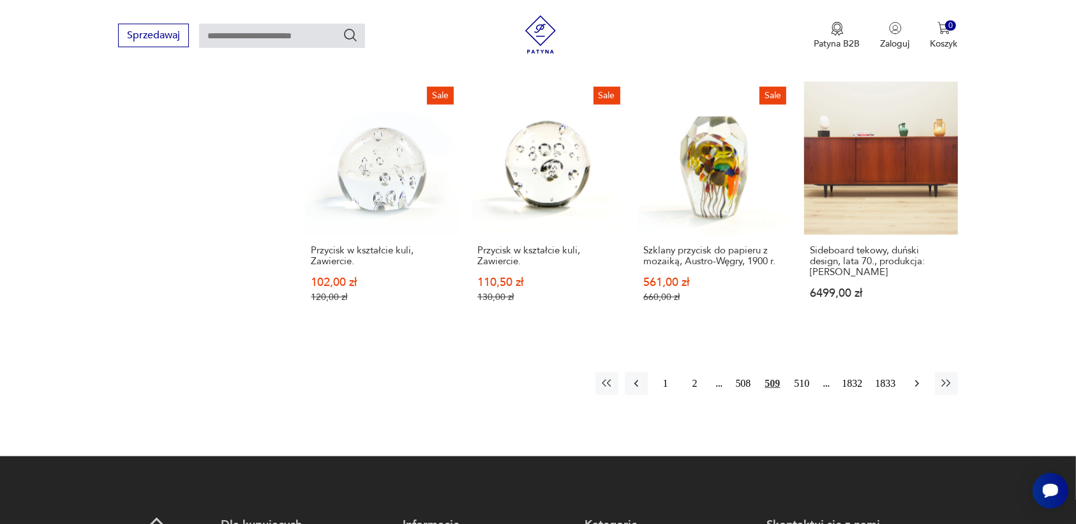
click at [912, 378] on icon "button" at bounding box center [916, 383] width 13 height 13
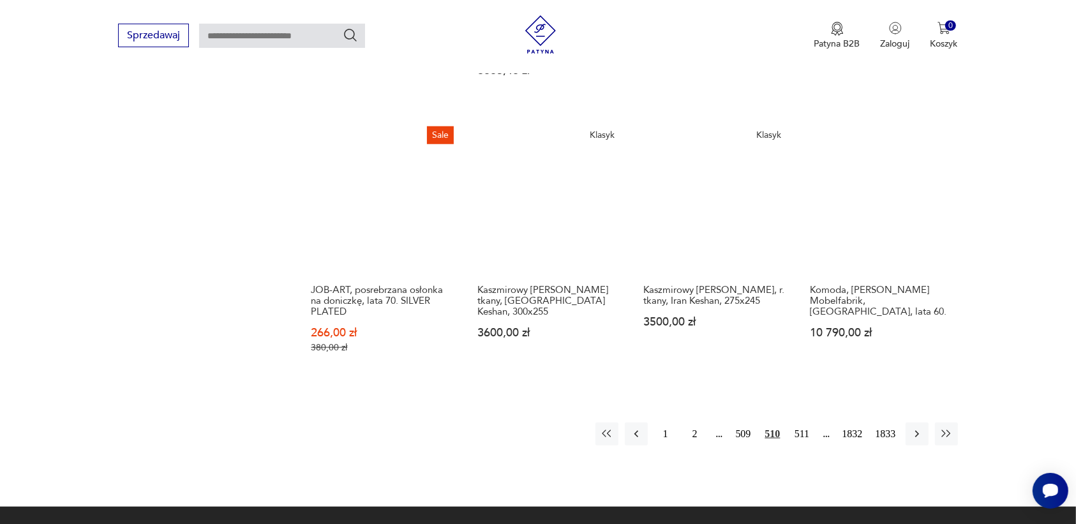
scroll to position [1122, 0]
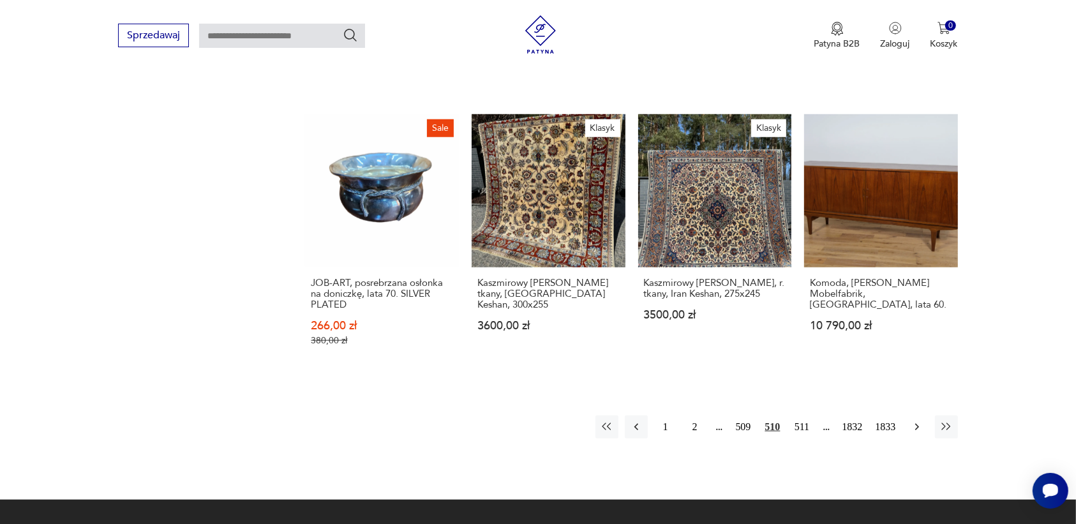
click at [914, 420] on icon "button" at bounding box center [916, 426] width 13 height 13
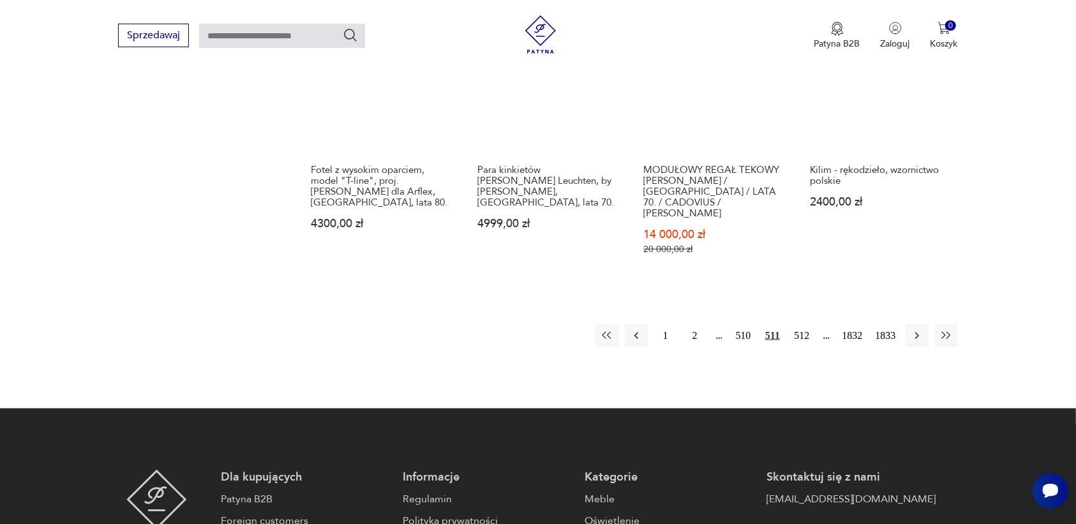
scroll to position [1201, 0]
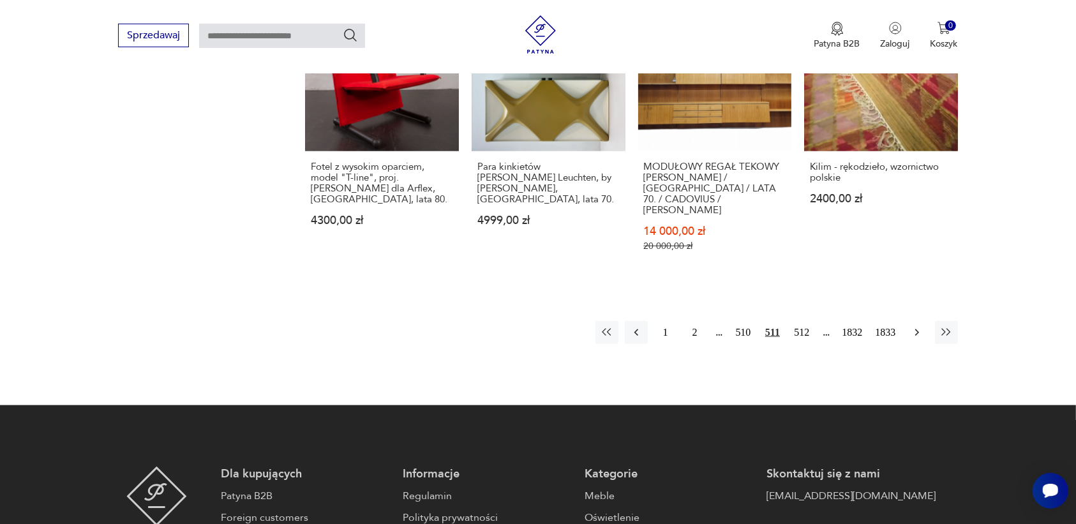
click at [914, 326] on icon "button" at bounding box center [916, 332] width 13 height 13
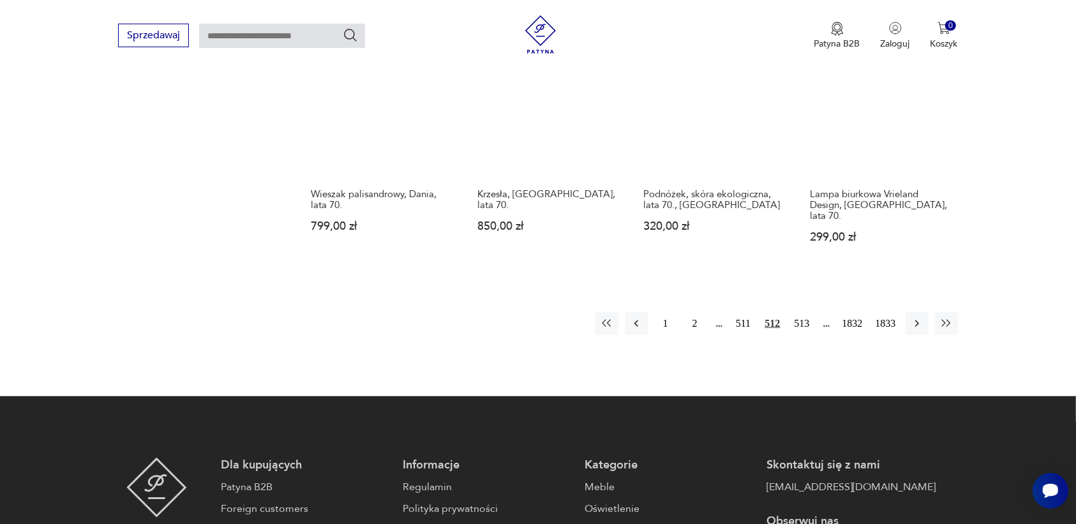
scroll to position [1201, 0]
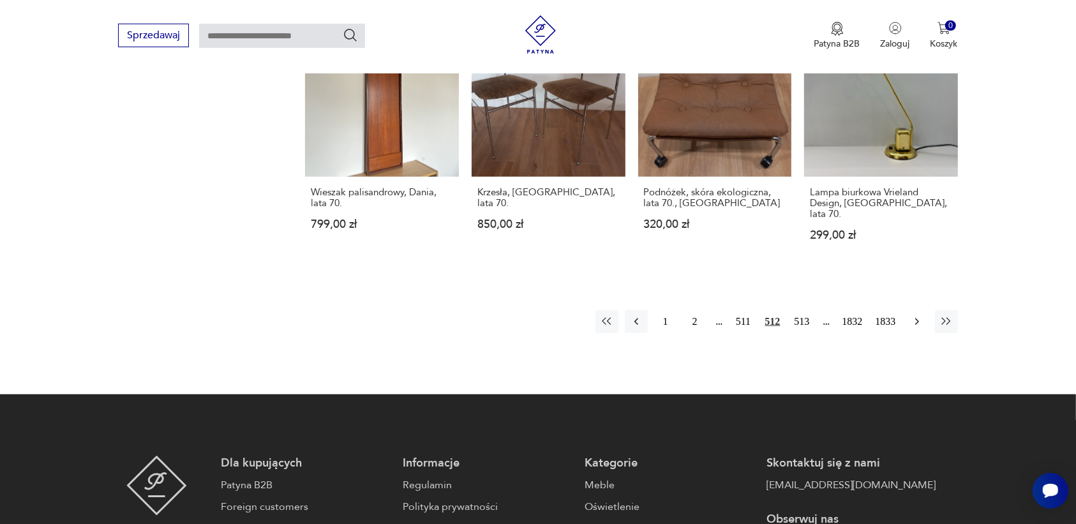
click at [914, 315] on icon "button" at bounding box center [916, 321] width 13 height 13
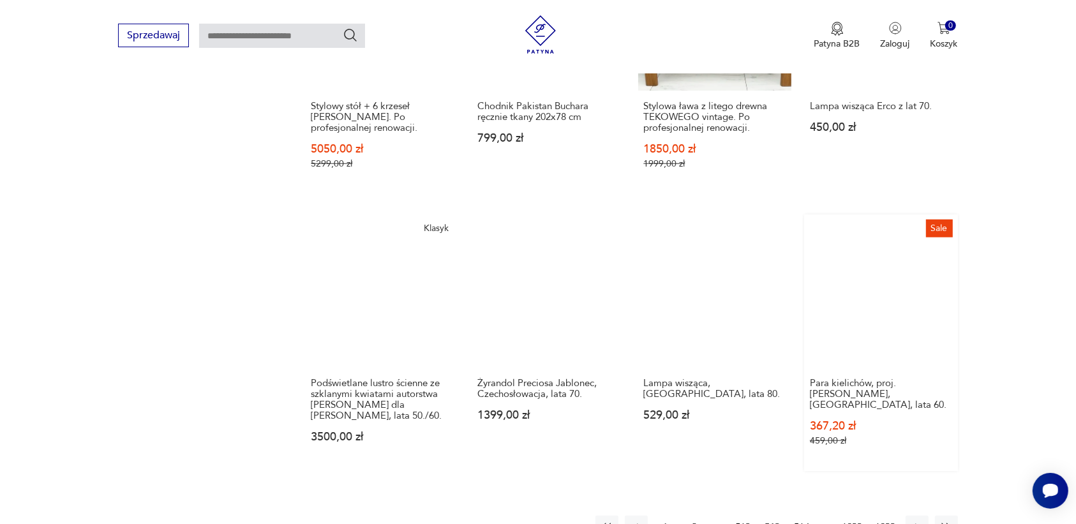
scroll to position [1042, 0]
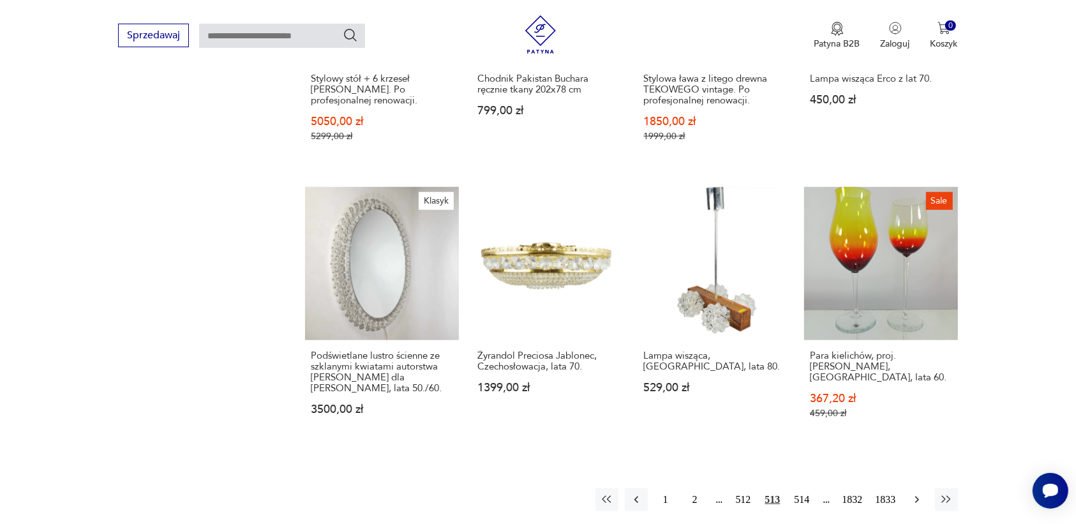
click at [914, 493] on icon "button" at bounding box center [916, 499] width 13 height 13
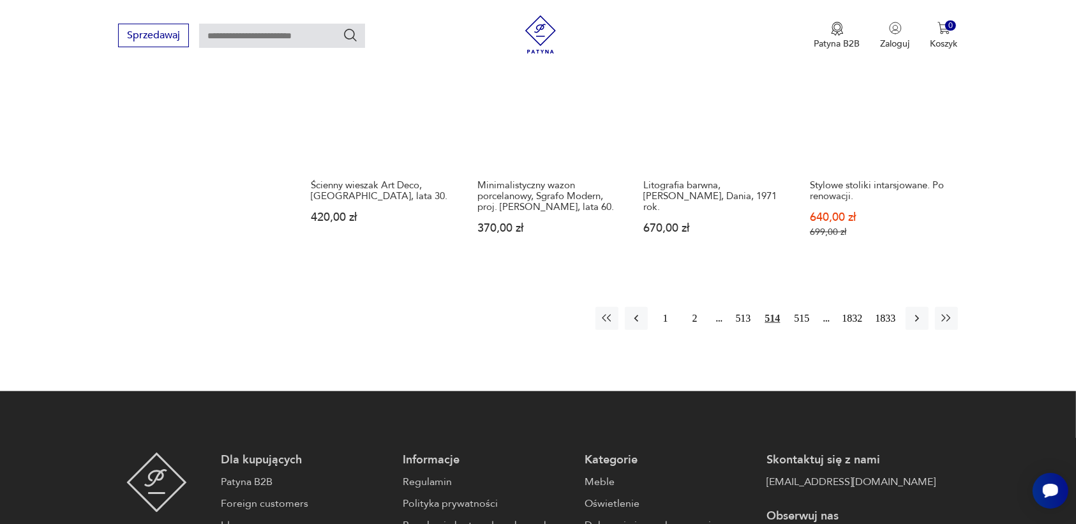
scroll to position [1201, 0]
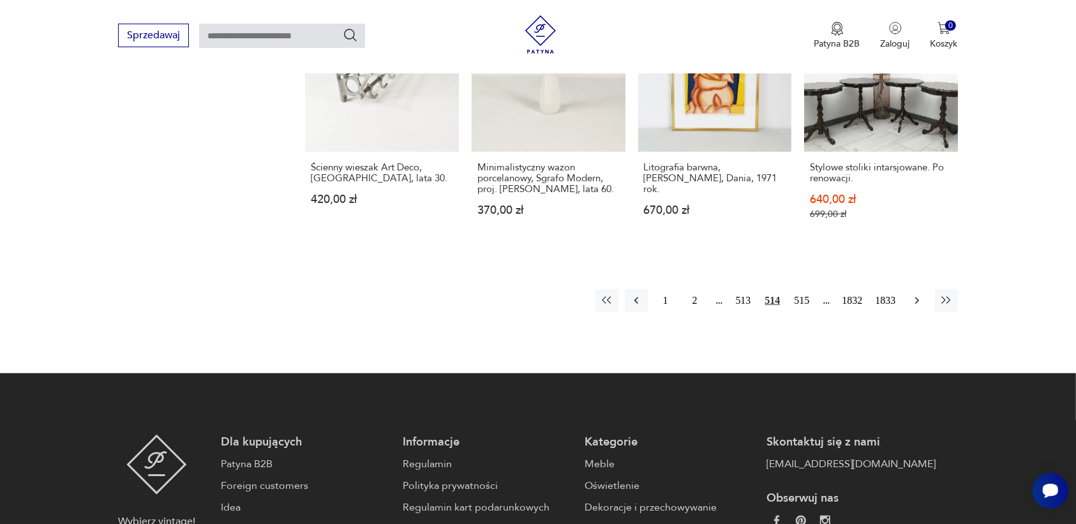
click at [914, 299] on icon "button" at bounding box center [916, 300] width 13 height 13
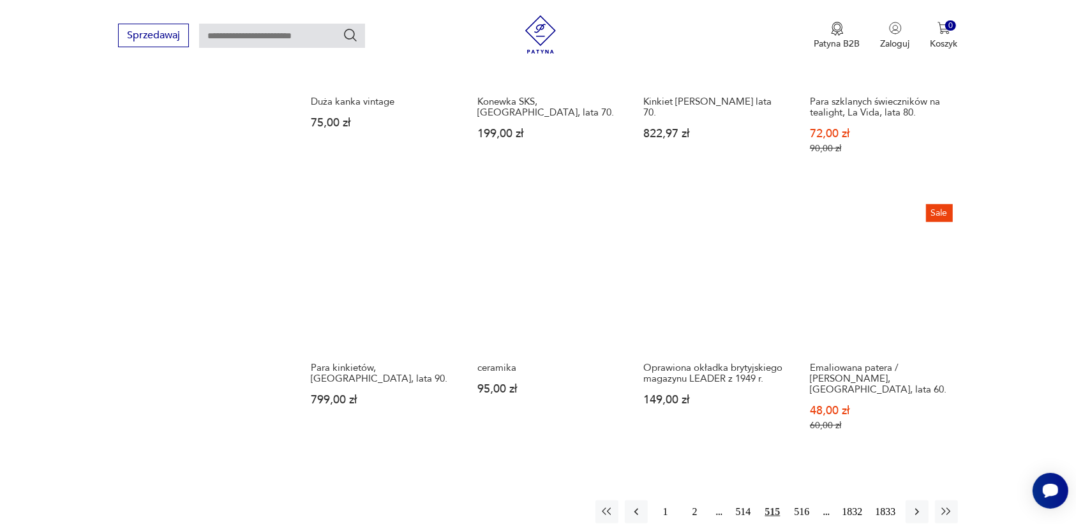
scroll to position [1201, 0]
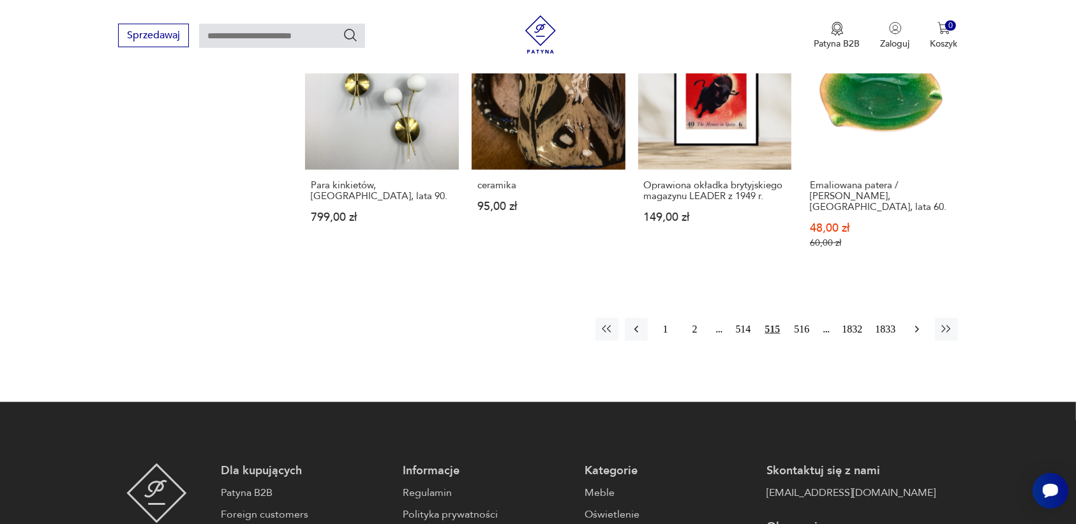
click at [914, 323] on icon "button" at bounding box center [916, 329] width 13 height 13
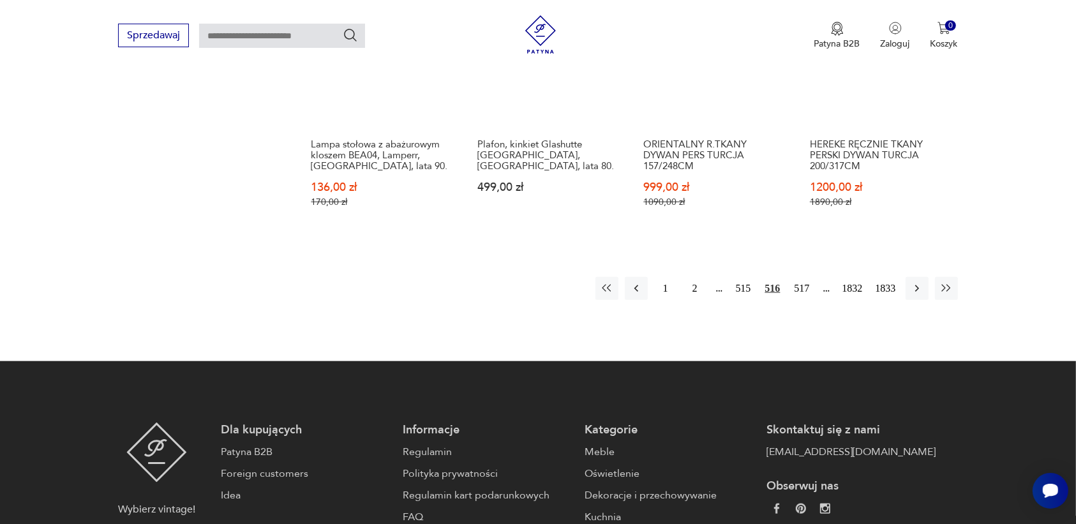
scroll to position [1281, 0]
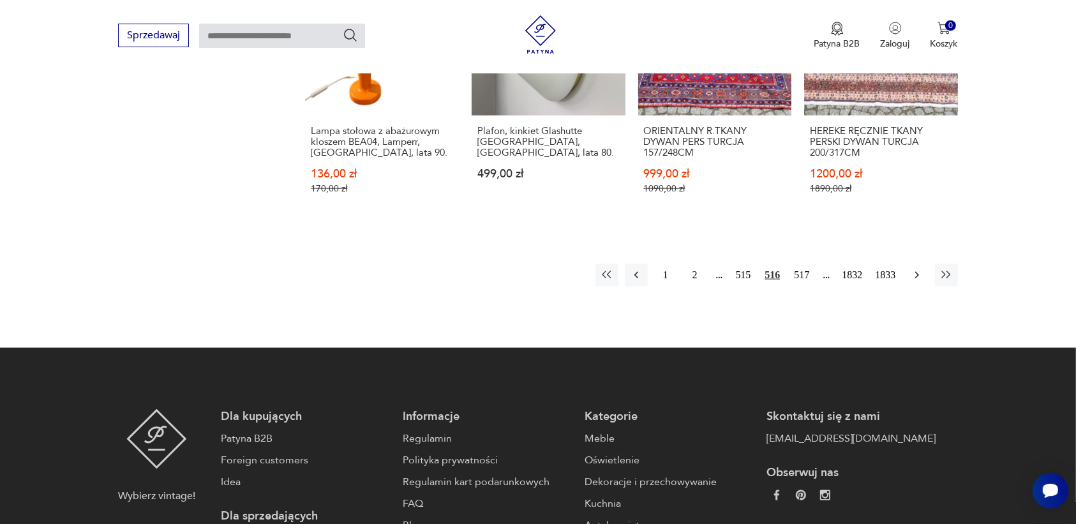
click at [912, 269] on icon "button" at bounding box center [916, 275] width 13 height 13
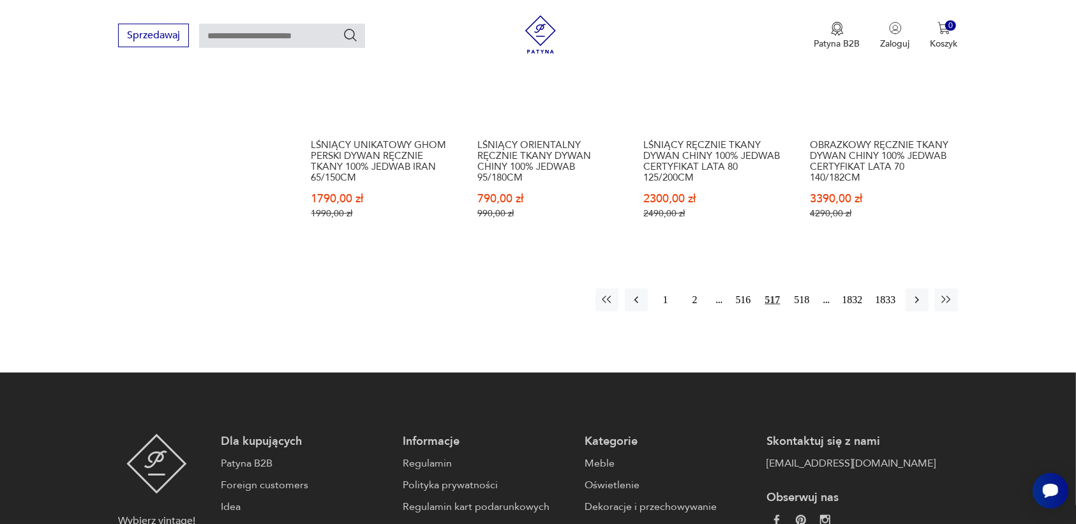
scroll to position [1281, 0]
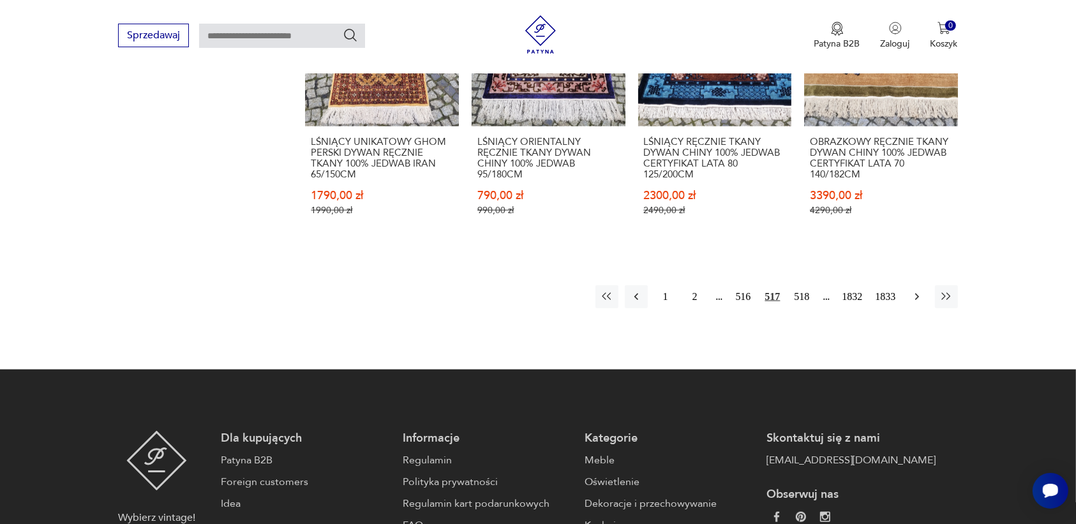
click at [912, 293] on icon "button" at bounding box center [916, 296] width 13 height 13
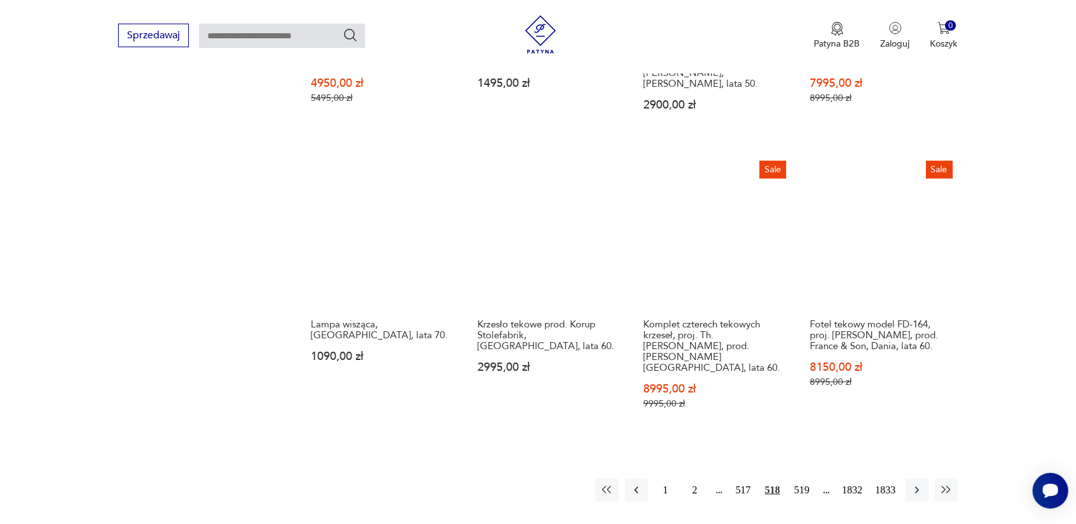
scroll to position [1122, 0]
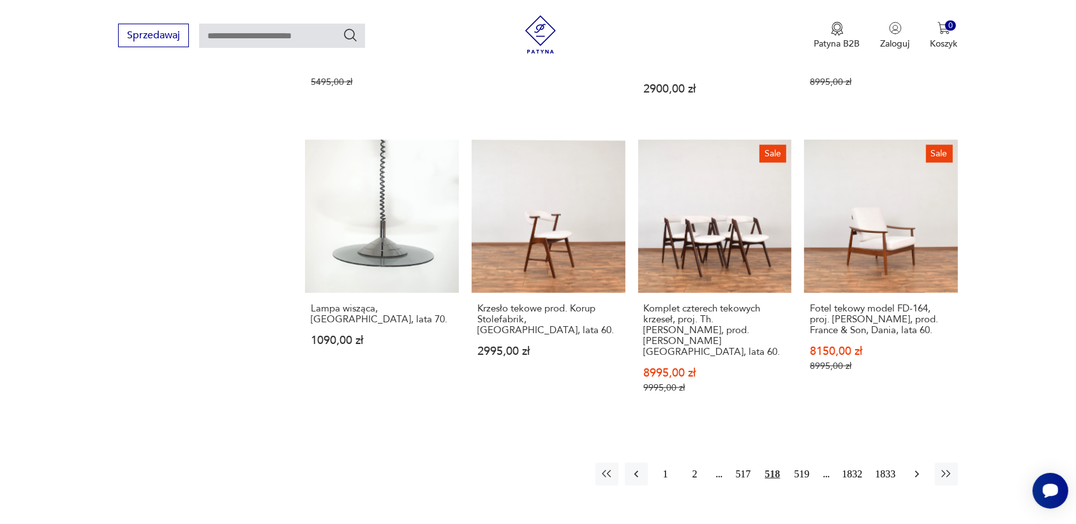
click at [916, 468] on icon "button" at bounding box center [916, 474] width 13 height 13
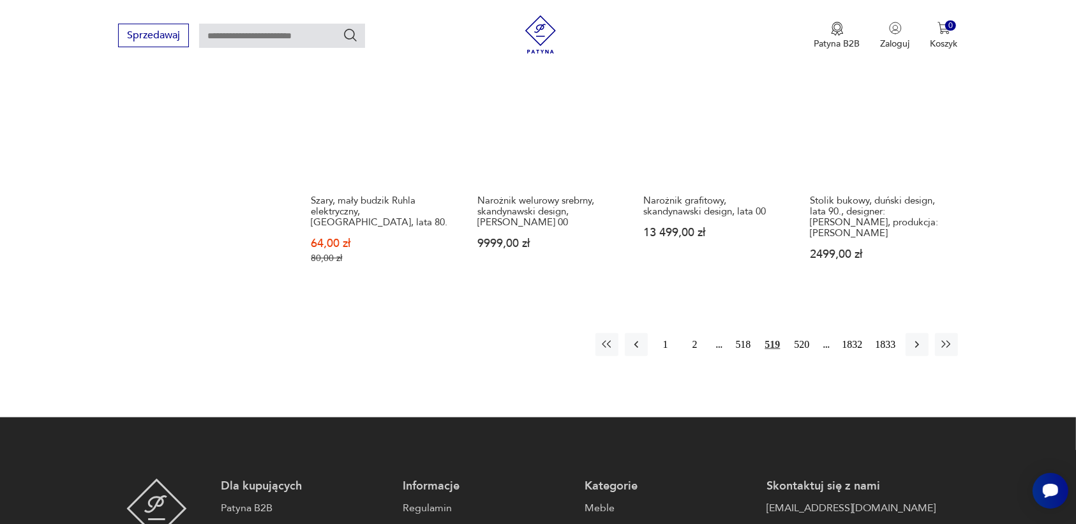
scroll to position [1281, 0]
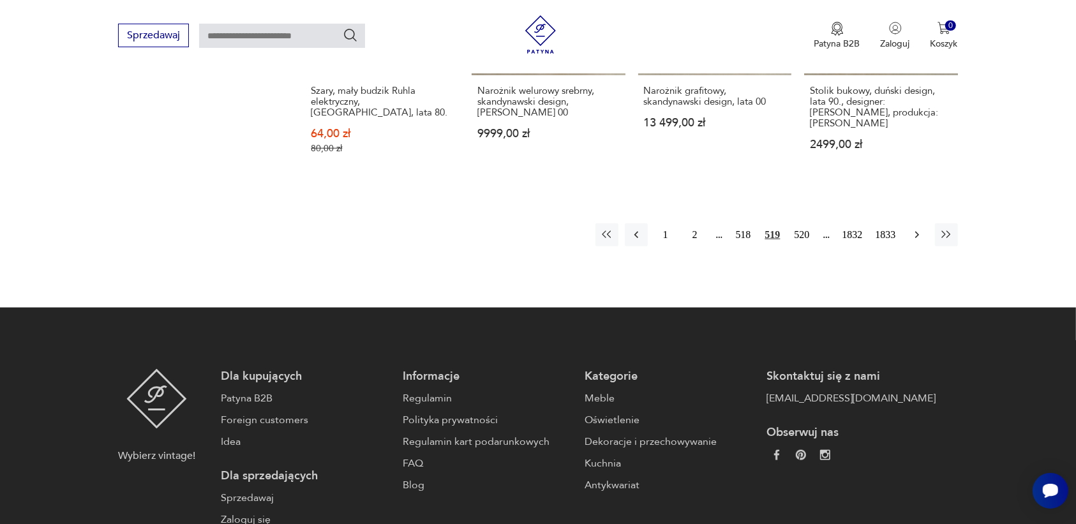
click at [916, 228] on icon "button" at bounding box center [916, 234] width 13 height 13
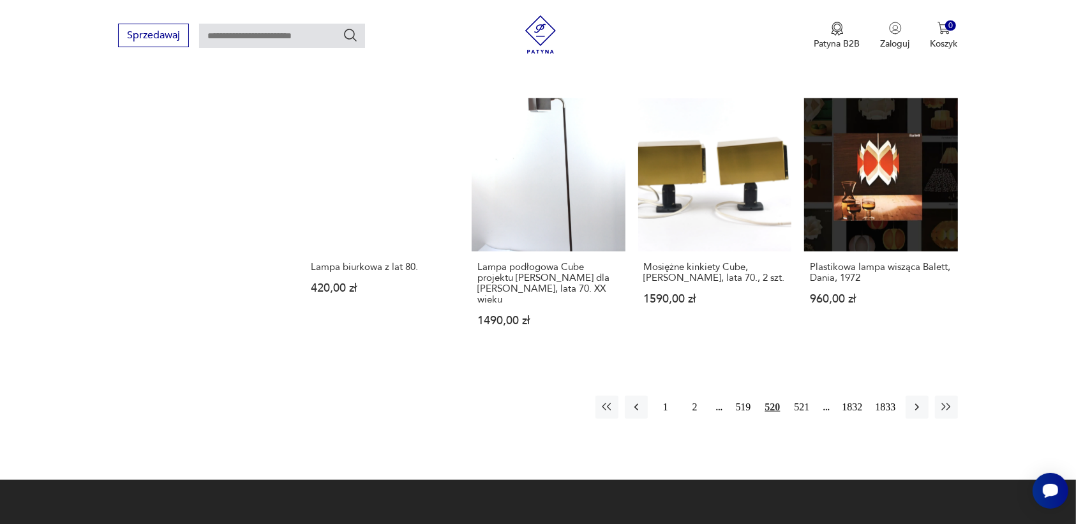
scroll to position [1122, 0]
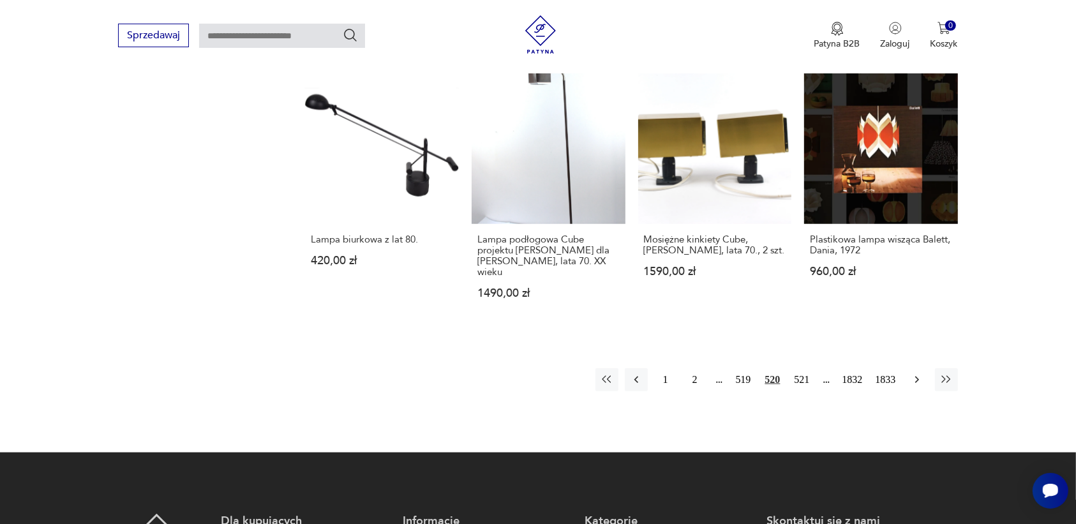
click at [913, 380] on icon "button" at bounding box center [916, 379] width 13 height 13
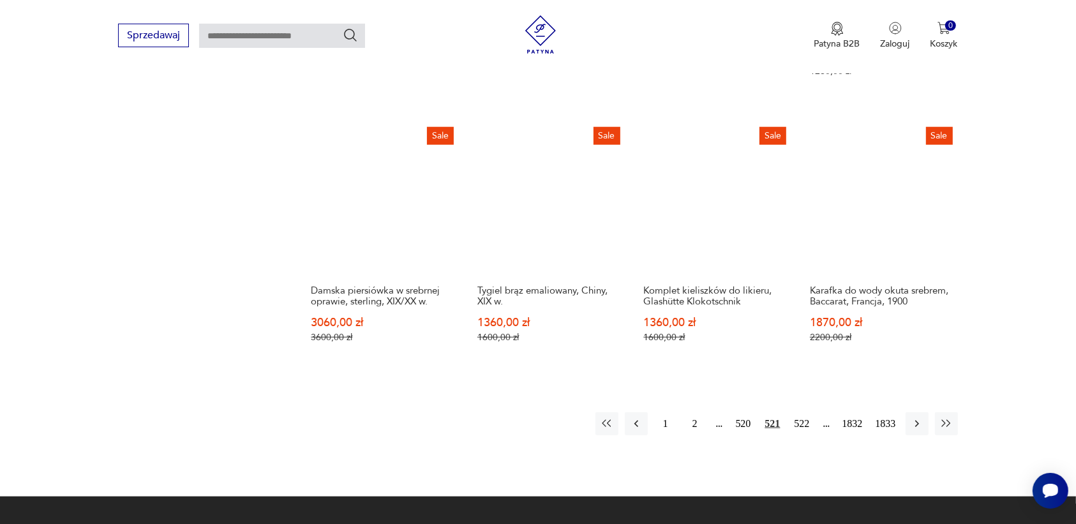
scroll to position [1122, 0]
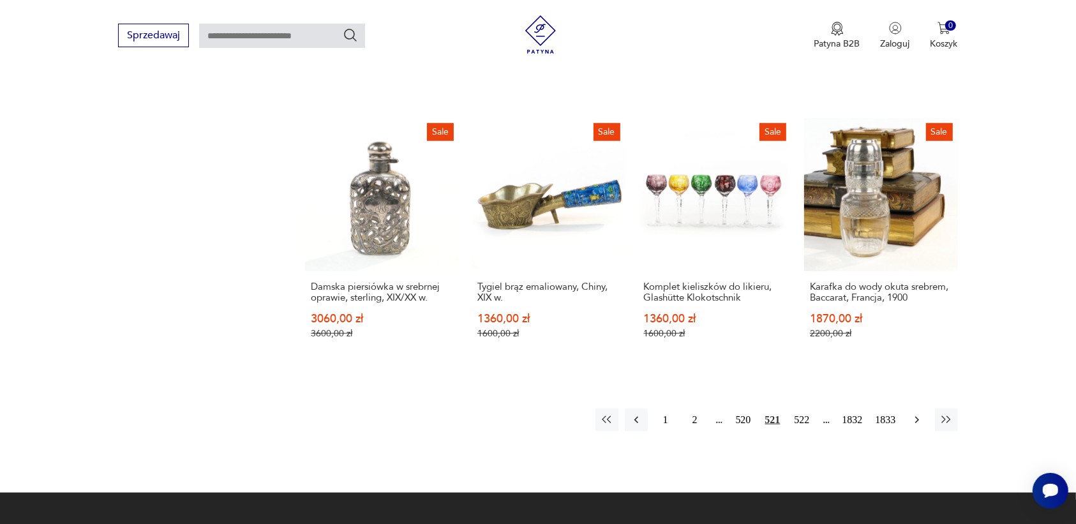
click at [914, 413] on icon "button" at bounding box center [916, 419] width 13 height 13
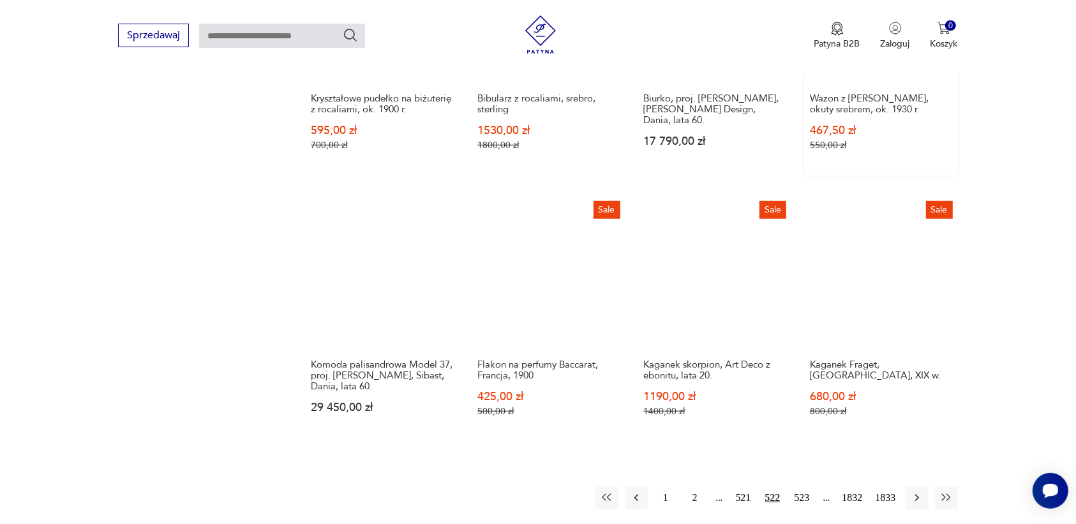
scroll to position [1042, 0]
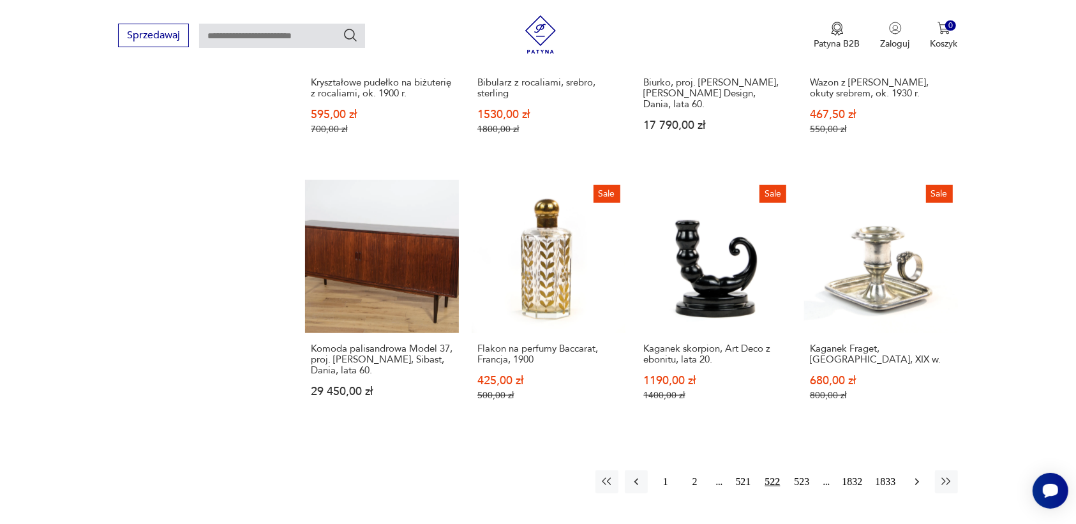
click at [914, 475] on icon "button" at bounding box center [916, 481] width 13 height 13
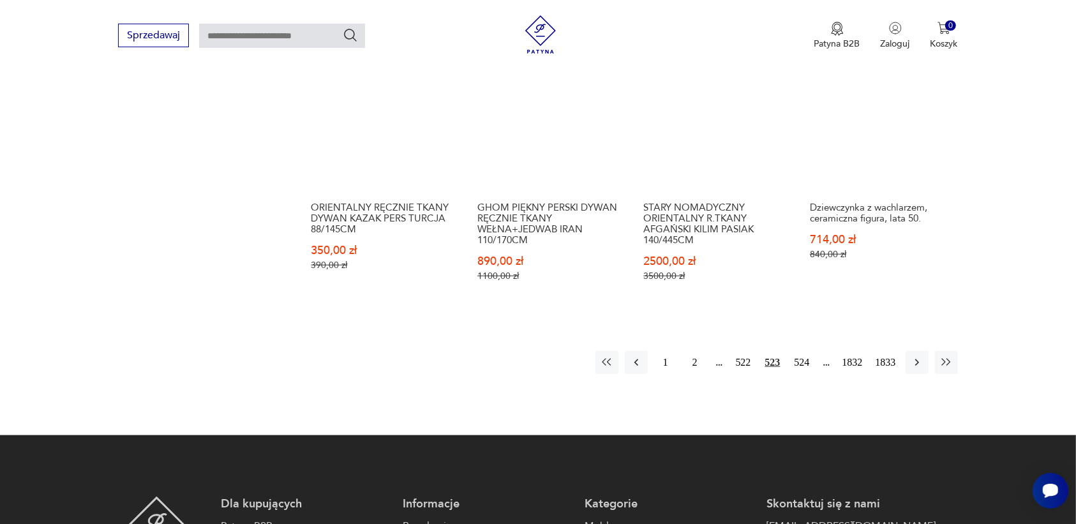
scroll to position [1201, 0]
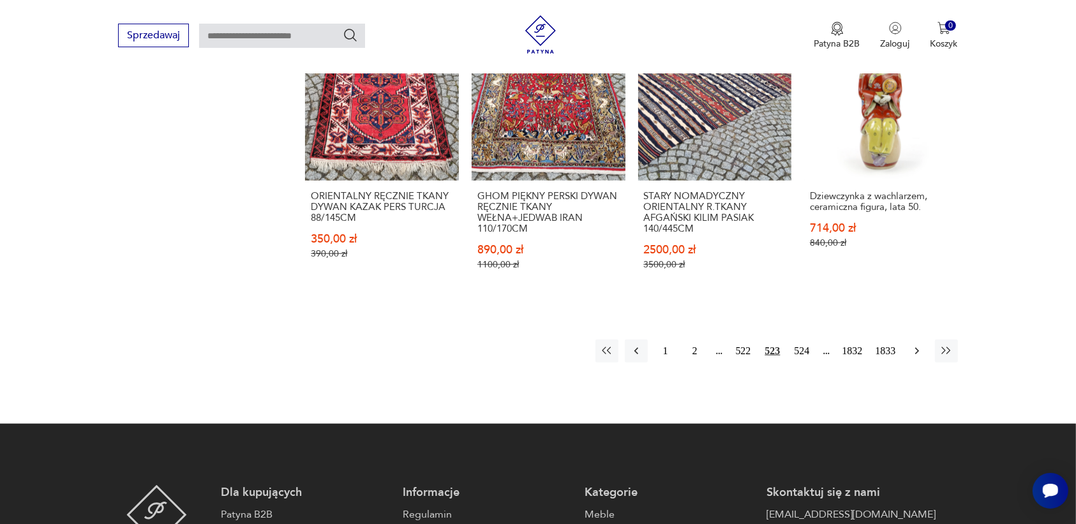
click at [912, 345] on icon "button" at bounding box center [916, 351] width 13 height 13
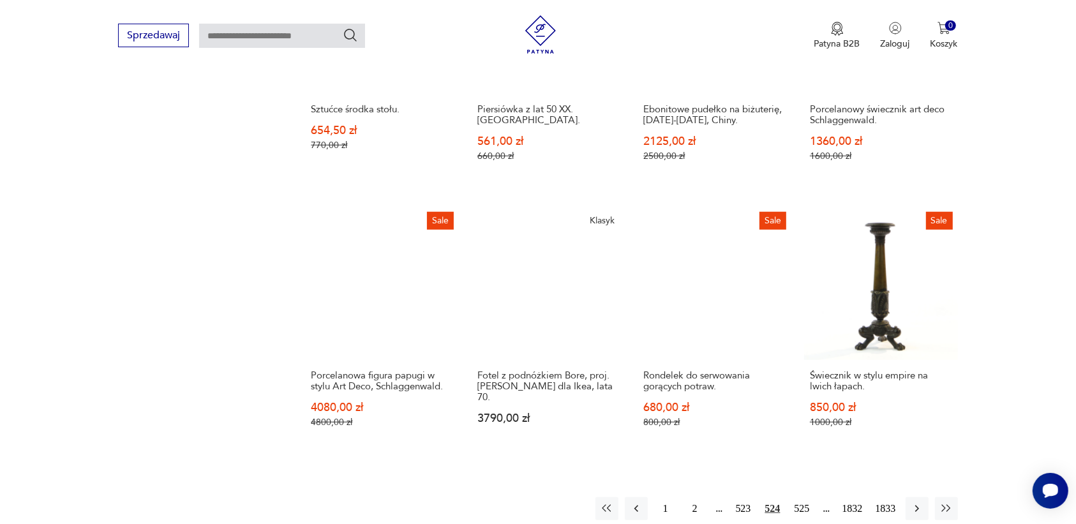
scroll to position [1042, 0]
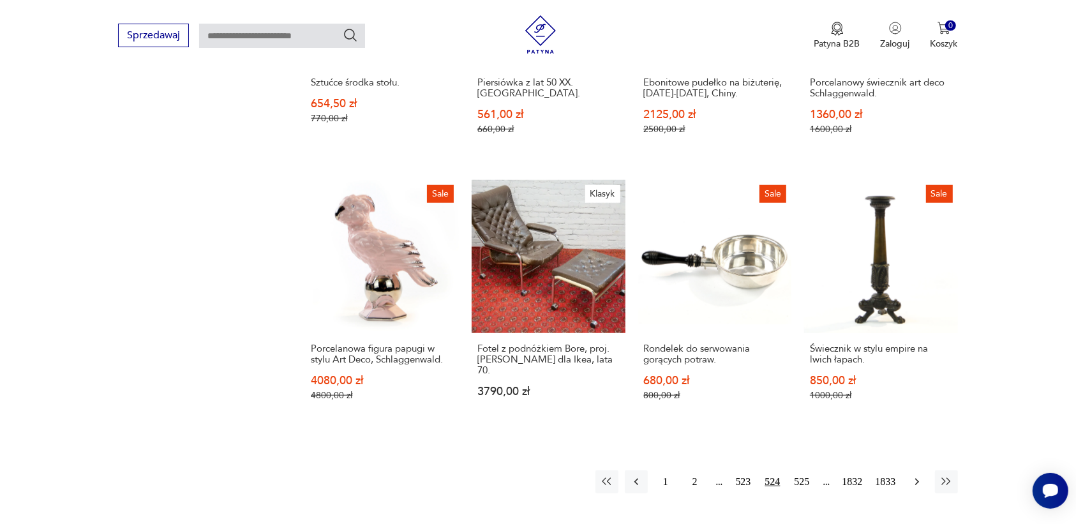
click at [910, 475] on icon "button" at bounding box center [916, 481] width 13 height 13
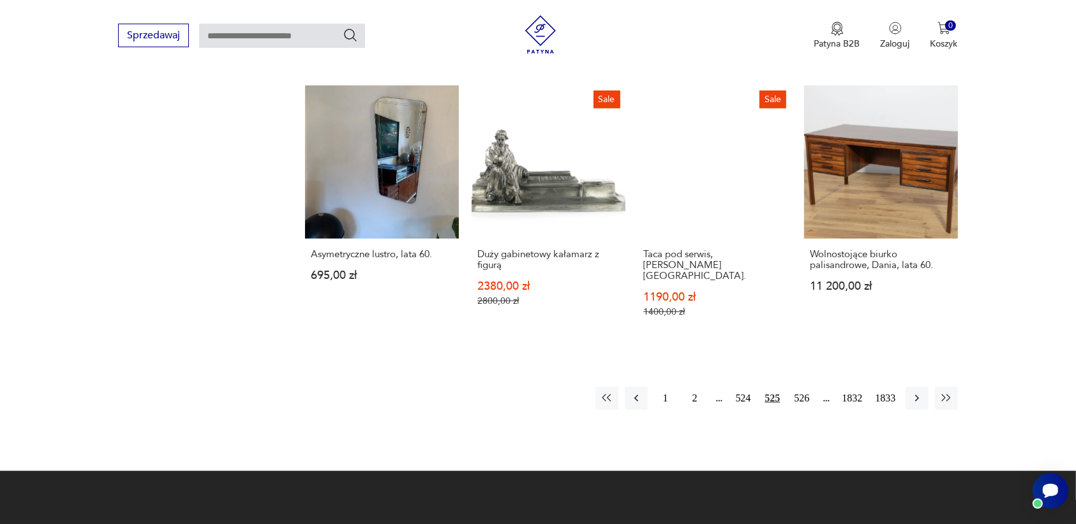
scroll to position [1281, 0]
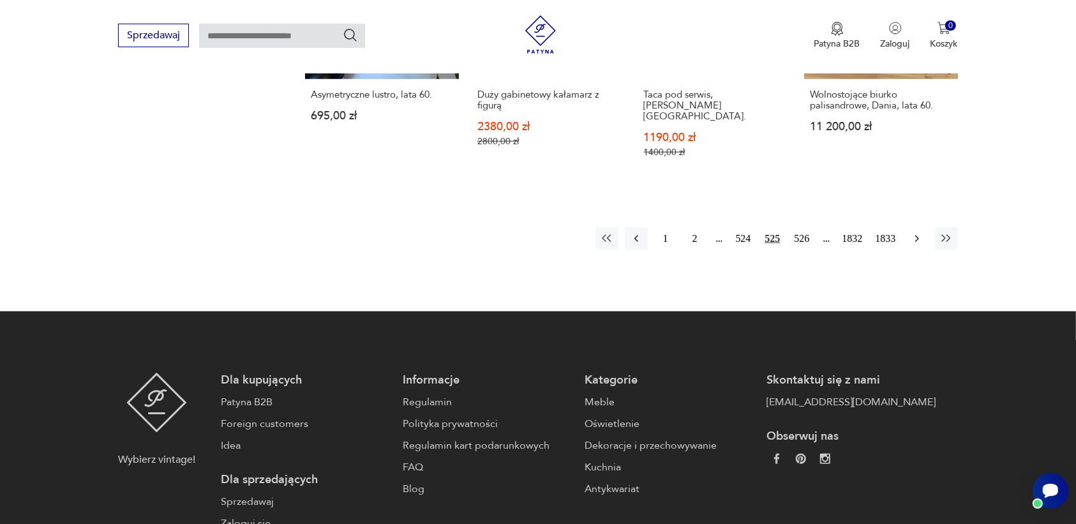
click at [913, 232] on icon "button" at bounding box center [916, 238] width 13 height 13
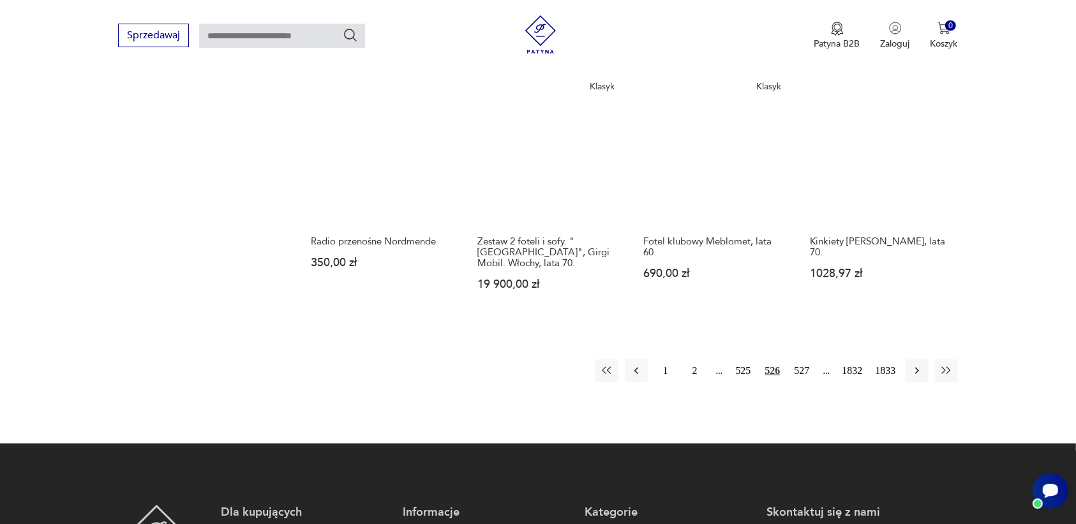
scroll to position [1201, 0]
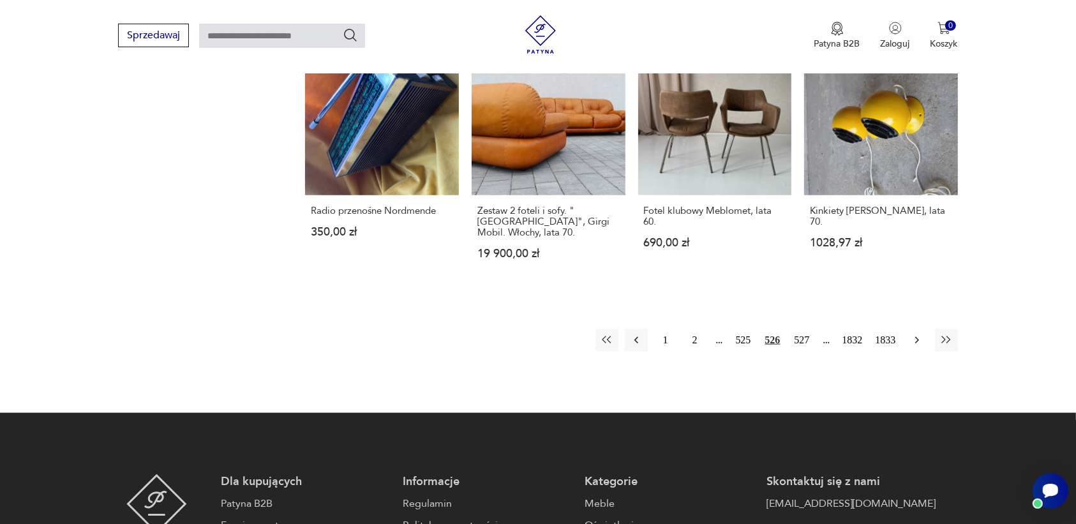
click at [916, 334] on icon "button" at bounding box center [916, 340] width 13 height 13
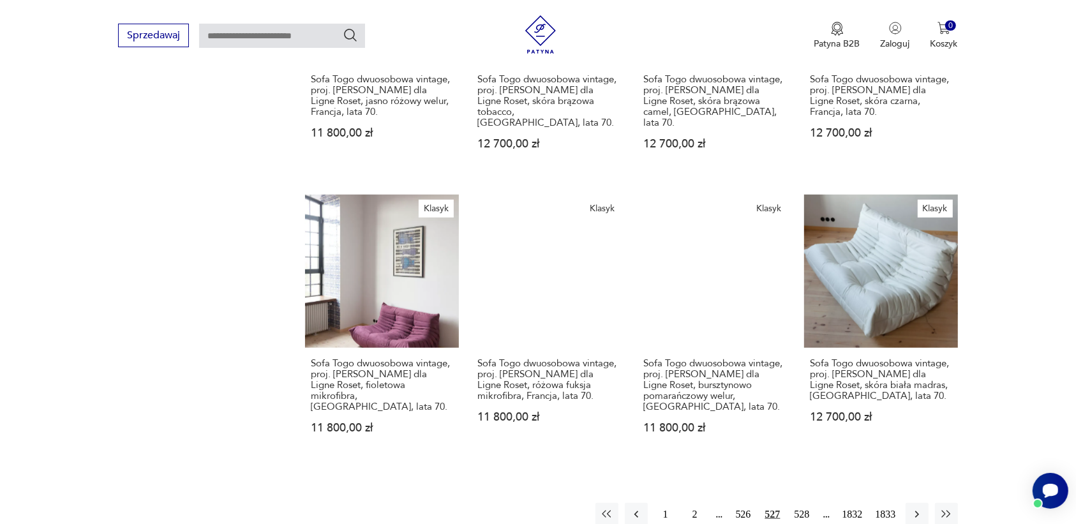
scroll to position [1042, 0]
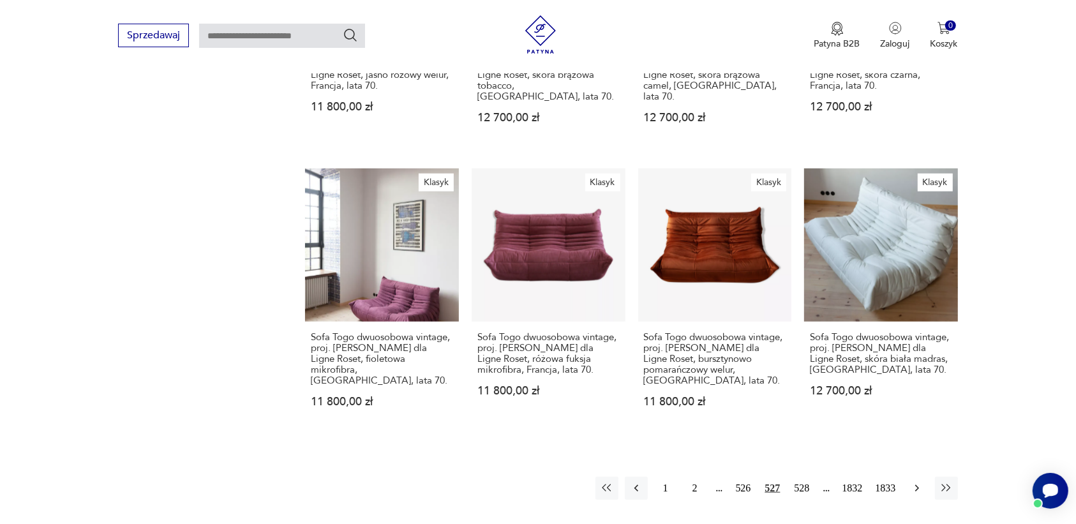
click at [913, 482] on icon "button" at bounding box center [916, 488] width 13 height 13
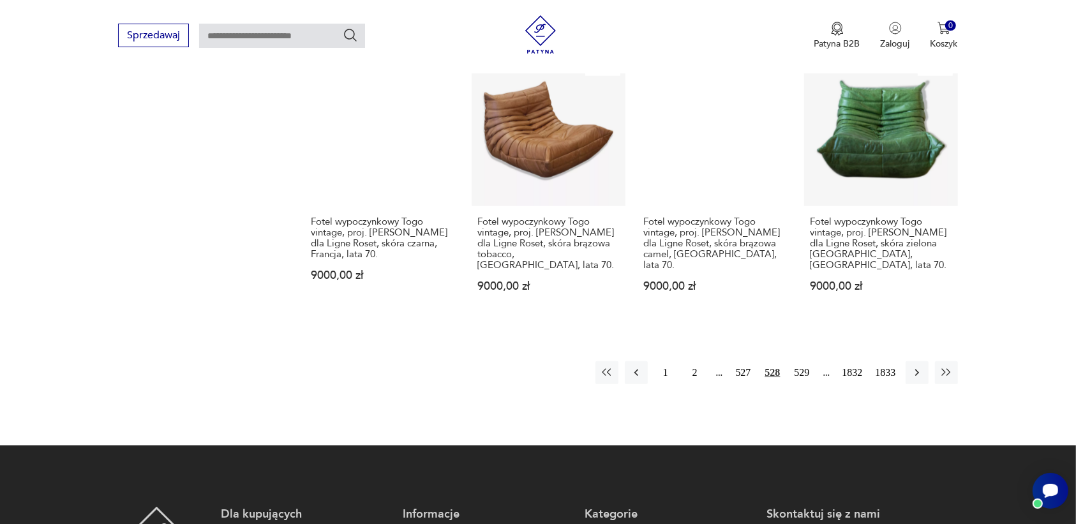
scroll to position [1201, 0]
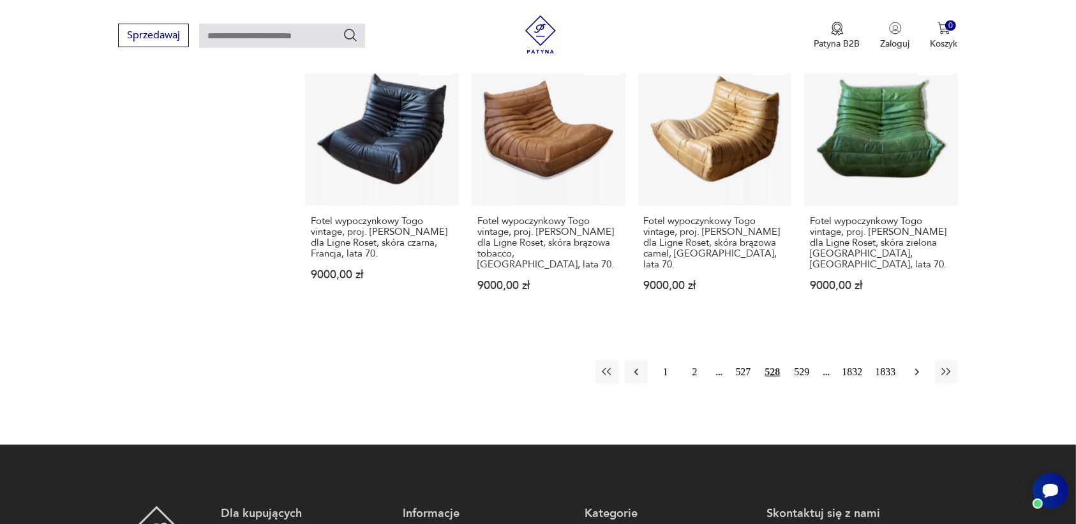
click at [916, 366] on icon "button" at bounding box center [916, 372] width 13 height 13
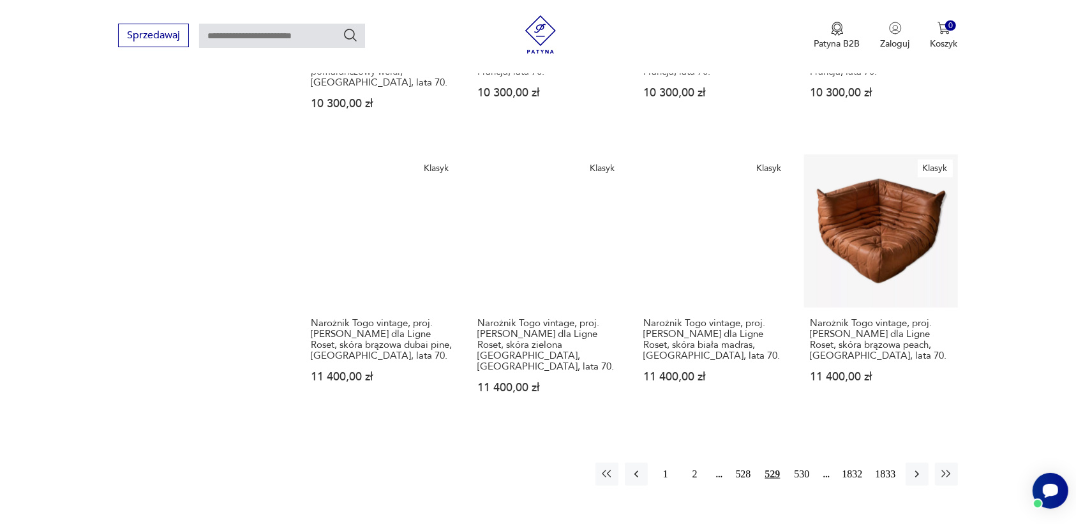
scroll to position [1122, 0]
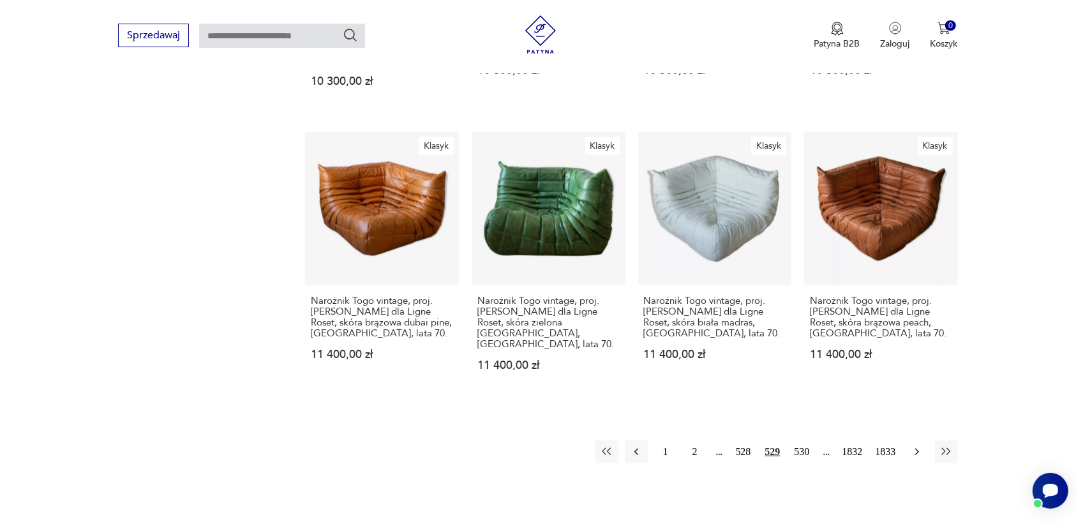
click at [916, 445] on icon "button" at bounding box center [916, 451] width 13 height 13
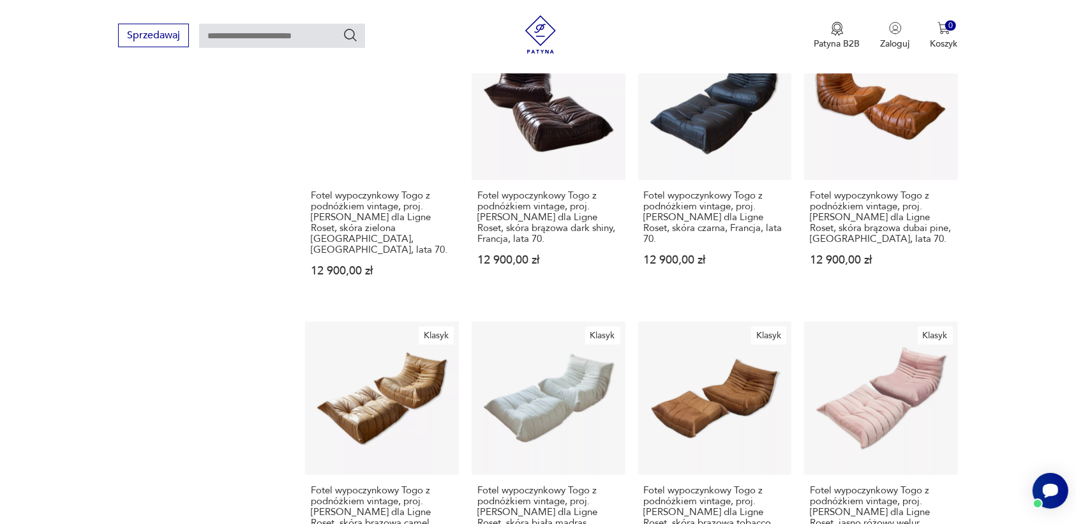
scroll to position [1122, 0]
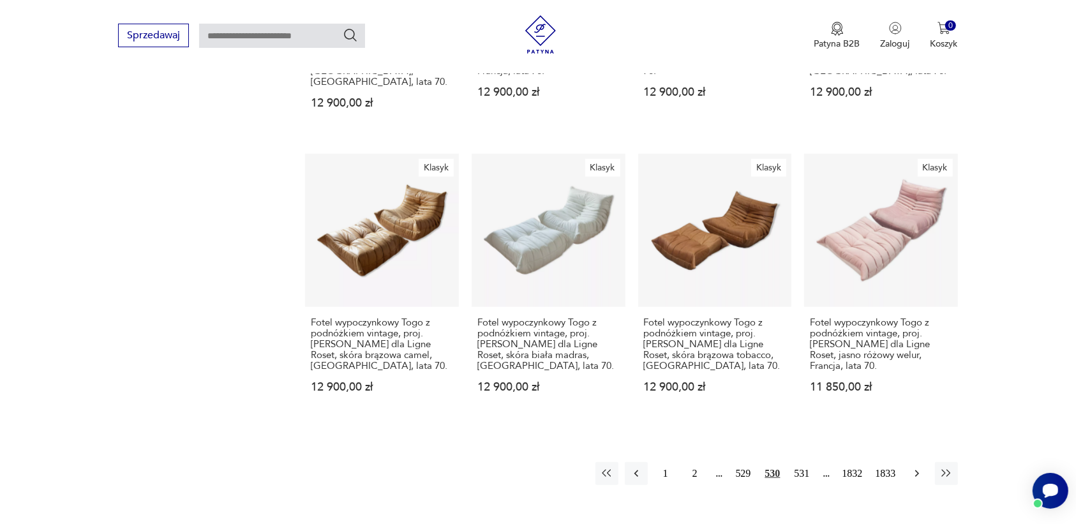
click at [914, 467] on icon "button" at bounding box center [916, 473] width 13 height 13
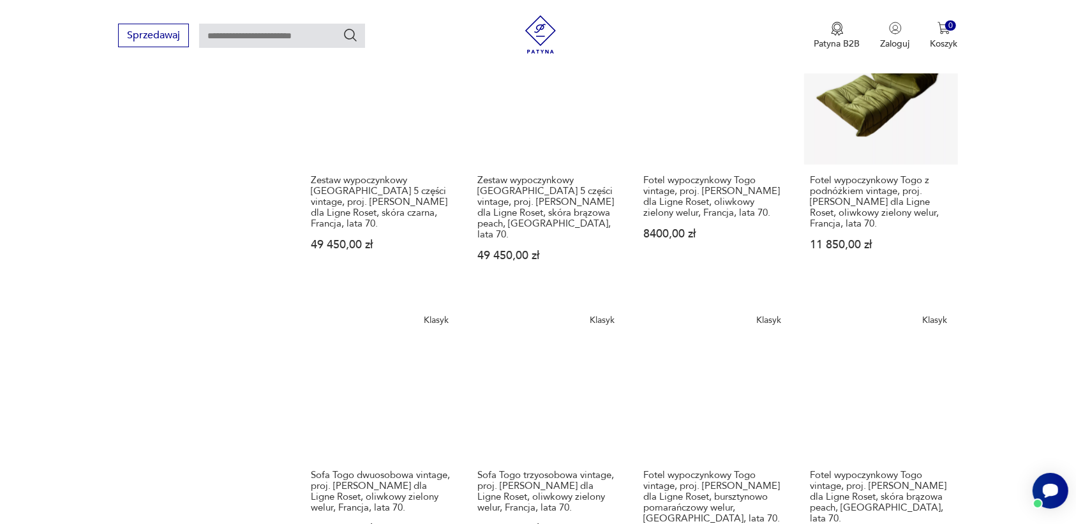
scroll to position [1201, 0]
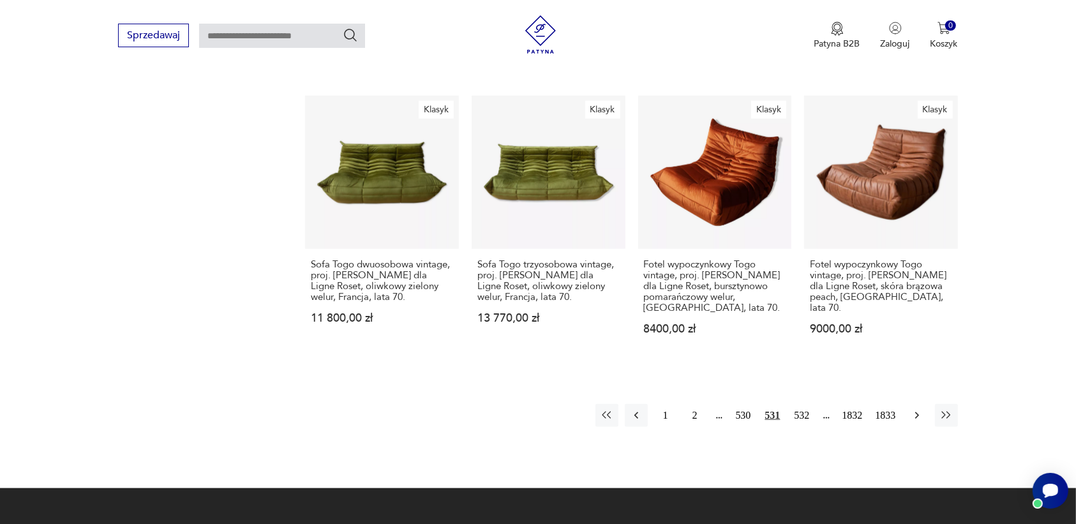
click at [913, 409] on icon "button" at bounding box center [916, 415] width 13 height 13
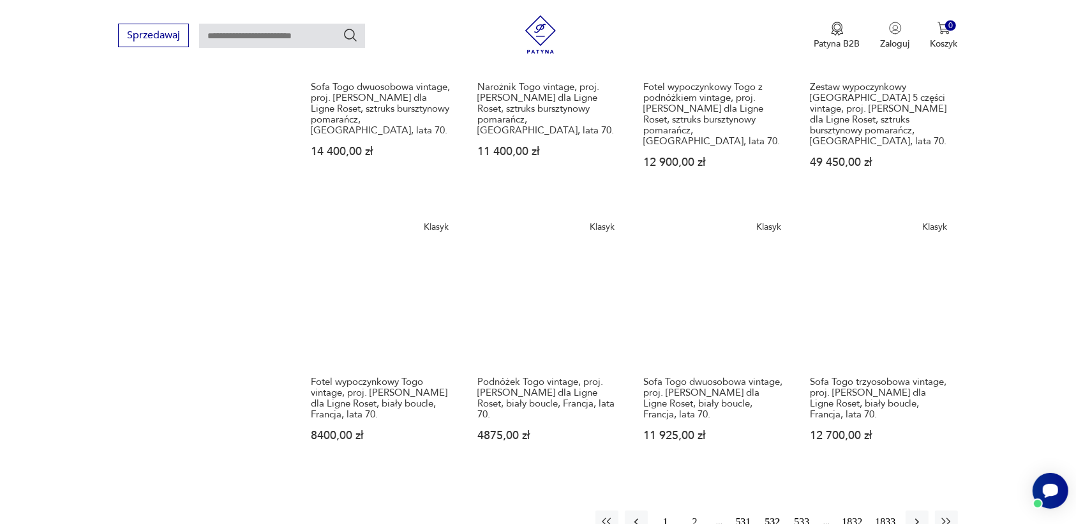
scroll to position [1122, 0]
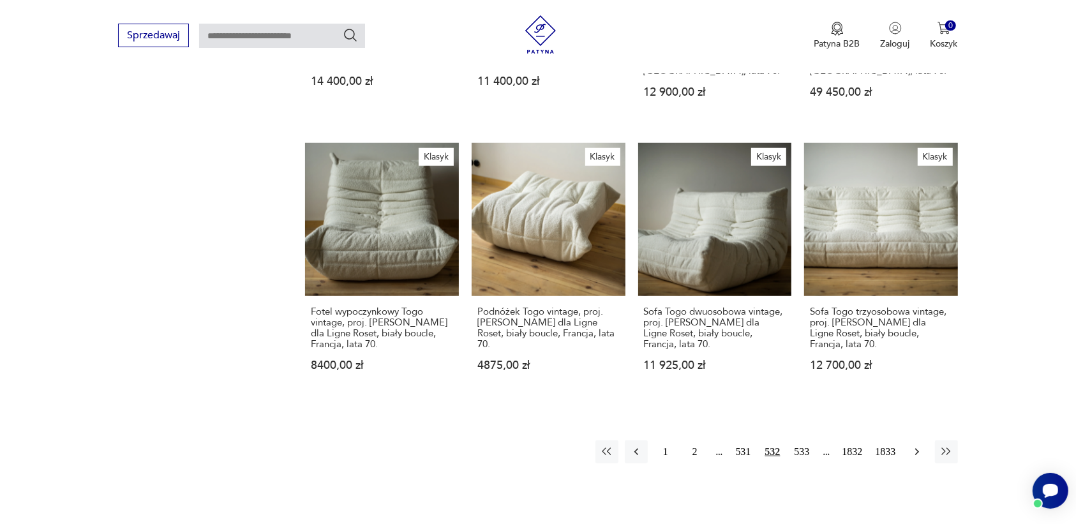
click at [911, 445] on icon "button" at bounding box center [916, 451] width 13 height 13
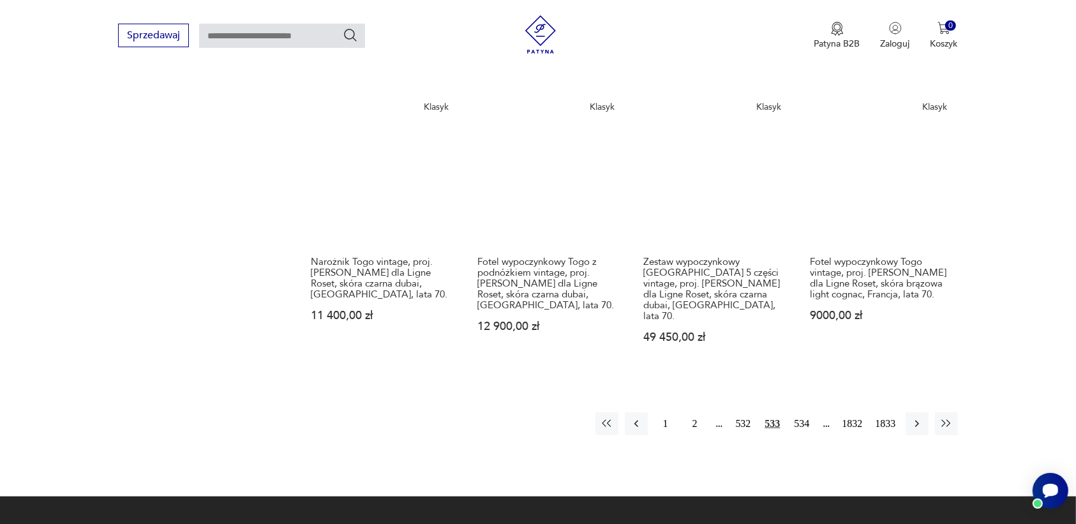
scroll to position [1201, 0]
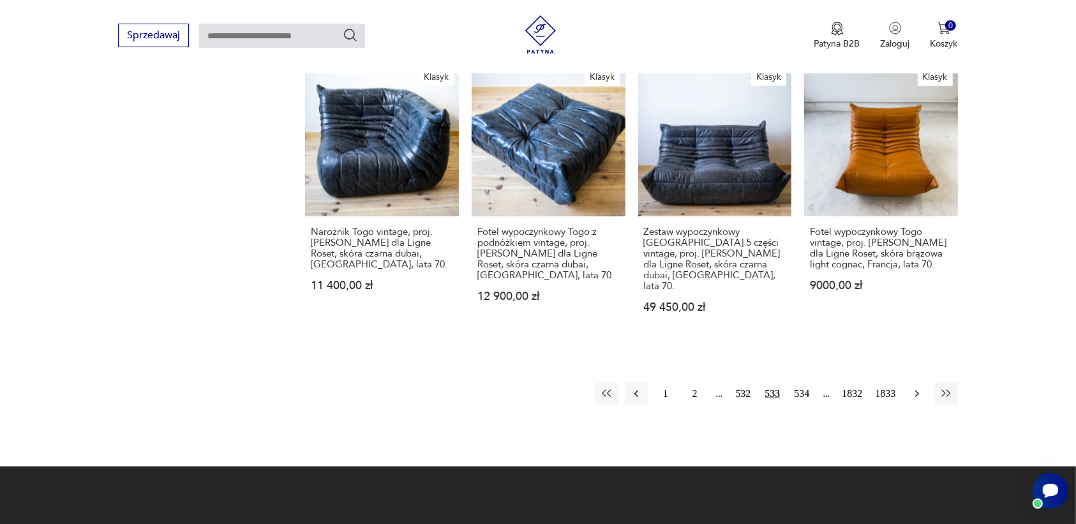
click at [917, 387] on icon "button" at bounding box center [916, 393] width 13 height 13
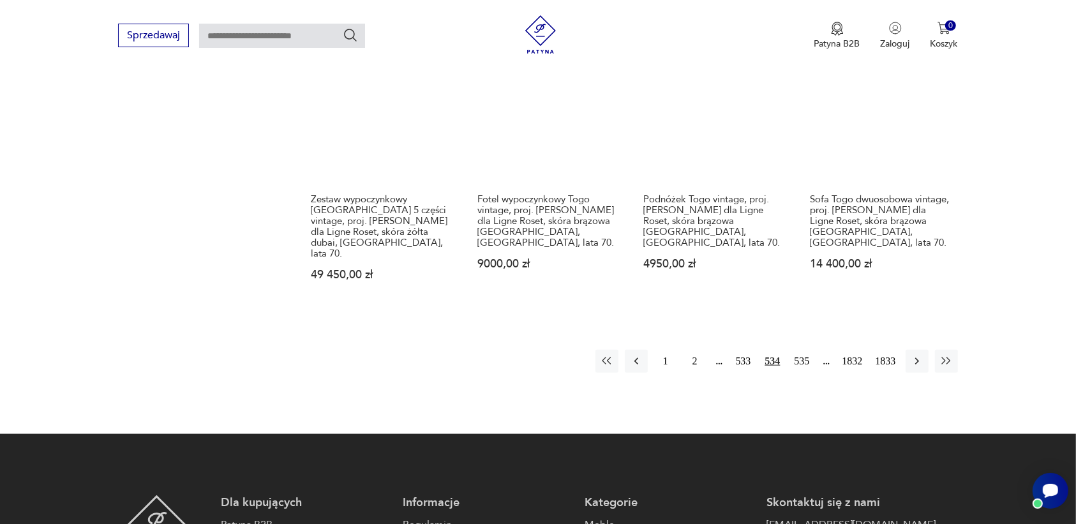
scroll to position [1281, 0]
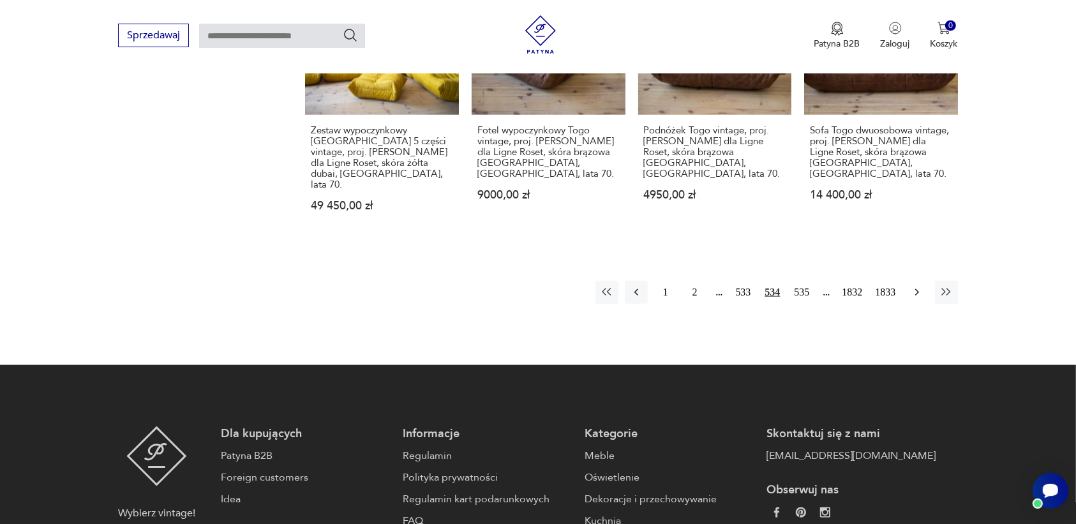
click at [917, 289] on icon "button" at bounding box center [916, 292] width 4 height 7
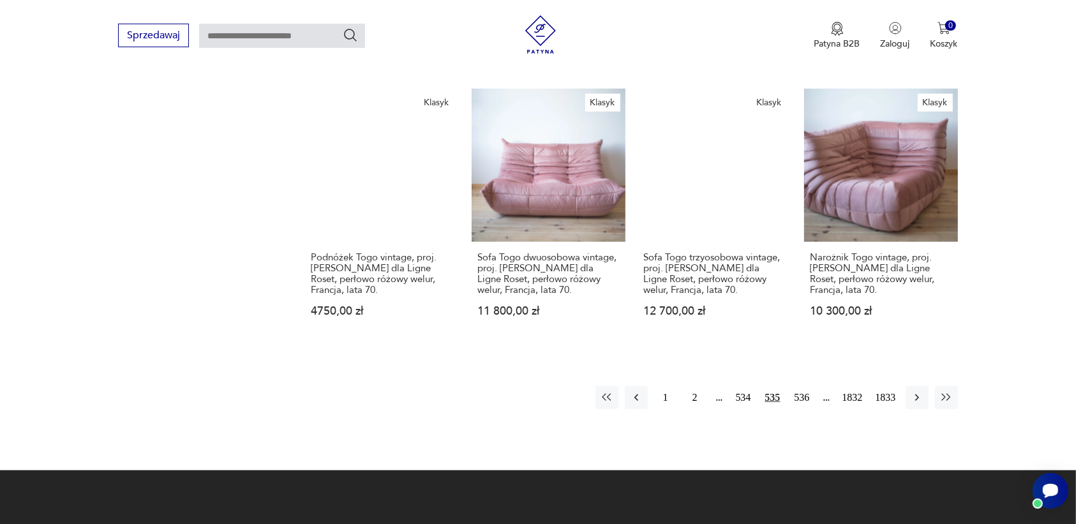
scroll to position [1201, 0]
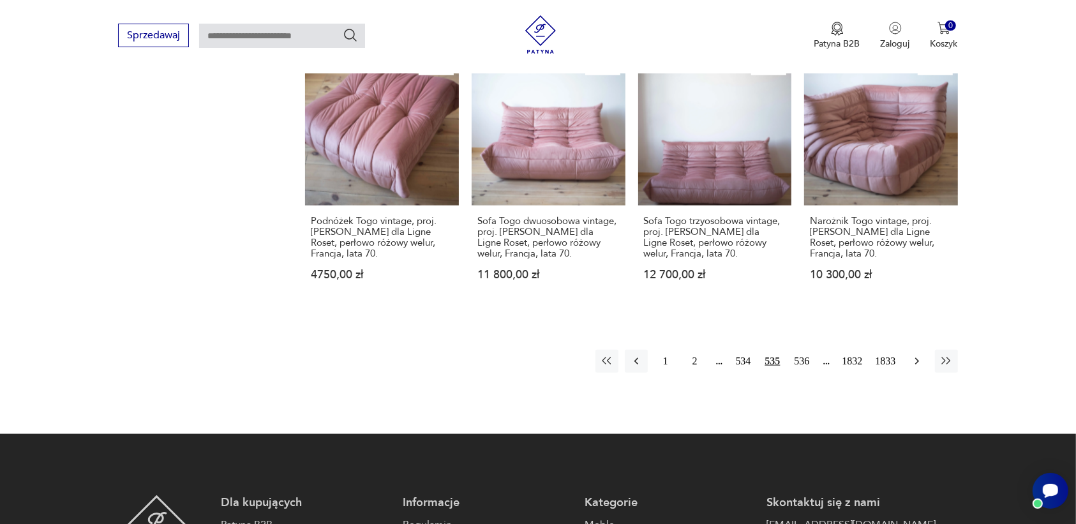
click at [916, 355] on icon "button" at bounding box center [916, 361] width 13 height 13
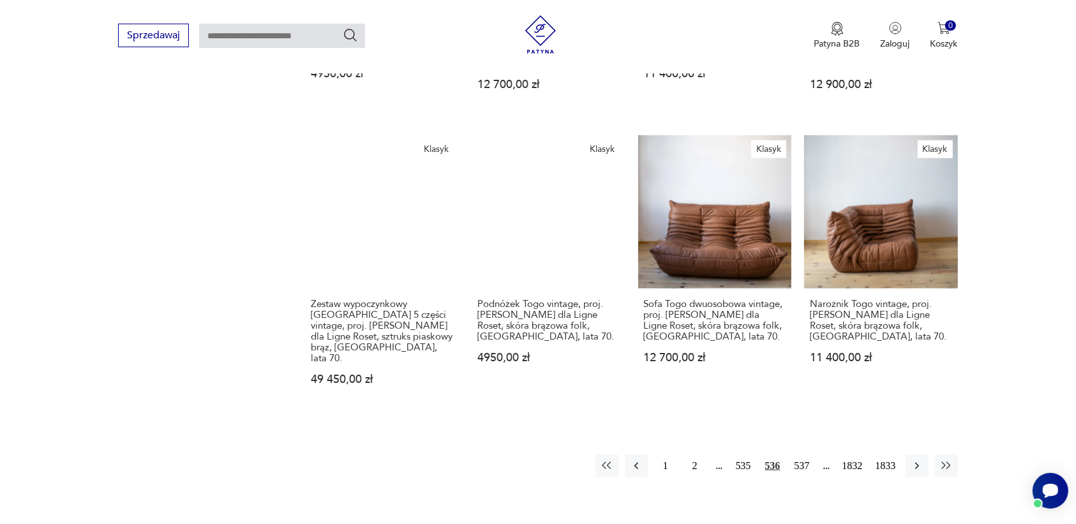
scroll to position [1122, 0]
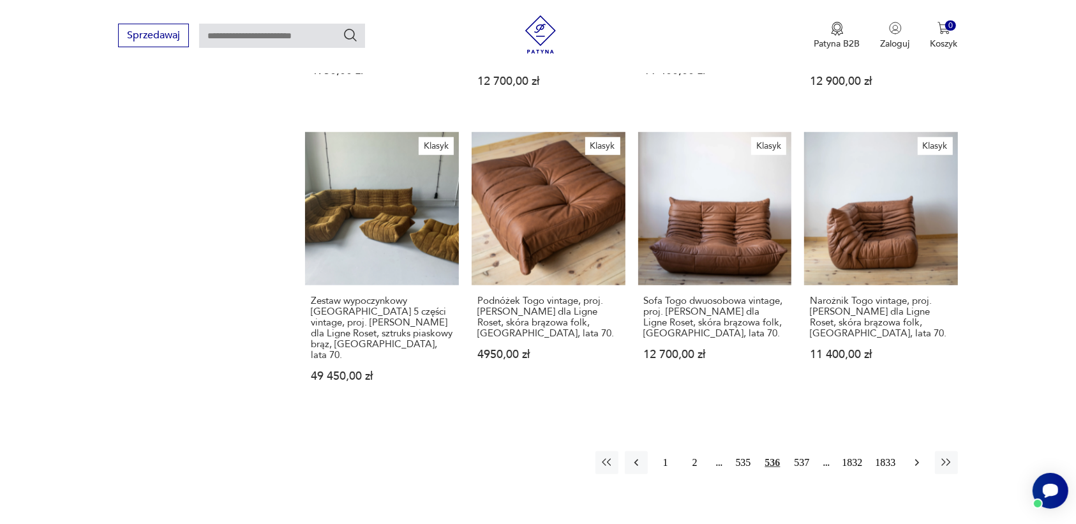
click at [909, 451] on button "button" at bounding box center [916, 462] width 23 height 23
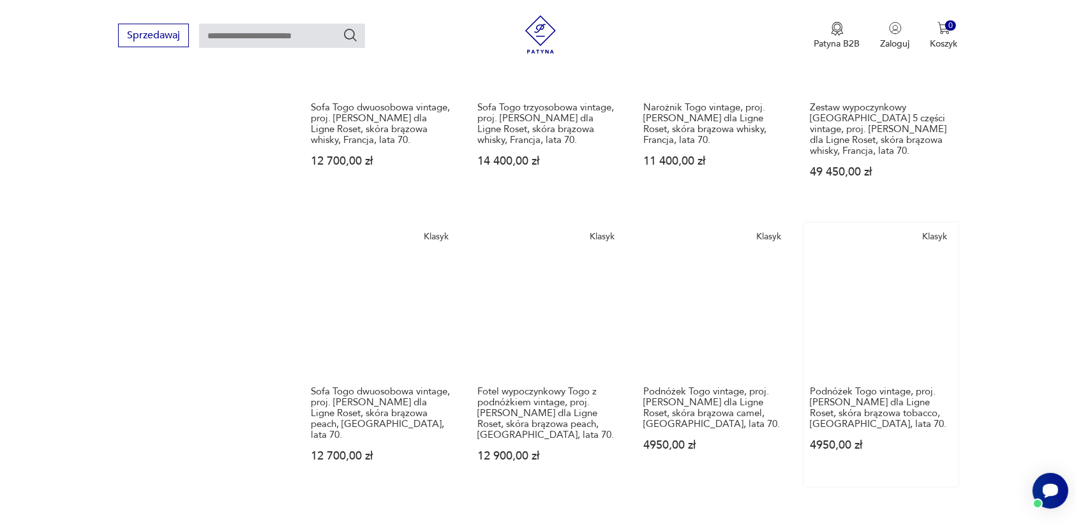
scroll to position [1361, 0]
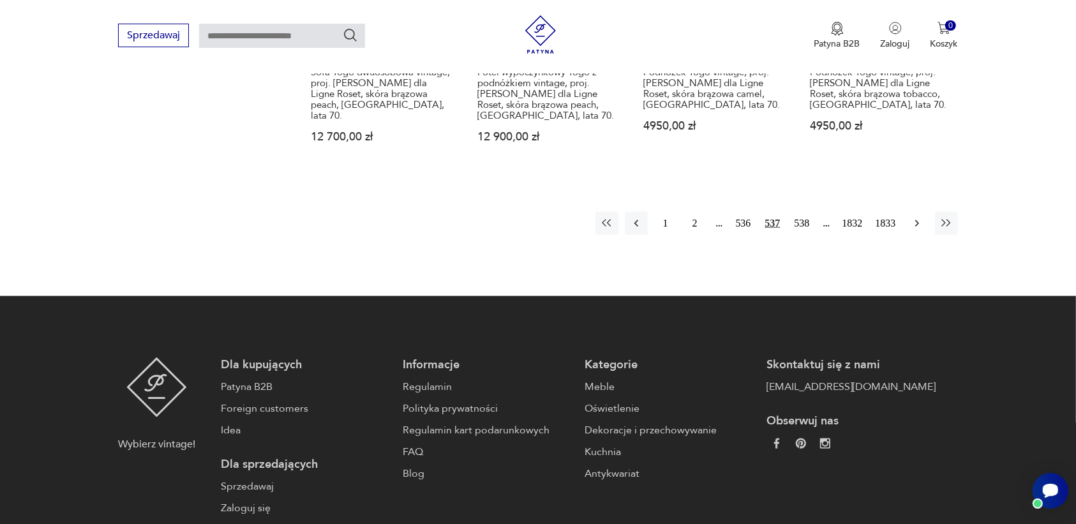
click at [911, 217] on icon "button" at bounding box center [916, 223] width 13 height 13
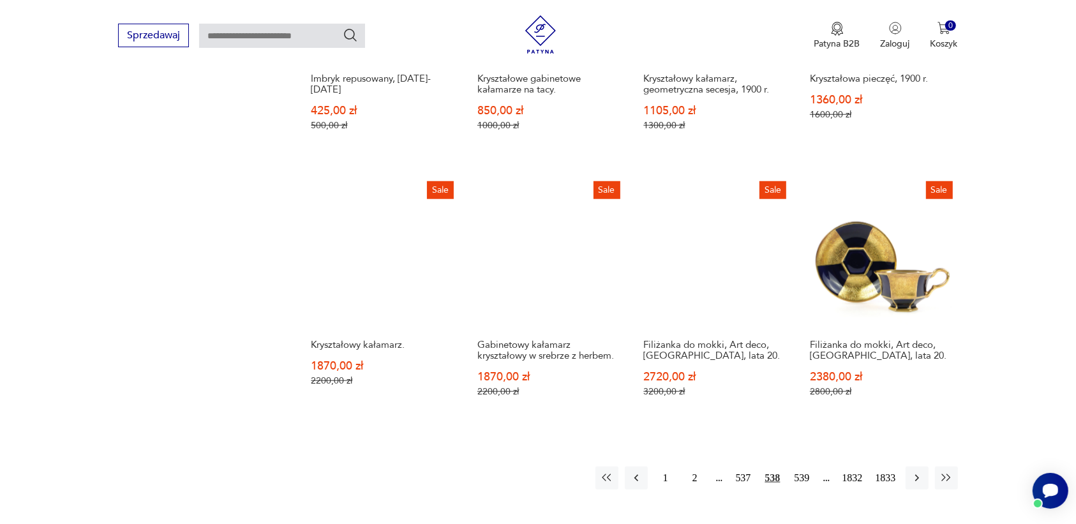
scroll to position [1122, 0]
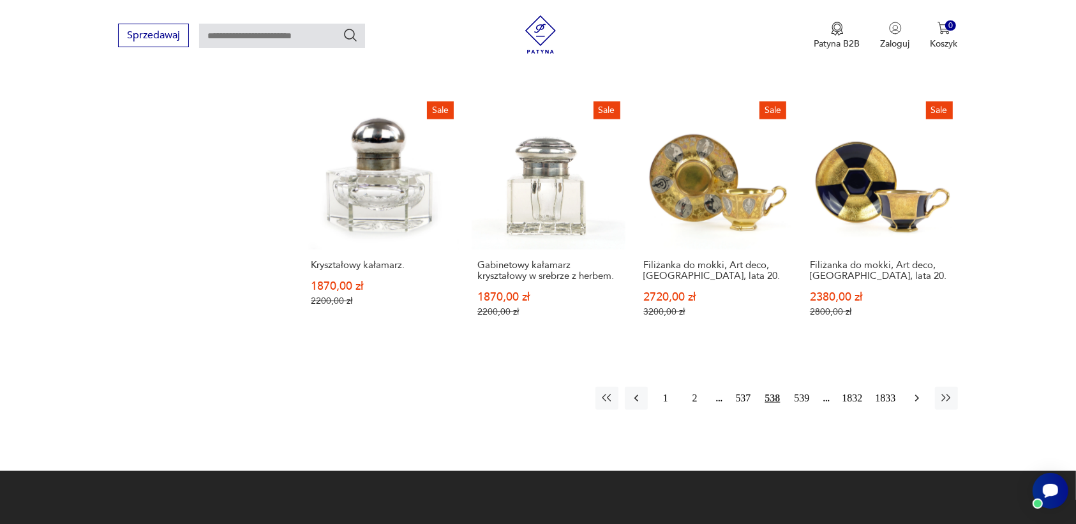
click at [910, 392] on icon "button" at bounding box center [916, 398] width 13 height 13
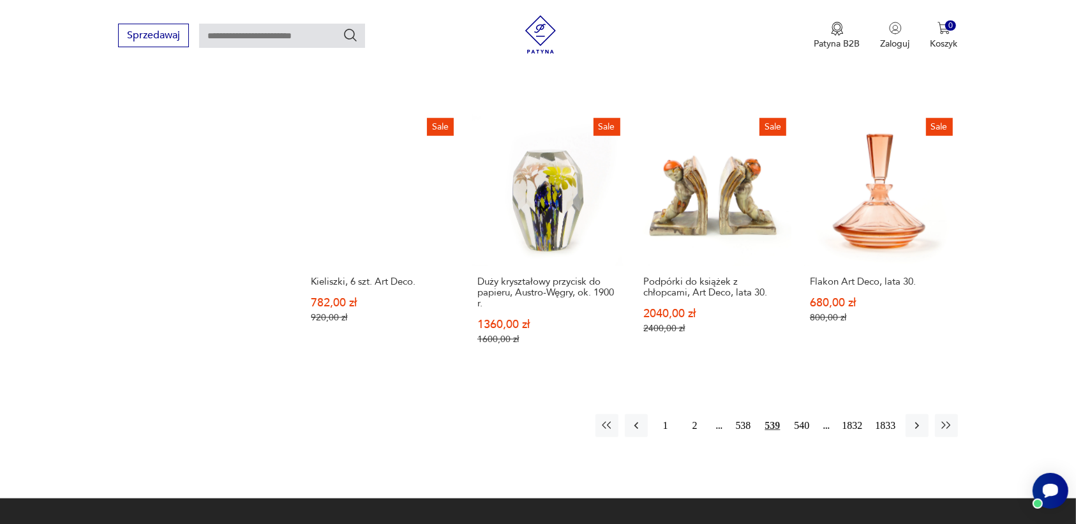
scroll to position [1122, 0]
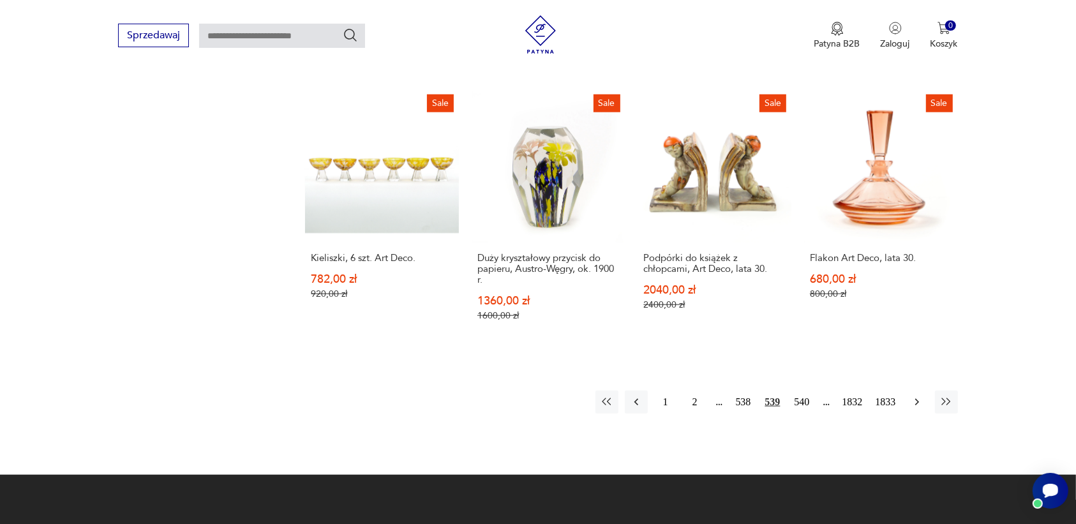
click at [913, 399] on icon "button" at bounding box center [916, 402] width 13 height 13
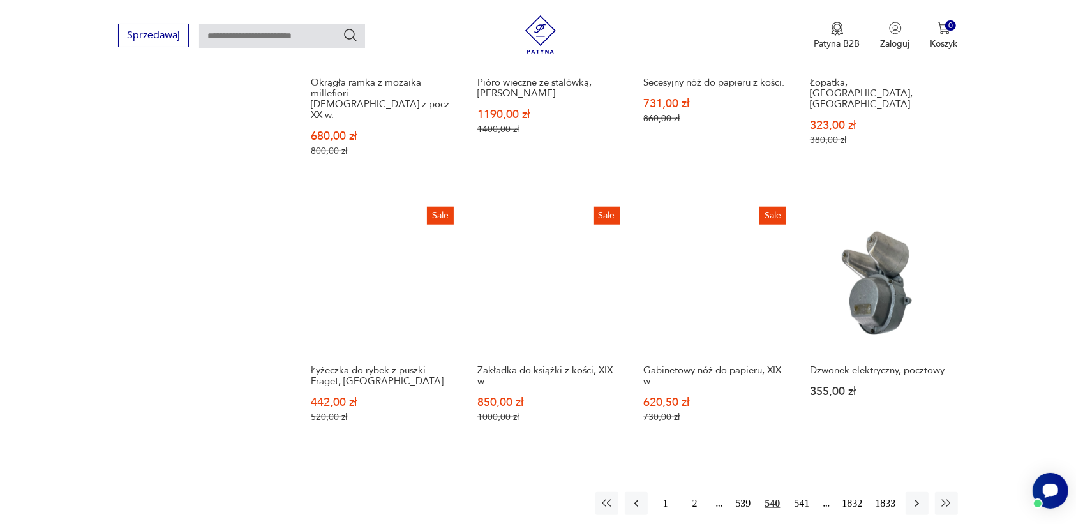
scroll to position [1201, 0]
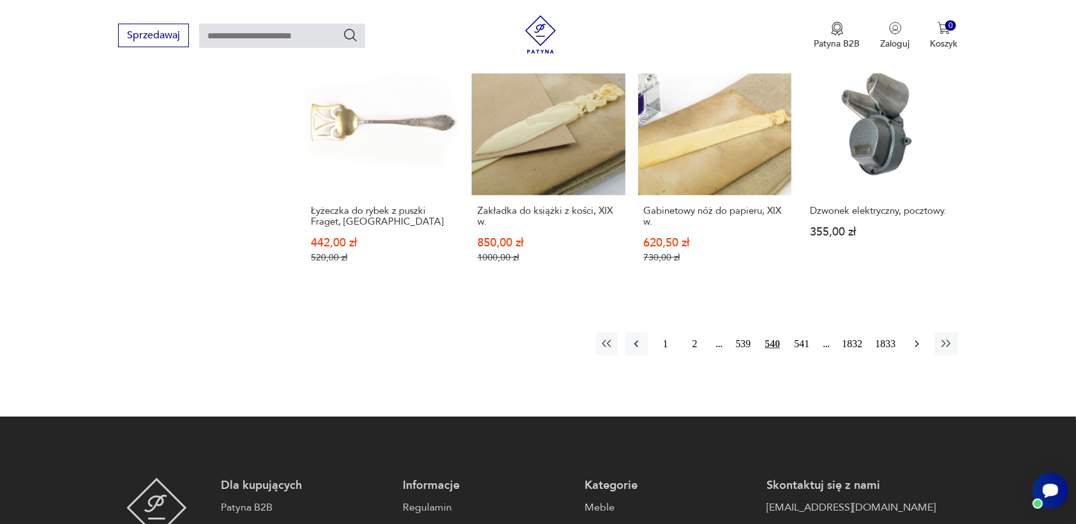
click at [913, 338] on icon "button" at bounding box center [916, 344] width 13 height 13
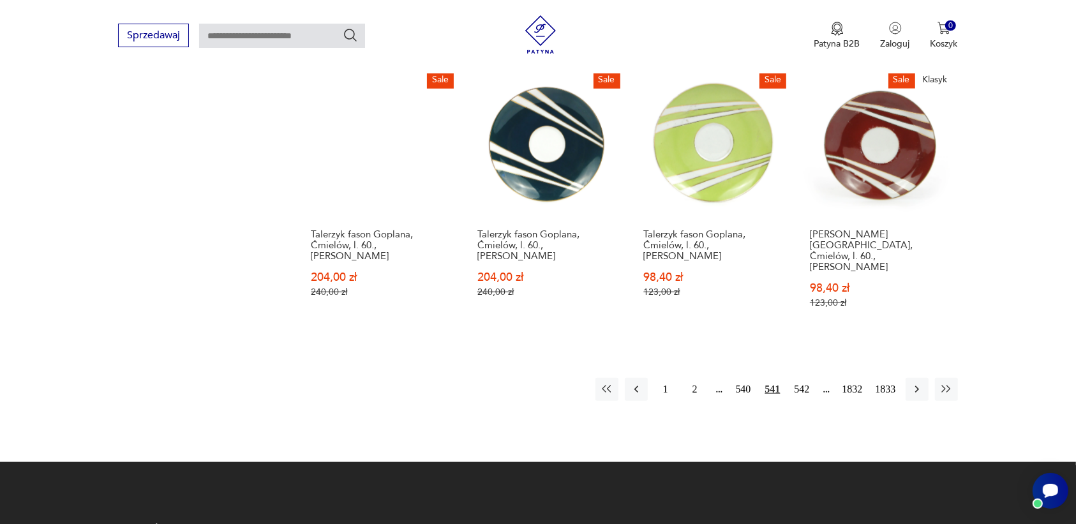
scroll to position [1201, 0]
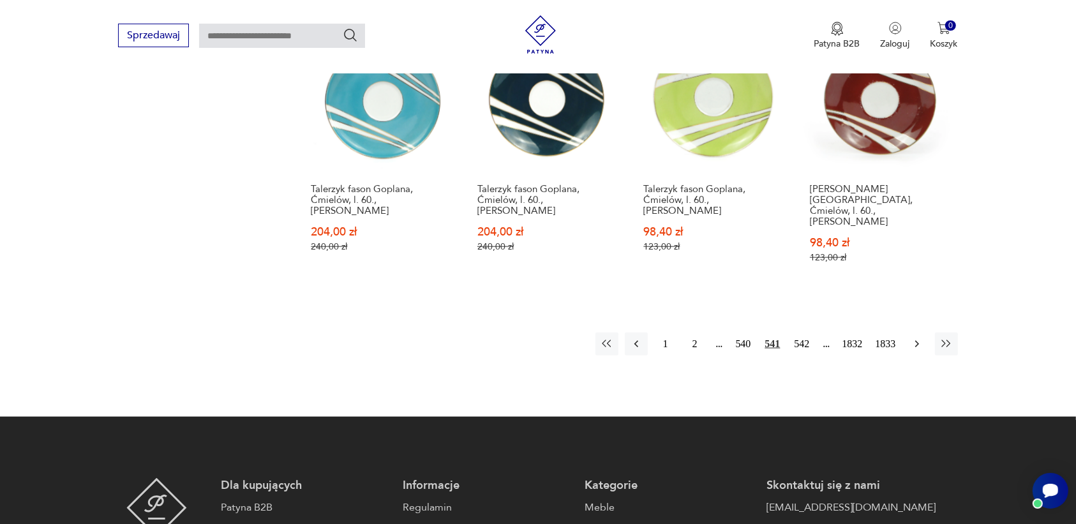
click at [917, 341] on icon "button" at bounding box center [916, 344] width 4 height 7
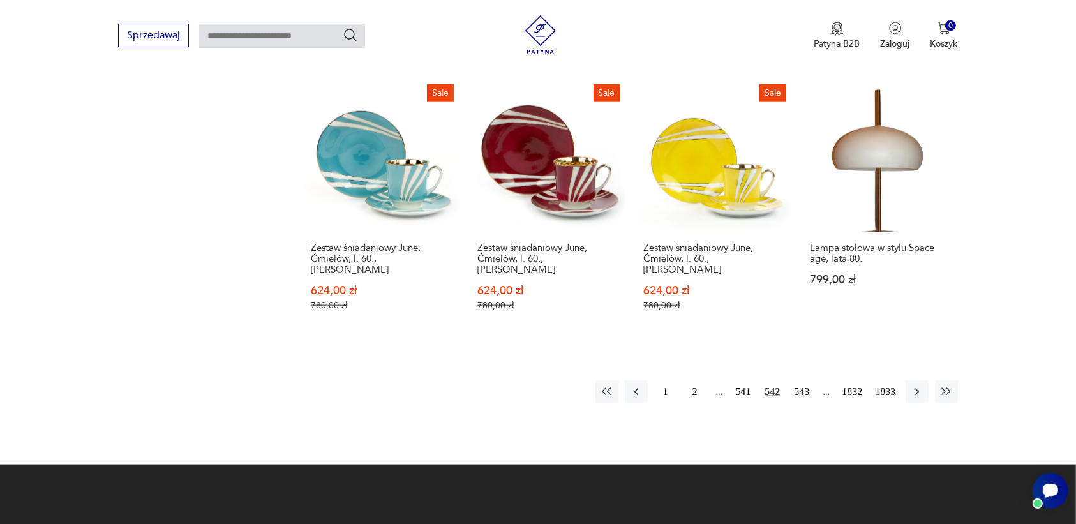
scroll to position [1201, 0]
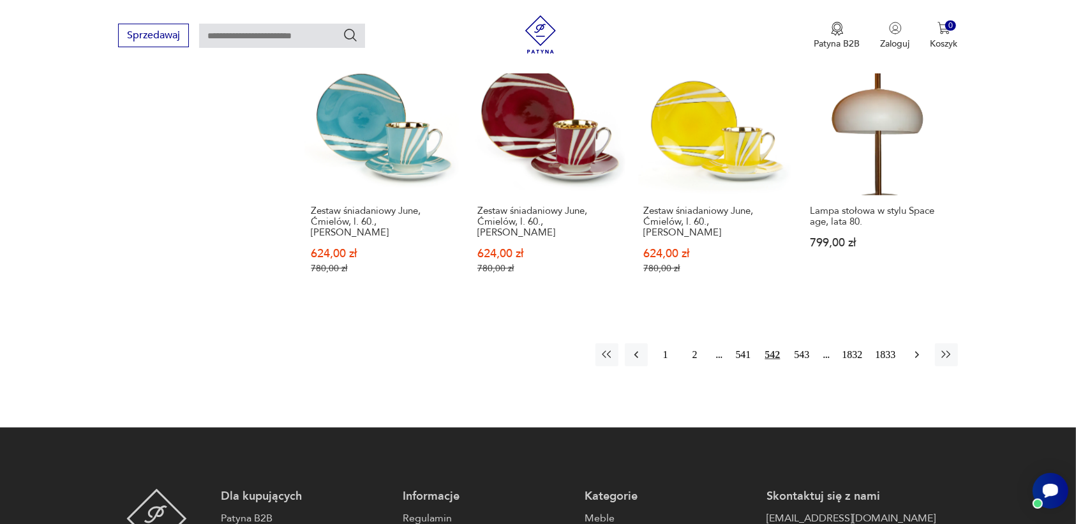
click at [917, 352] on icon "button" at bounding box center [916, 355] width 4 height 7
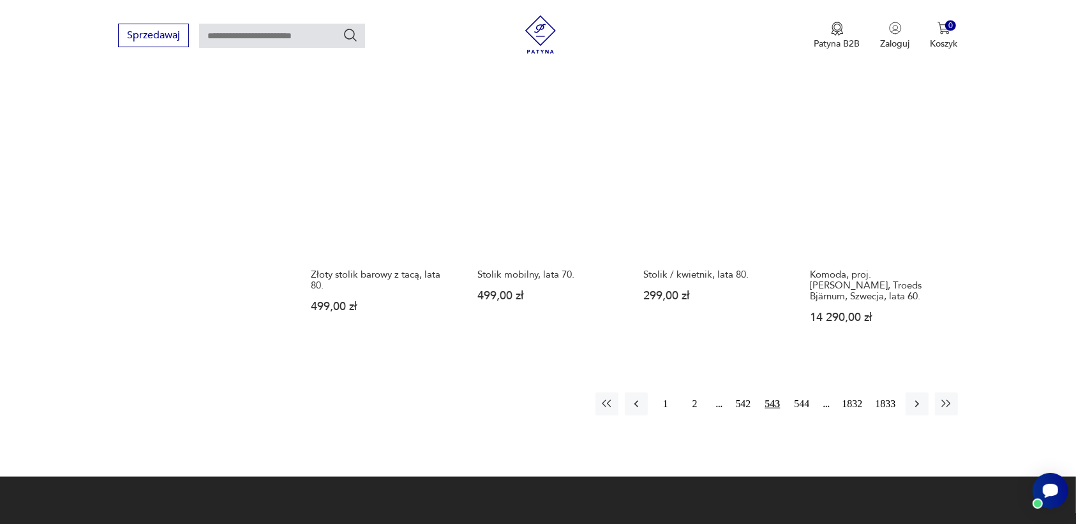
scroll to position [1122, 0]
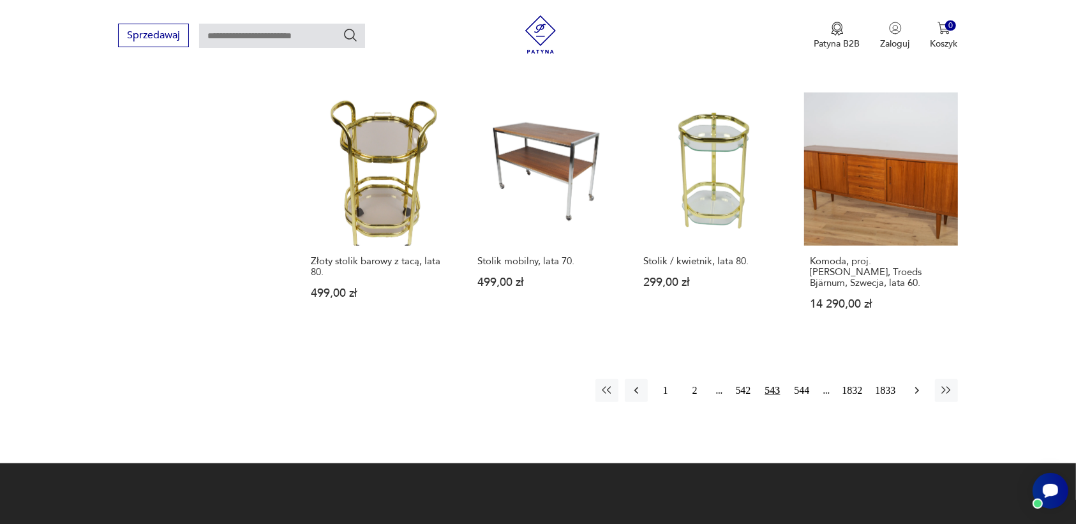
click at [914, 387] on icon "button" at bounding box center [916, 390] width 4 height 7
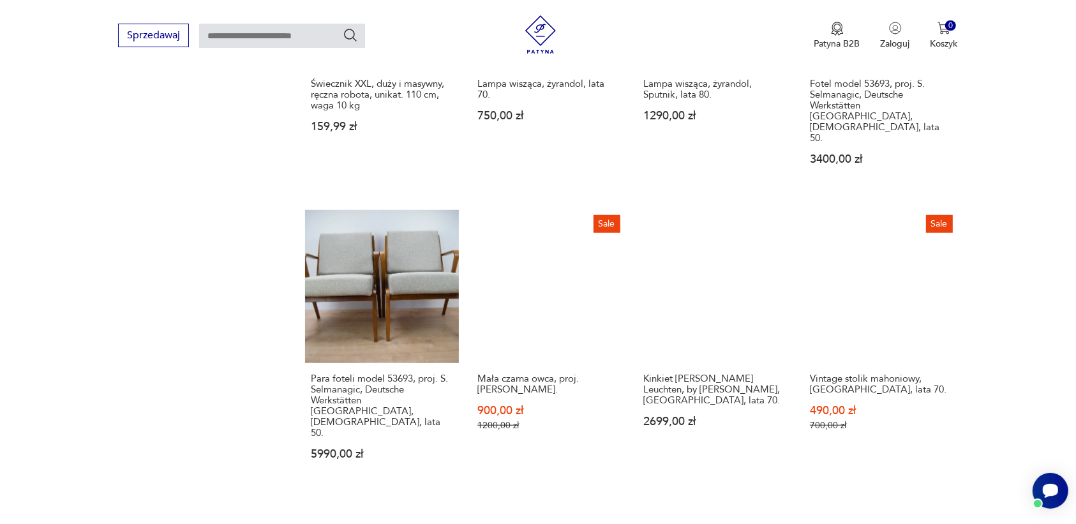
scroll to position [1201, 0]
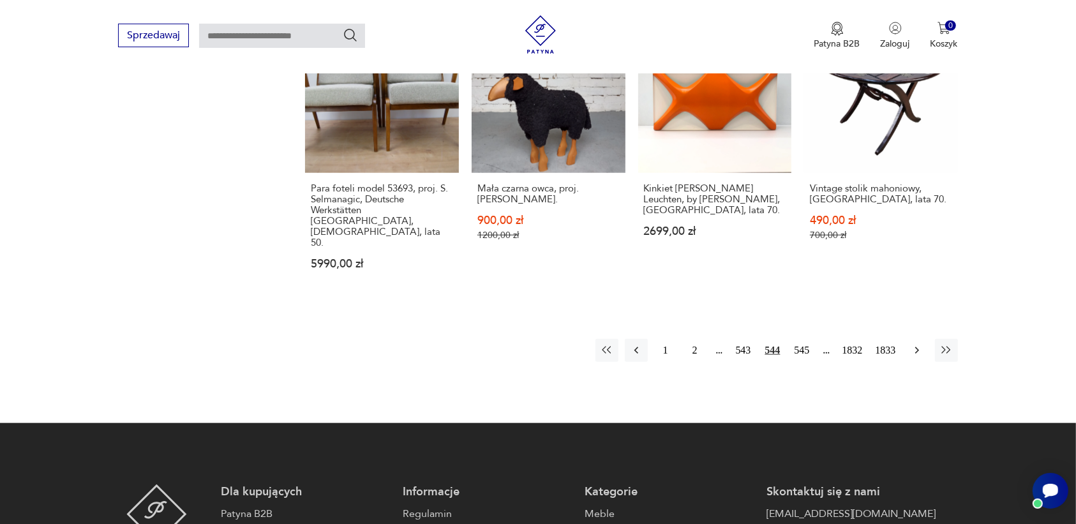
click at [916, 344] on icon "button" at bounding box center [916, 350] width 13 height 13
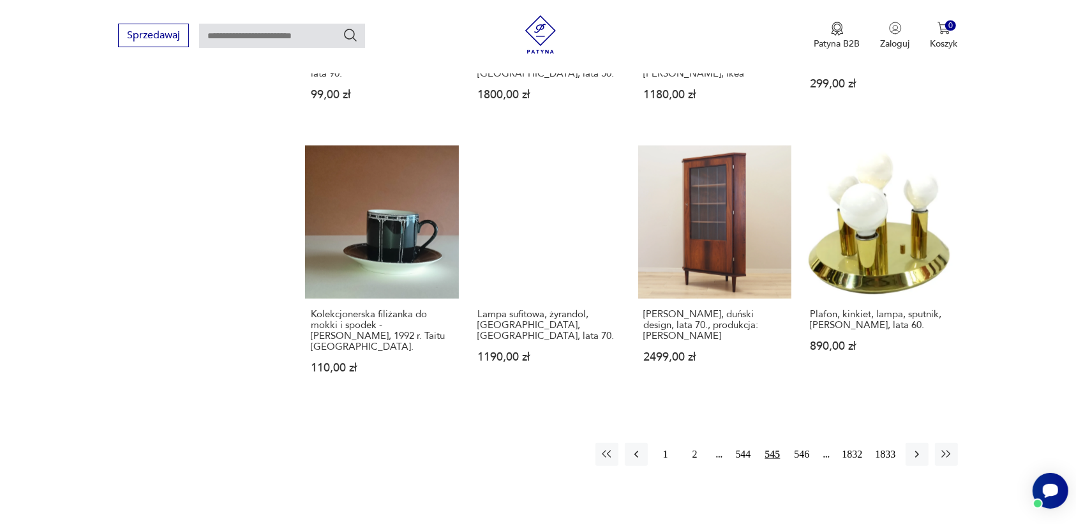
scroll to position [1042, 0]
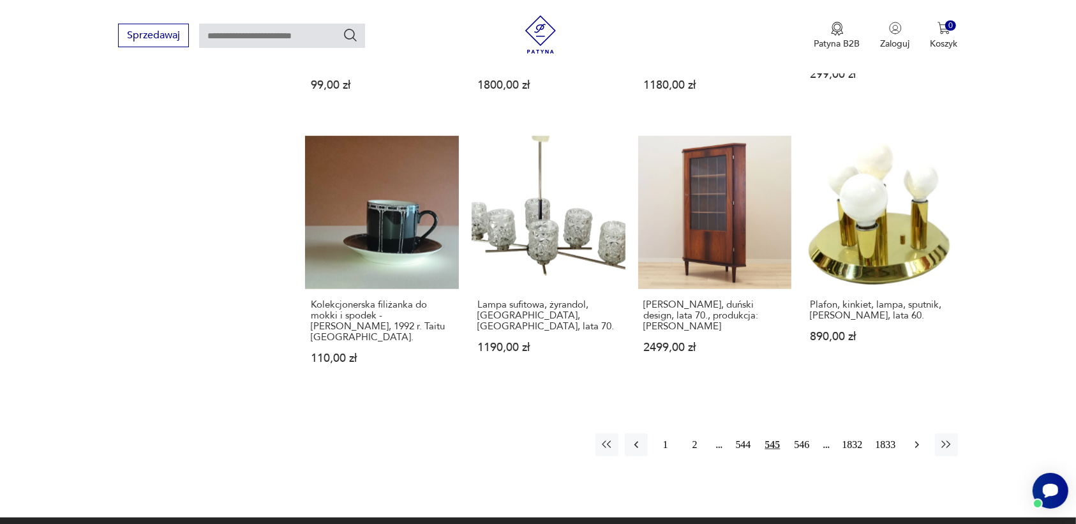
click at [916, 438] on icon "button" at bounding box center [916, 444] width 13 height 13
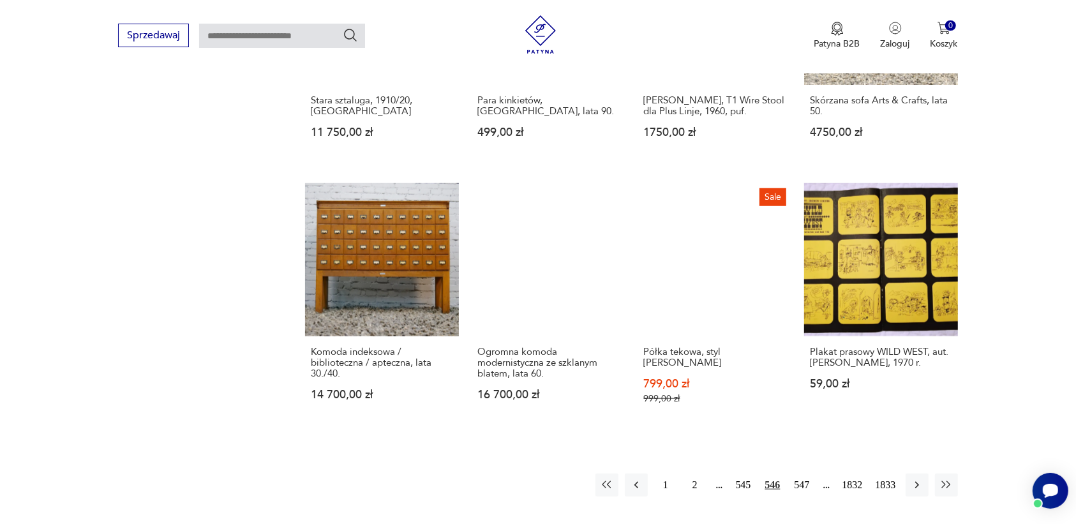
scroll to position [1042, 0]
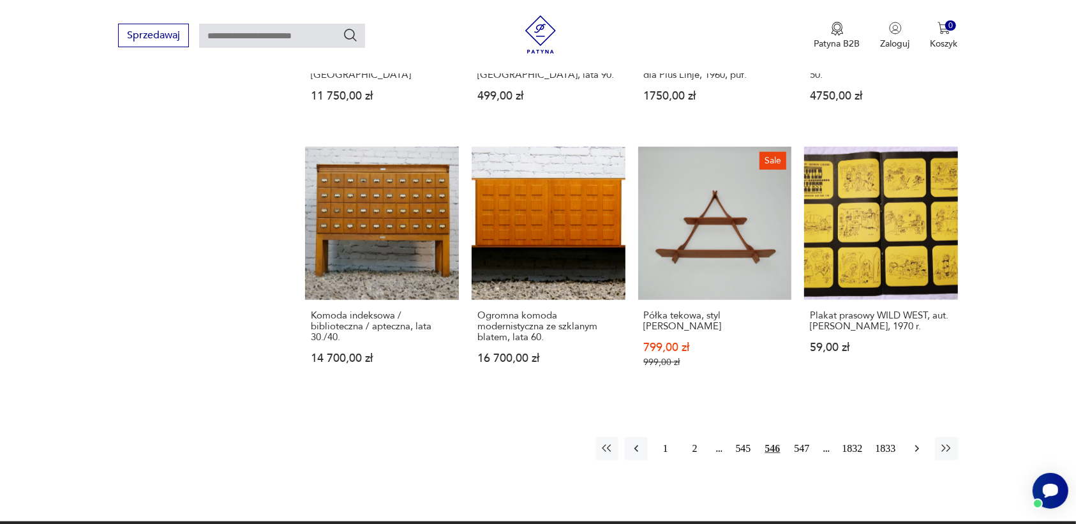
click at [913, 442] on icon "button" at bounding box center [916, 448] width 13 height 13
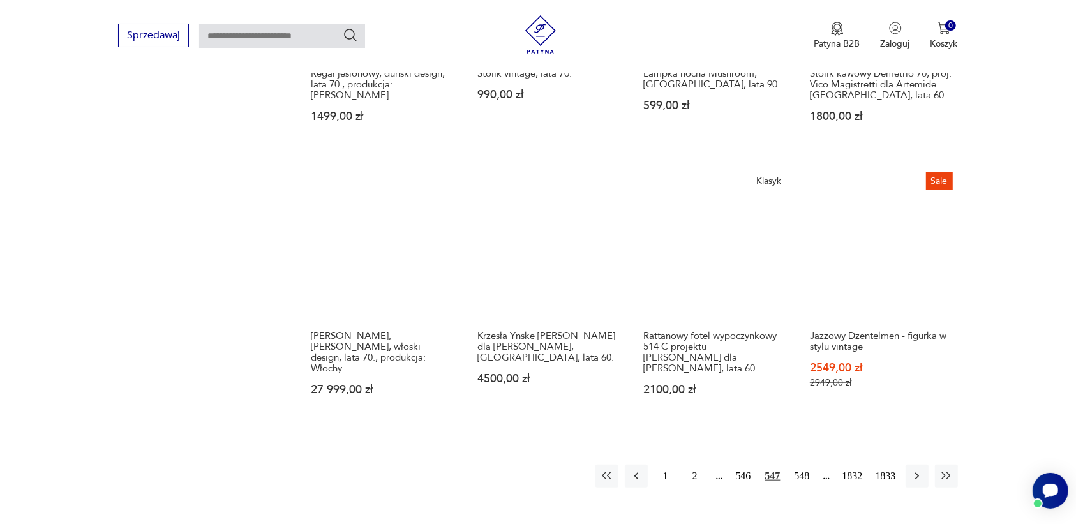
scroll to position [1042, 0]
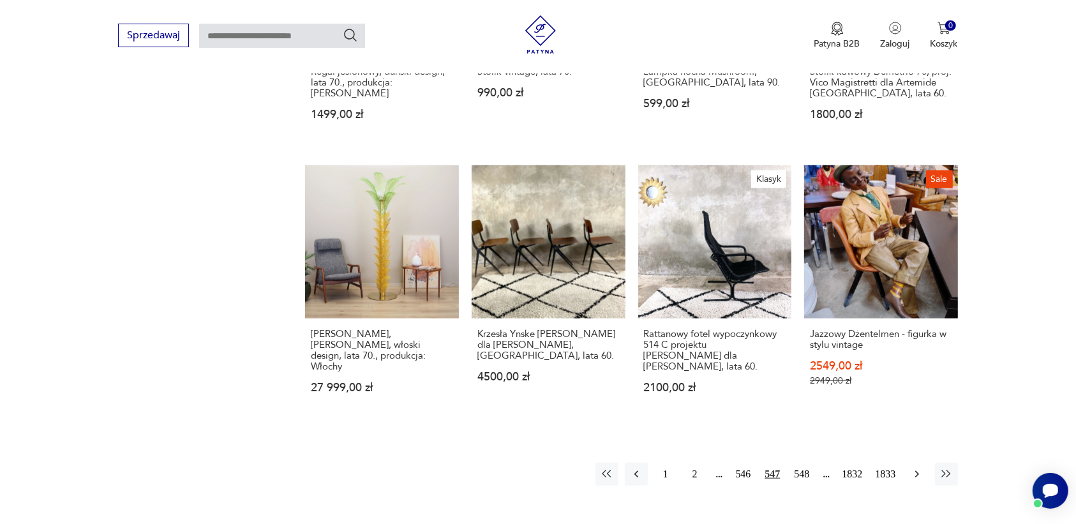
click at [912, 468] on icon "button" at bounding box center [916, 474] width 13 height 13
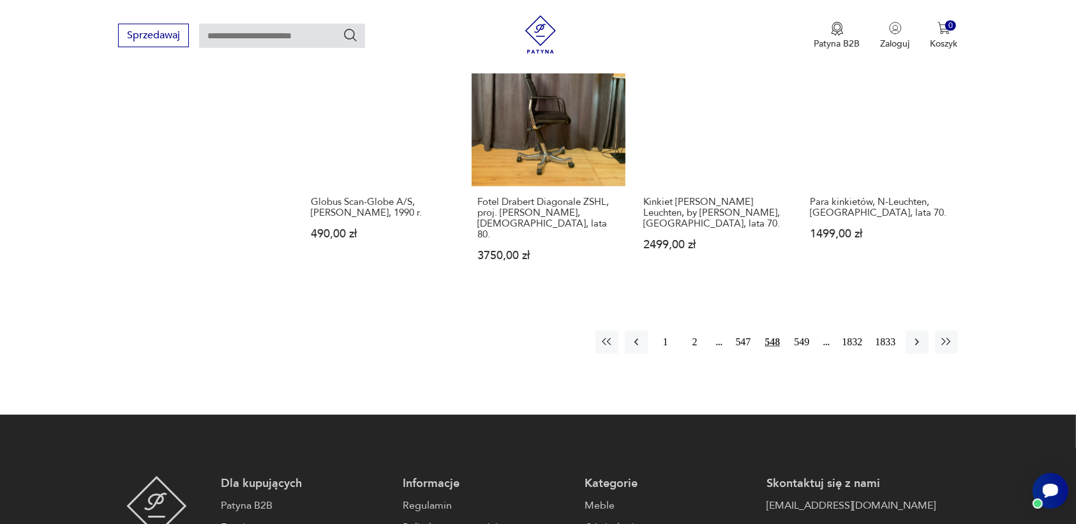
scroll to position [1201, 0]
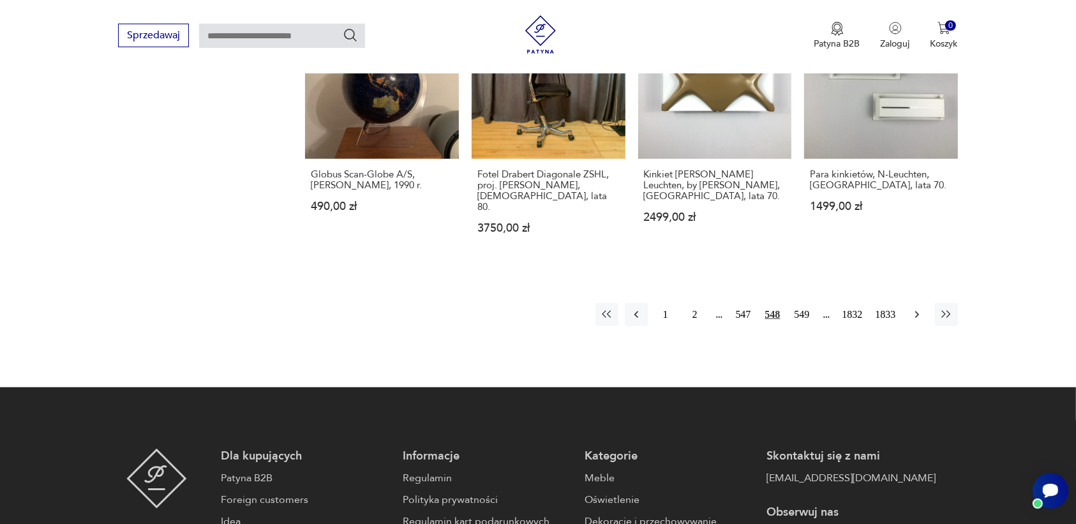
click at [914, 308] on icon "button" at bounding box center [916, 314] width 13 height 13
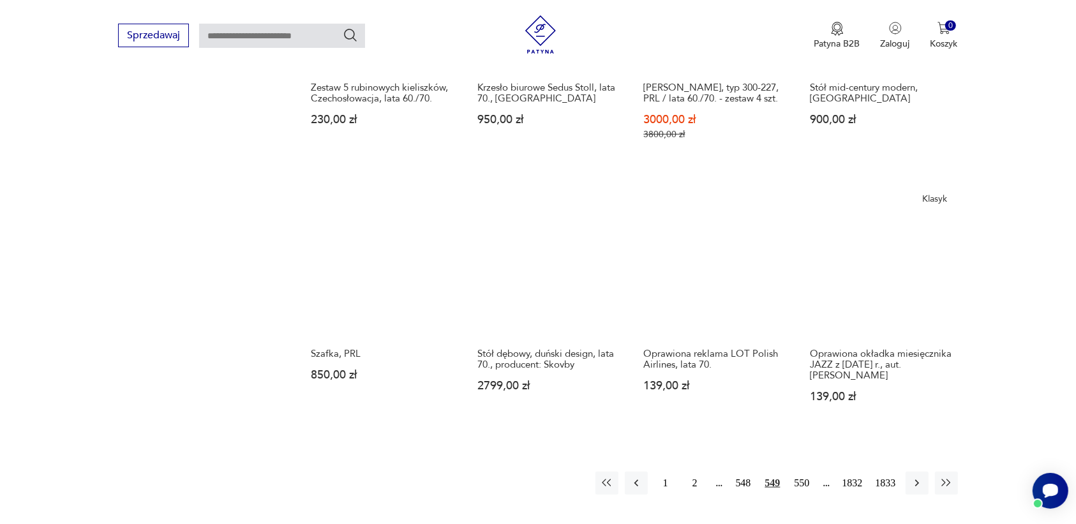
scroll to position [1042, 0]
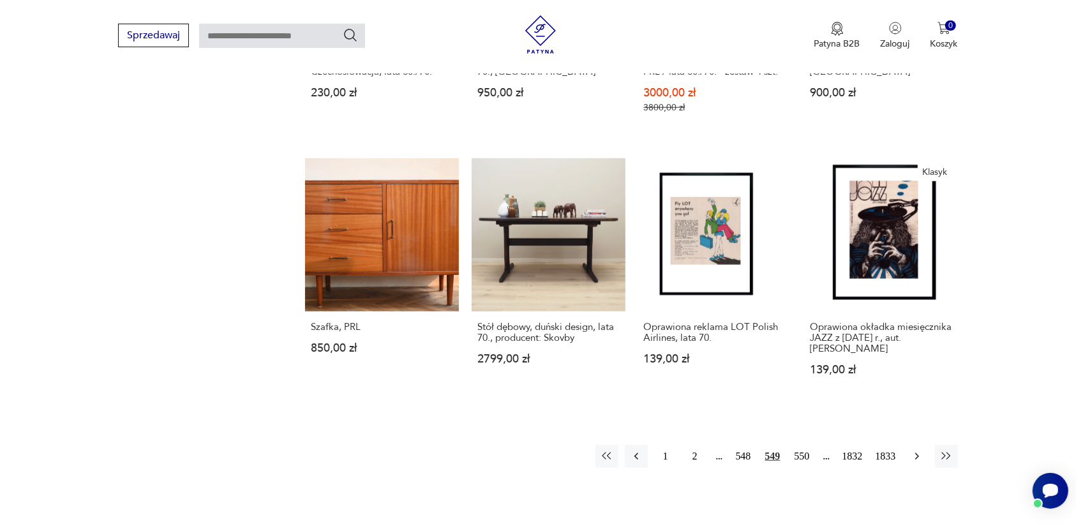
click at [916, 456] on icon "button" at bounding box center [916, 456] width 4 height 7
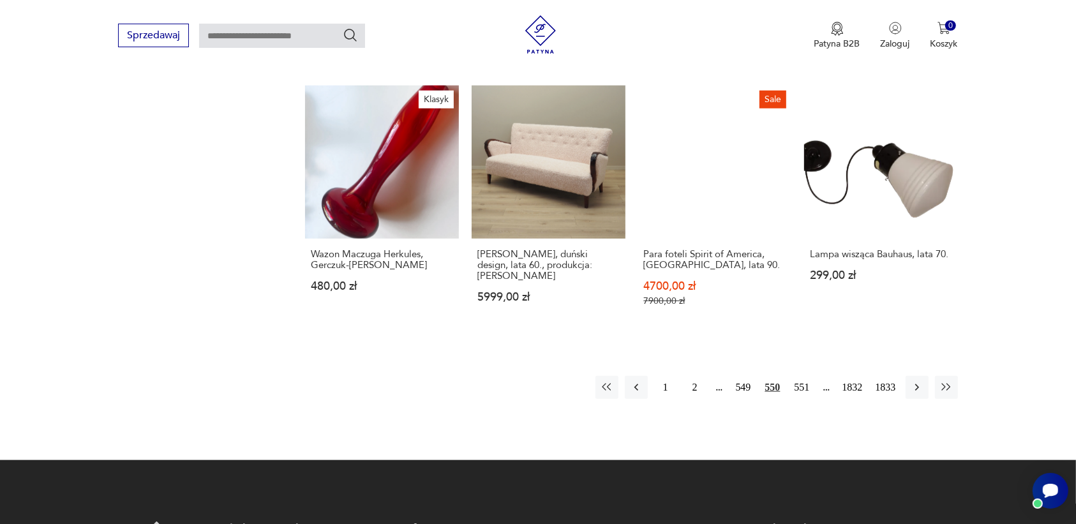
scroll to position [1201, 0]
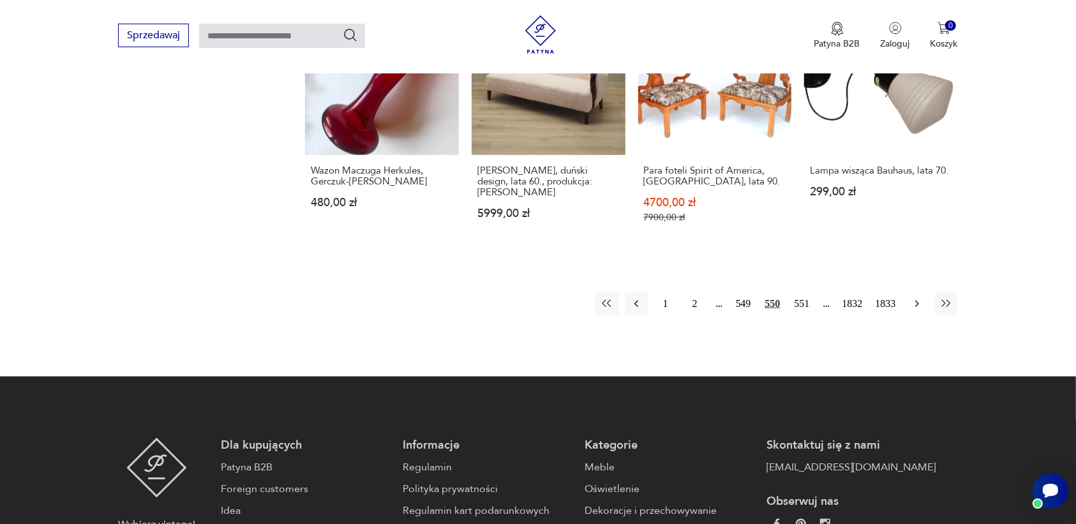
click at [917, 297] on icon "button" at bounding box center [916, 303] width 13 height 13
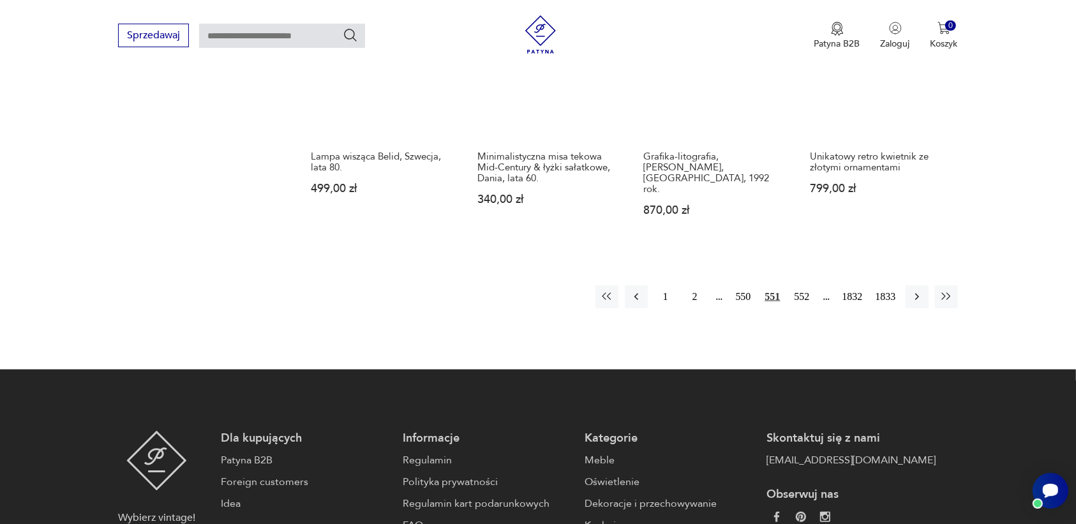
scroll to position [1281, 0]
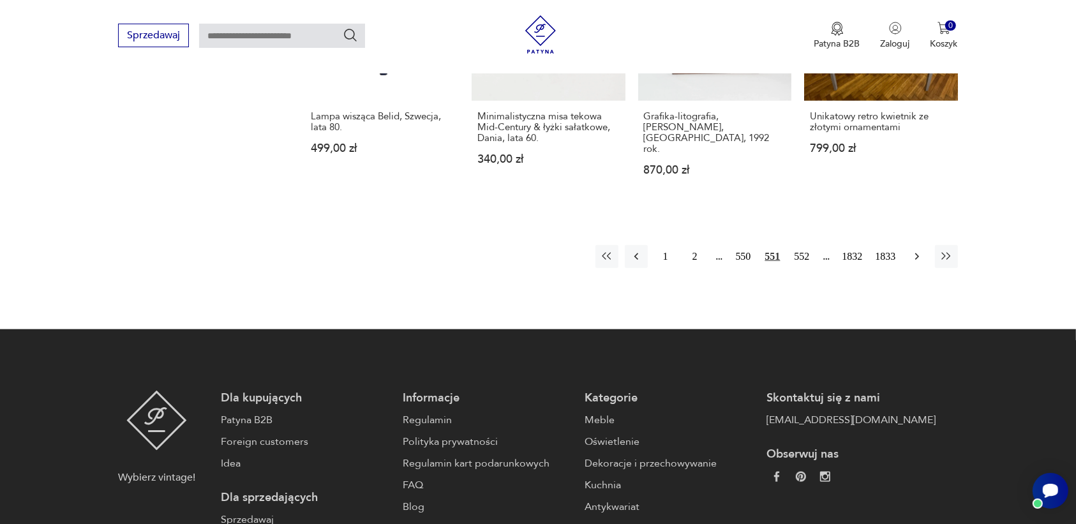
click at [914, 250] on icon "button" at bounding box center [916, 256] width 13 height 13
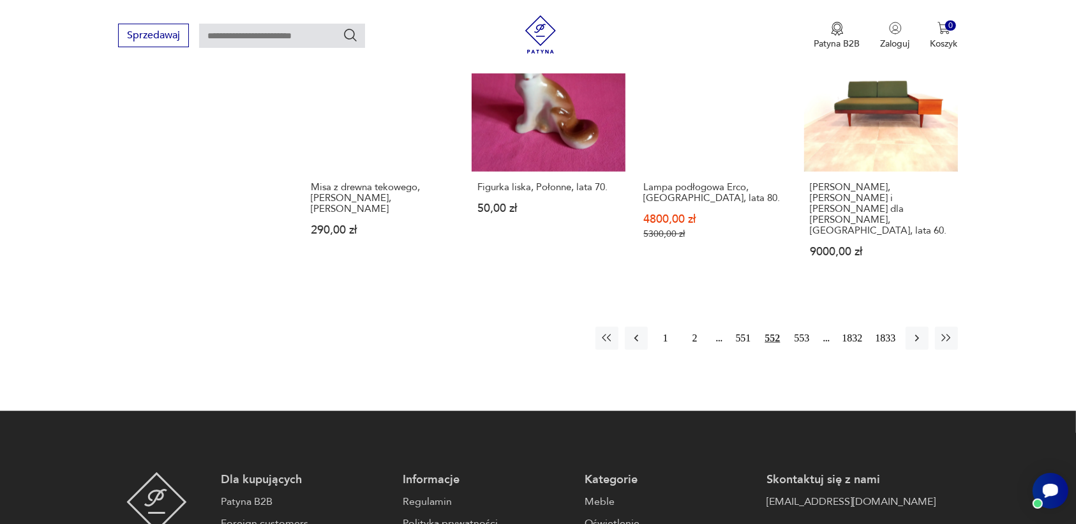
scroll to position [1201, 0]
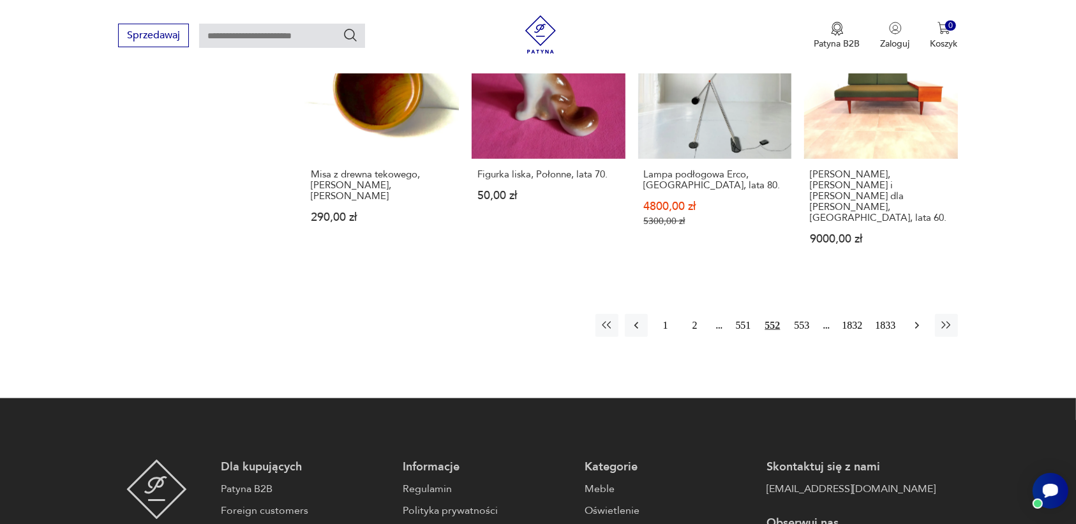
click at [916, 319] on icon "button" at bounding box center [916, 325] width 13 height 13
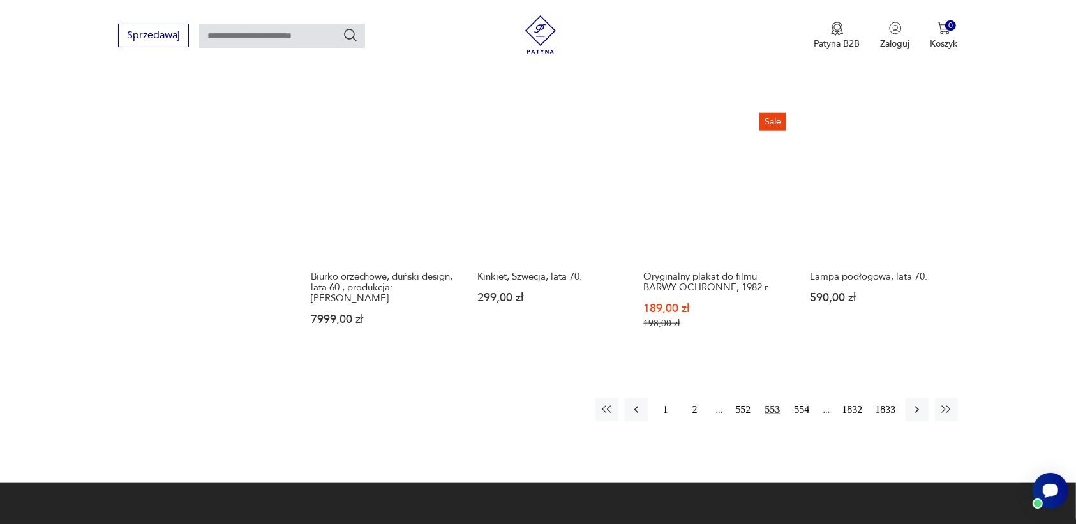
scroll to position [1122, 0]
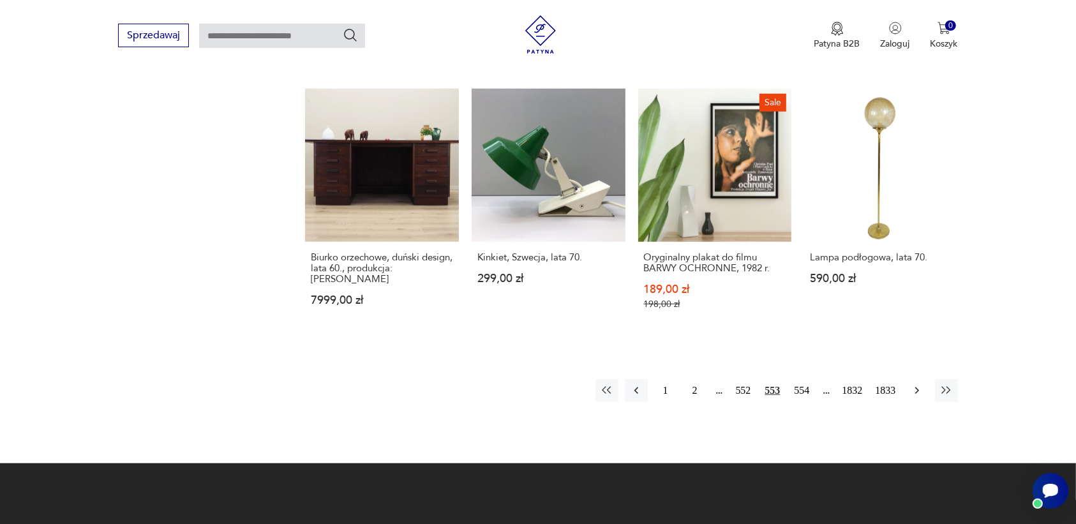
click at [916, 384] on icon "button" at bounding box center [916, 390] width 13 height 13
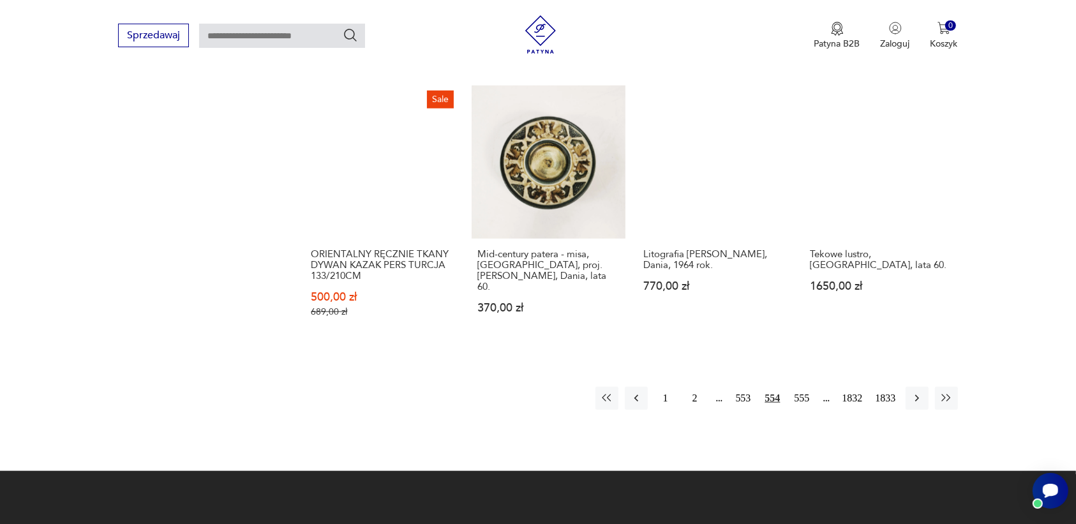
scroll to position [1201, 0]
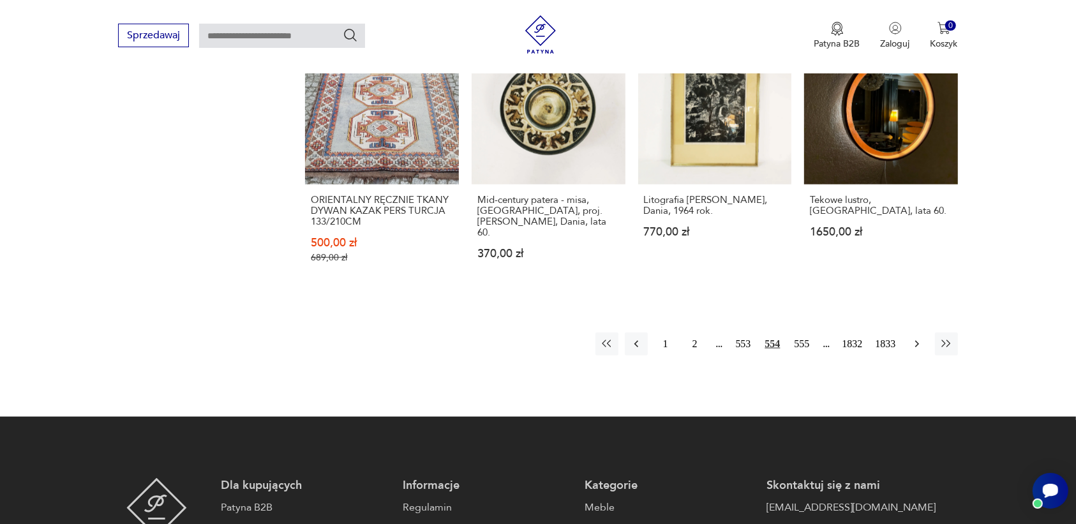
click at [914, 339] on icon "button" at bounding box center [916, 344] width 13 height 13
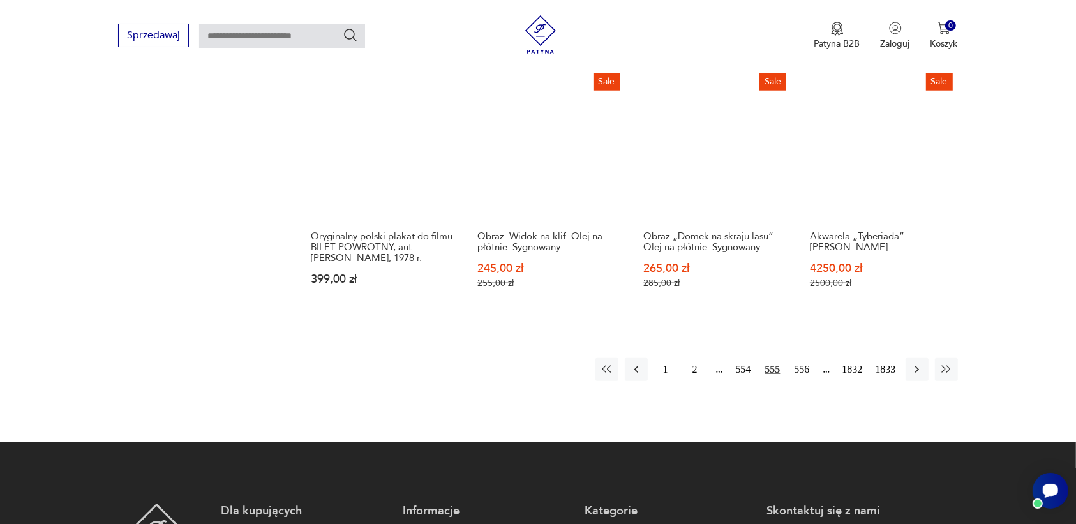
scroll to position [1201, 0]
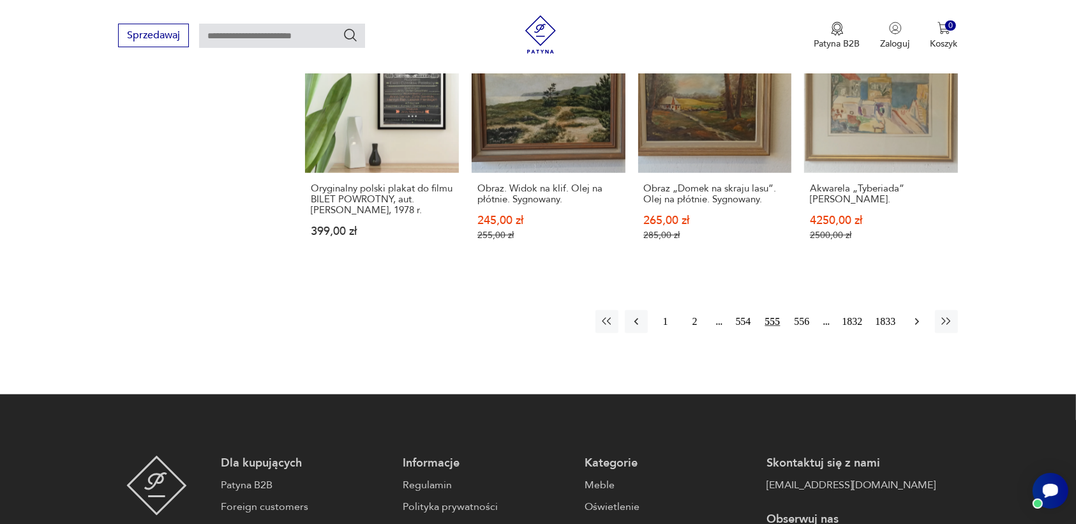
click at [914, 315] on icon "button" at bounding box center [916, 321] width 13 height 13
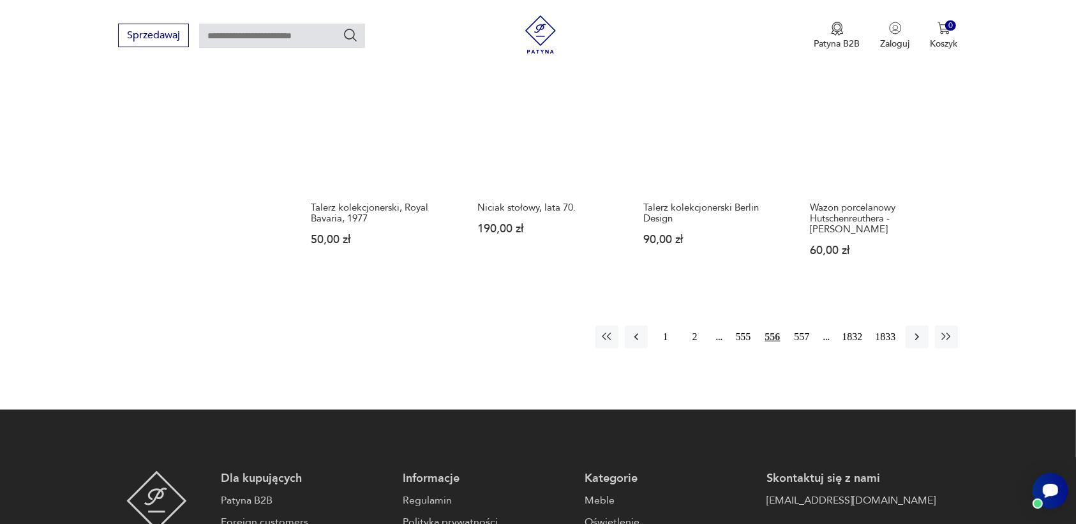
scroll to position [1201, 0]
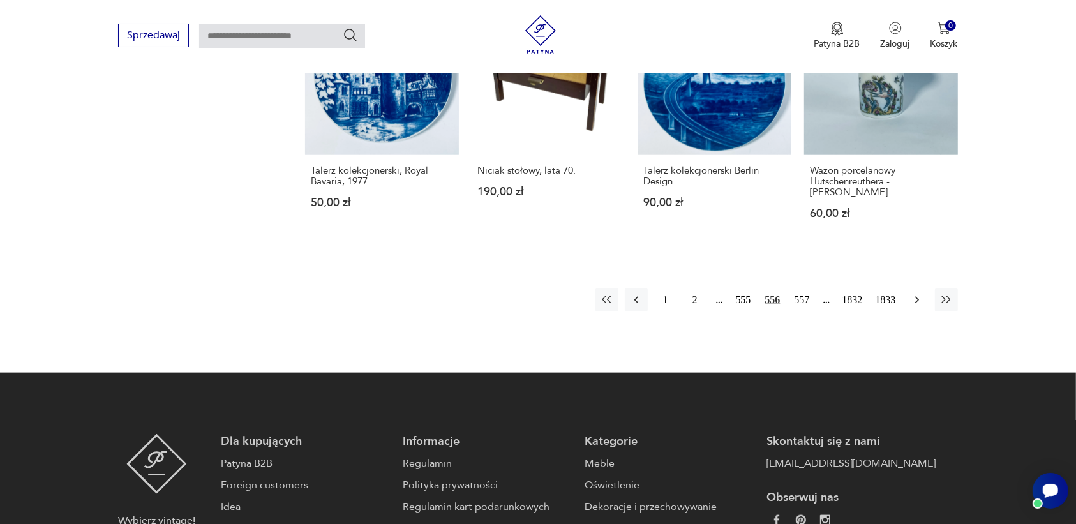
click at [914, 293] on icon "button" at bounding box center [916, 299] width 13 height 13
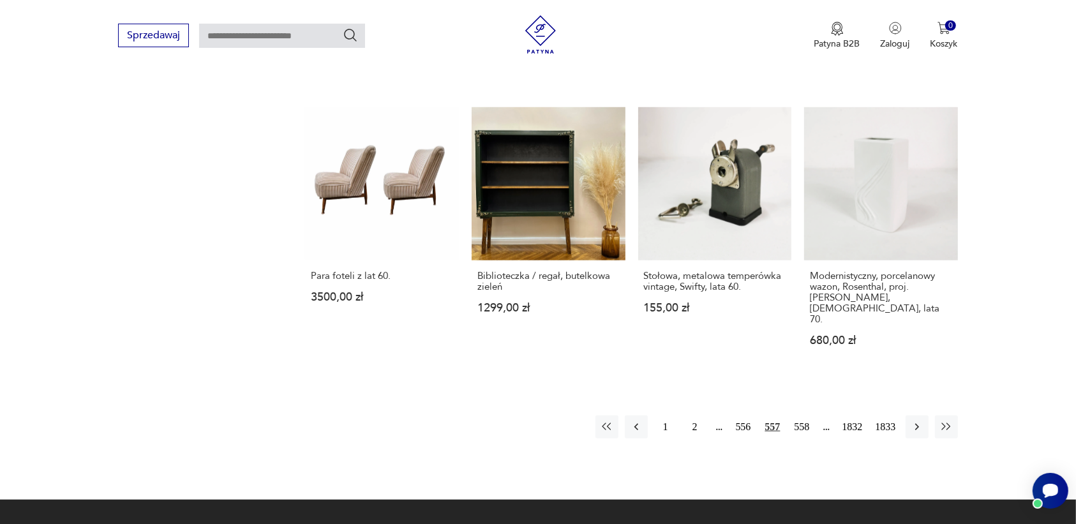
scroll to position [1201, 0]
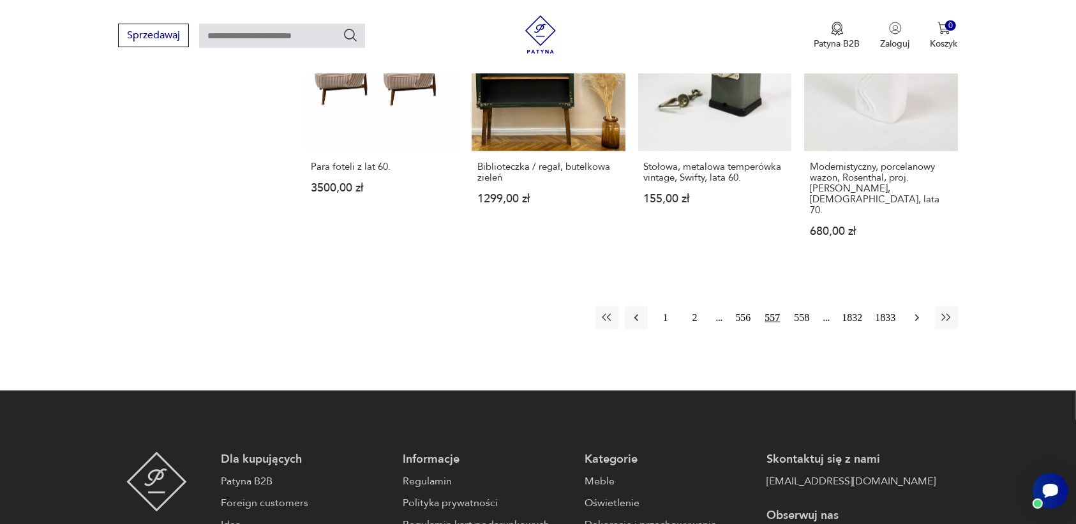
click at [914, 311] on icon "button" at bounding box center [916, 317] width 13 height 13
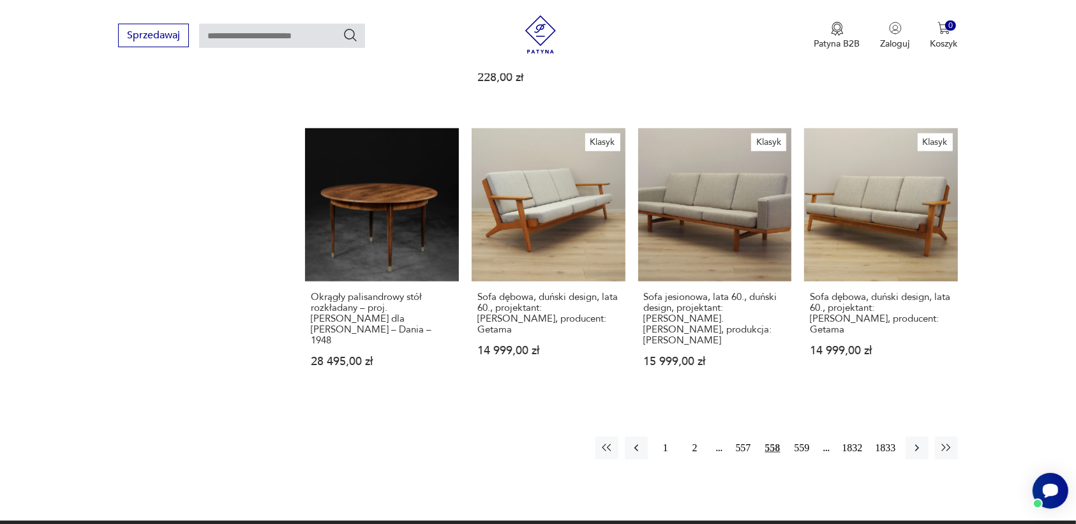
scroll to position [1201, 0]
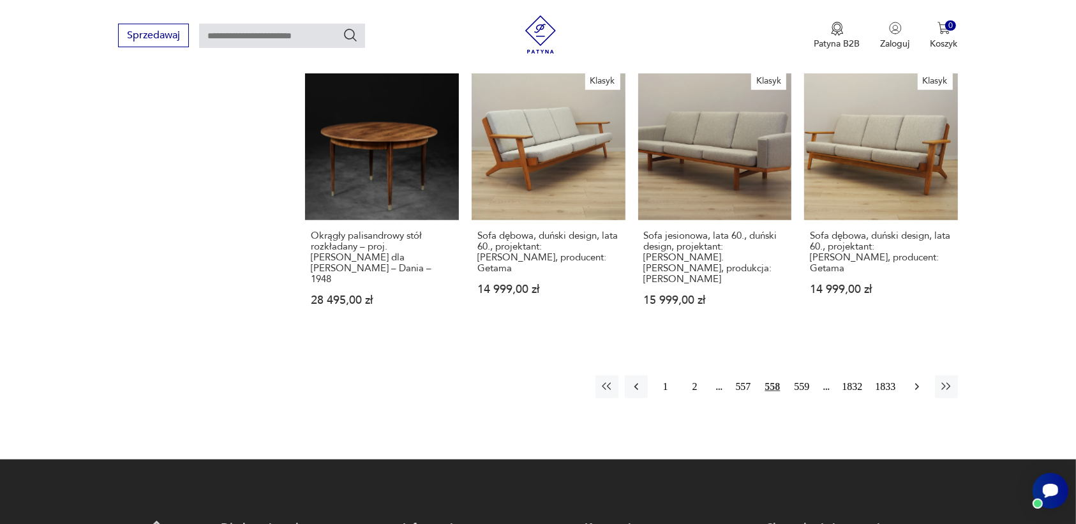
click at [914, 380] on icon "button" at bounding box center [916, 386] width 13 height 13
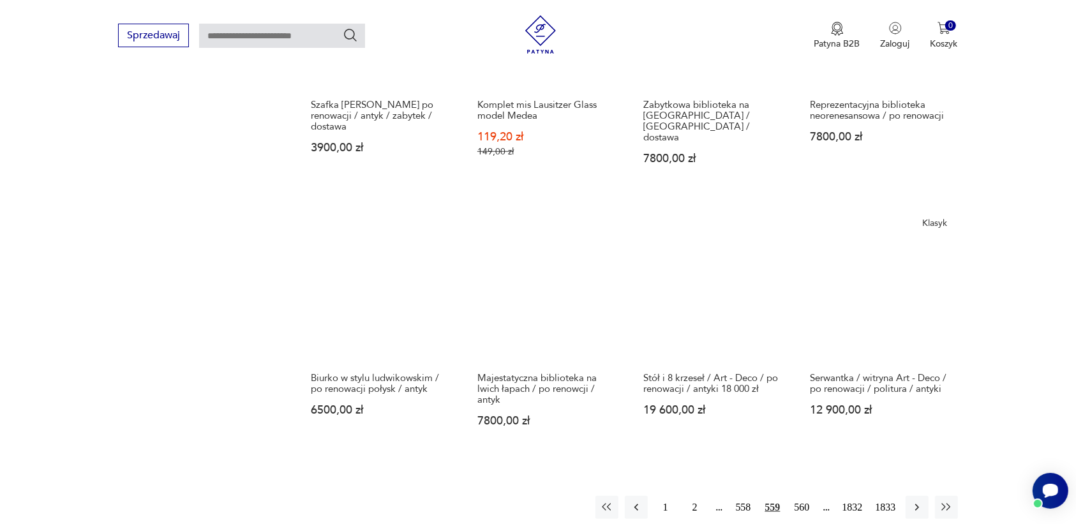
scroll to position [1201, 0]
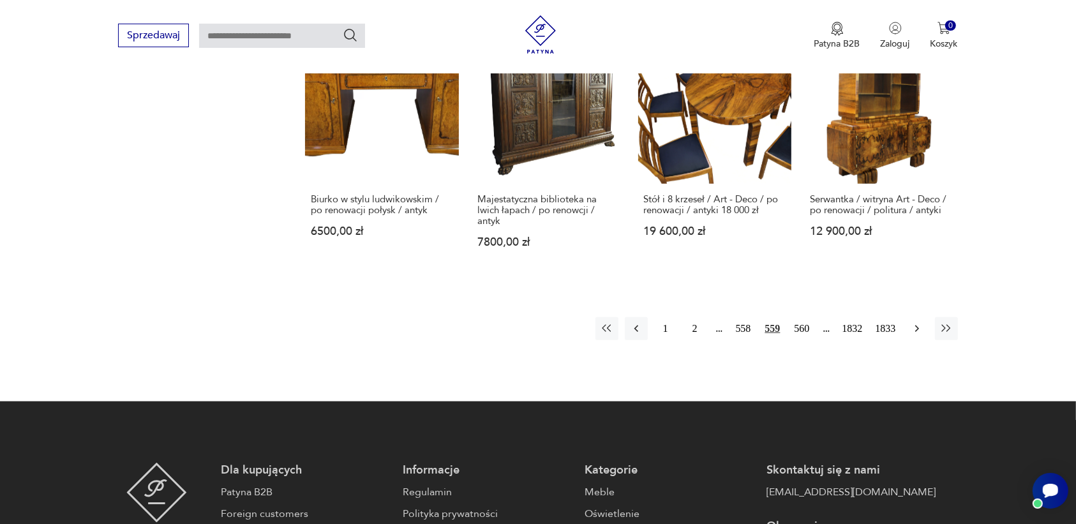
click at [917, 322] on icon "button" at bounding box center [916, 328] width 13 height 13
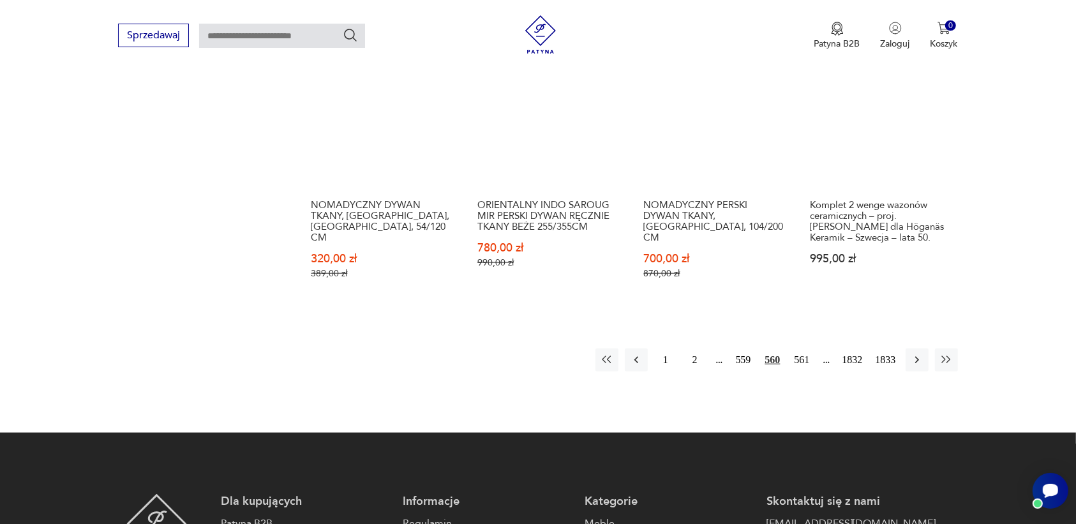
scroll to position [1201, 0]
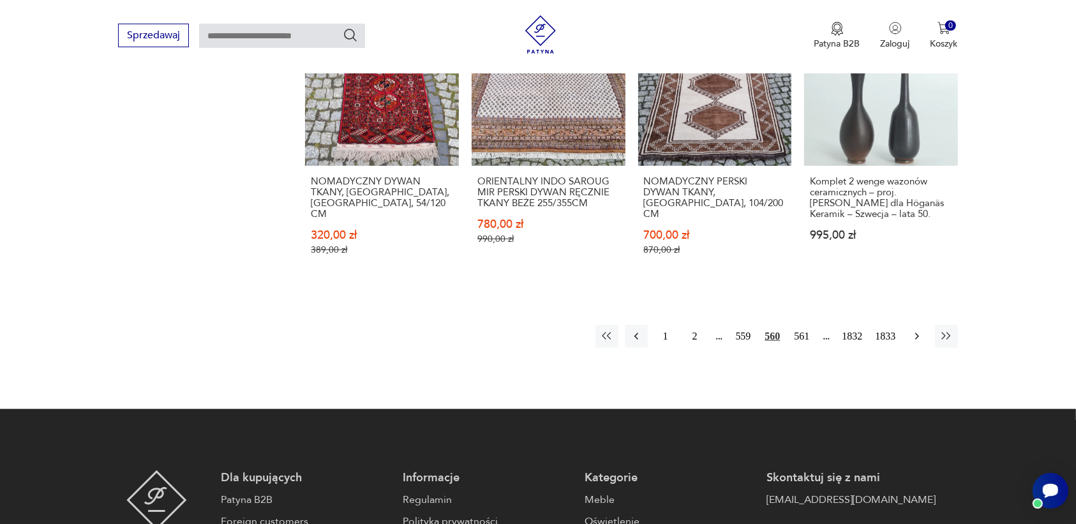
click at [916, 330] on icon "button" at bounding box center [916, 336] width 13 height 13
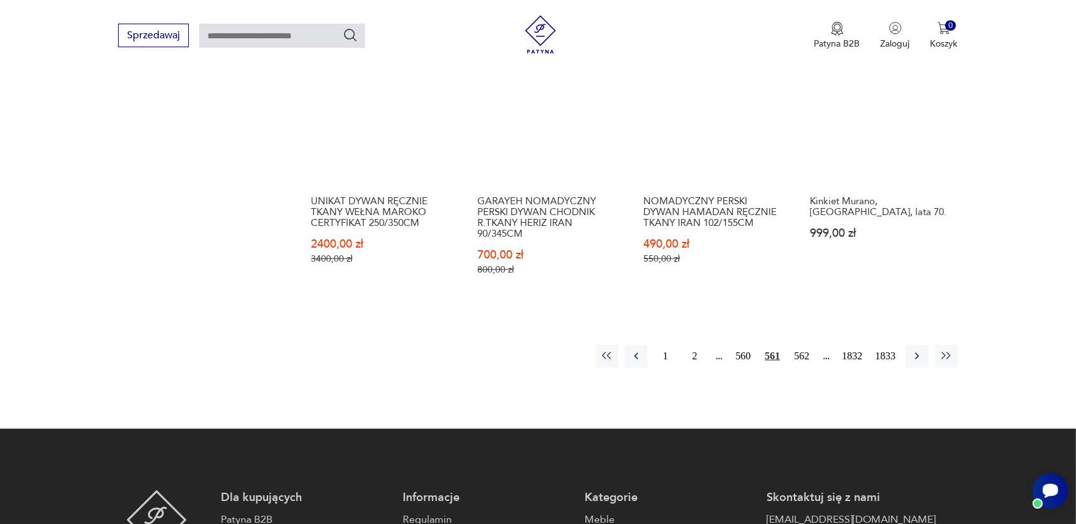
scroll to position [1201, 0]
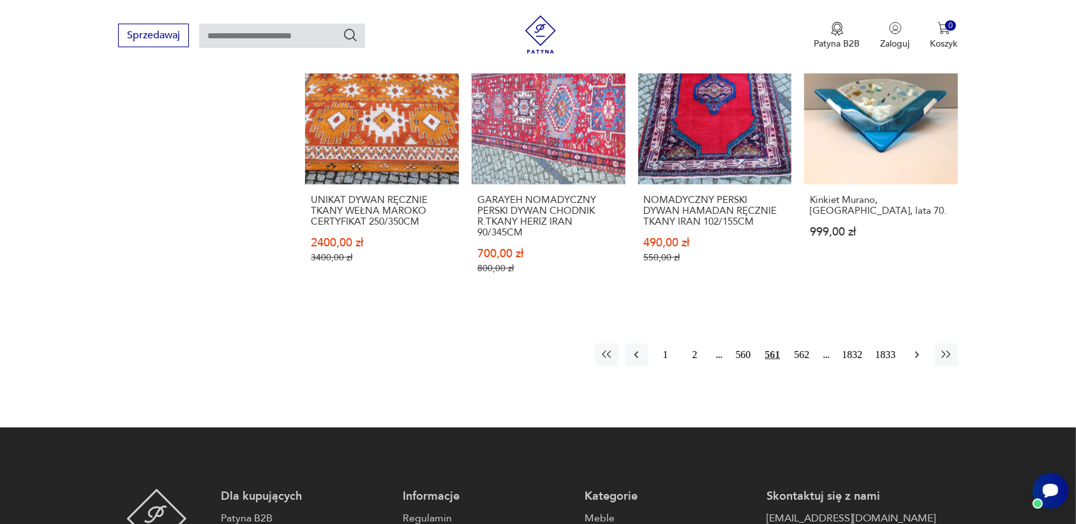
click at [916, 352] on icon "button" at bounding box center [916, 355] width 4 height 7
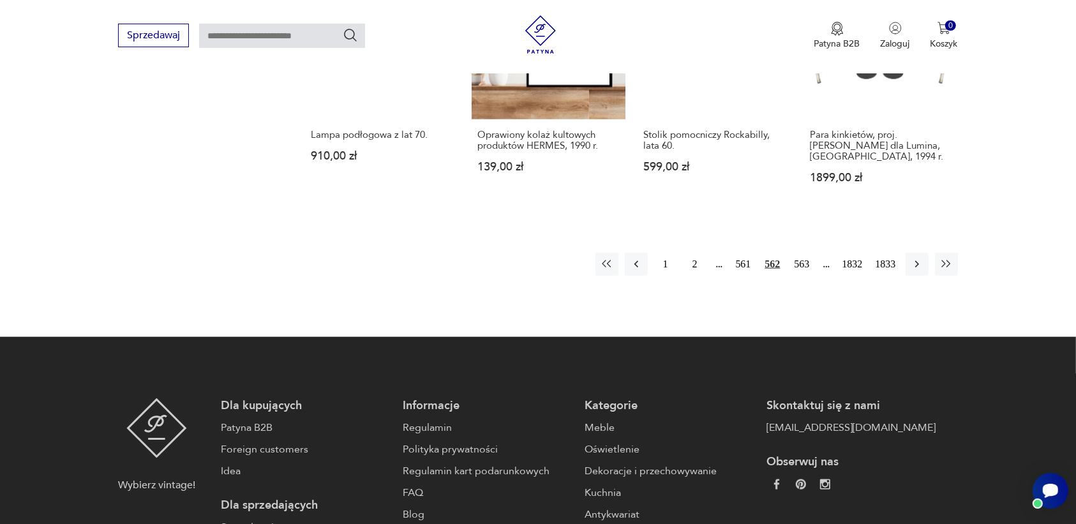
scroll to position [1281, 0]
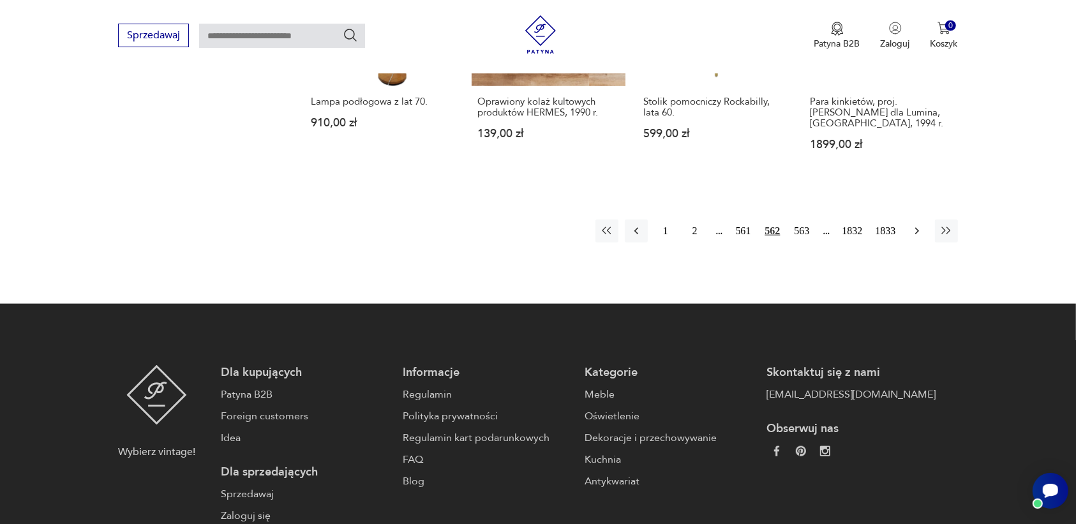
click at [913, 225] on icon "button" at bounding box center [916, 231] width 13 height 13
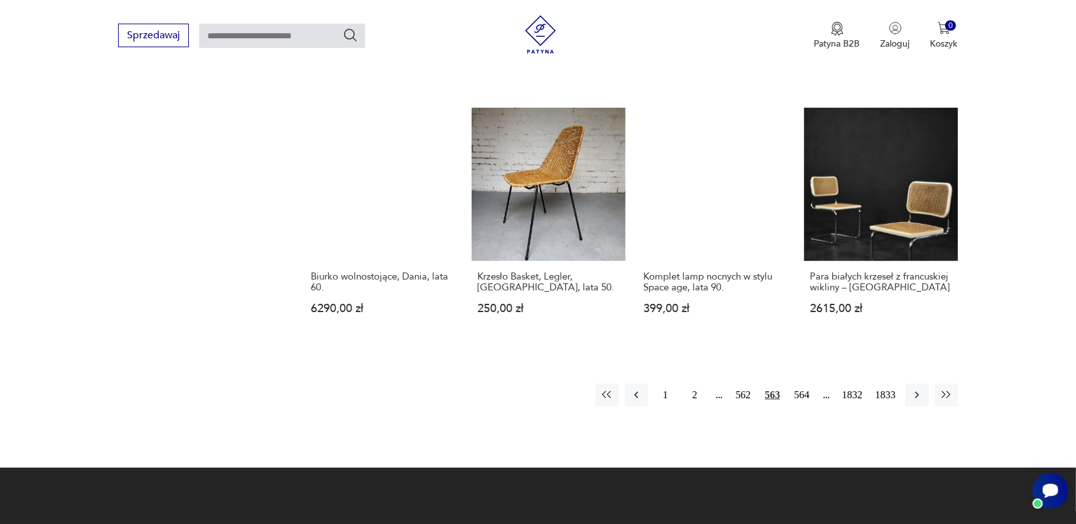
scroll to position [1122, 0]
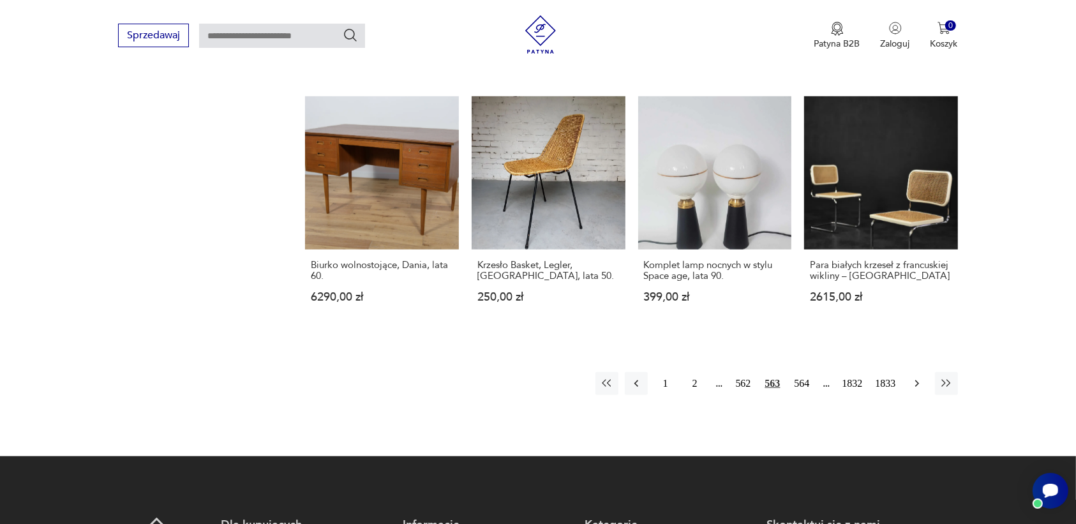
click at [911, 381] on icon "button" at bounding box center [916, 383] width 13 height 13
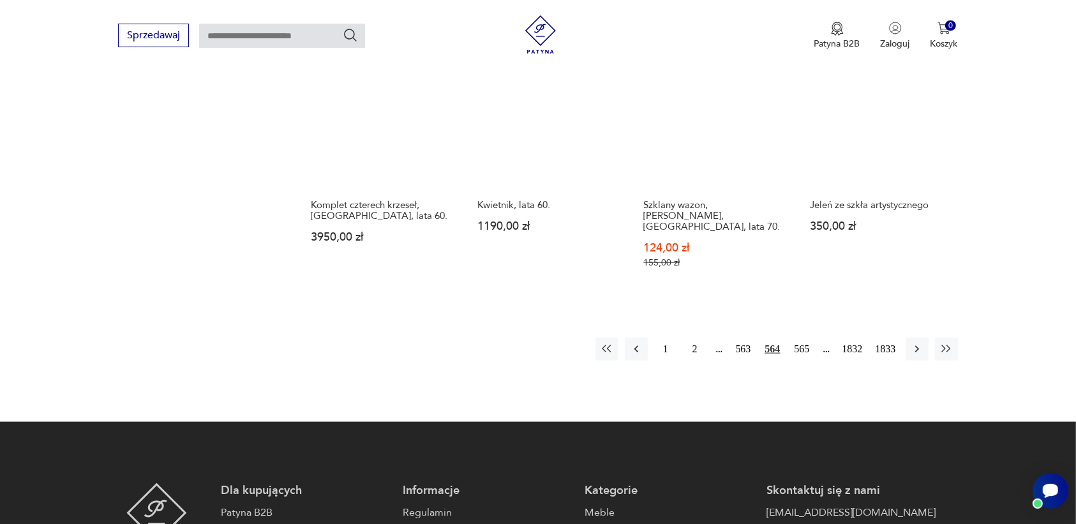
scroll to position [1201, 0]
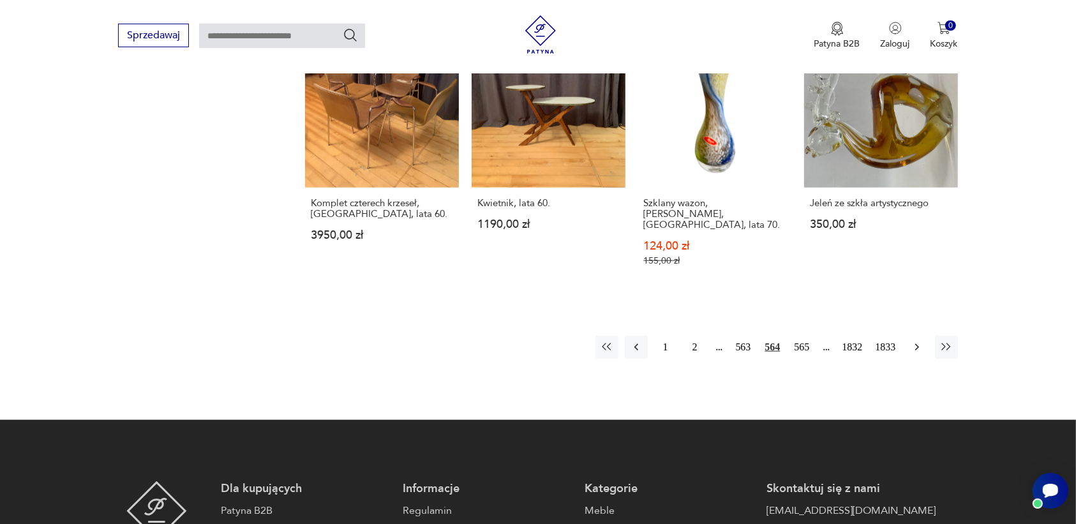
click at [917, 341] on icon "button" at bounding box center [916, 347] width 13 height 13
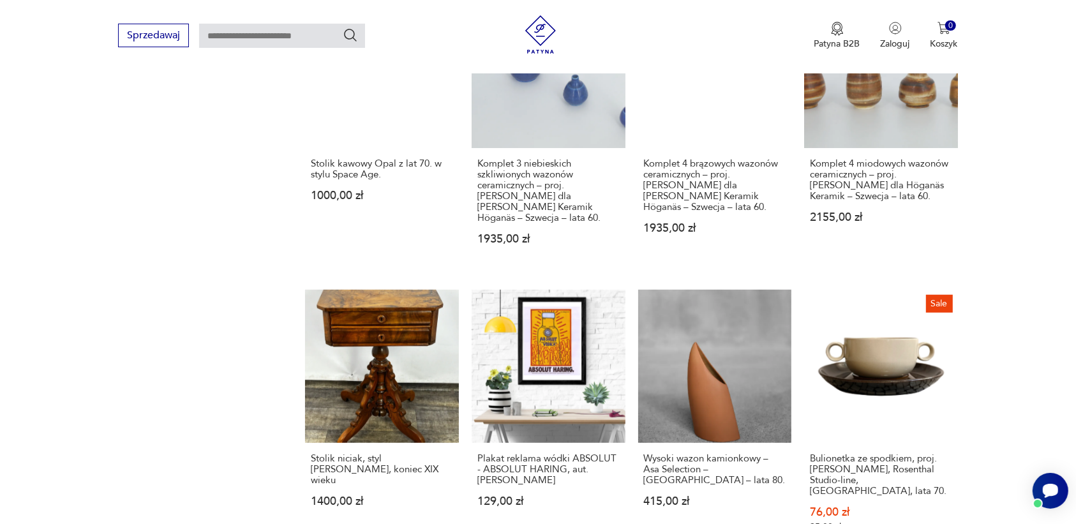
scroll to position [1122, 0]
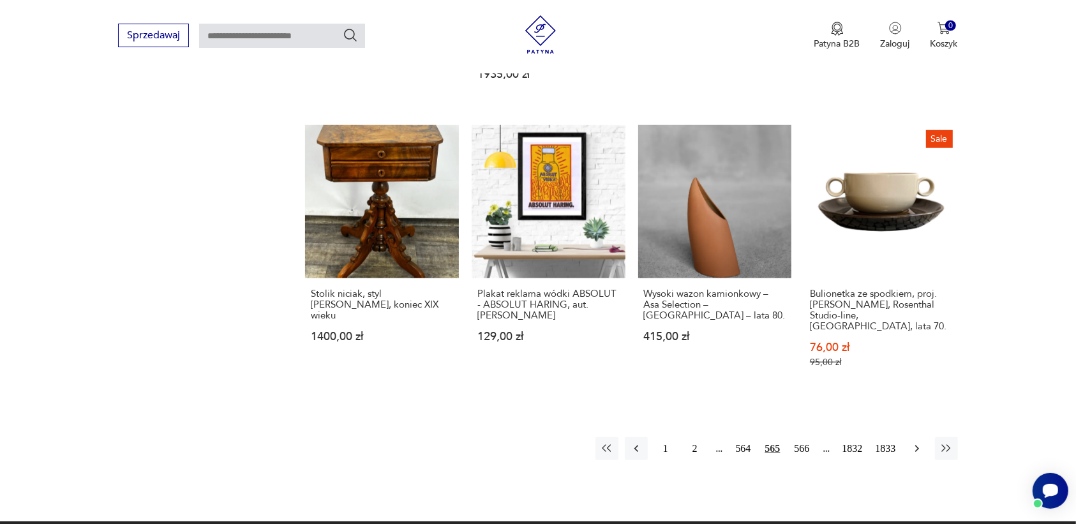
click at [917, 442] on icon "button" at bounding box center [916, 448] width 13 height 13
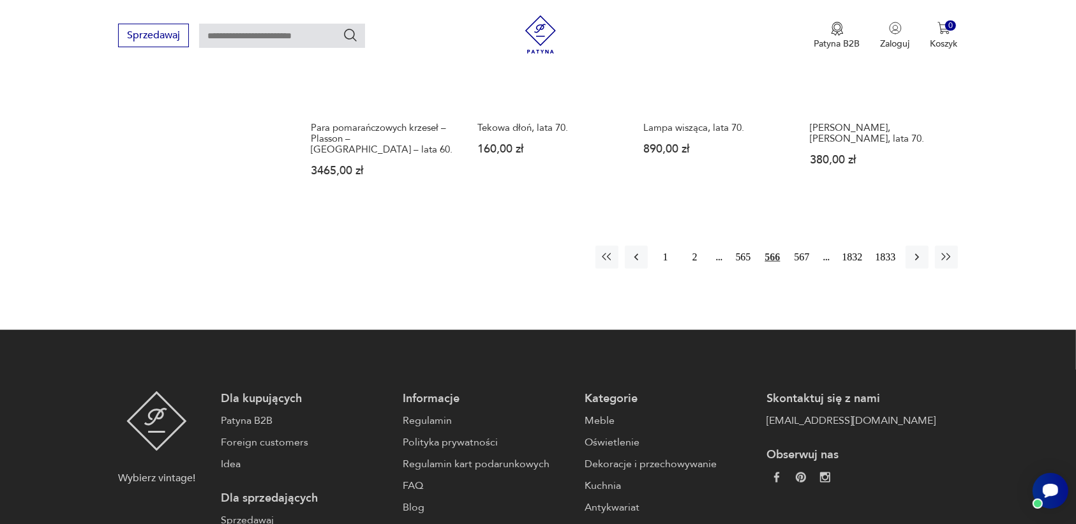
scroll to position [1281, 0]
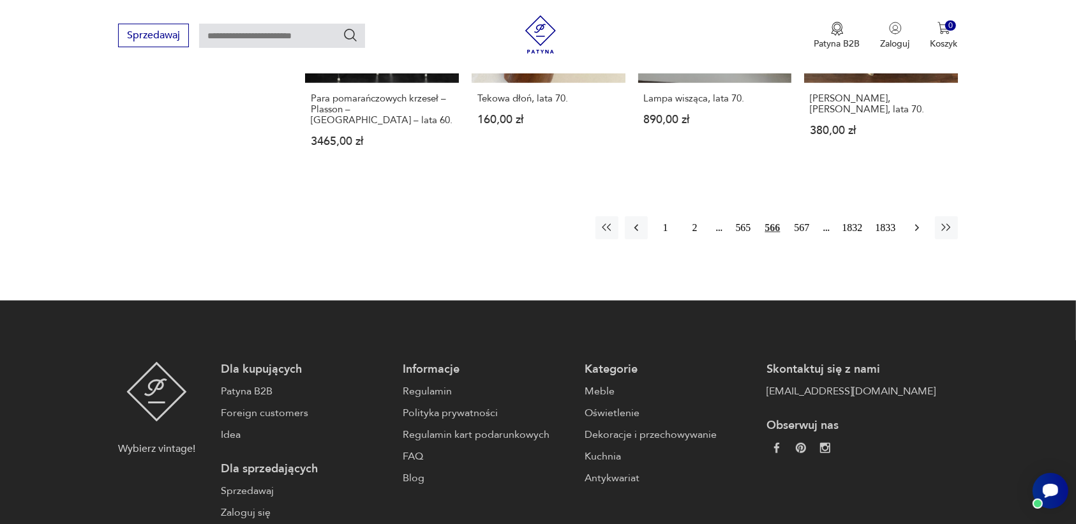
click at [916, 221] on icon "button" at bounding box center [916, 227] width 13 height 13
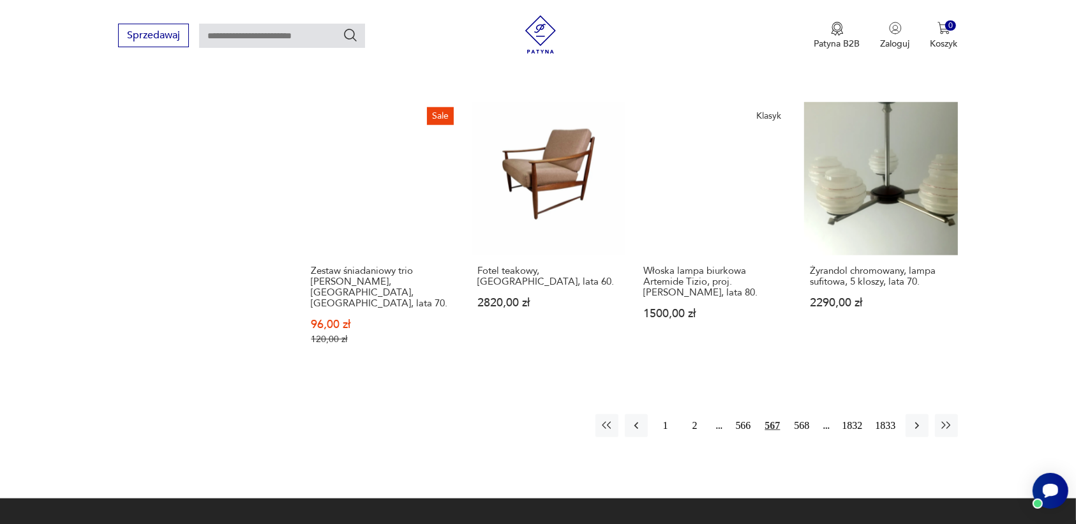
scroll to position [1122, 0]
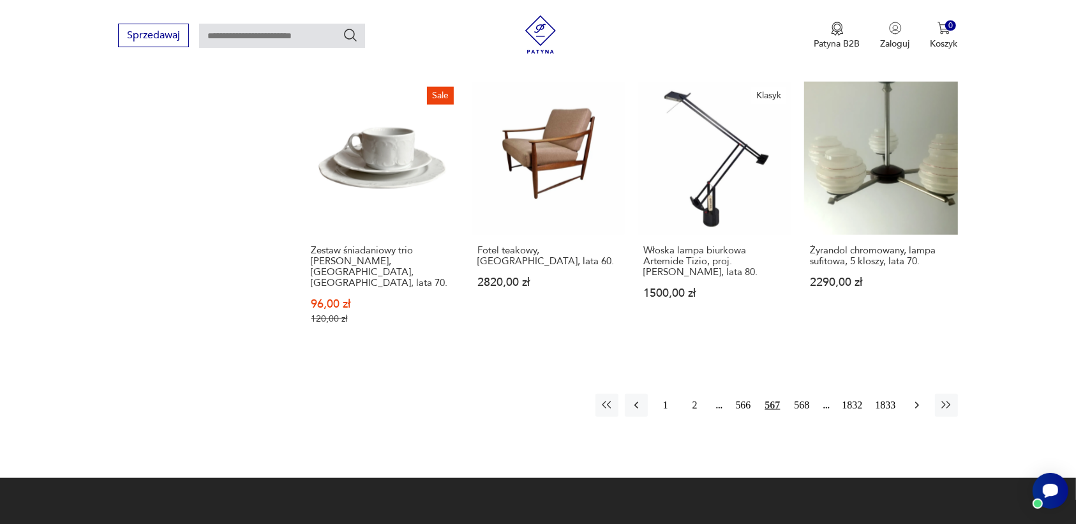
click at [910, 399] on icon "button" at bounding box center [916, 405] width 13 height 13
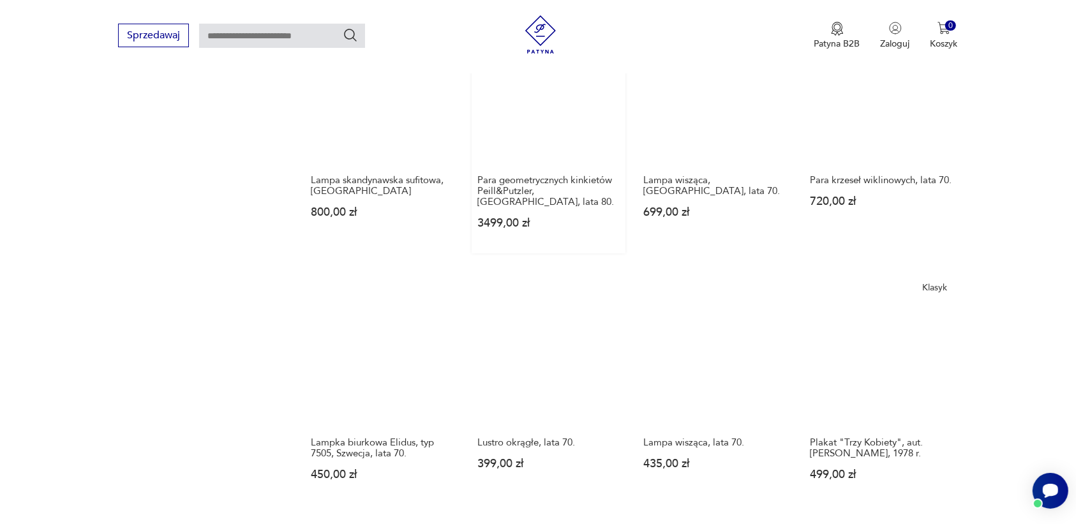
scroll to position [1201, 0]
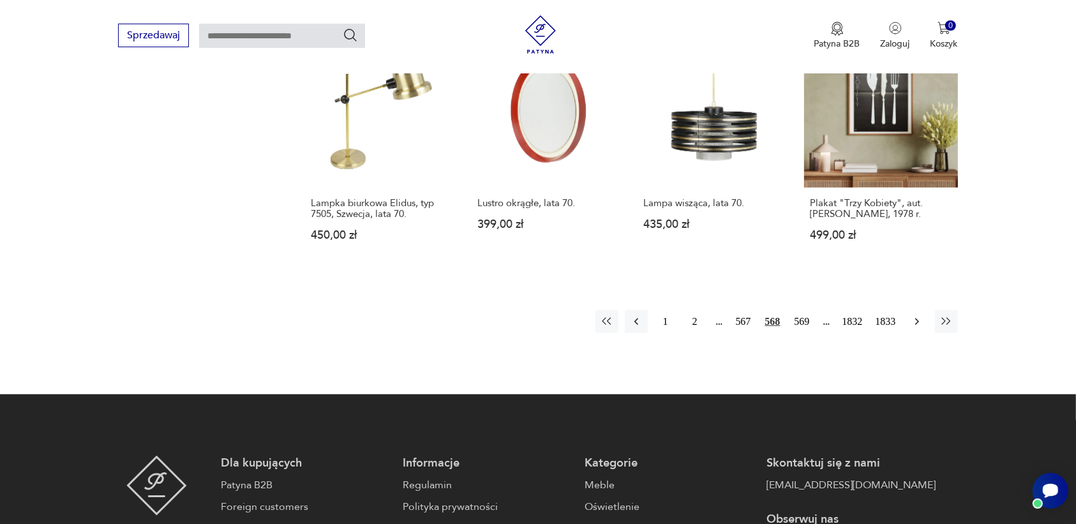
click at [916, 315] on icon "button" at bounding box center [916, 321] width 13 height 13
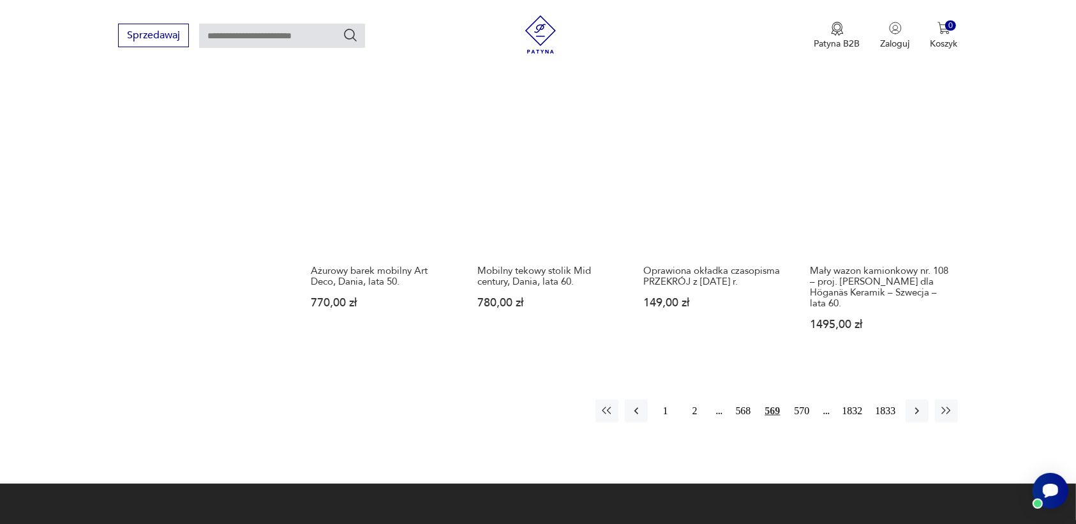
scroll to position [1122, 0]
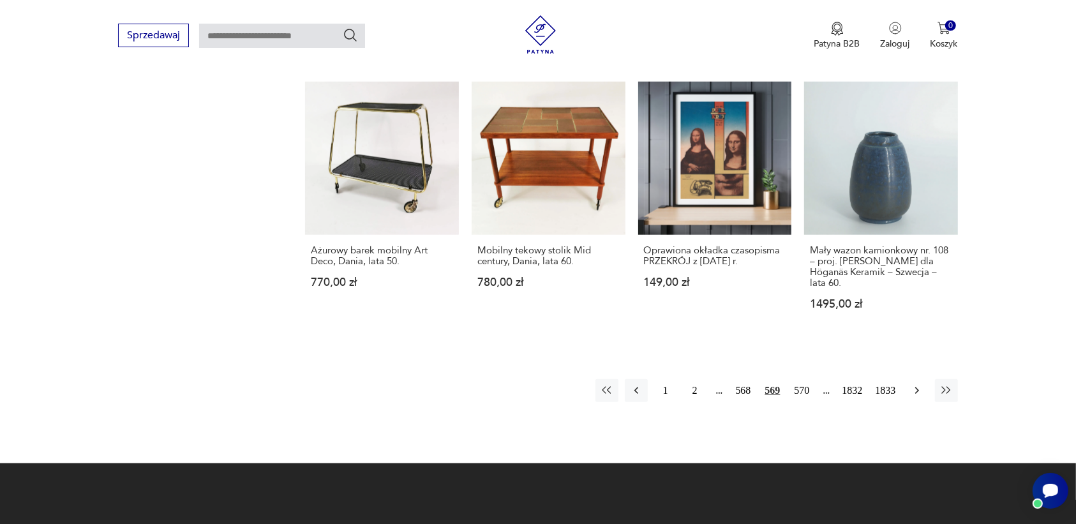
click at [916, 384] on icon "button" at bounding box center [916, 390] width 13 height 13
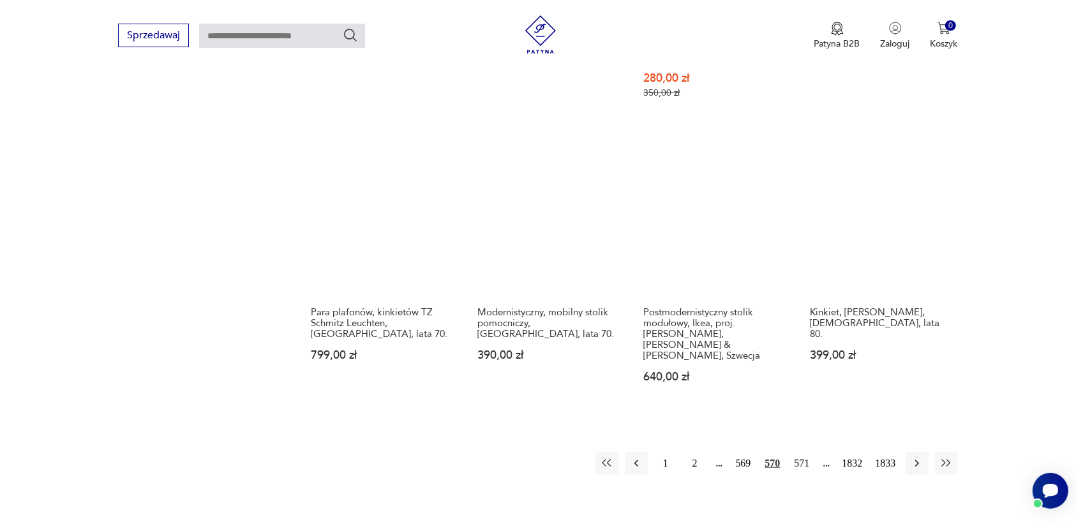
scroll to position [1122, 0]
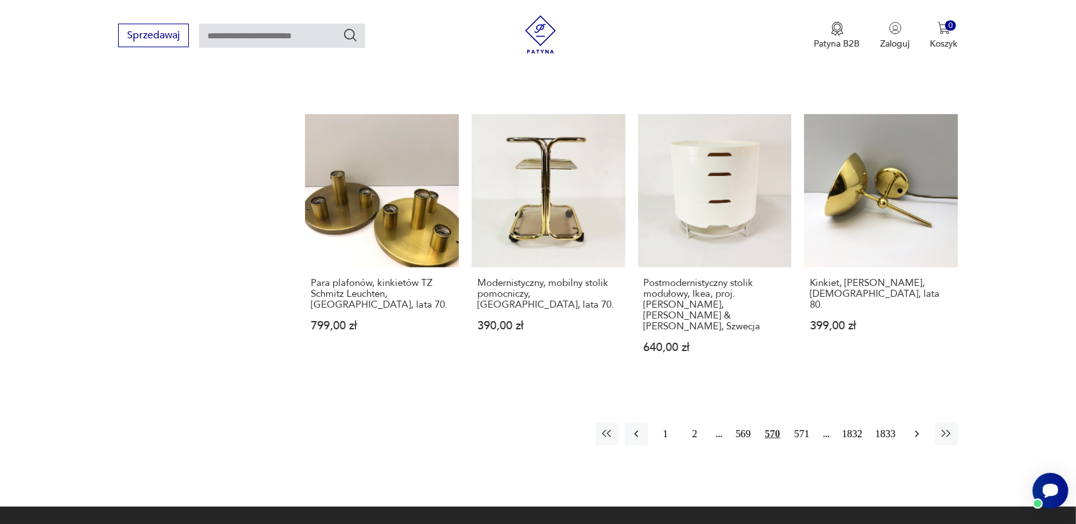
click at [916, 427] on icon "button" at bounding box center [916, 433] width 13 height 13
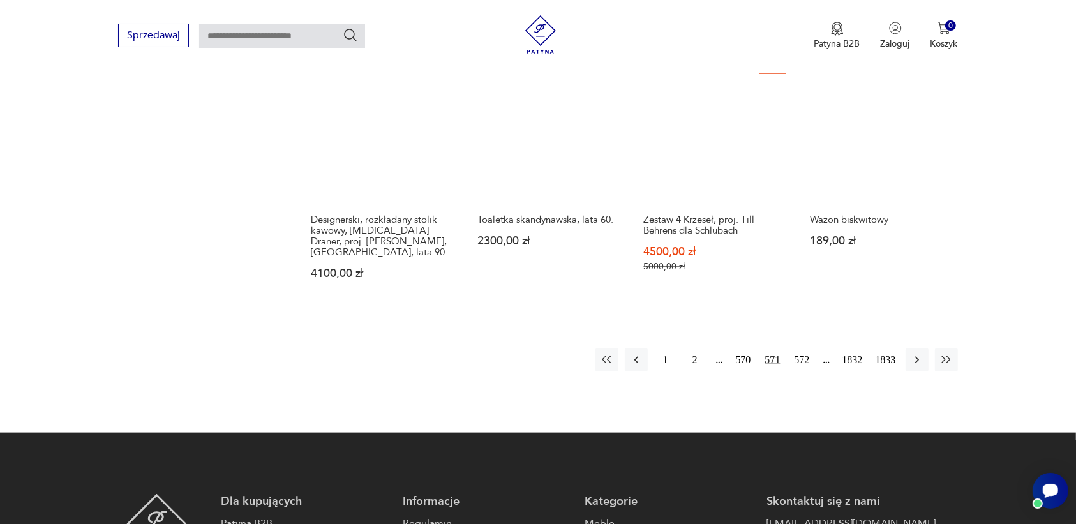
scroll to position [1281, 0]
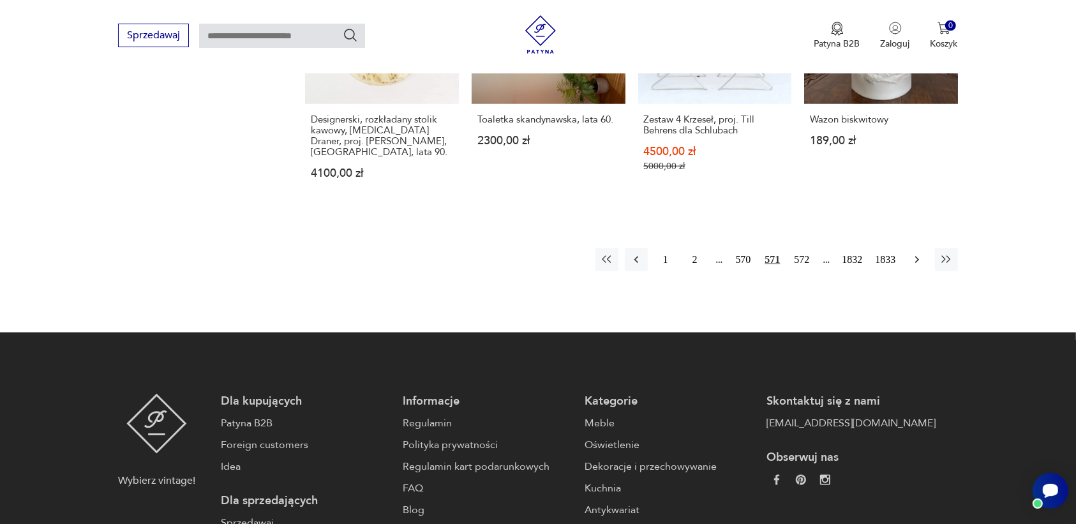
click at [916, 253] on icon "button" at bounding box center [916, 259] width 13 height 13
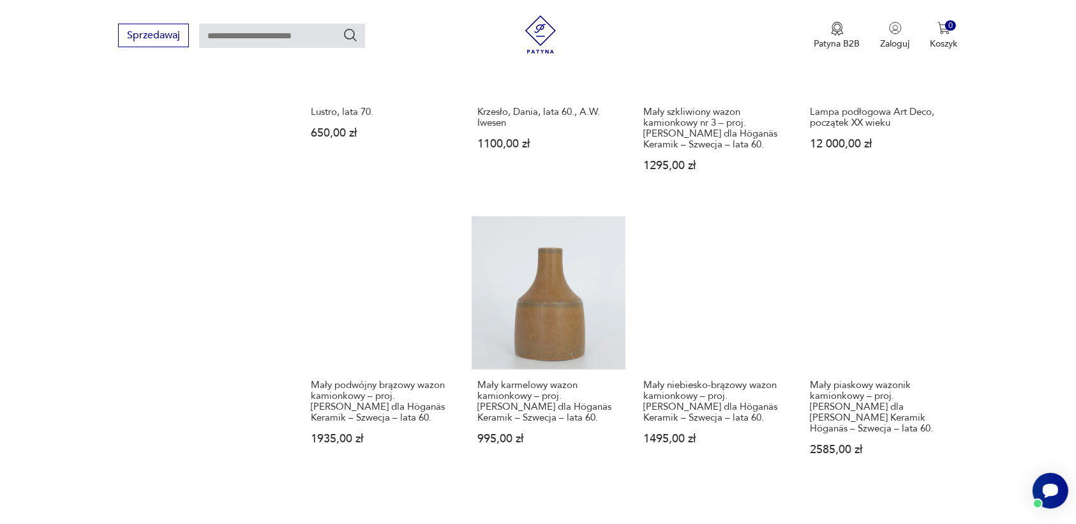
scroll to position [1122, 0]
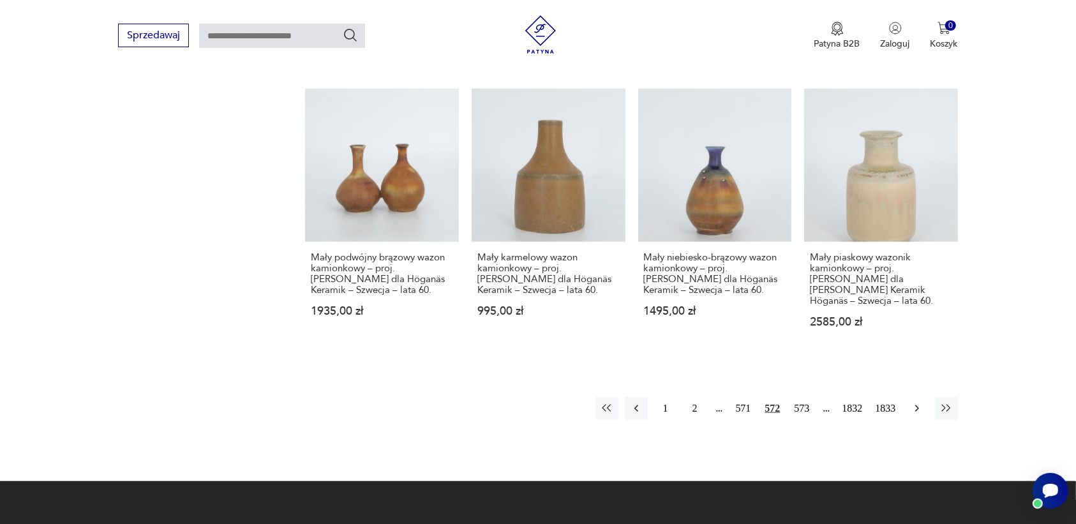
click at [919, 402] on icon "button" at bounding box center [916, 408] width 13 height 13
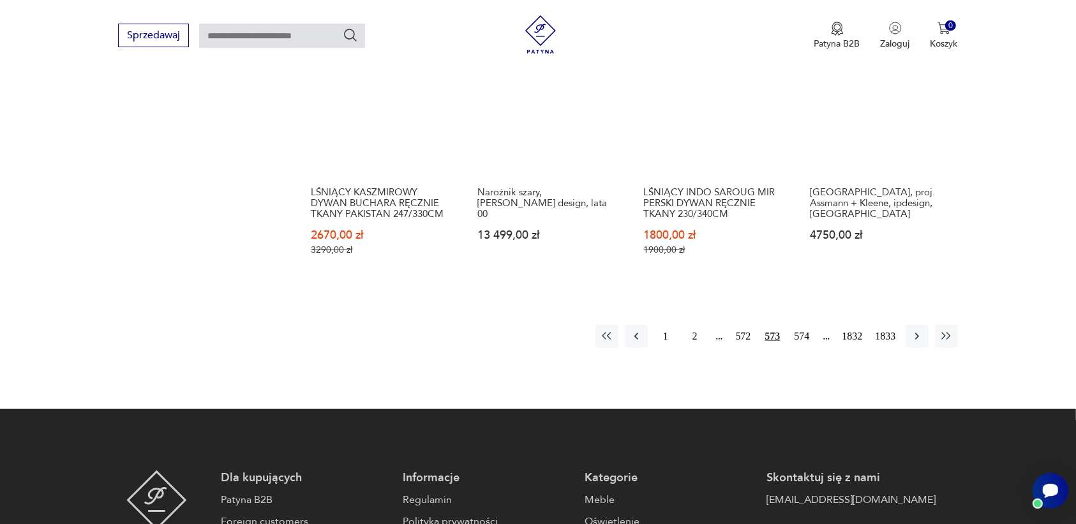
scroll to position [1281, 0]
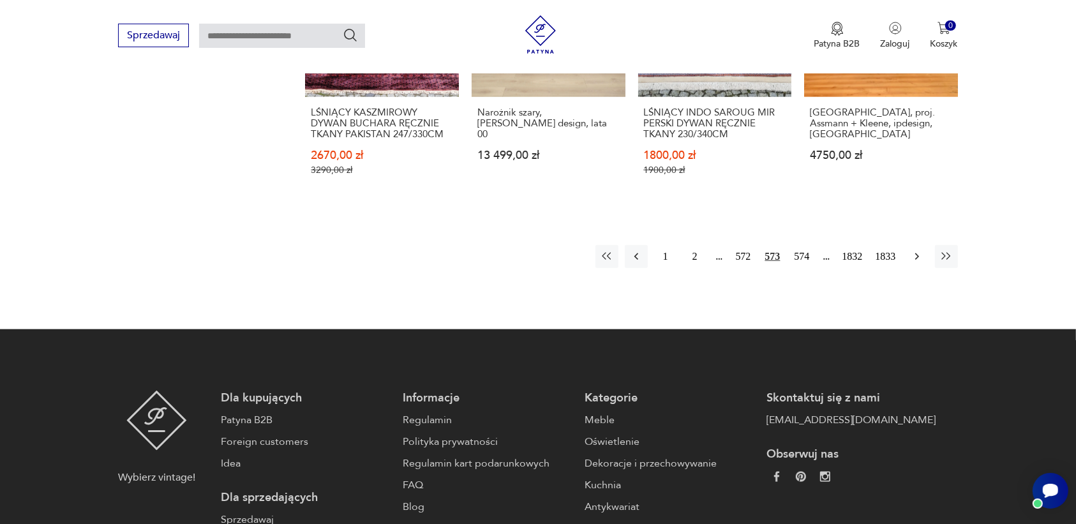
click at [916, 254] on icon "button" at bounding box center [916, 256] width 13 height 13
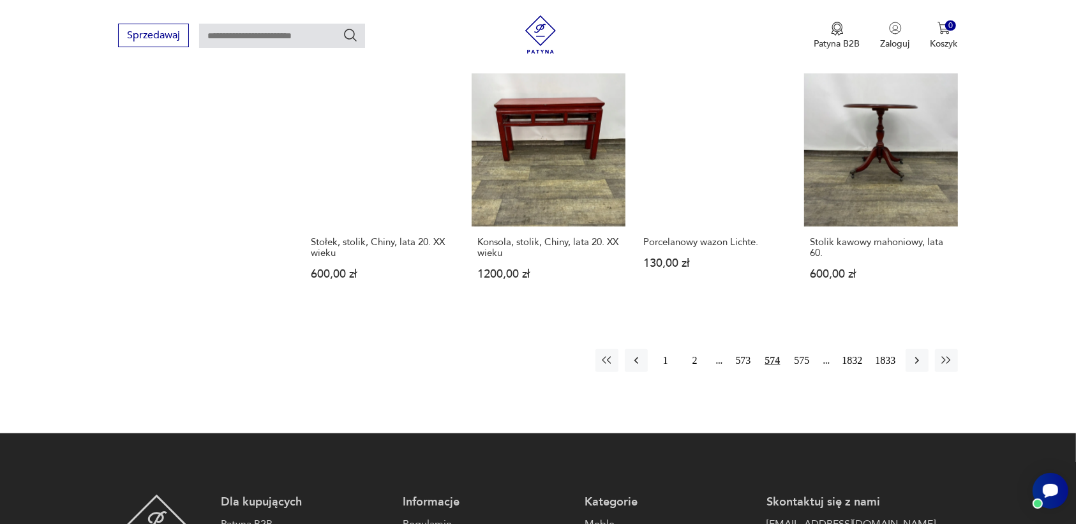
scroll to position [1281, 0]
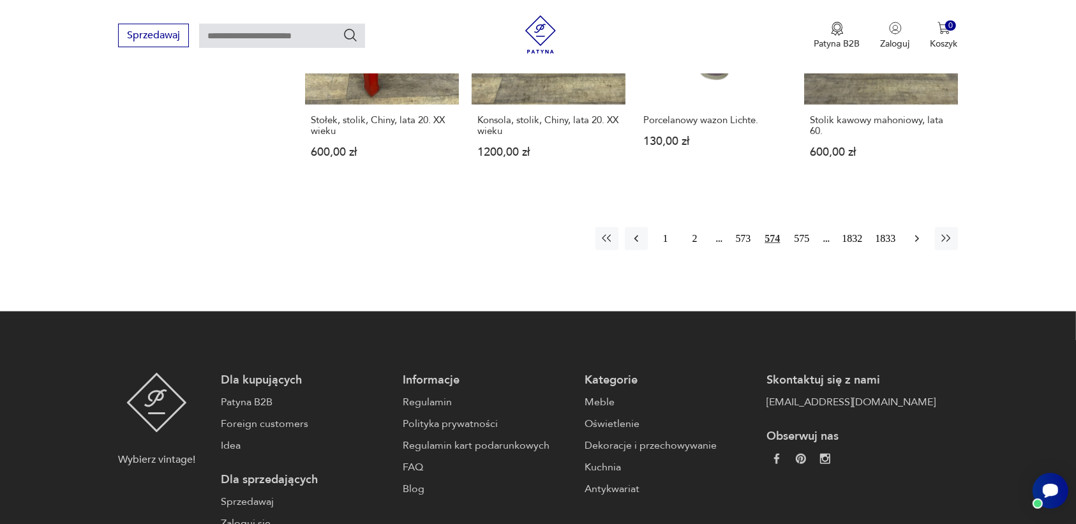
click at [912, 232] on icon "button" at bounding box center [916, 238] width 13 height 13
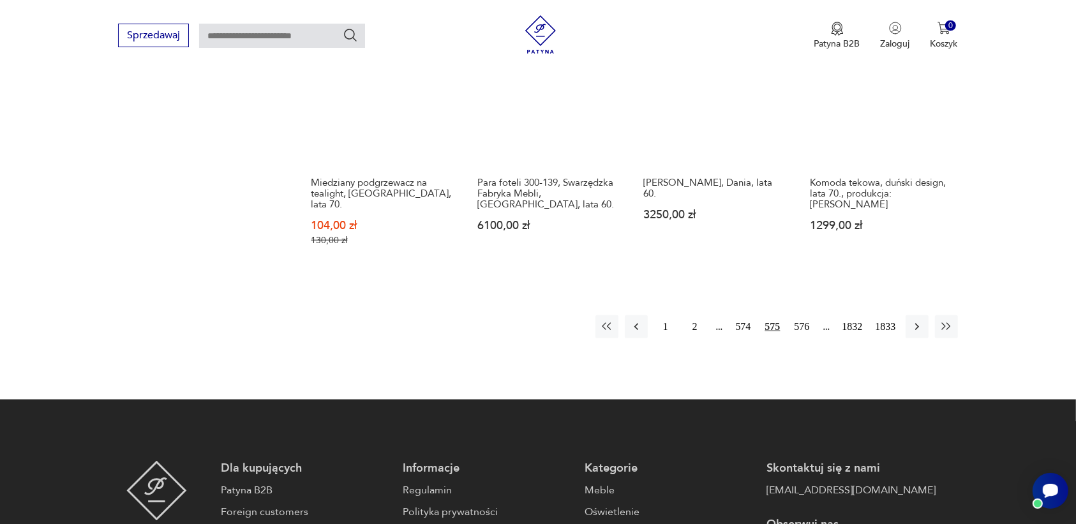
scroll to position [1201, 0]
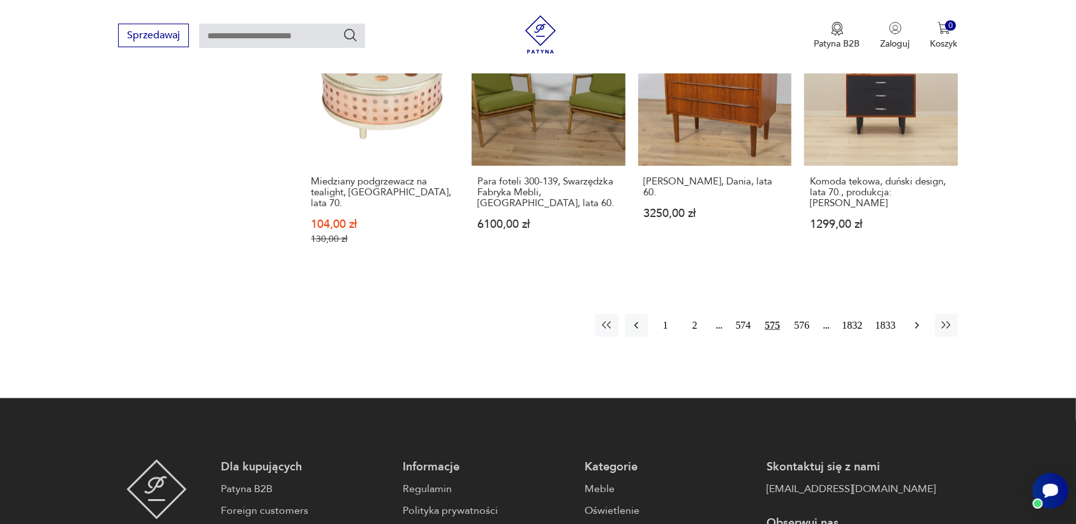
click at [911, 319] on icon "button" at bounding box center [916, 325] width 13 height 13
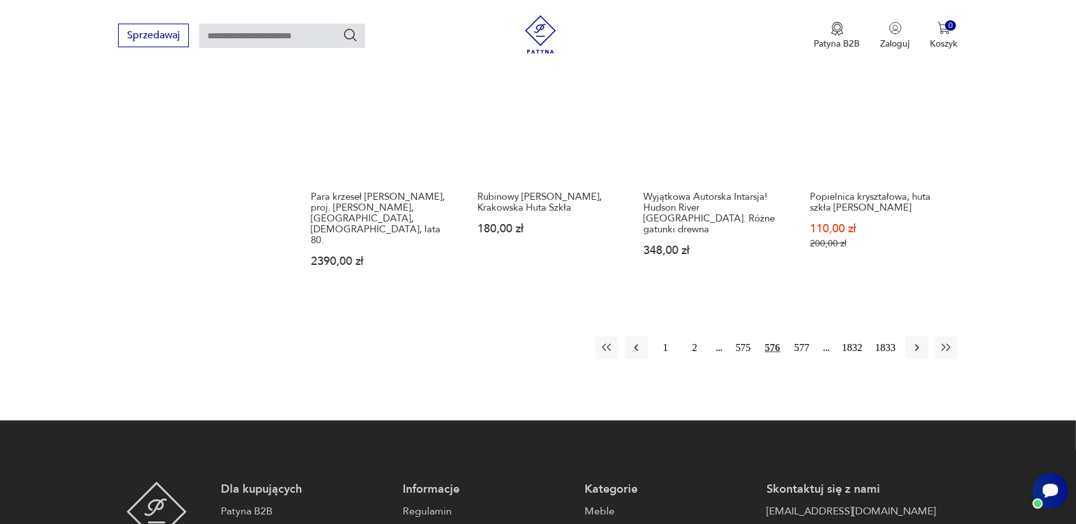
scroll to position [1201, 0]
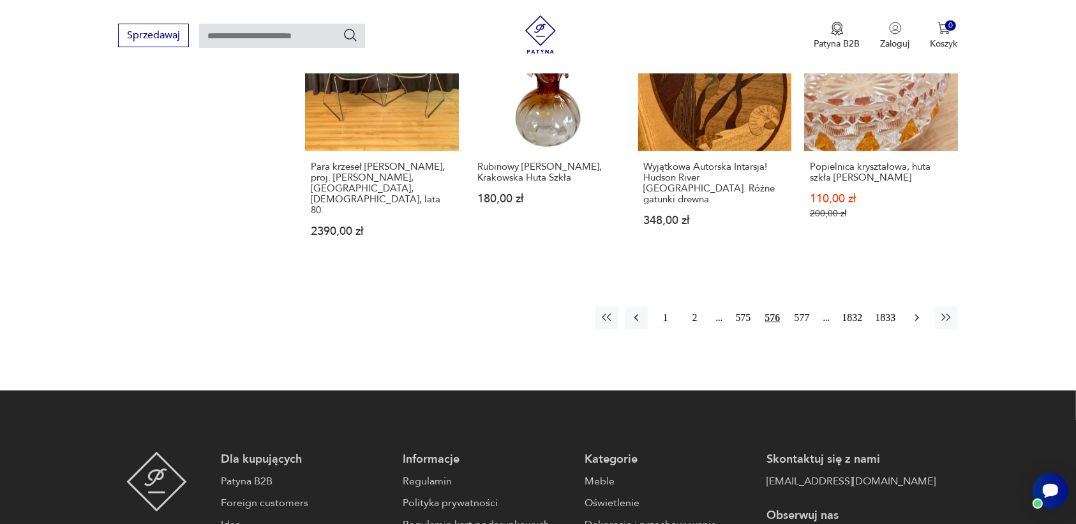
click at [913, 311] on icon "button" at bounding box center [916, 317] width 13 height 13
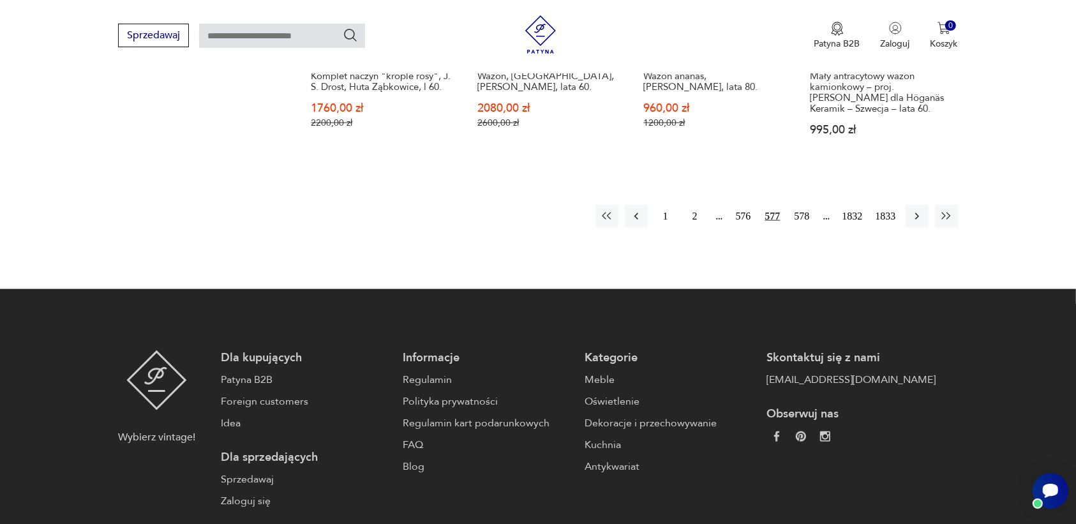
scroll to position [1361, 0]
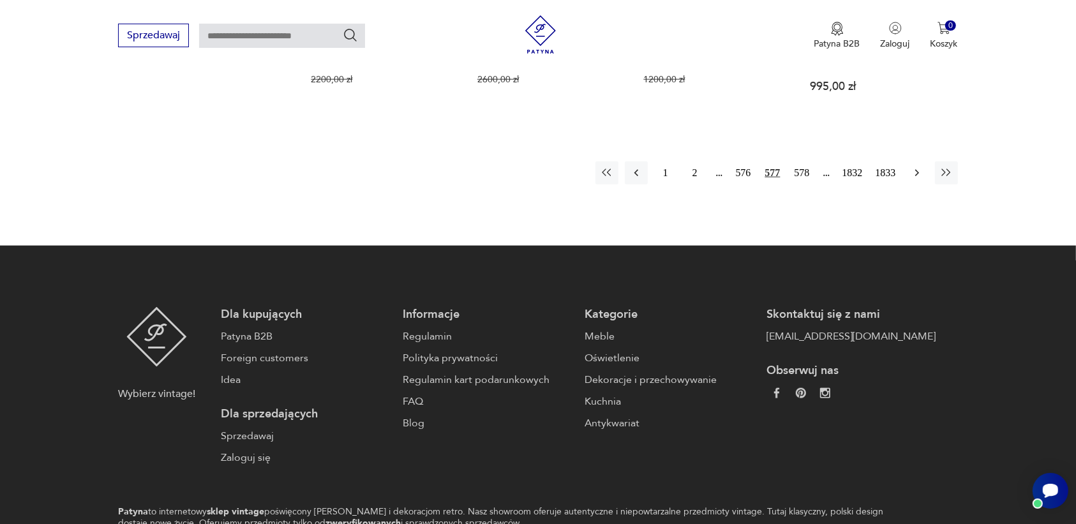
click at [916, 167] on icon "button" at bounding box center [916, 173] width 13 height 13
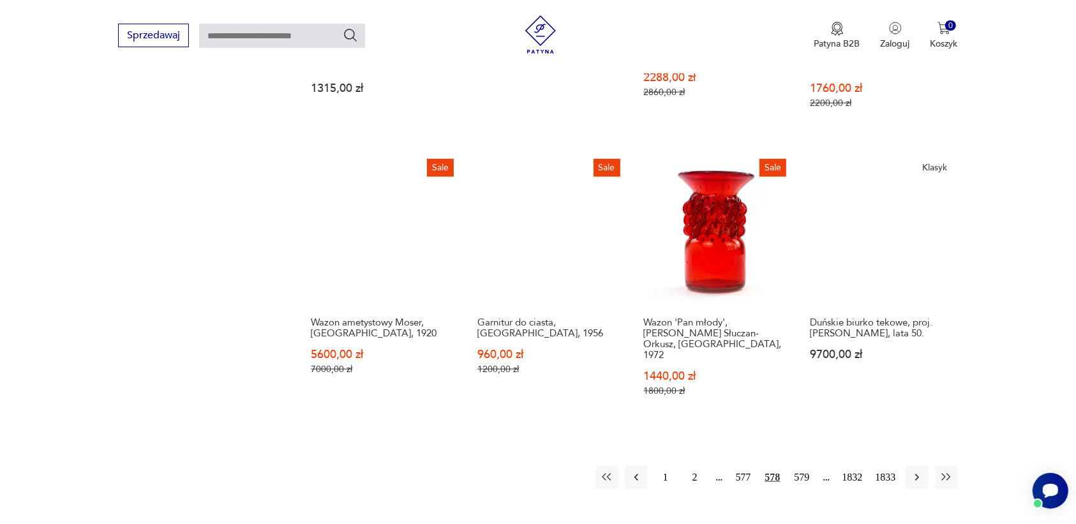
scroll to position [1201, 0]
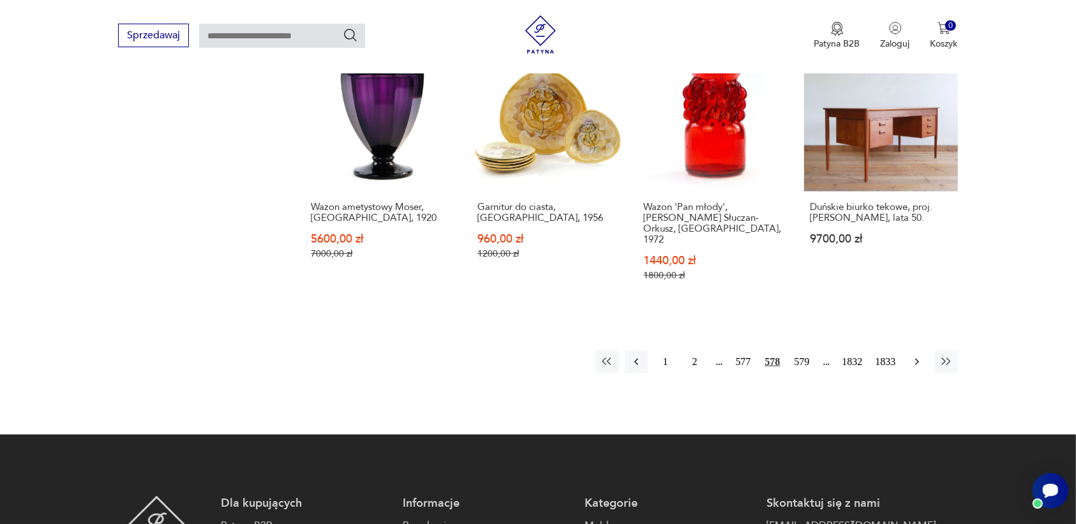
click at [914, 355] on icon "button" at bounding box center [916, 361] width 13 height 13
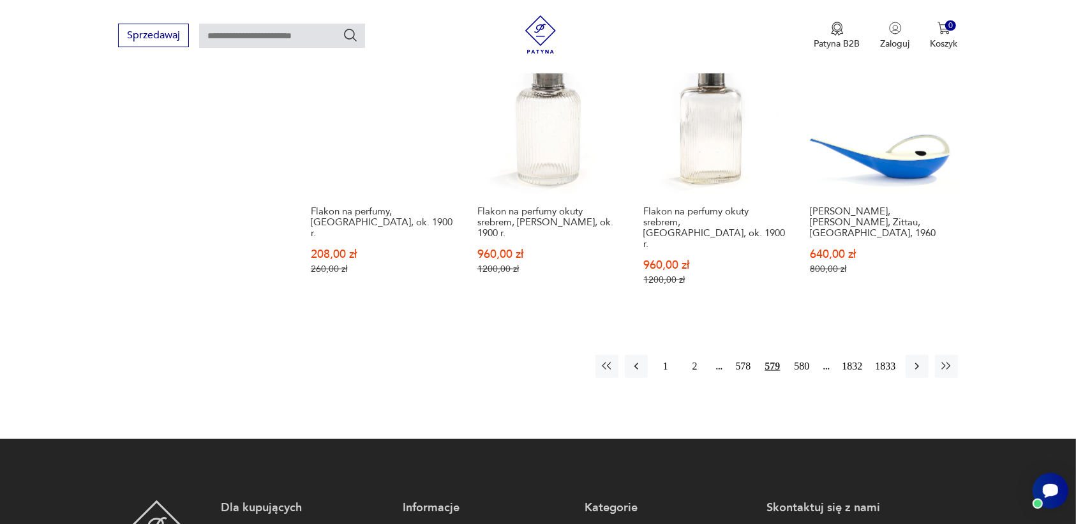
scroll to position [1201, 0]
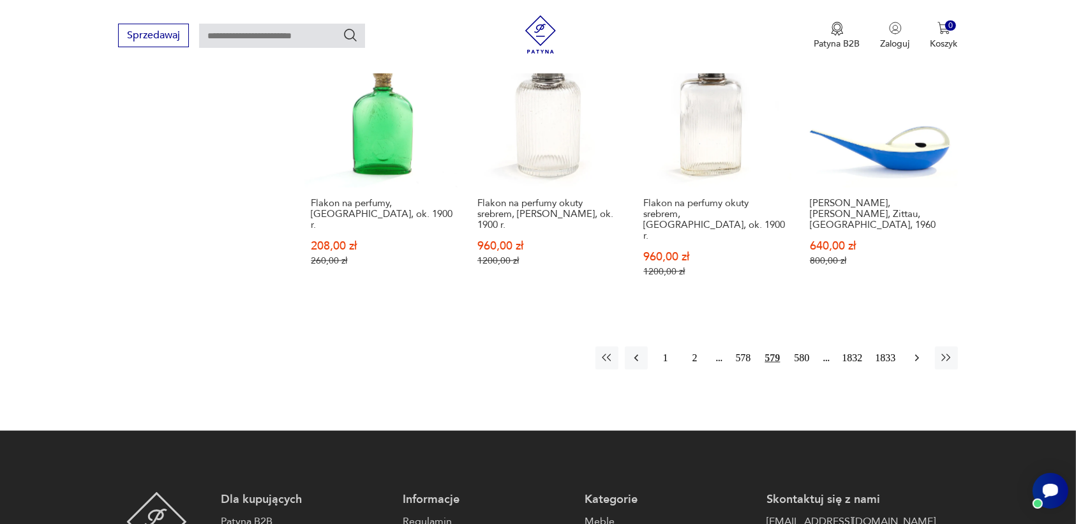
click at [914, 352] on icon "button" at bounding box center [916, 358] width 13 height 13
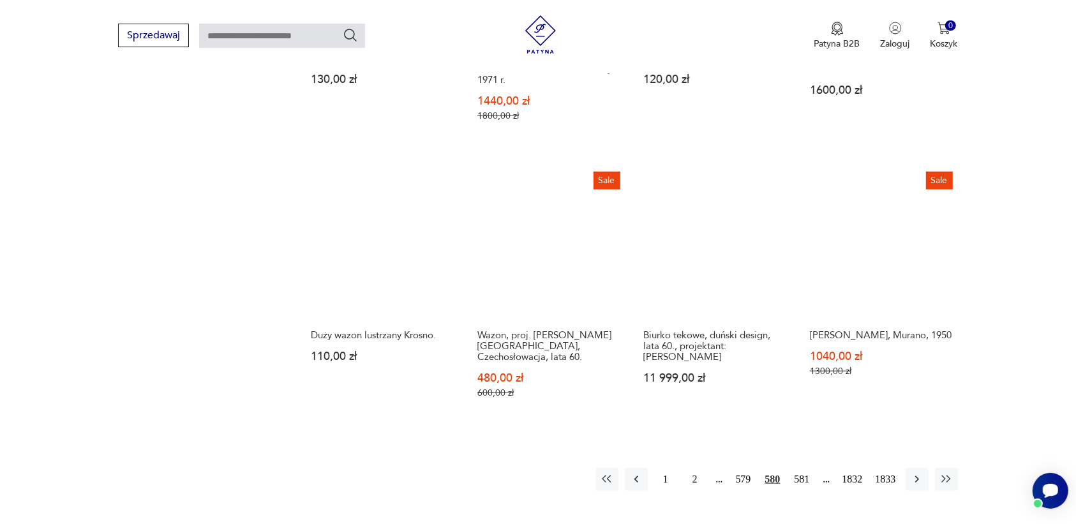
scroll to position [1122, 0]
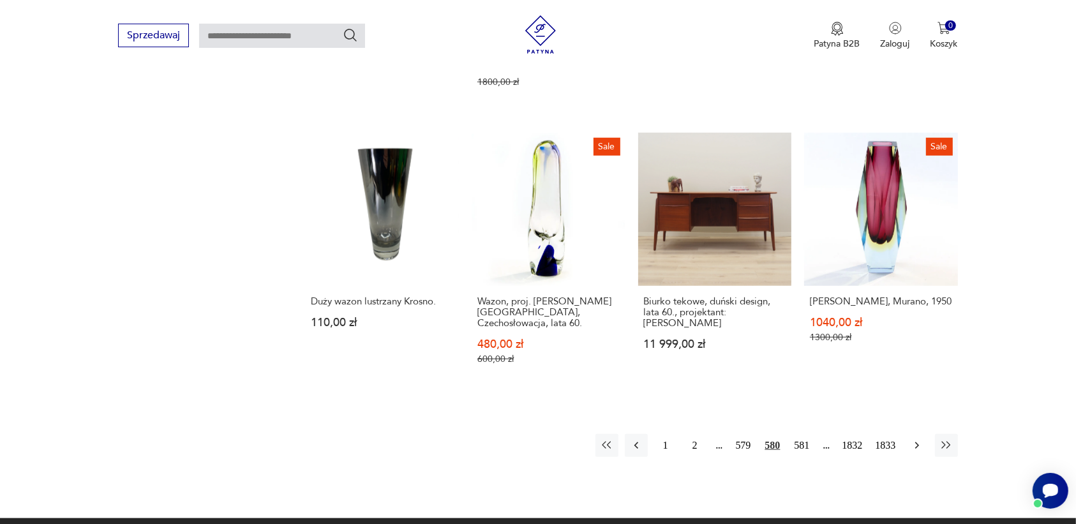
click at [914, 439] on icon "button" at bounding box center [916, 445] width 13 height 13
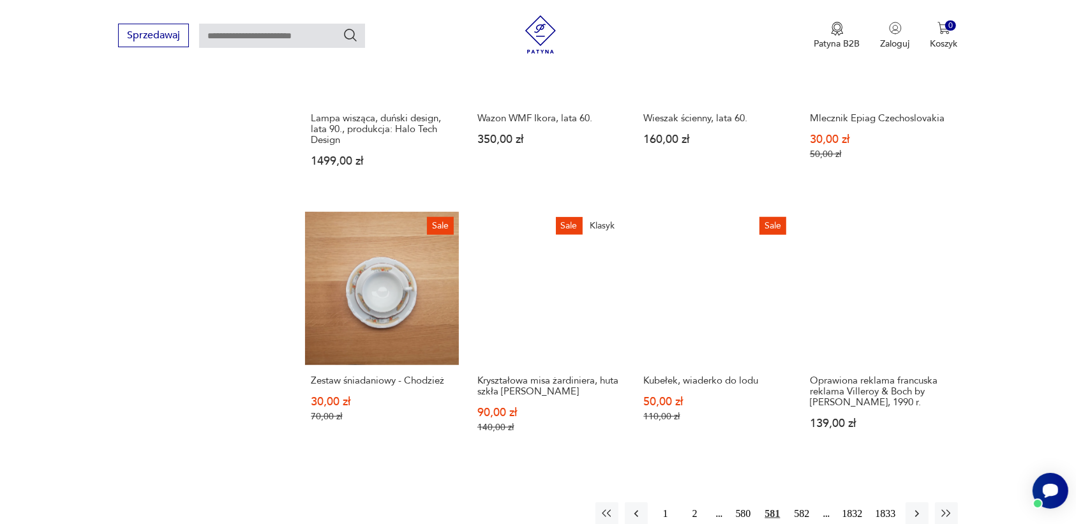
scroll to position [1042, 0]
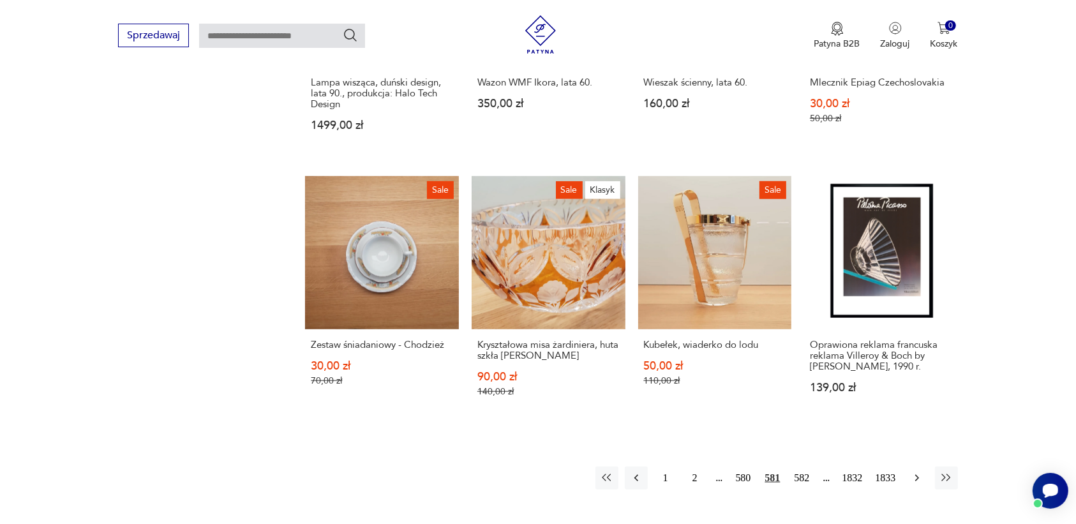
click at [916, 475] on icon "button" at bounding box center [916, 478] width 4 height 7
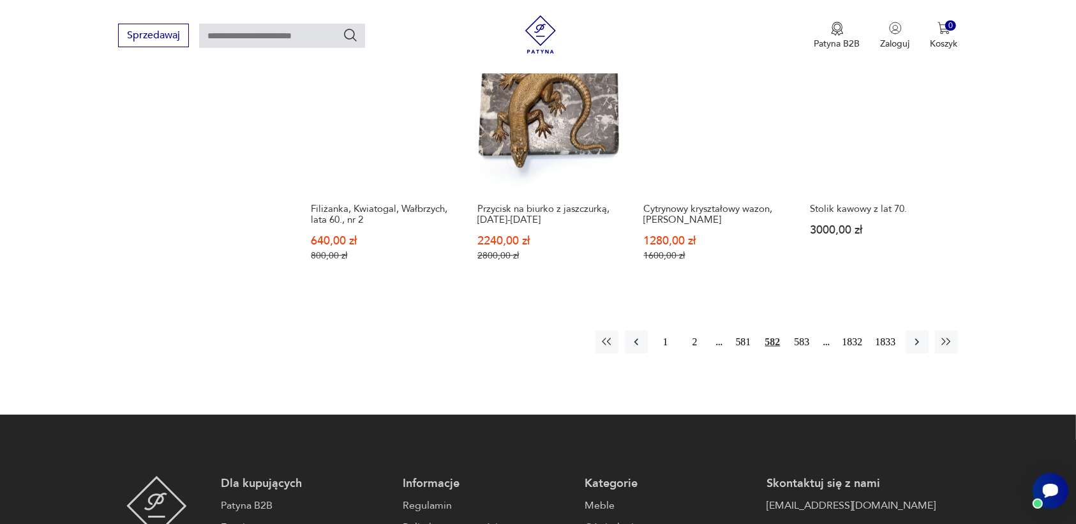
scroll to position [1201, 0]
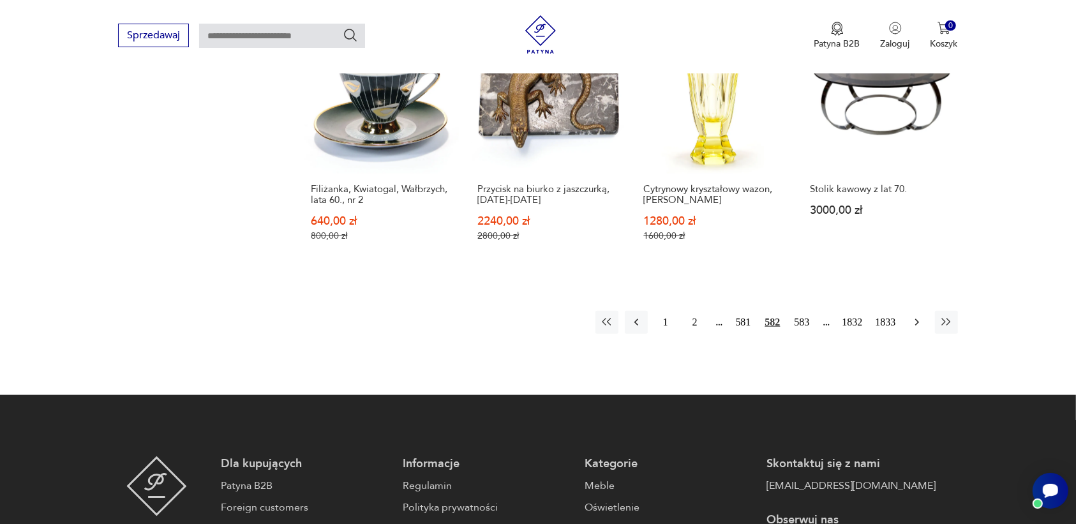
click at [920, 316] on icon "button" at bounding box center [916, 322] width 13 height 13
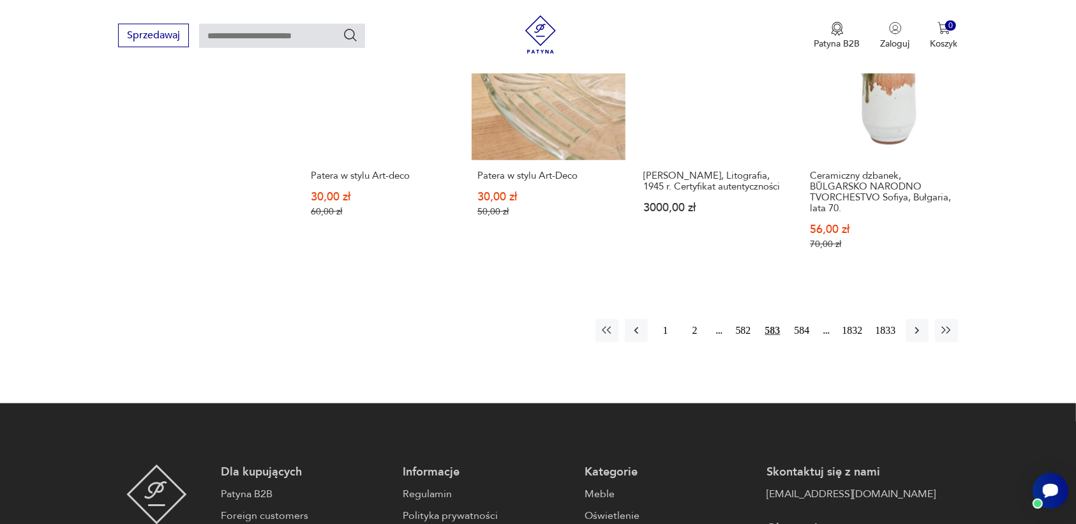
scroll to position [1201, 0]
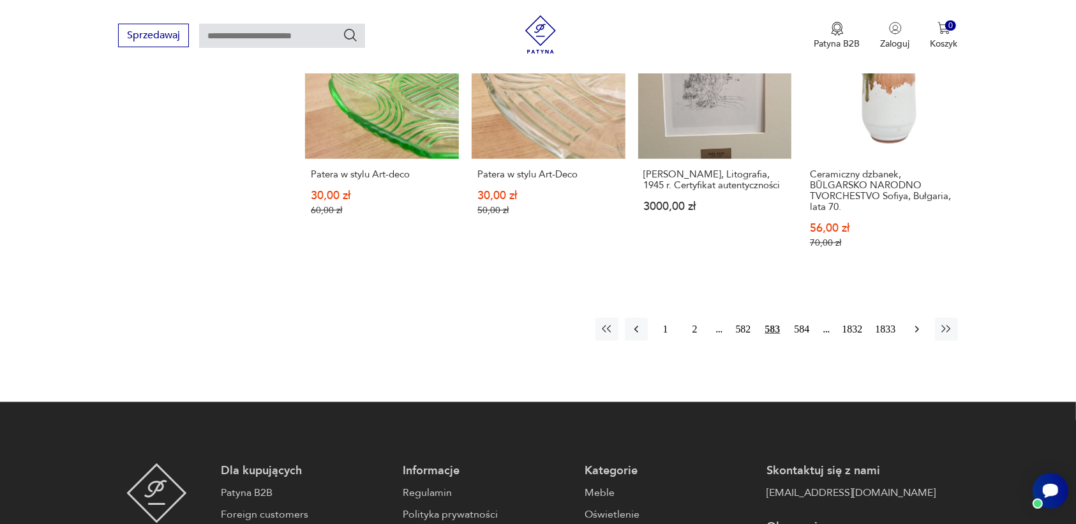
click at [916, 323] on icon "button" at bounding box center [916, 329] width 13 height 13
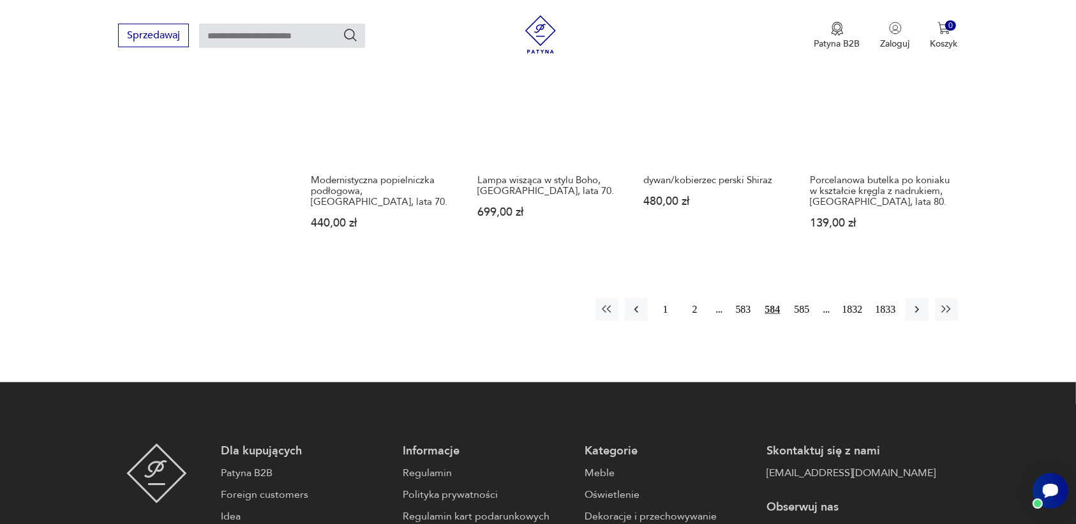
scroll to position [1281, 0]
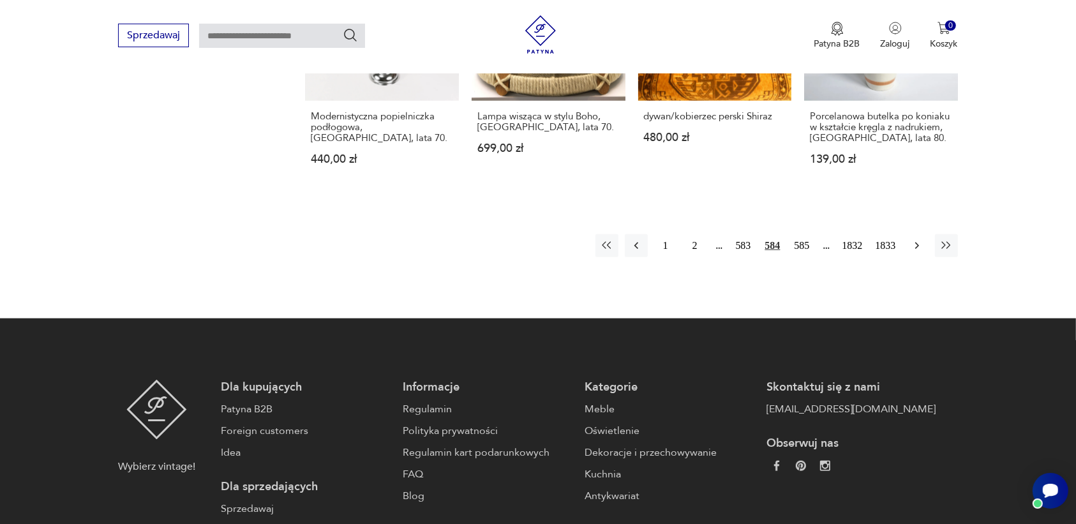
click at [913, 239] on icon "button" at bounding box center [916, 245] width 13 height 13
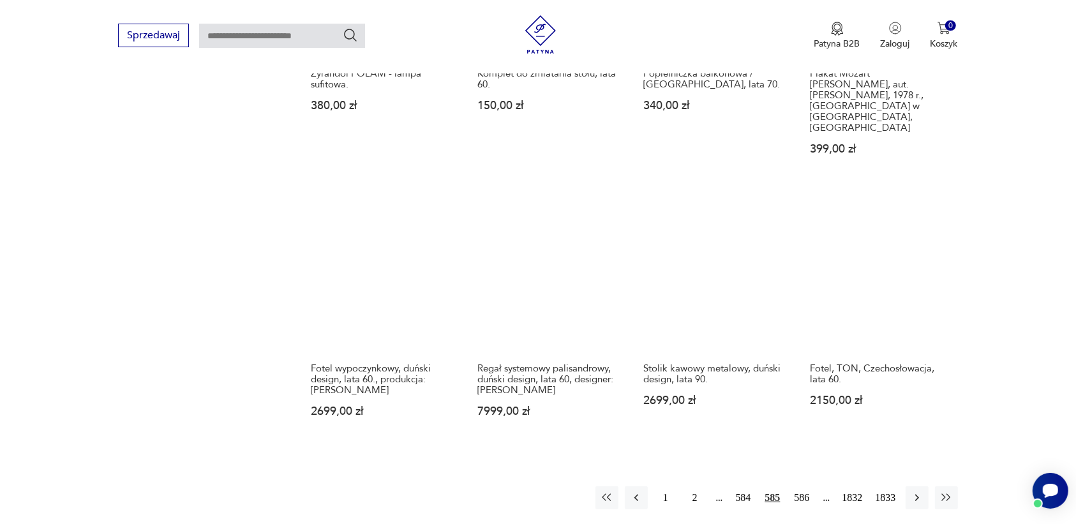
scroll to position [1122, 0]
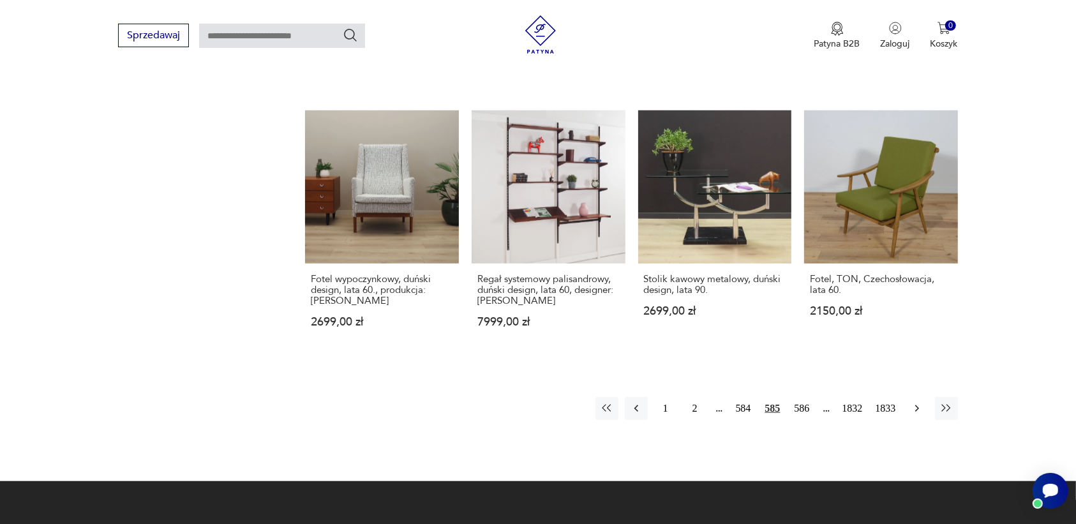
click at [912, 402] on icon "button" at bounding box center [916, 408] width 13 height 13
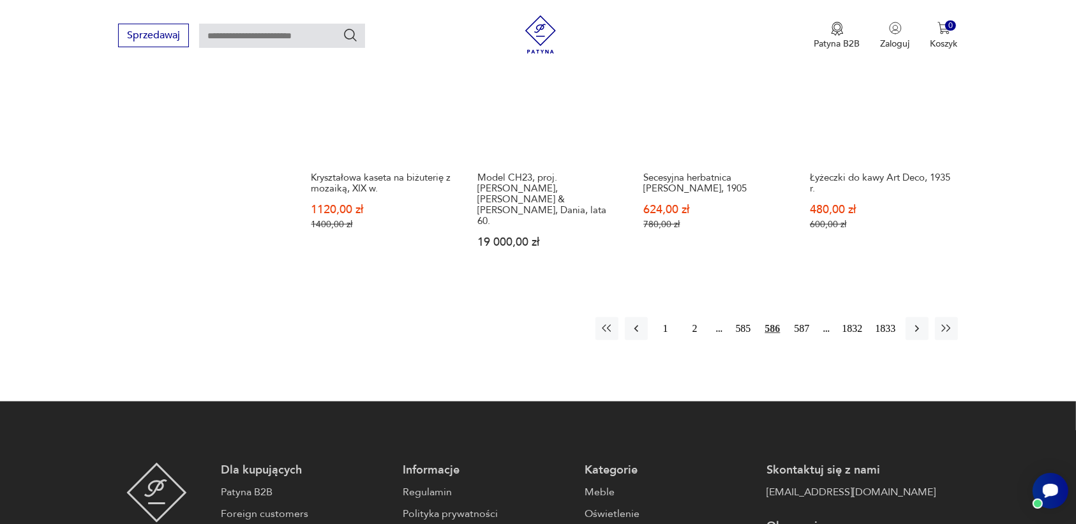
scroll to position [1201, 0]
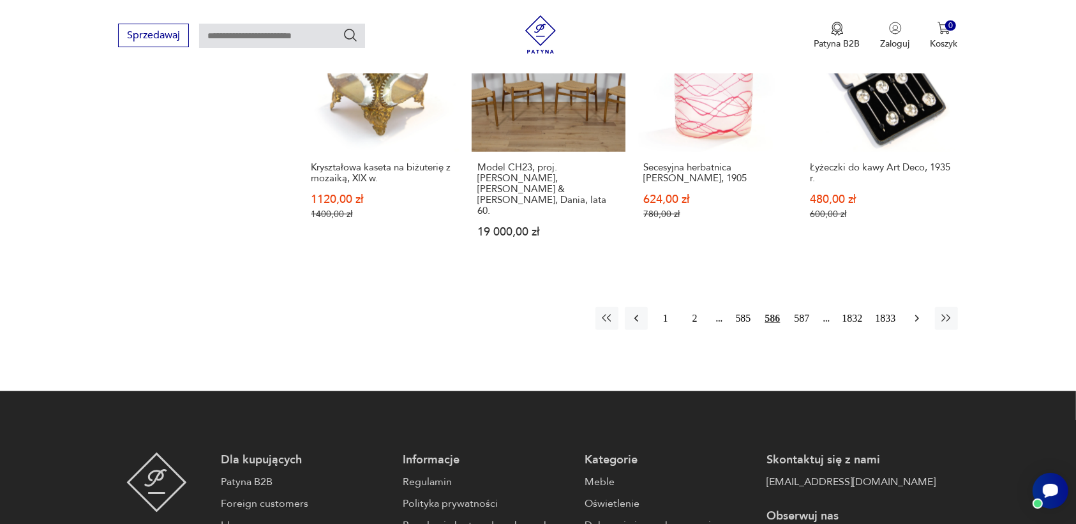
click at [914, 312] on icon "button" at bounding box center [916, 318] width 13 height 13
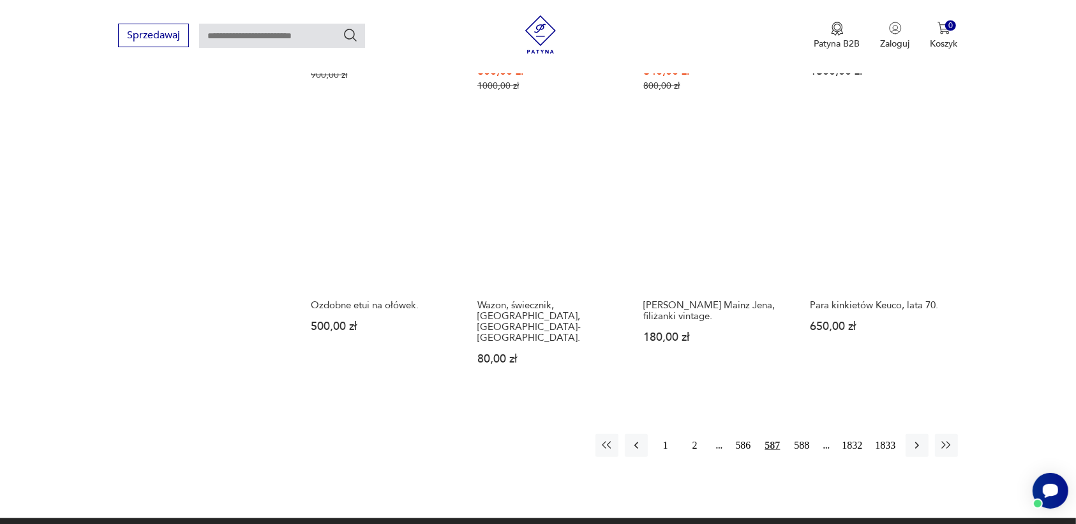
scroll to position [1122, 0]
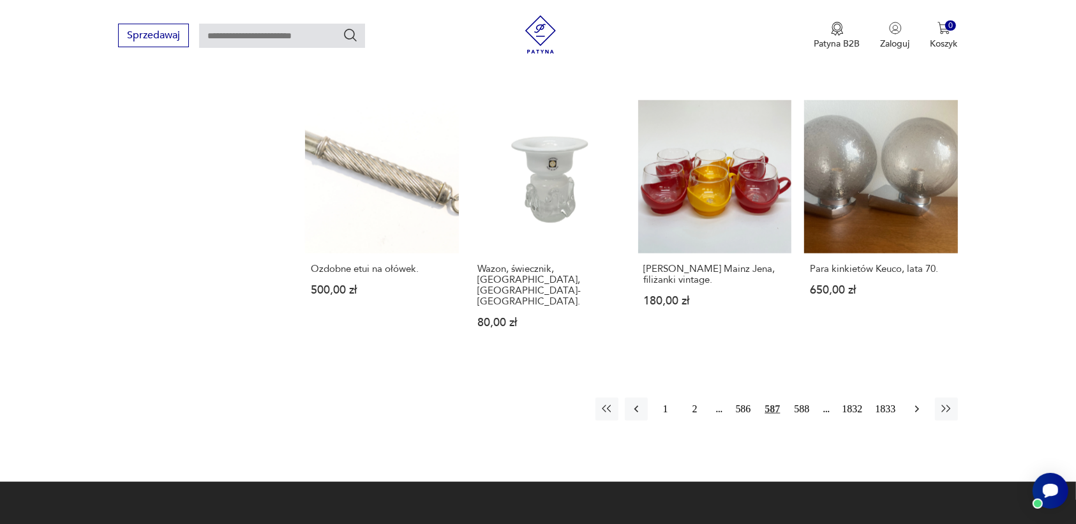
click at [919, 403] on icon "button" at bounding box center [916, 409] width 13 height 13
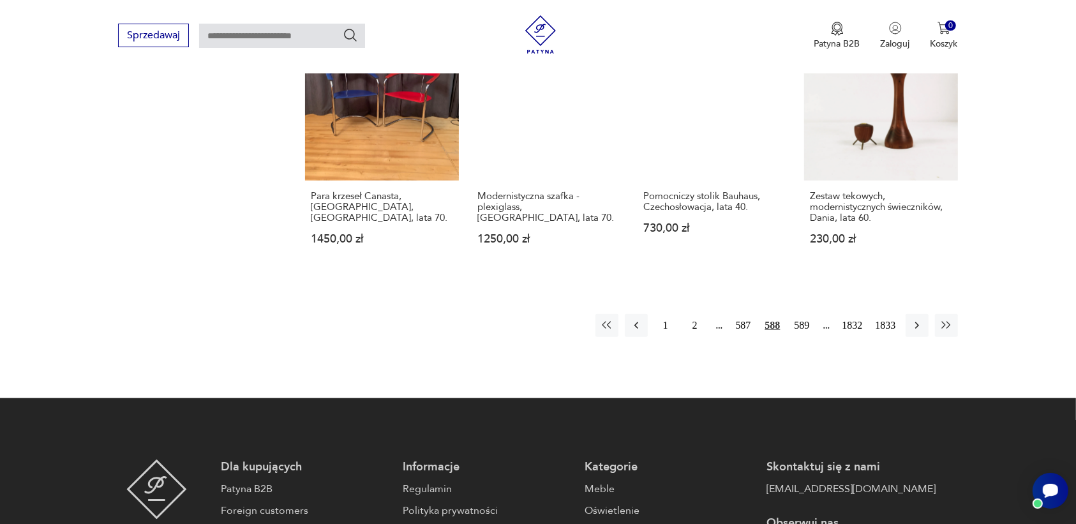
scroll to position [1122, 0]
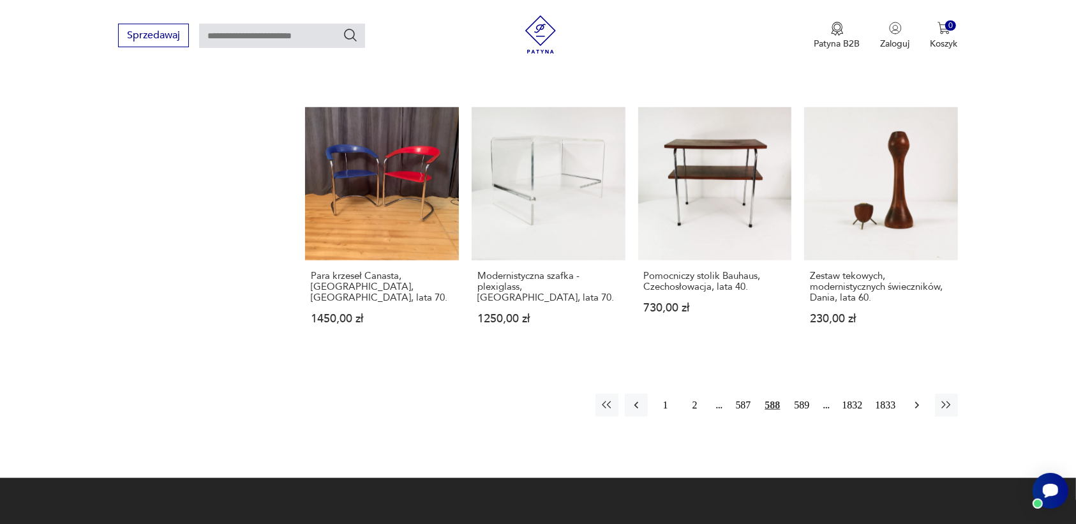
click at [911, 399] on icon "button" at bounding box center [916, 405] width 13 height 13
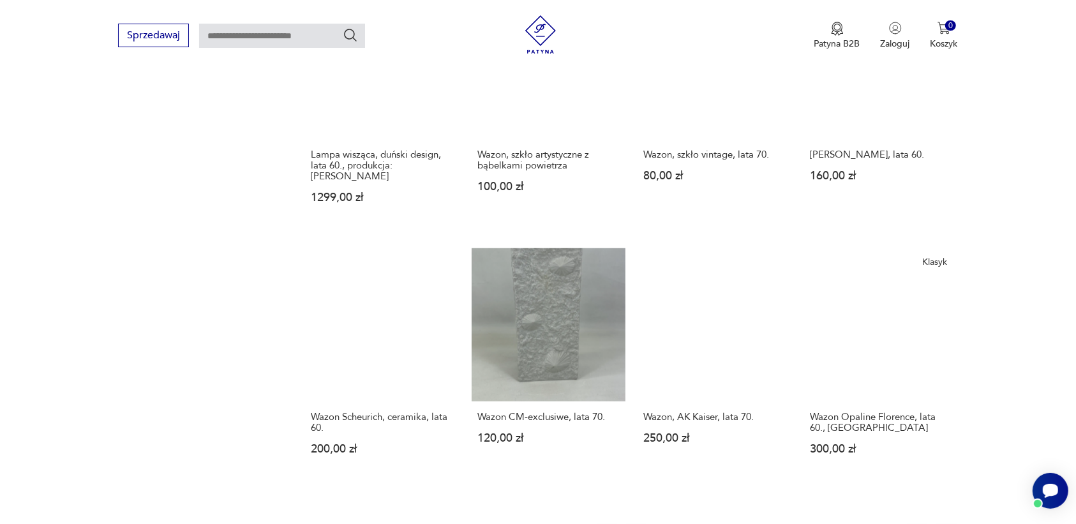
scroll to position [1042, 0]
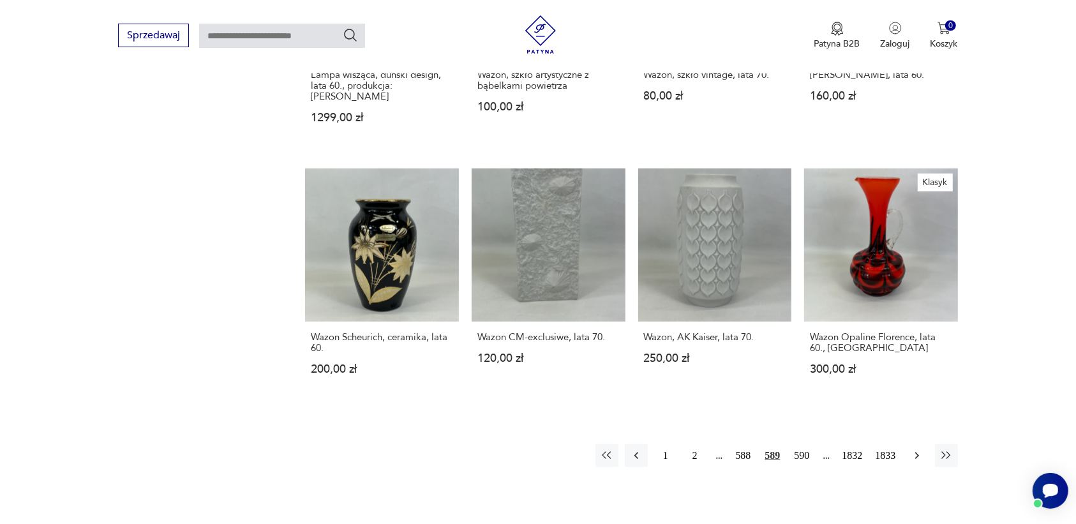
click at [913, 449] on icon "button" at bounding box center [916, 455] width 13 height 13
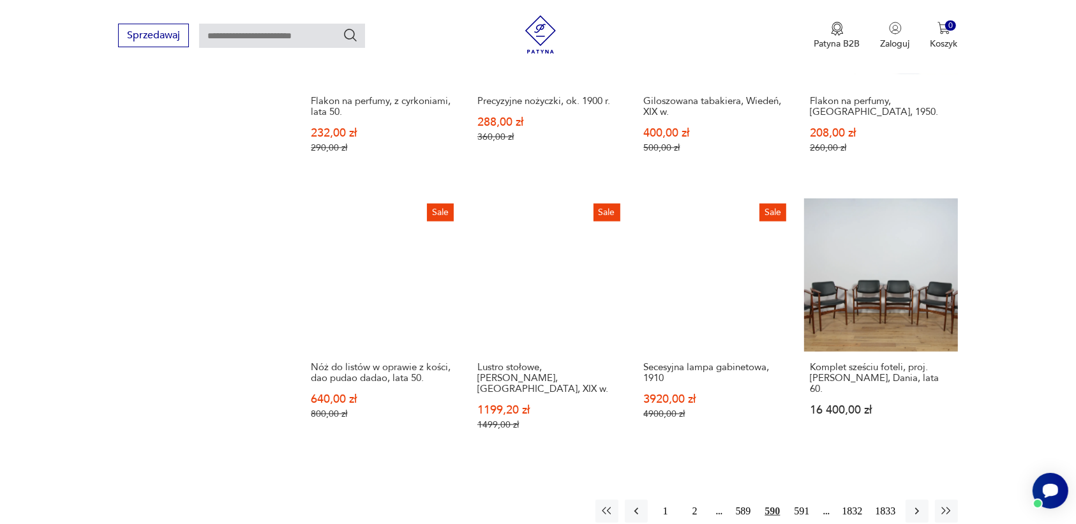
scroll to position [1042, 0]
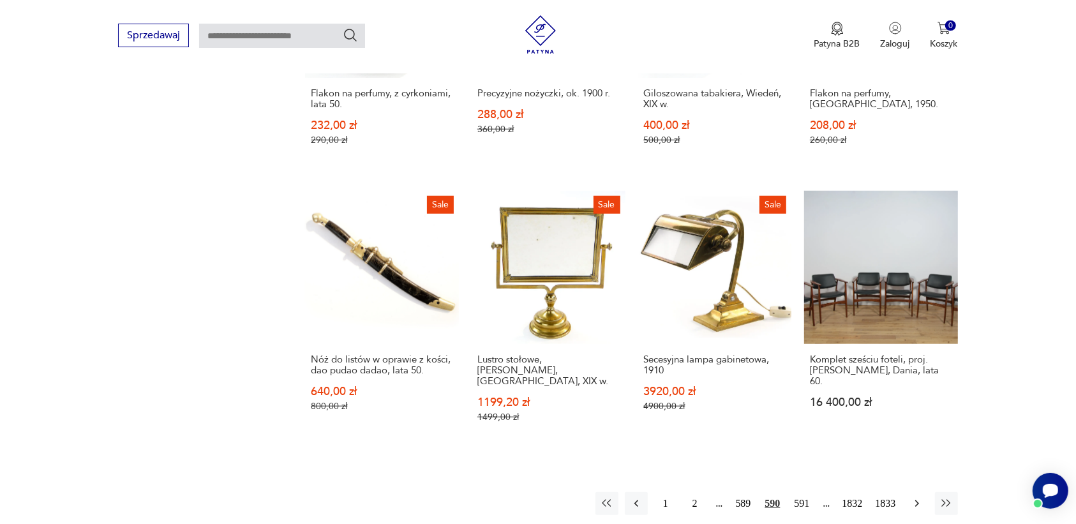
click at [914, 497] on icon "button" at bounding box center [916, 503] width 13 height 13
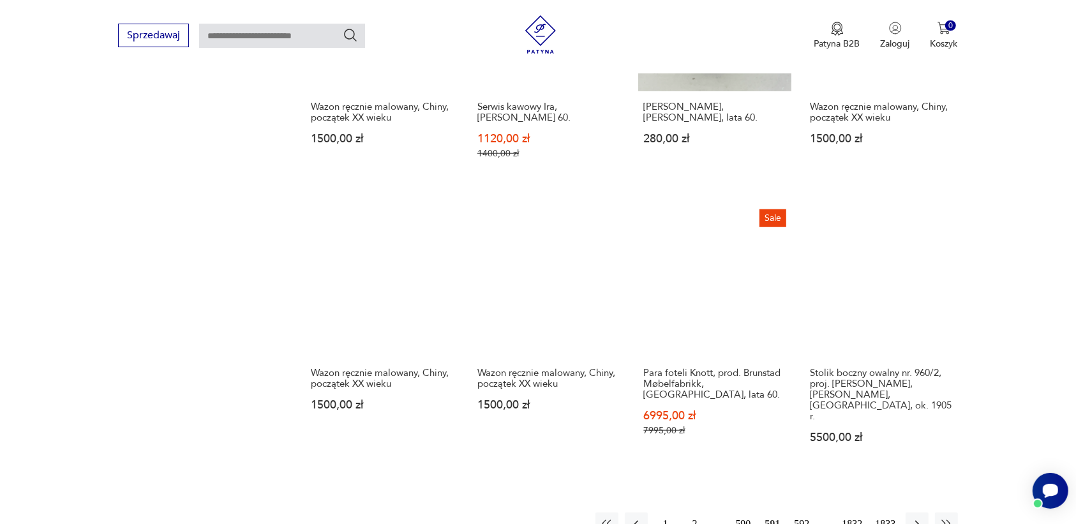
scroll to position [1042, 0]
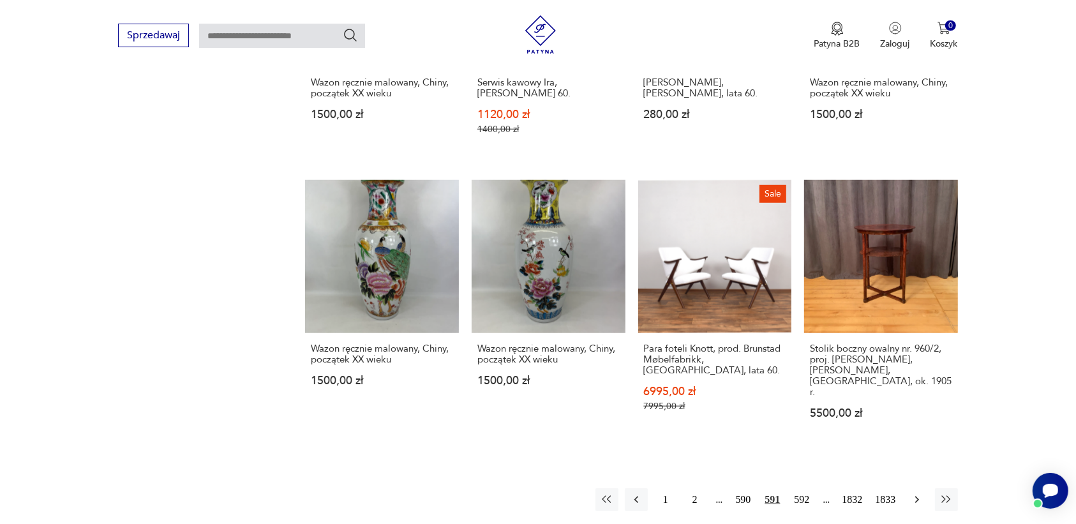
click at [910, 493] on icon "button" at bounding box center [916, 499] width 13 height 13
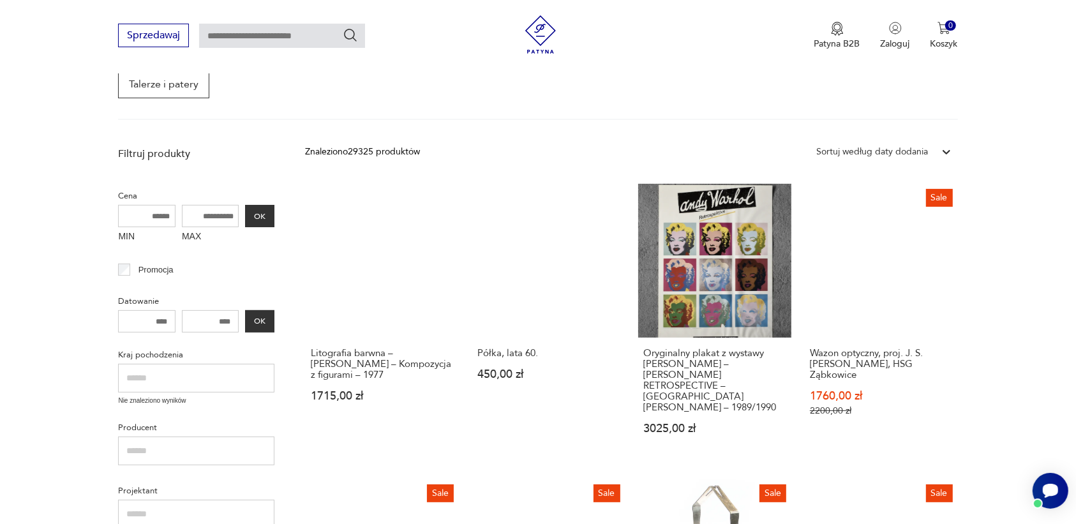
scroll to position [324, 0]
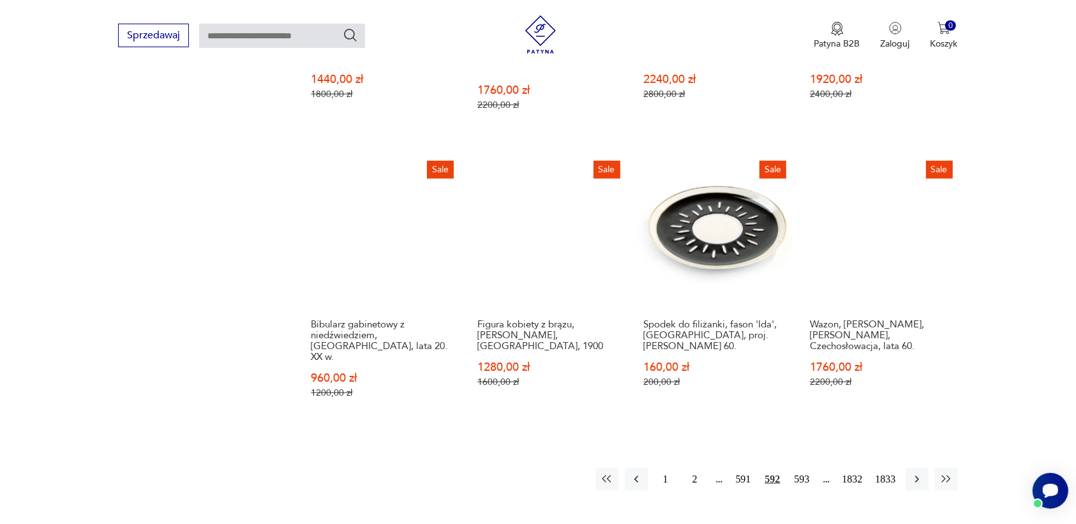
scroll to position [1201, 0]
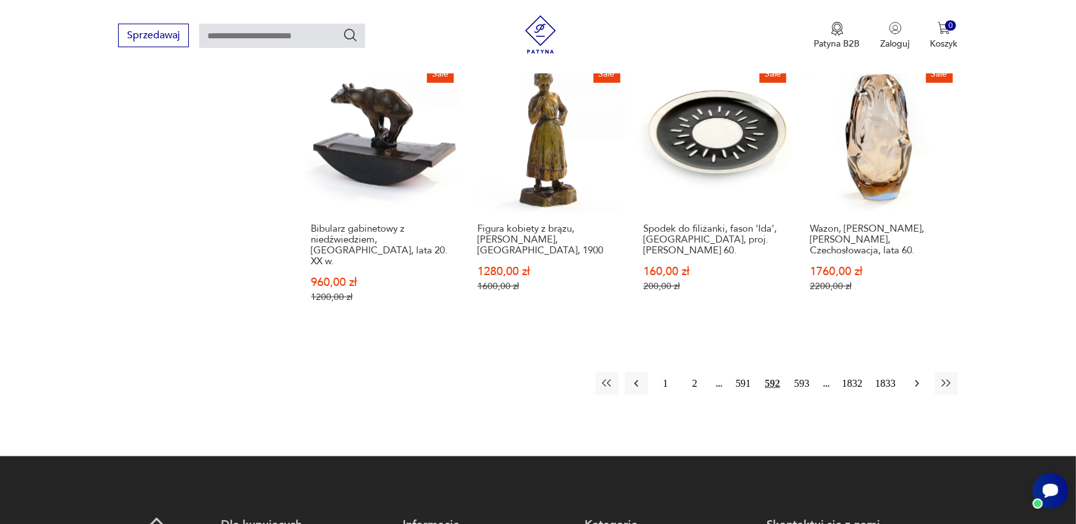
click at [916, 380] on icon "button" at bounding box center [916, 383] width 4 height 7
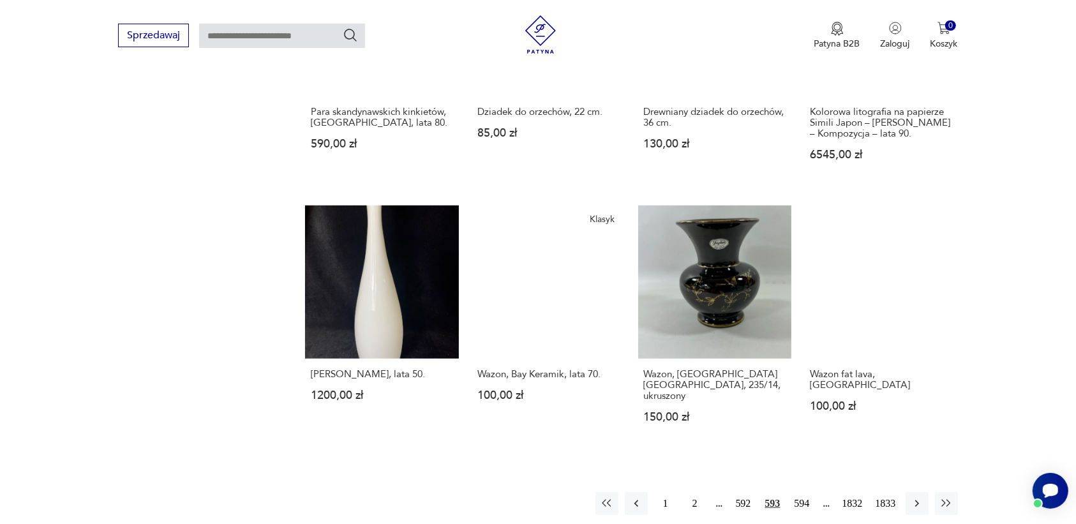
scroll to position [1042, 0]
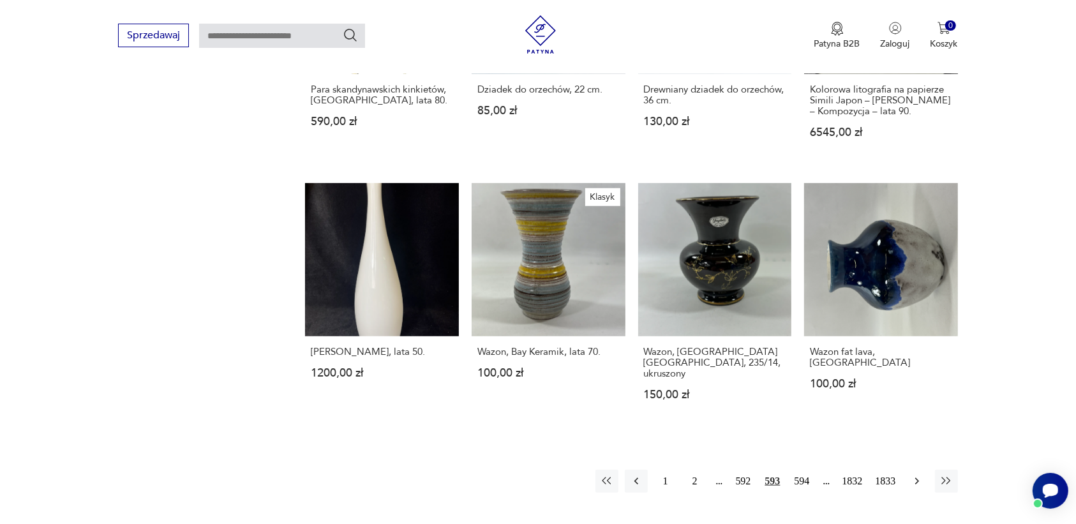
click at [917, 475] on icon "button" at bounding box center [916, 481] width 13 height 13
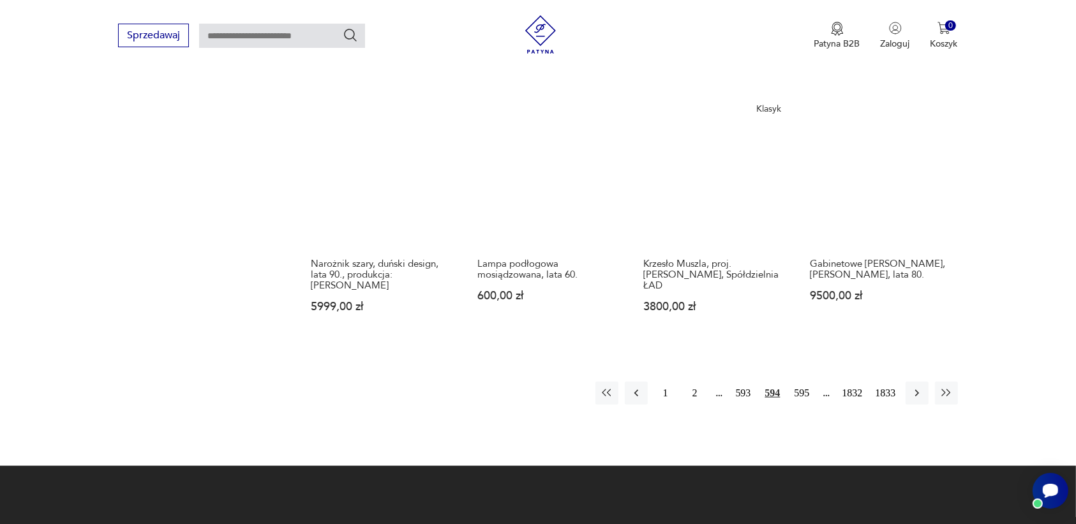
scroll to position [1122, 0]
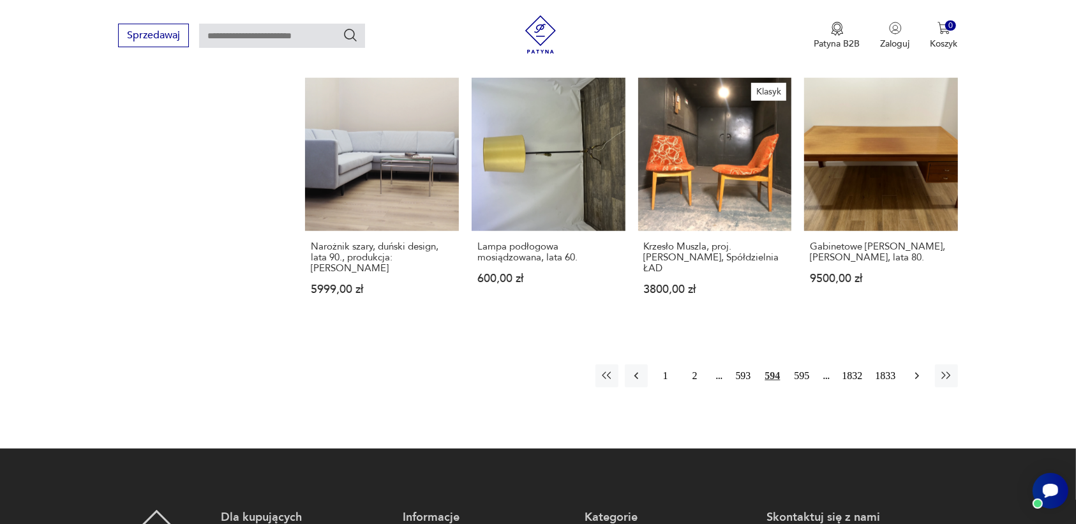
click at [912, 369] on icon "button" at bounding box center [916, 375] width 13 height 13
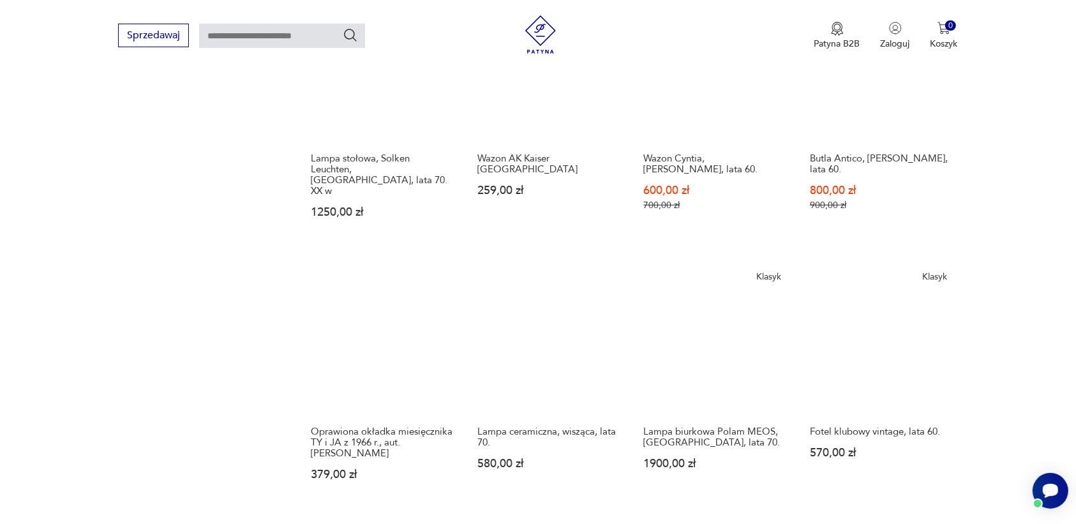
scroll to position [1122, 0]
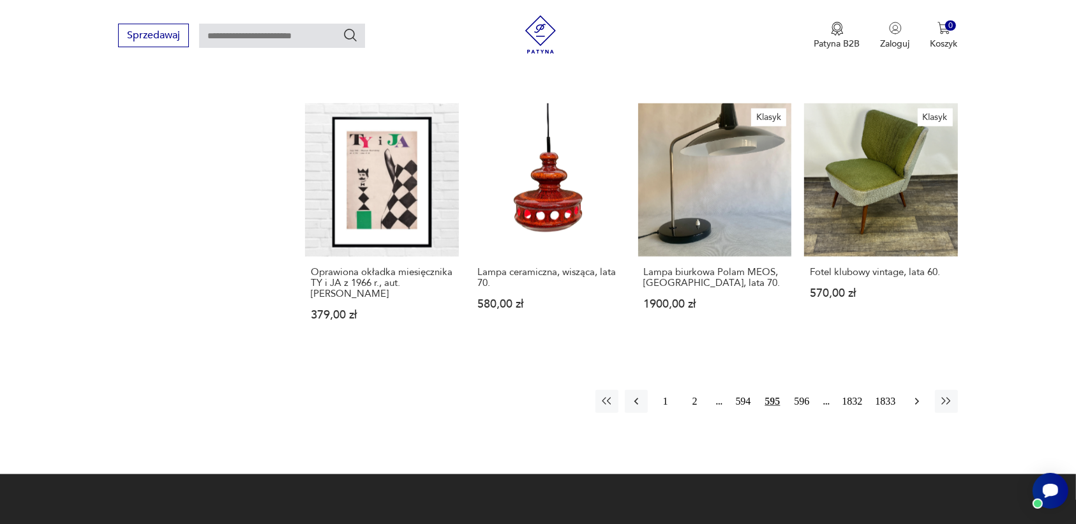
click at [914, 395] on icon "button" at bounding box center [916, 401] width 13 height 13
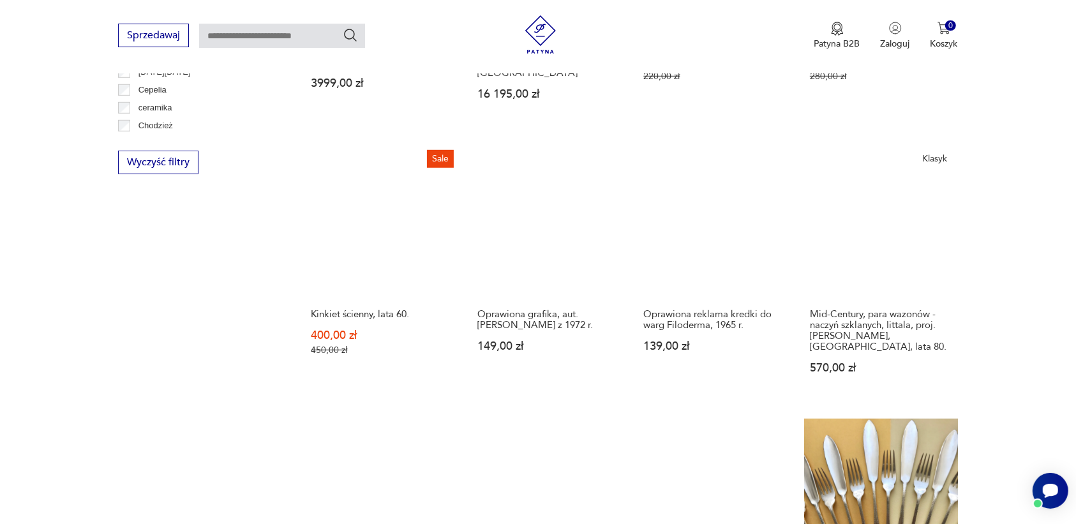
scroll to position [1042, 0]
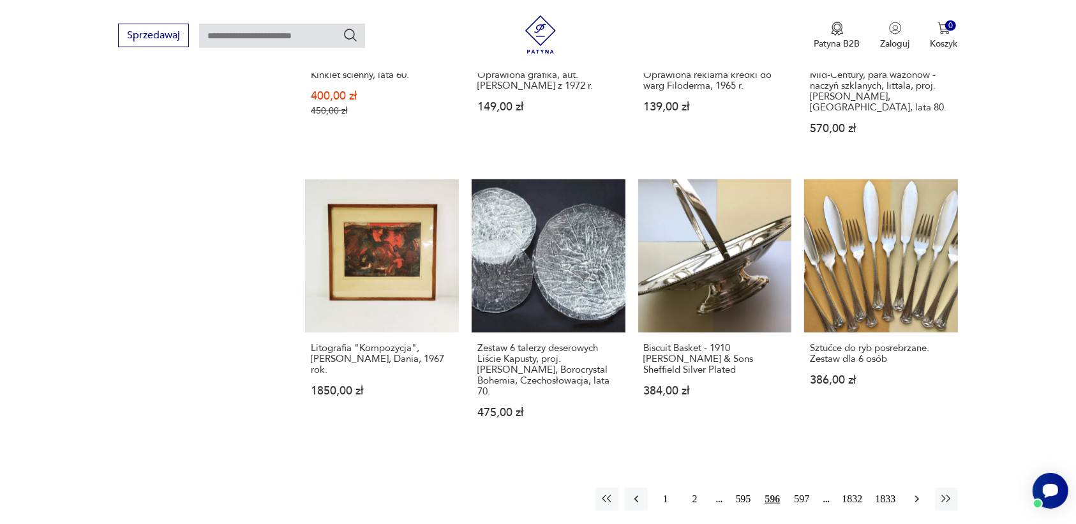
click at [916, 493] on icon "button" at bounding box center [916, 499] width 13 height 13
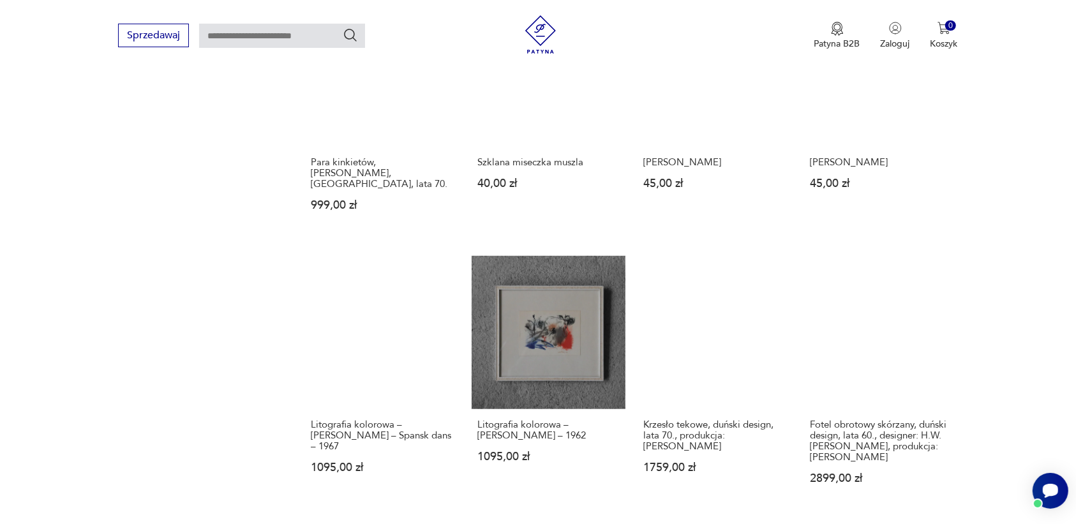
scroll to position [1042, 0]
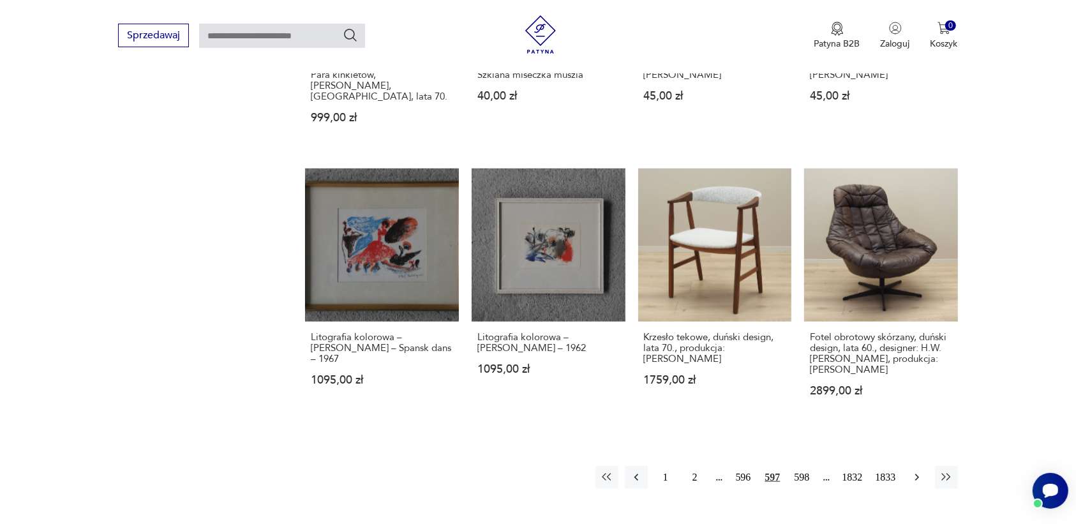
click at [917, 471] on icon "button" at bounding box center [916, 477] width 13 height 13
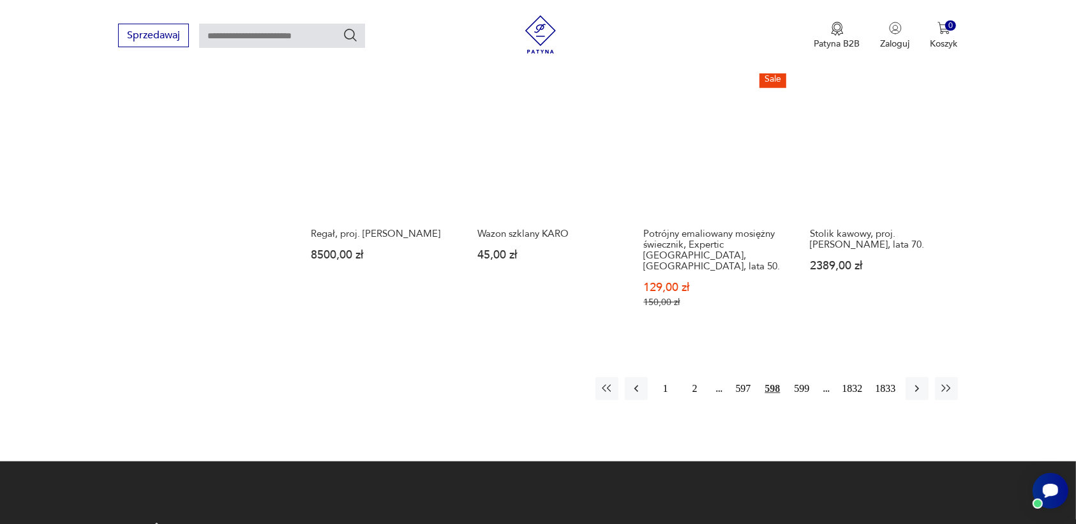
scroll to position [1042, 0]
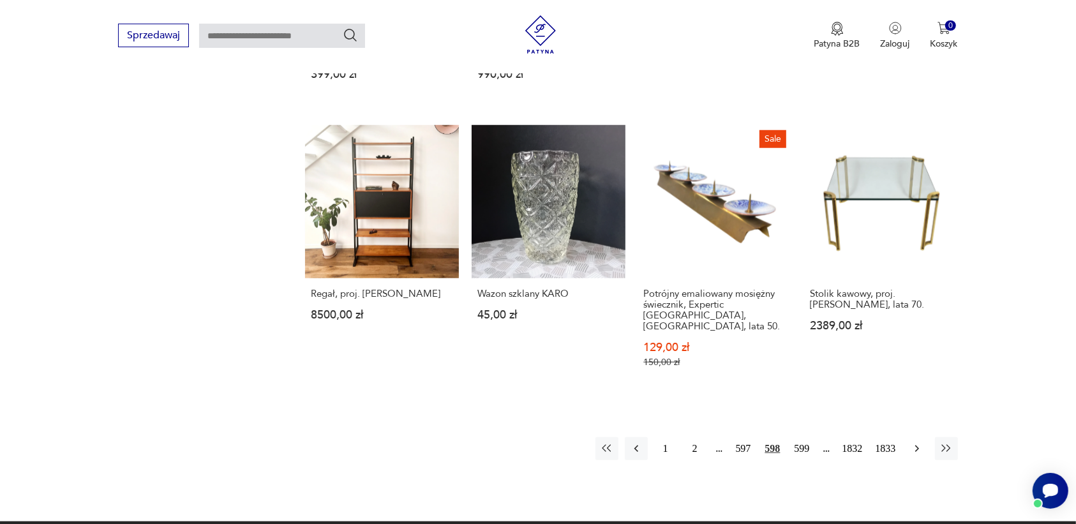
click at [919, 442] on icon "button" at bounding box center [916, 448] width 13 height 13
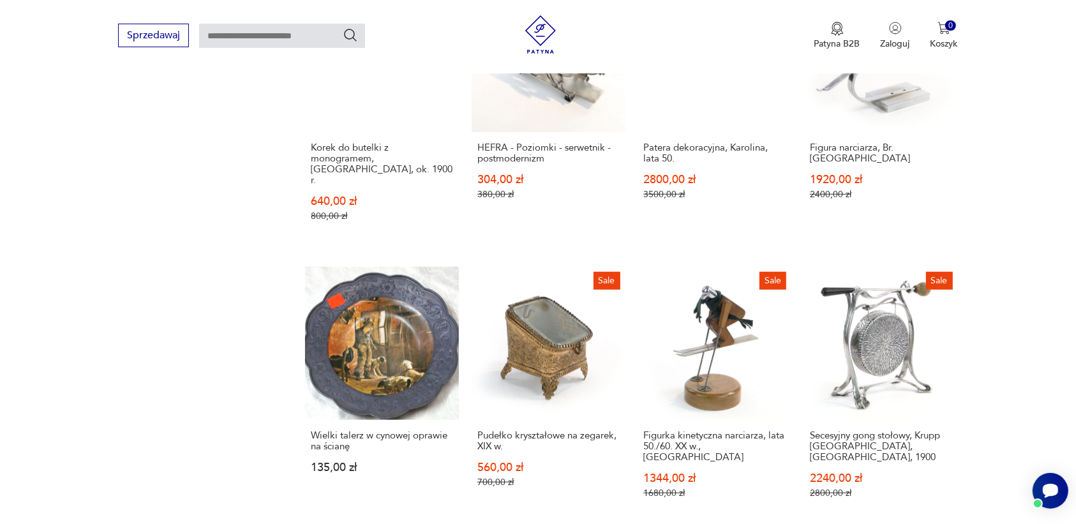
scroll to position [1201, 0]
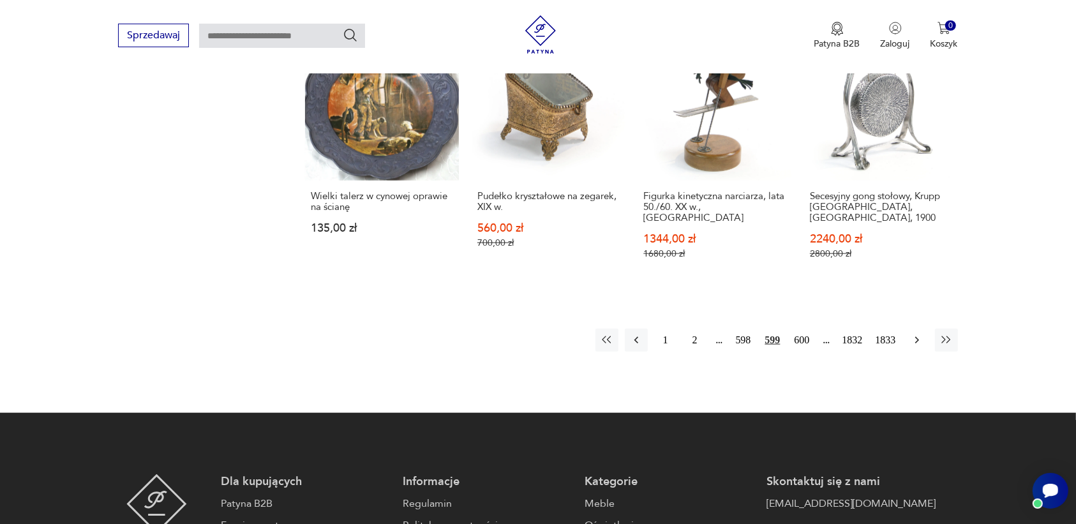
click at [917, 337] on icon "button" at bounding box center [916, 340] width 4 height 7
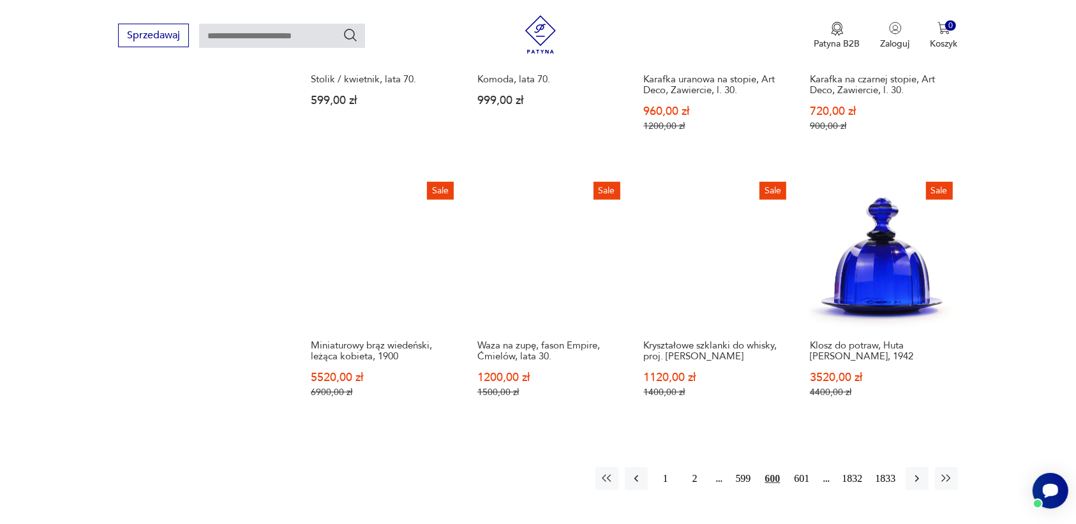
scroll to position [1042, 0]
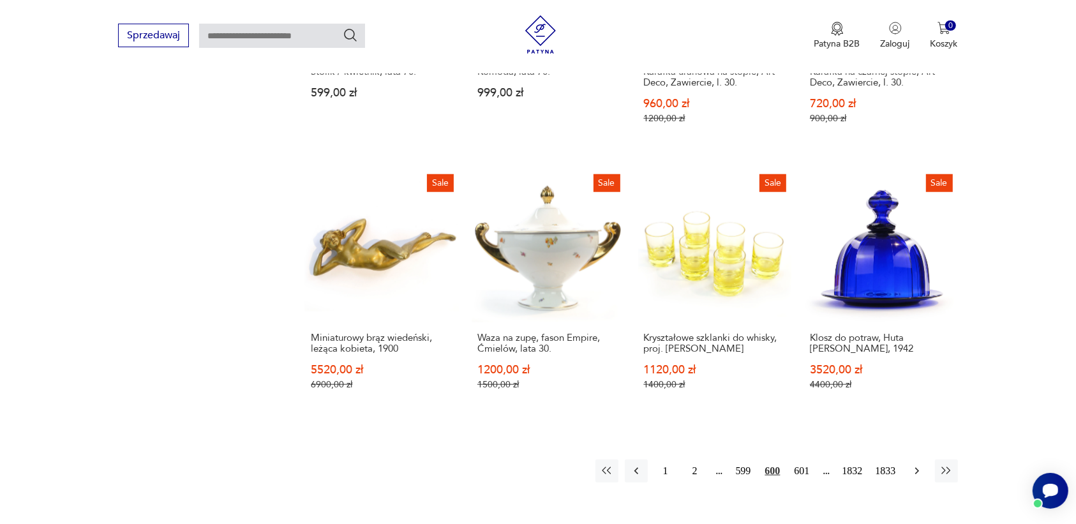
click at [917, 466] on icon "button" at bounding box center [916, 470] width 13 height 13
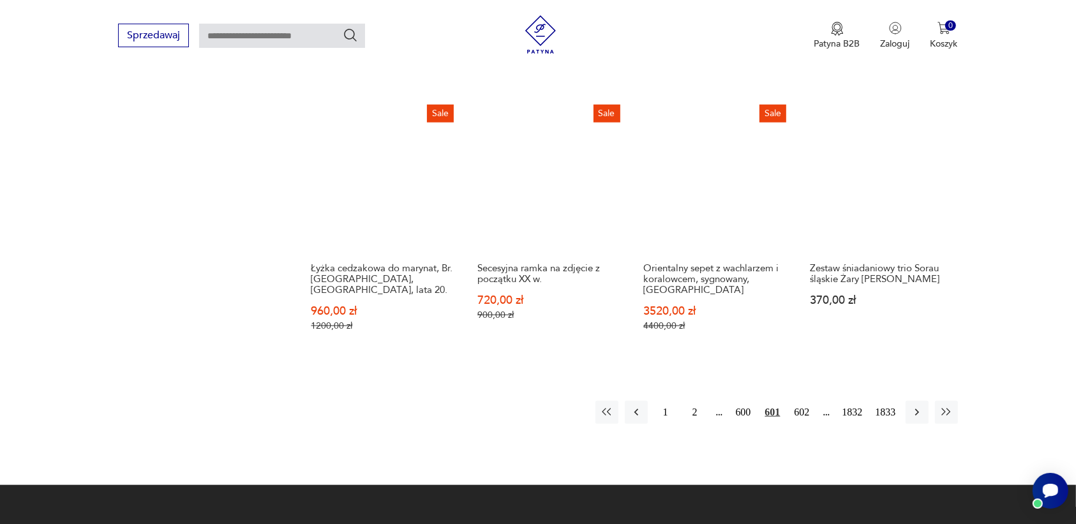
scroll to position [1122, 0]
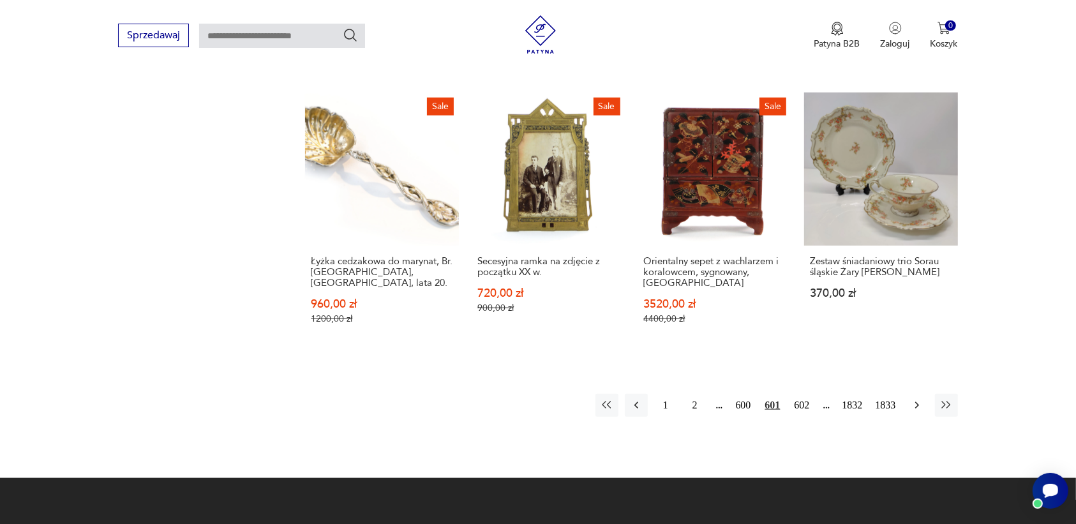
click at [917, 399] on icon "button" at bounding box center [916, 405] width 13 height 13
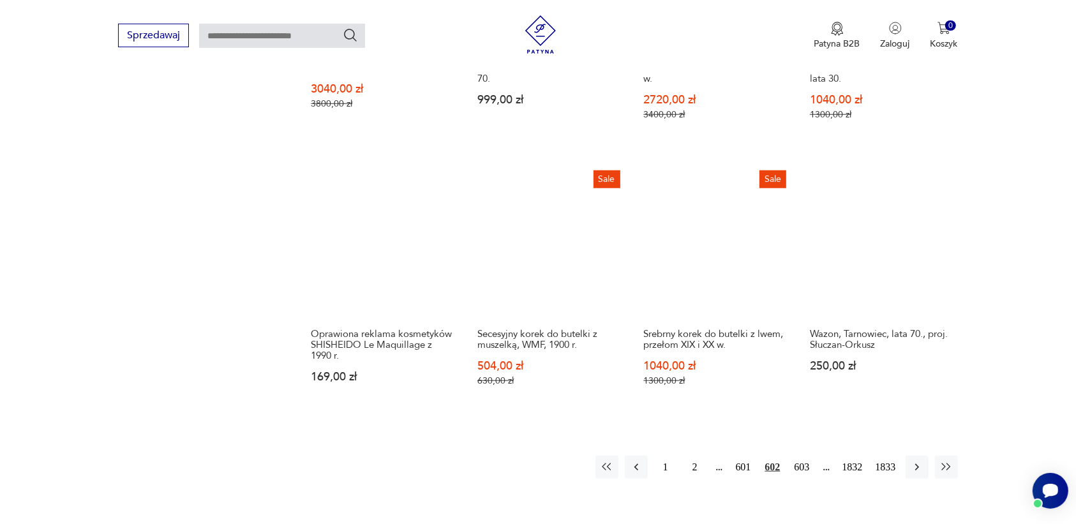
scroll to position [1122, 0]
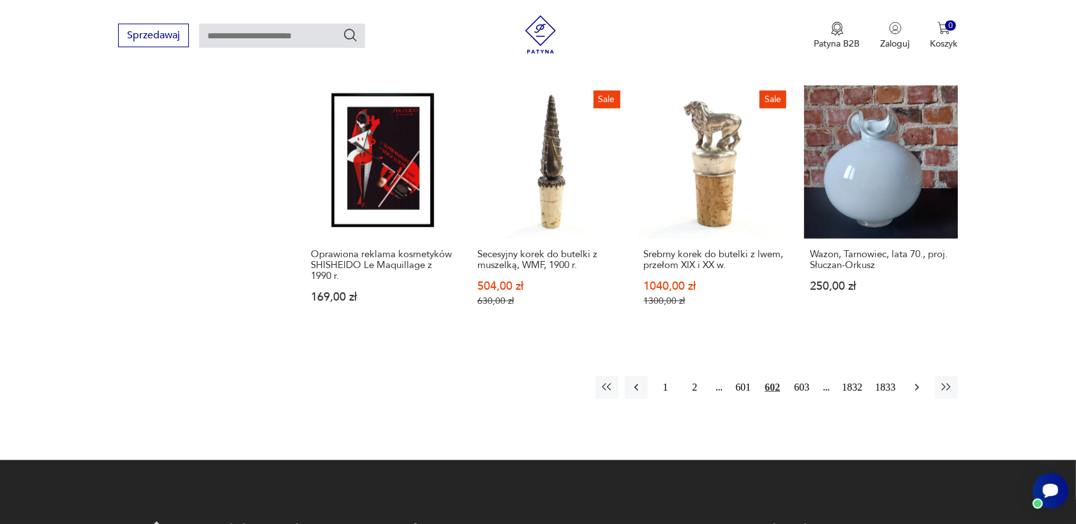
click at [917, 381] on icon "button" at bounding box center [916, 387] width 13 height 13
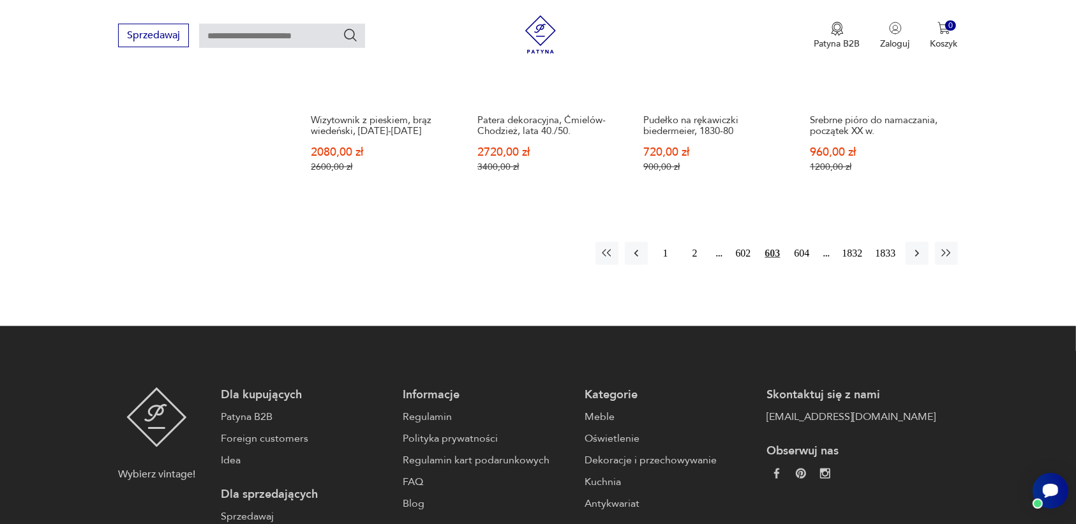
scroll to position [1281, 0]
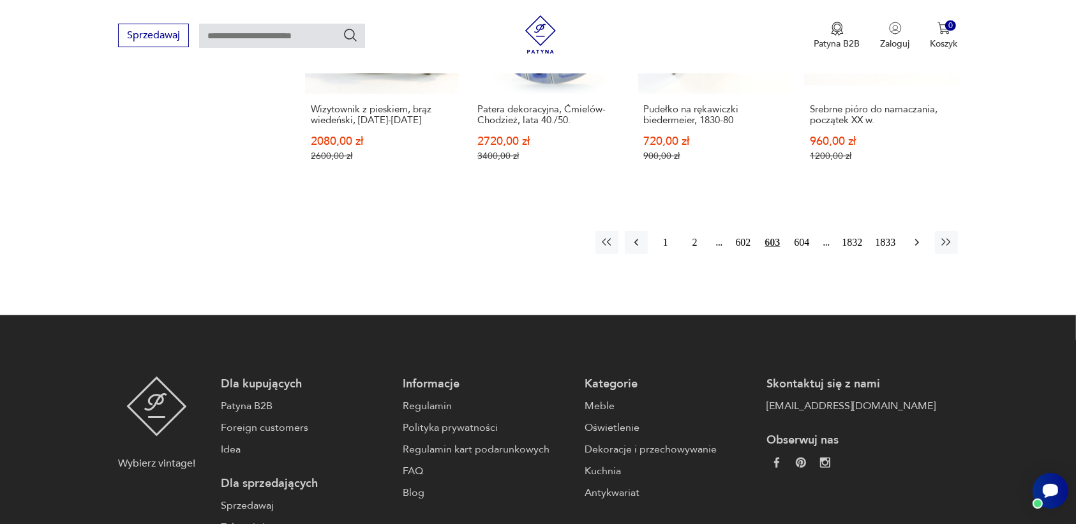
click at [917, 239] on icon "button" at bounding box center [916, 242] width 4 height 7
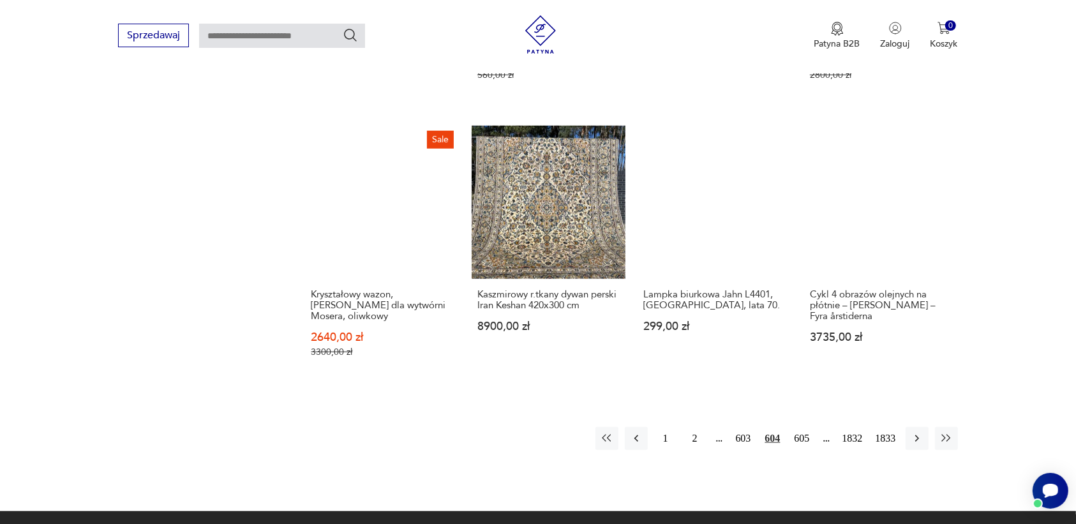
scroll to position [1122, 0]
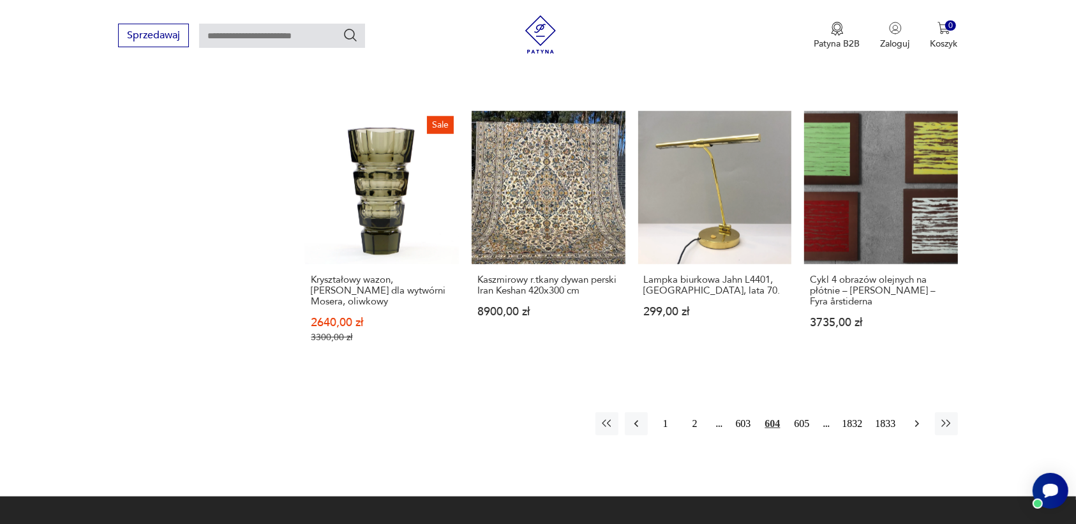
click at [912, 417] on icon "button" at bounding box center [916, 423] width 13 height 13
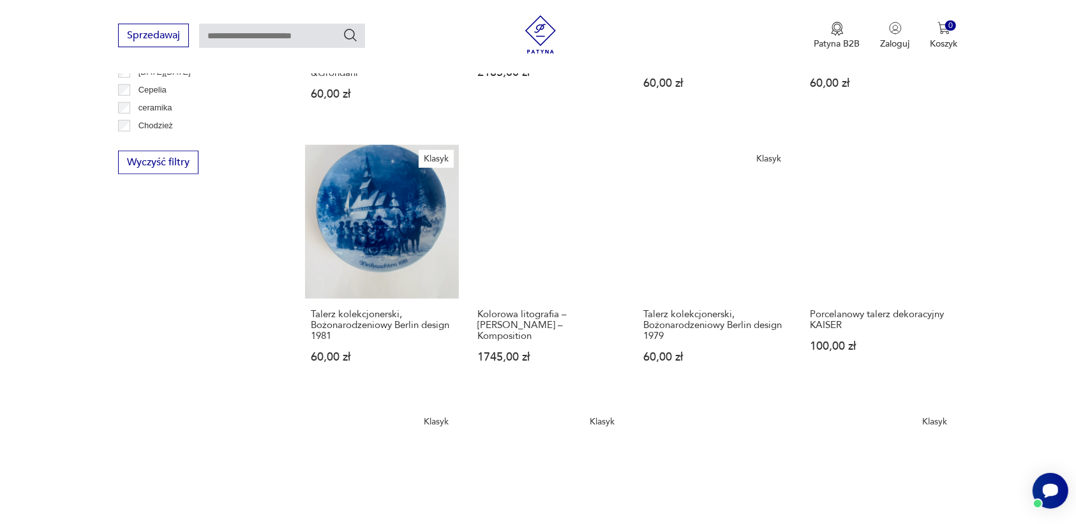
scroll to position [1042, 0]
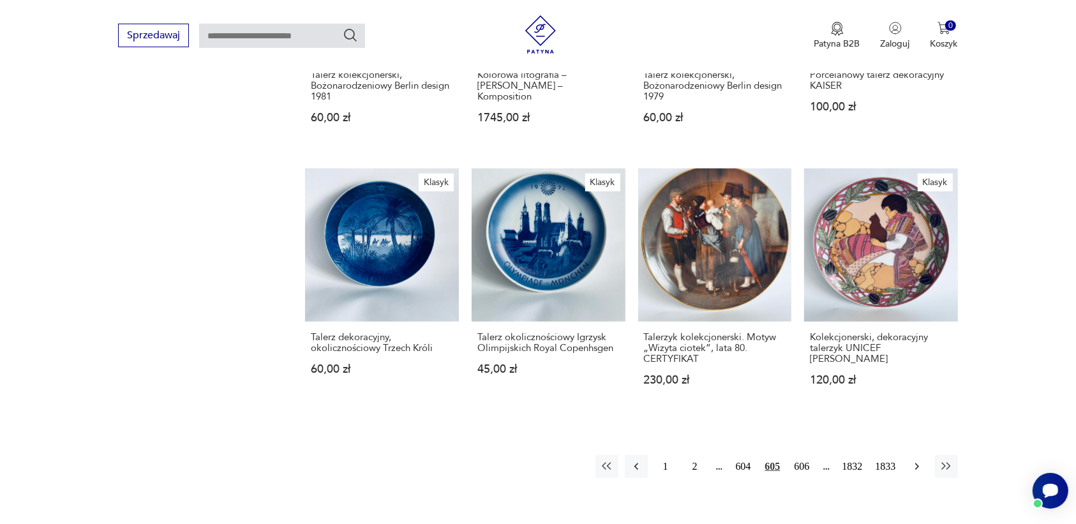
click at [914, 460] on icon "button" at bounding box center [916, 466] width 13 height 13
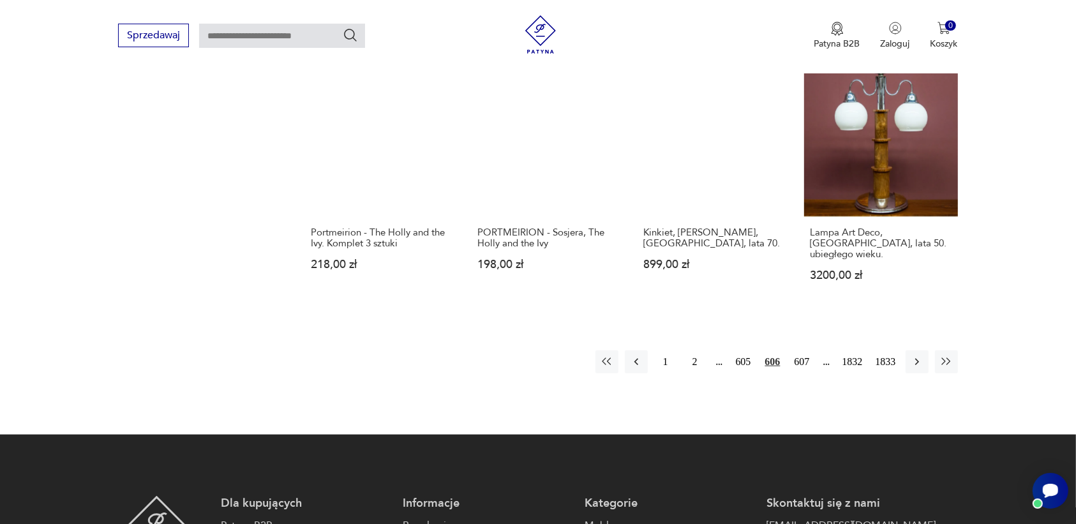
scroll to position [1122, 0]
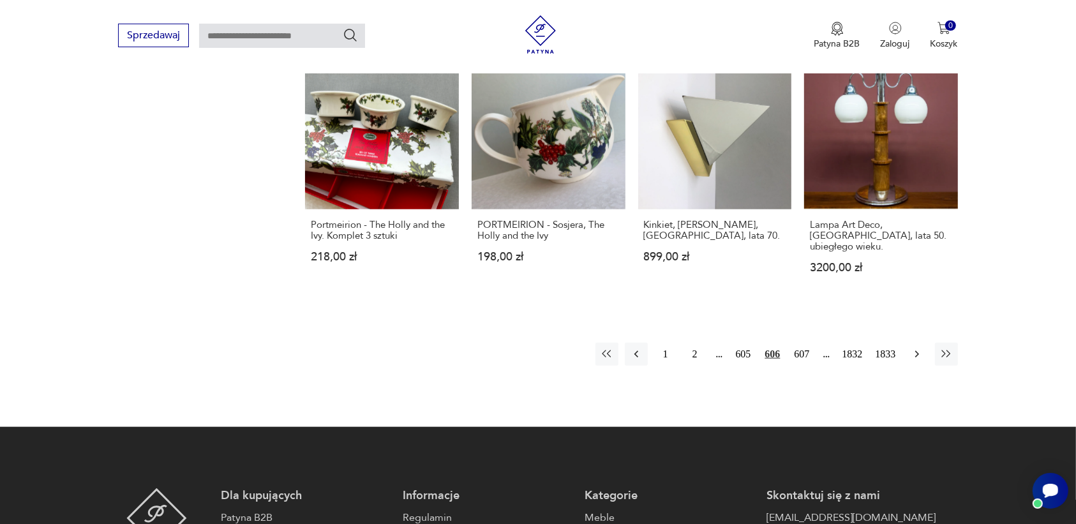
click at [916, 351] on icon "button" at bounding box center [916, 354] width 4 height 7
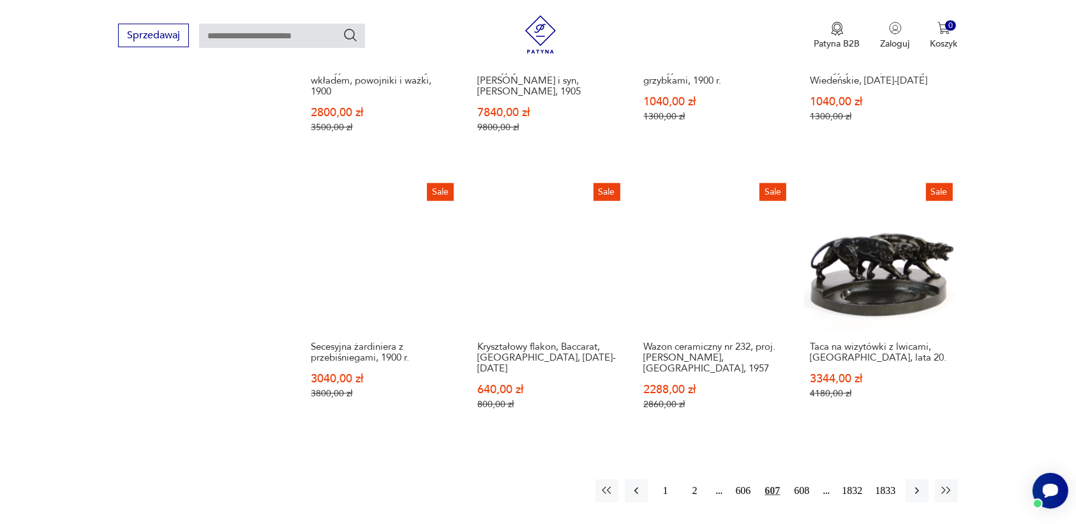
scroll to position [1122, 0]
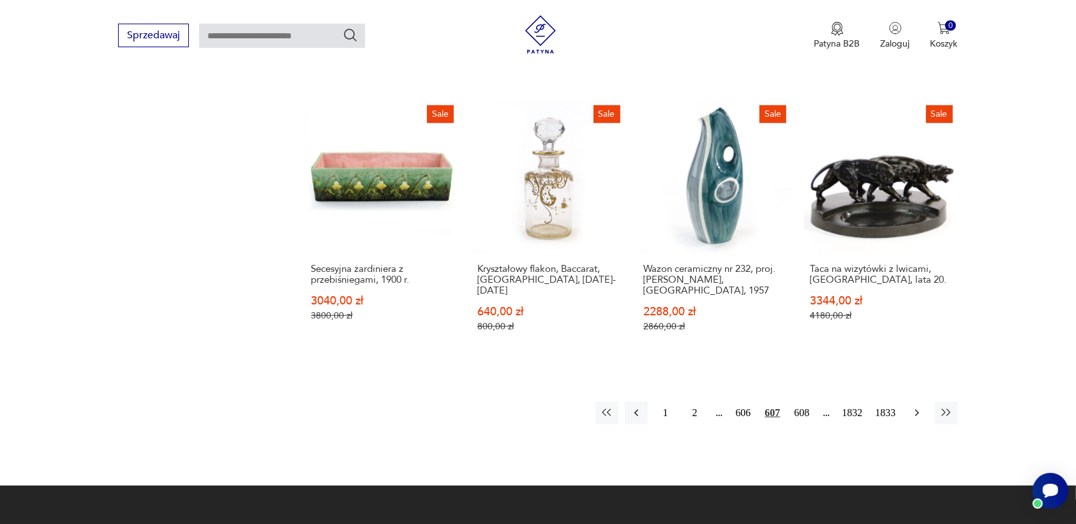
click at [911, 406] on icon "button" at bounding box center [916, 412] width 13 height 13
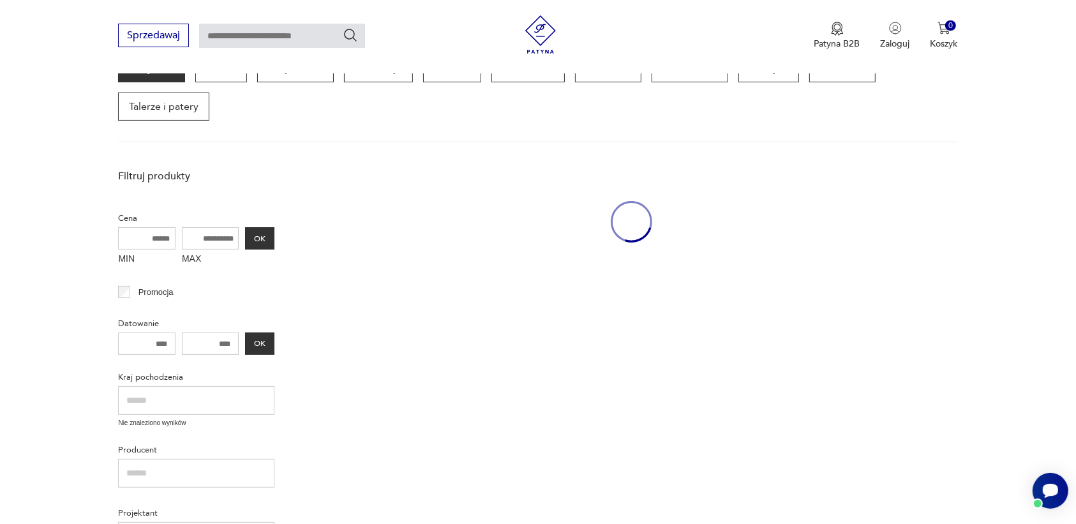
scroll to position [165, 0]
